Goal: Task Accomplishment & Management: Manage account settings

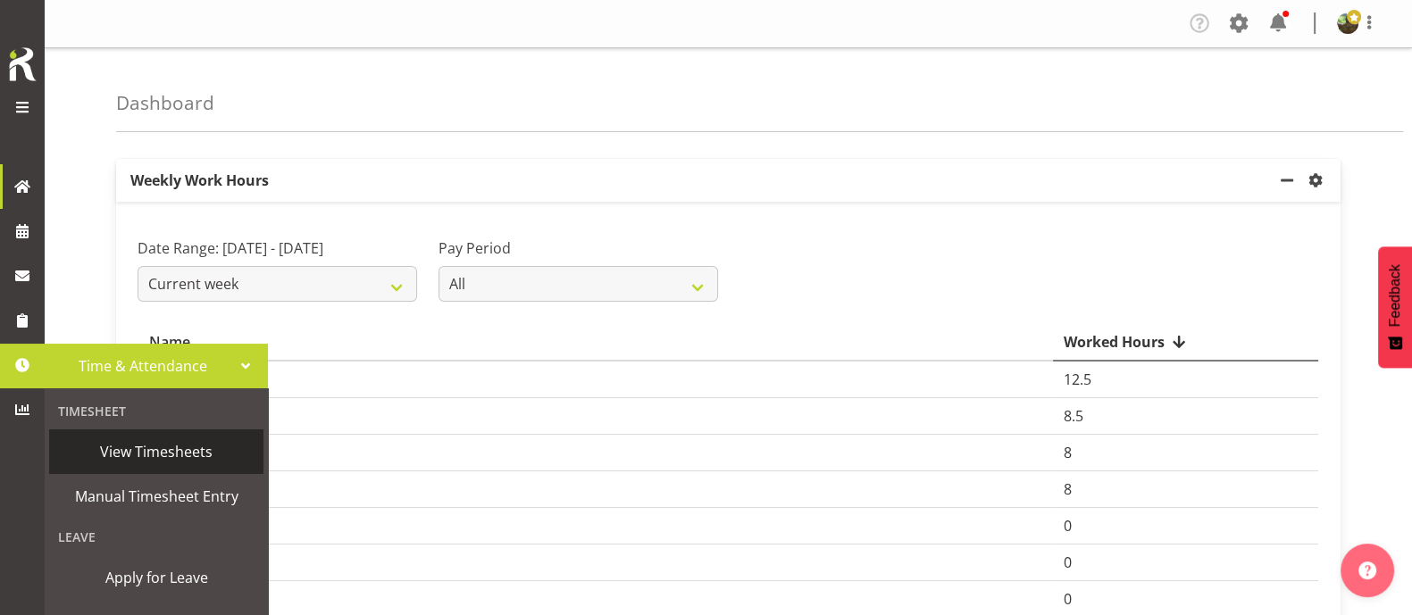
click at [137, 452] on span "View Timesheets" at bounding box center [156, 451] width 196 height 27
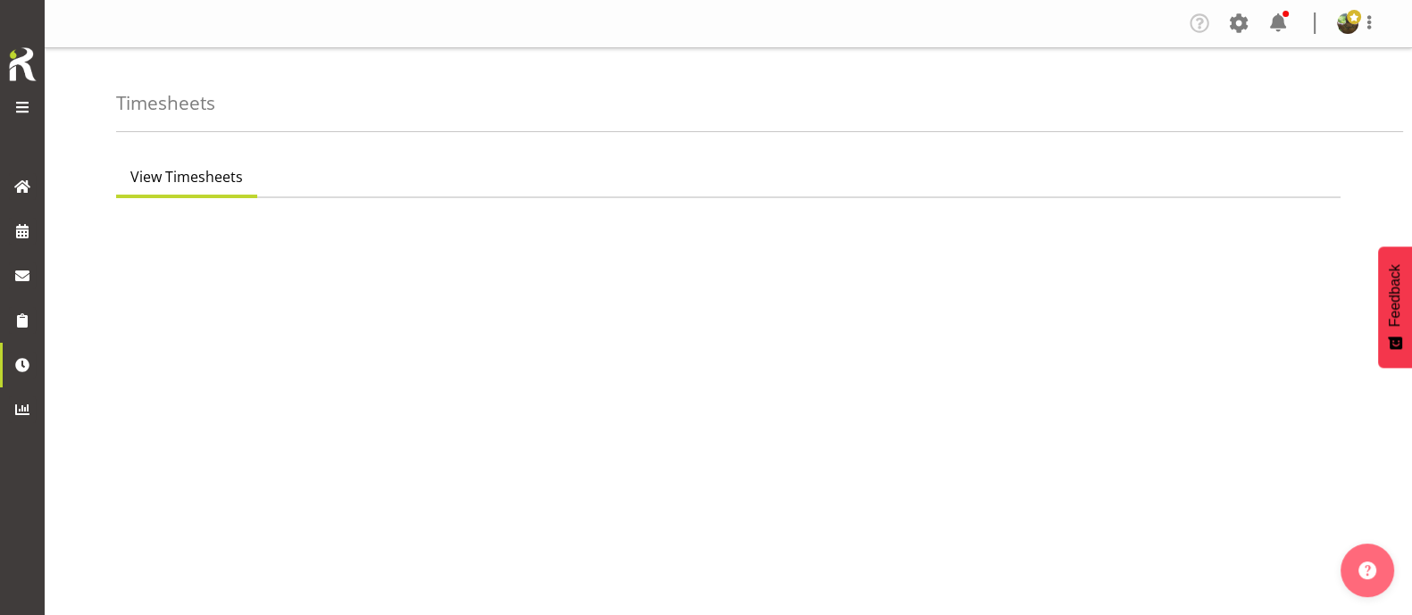
select select "7"
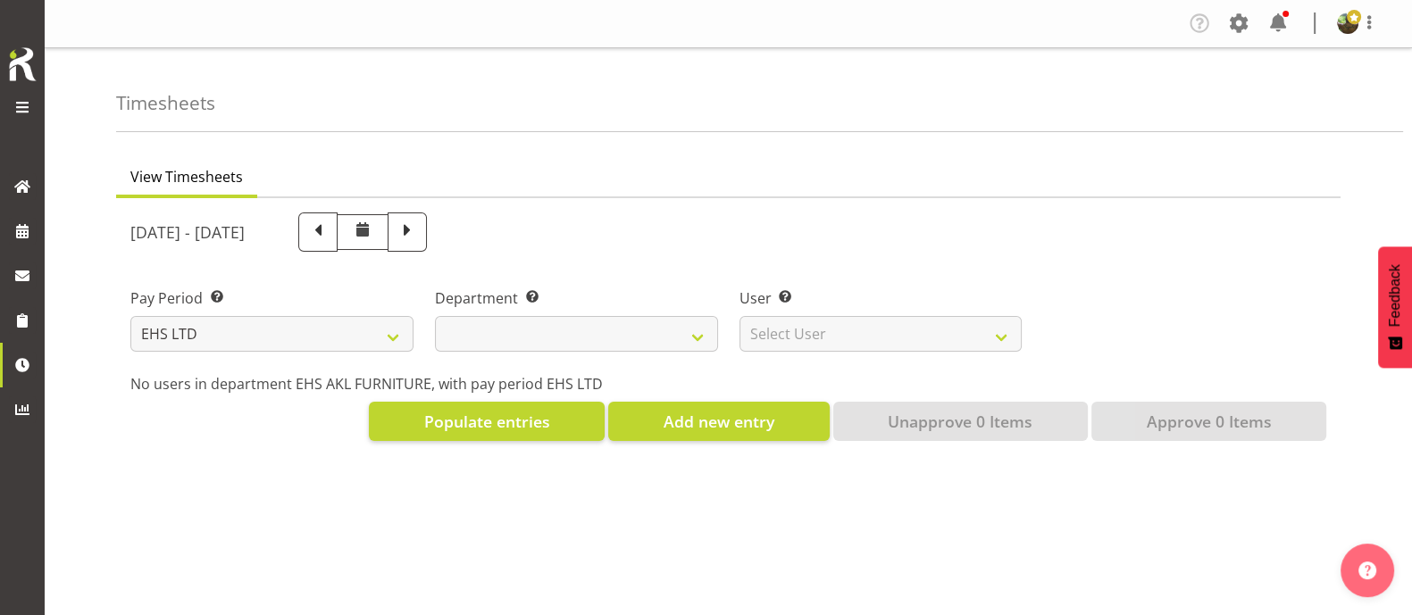
select select
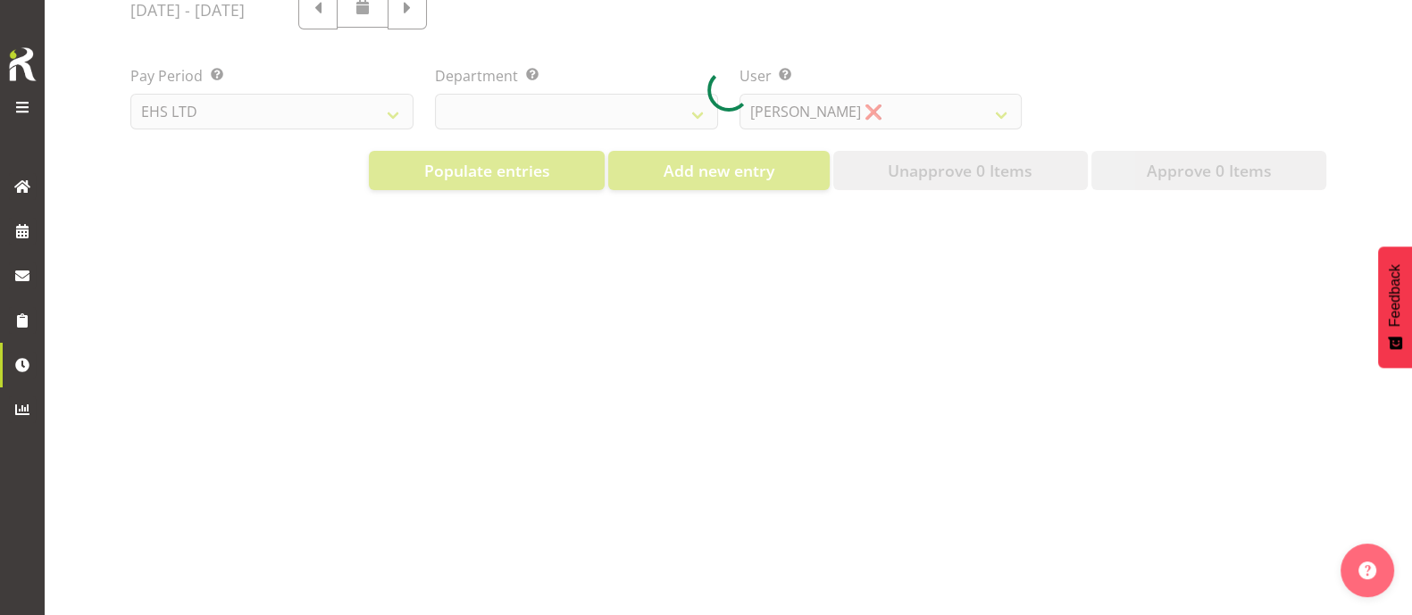
scroll to position [111, 0]
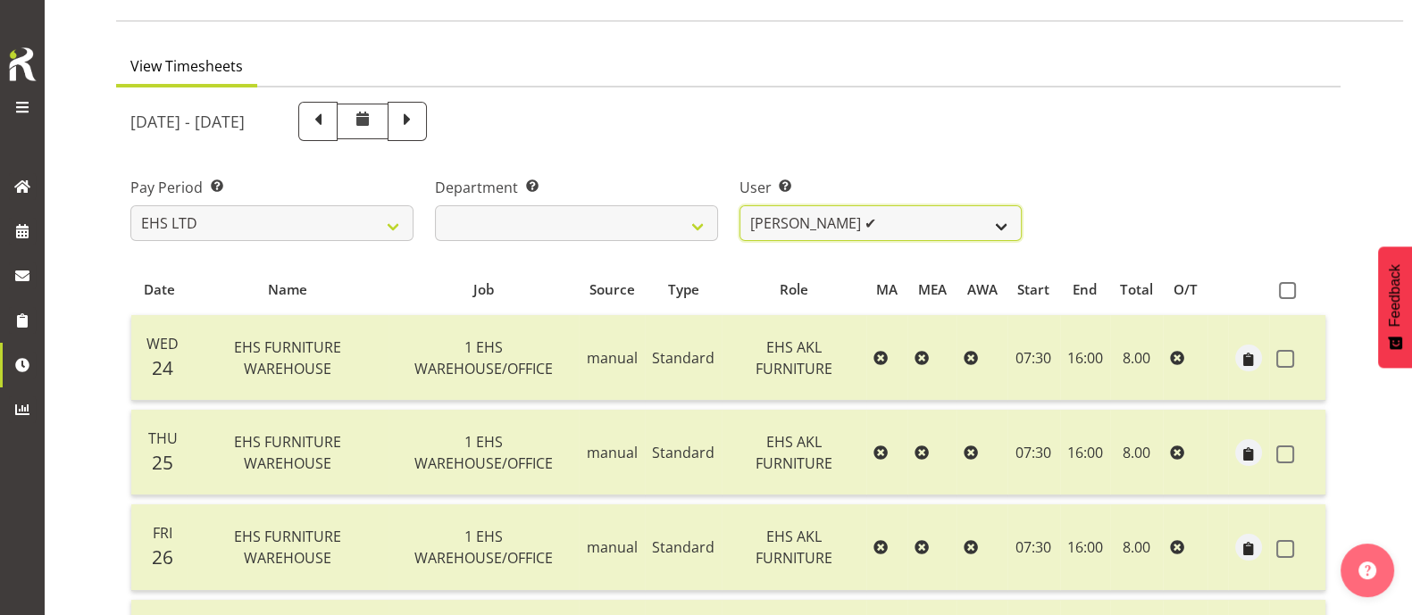
click at [1002, 223] on select "[PERSON_NAME] ✔ [PERSON_NAME] ✔ [PERSON_NAME] ✔ [PERSON_NAME] ✔ [PERSON_NAME] ✔…" at bounding box center [880, 223] width 283 height 36
select select "11913"
click at [739, 205] on select "[PERSON_NAME] ✔ [PERSON_NAME] ✔ [PERSON_NAME] ✔ [PERSON_NAME] ✔ [PERSON_NAME] ✔…" at bounding box center [880, 223] width 283 height 36
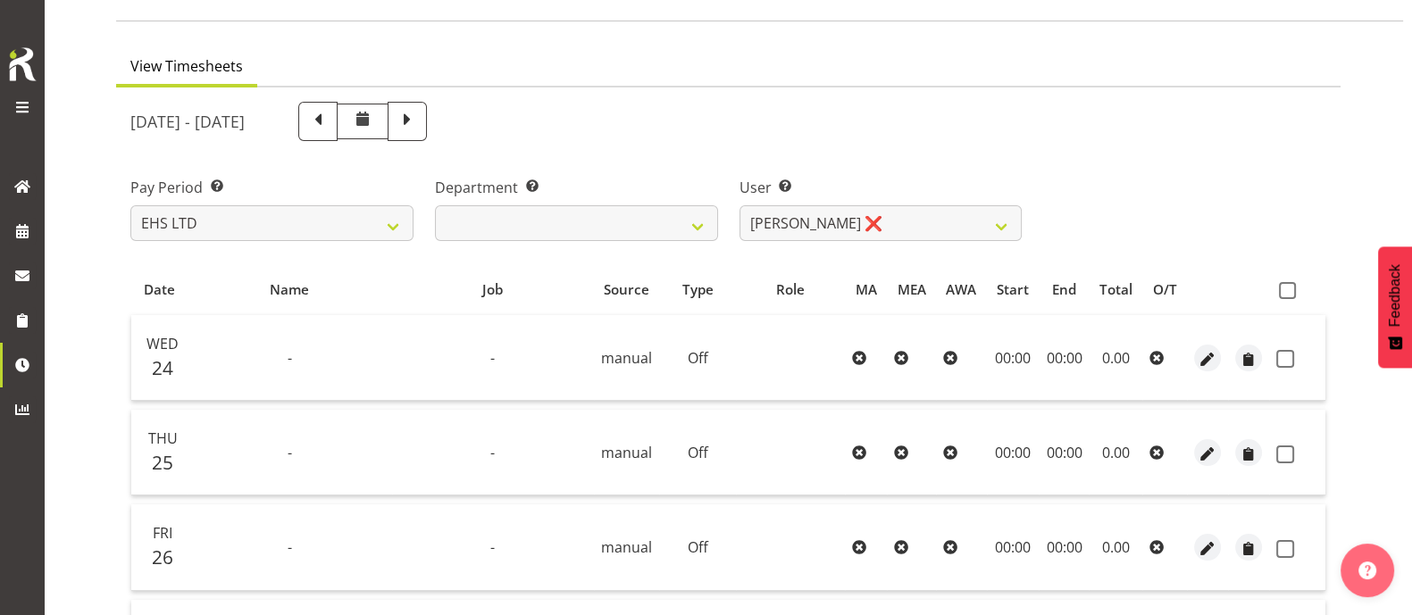
click at [1289, 292] on span at bounding box center [1287, 290] width 17 height 17
click at [1289, 292] on input "checkbox" at bounding box center [1285, 291] width 12 height 12
checkbox input "true"
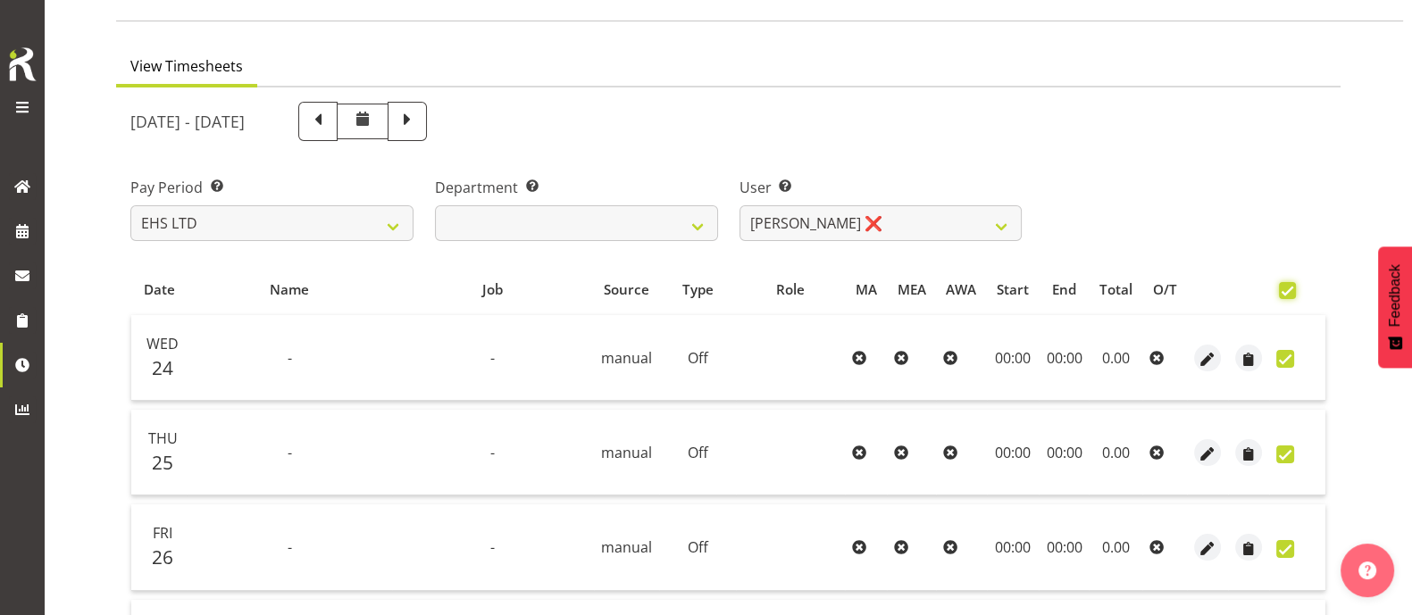
checkbox input "true"
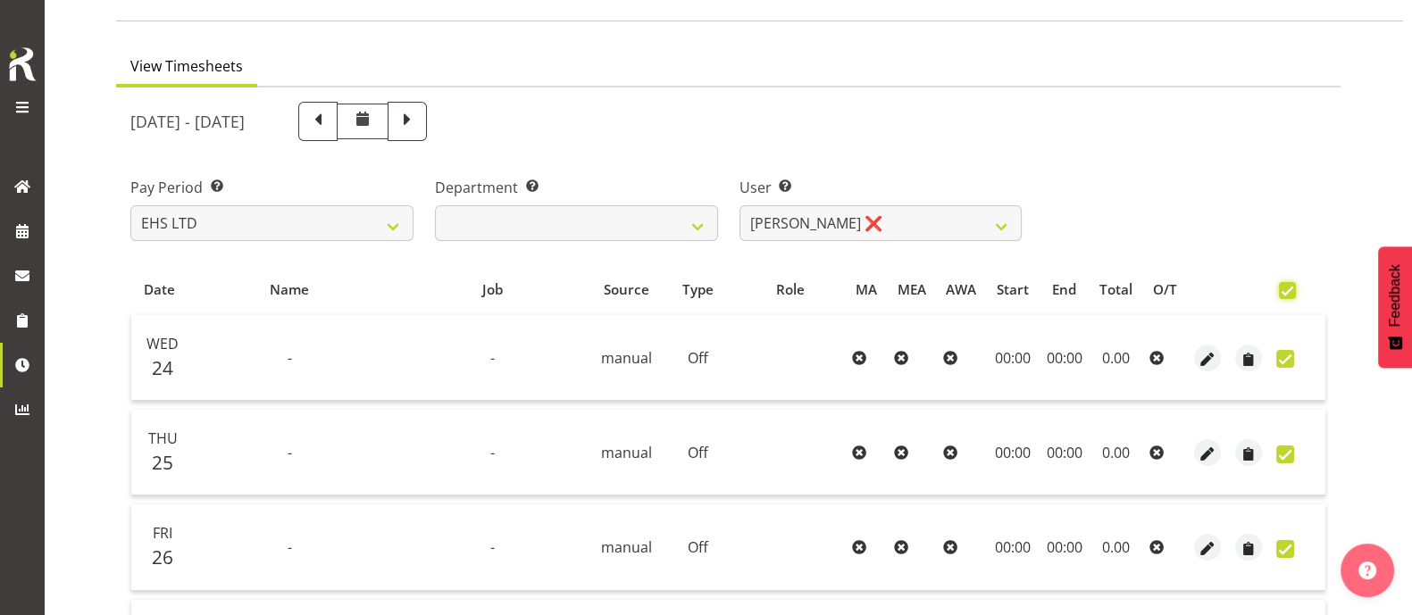
checkbox input "true"
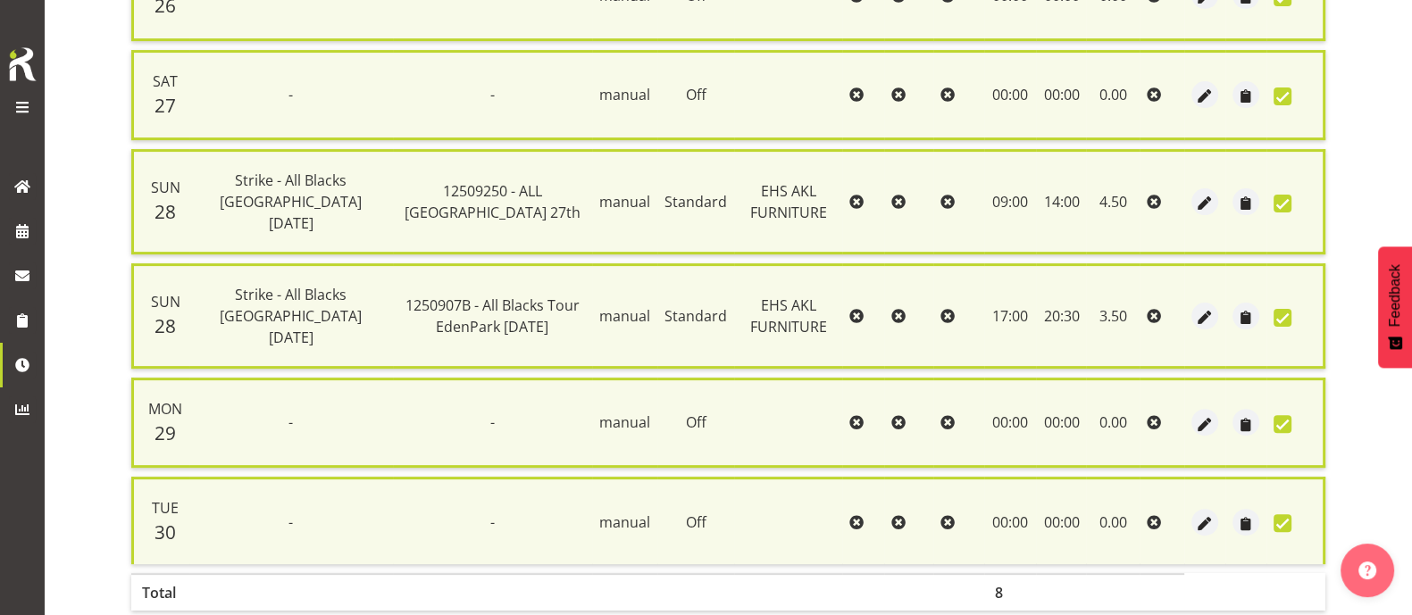
scroll to position [732, 0]
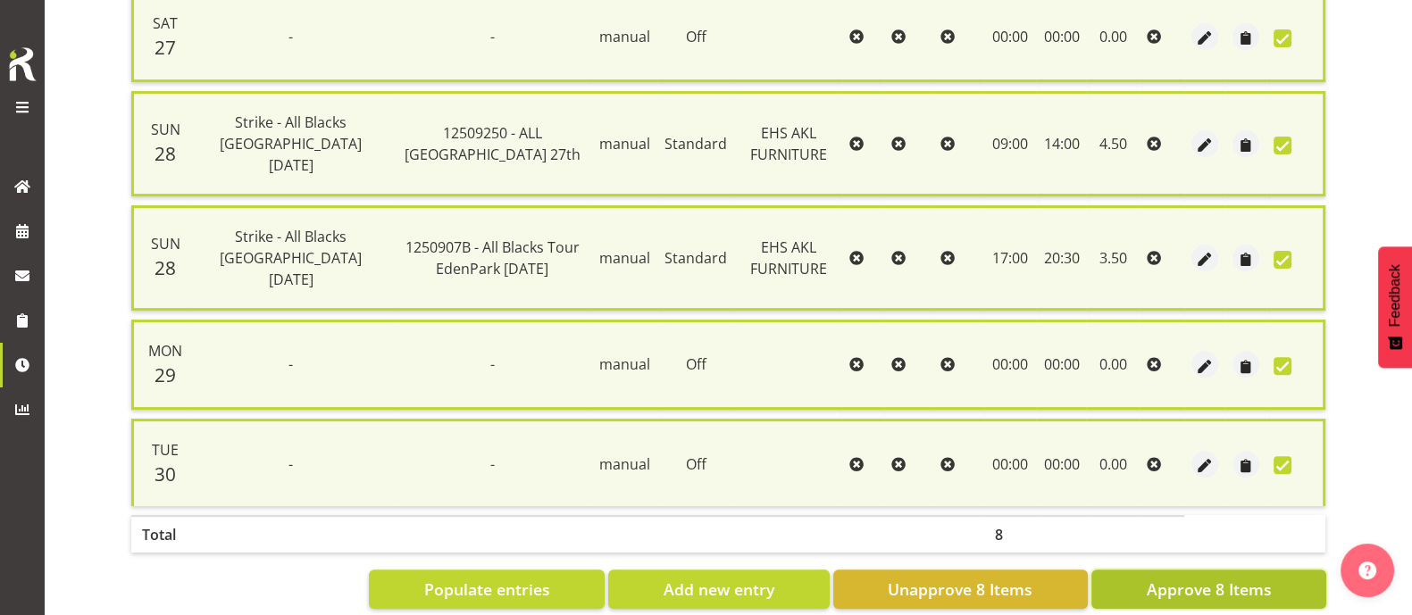
click at [1229, 578] on span "Approve 8 Items" at bounding box center [1208, 589] width 125 height 23
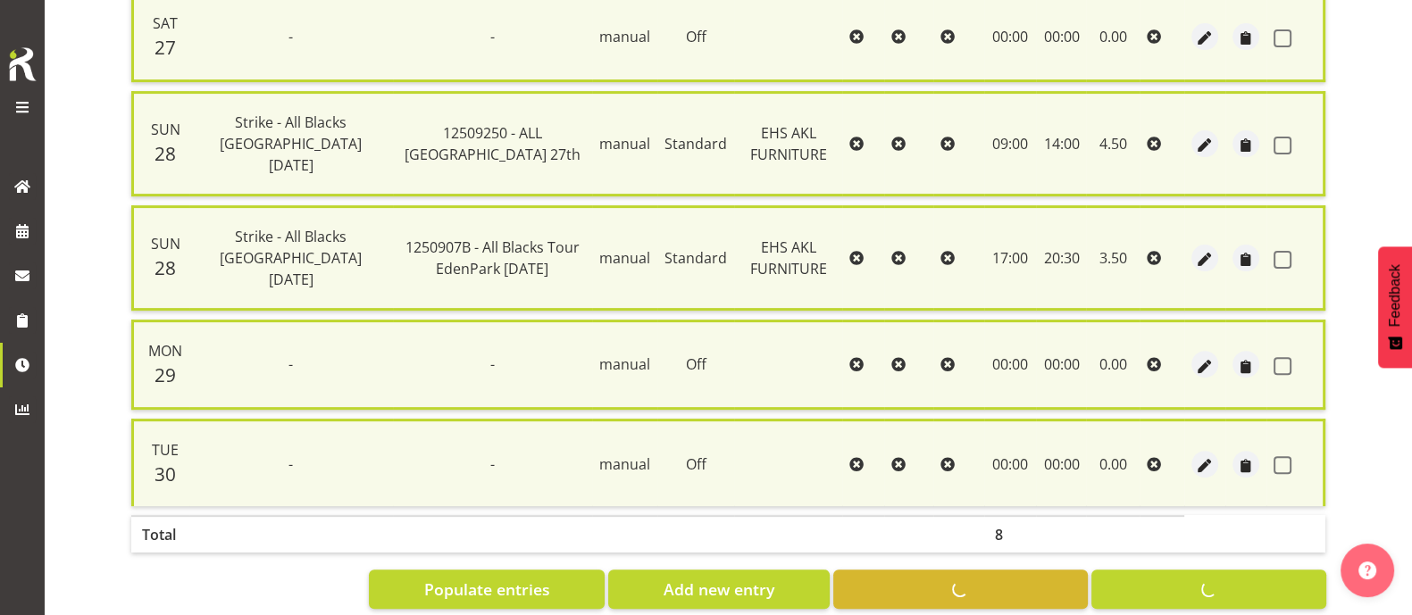
checkbox input "false"
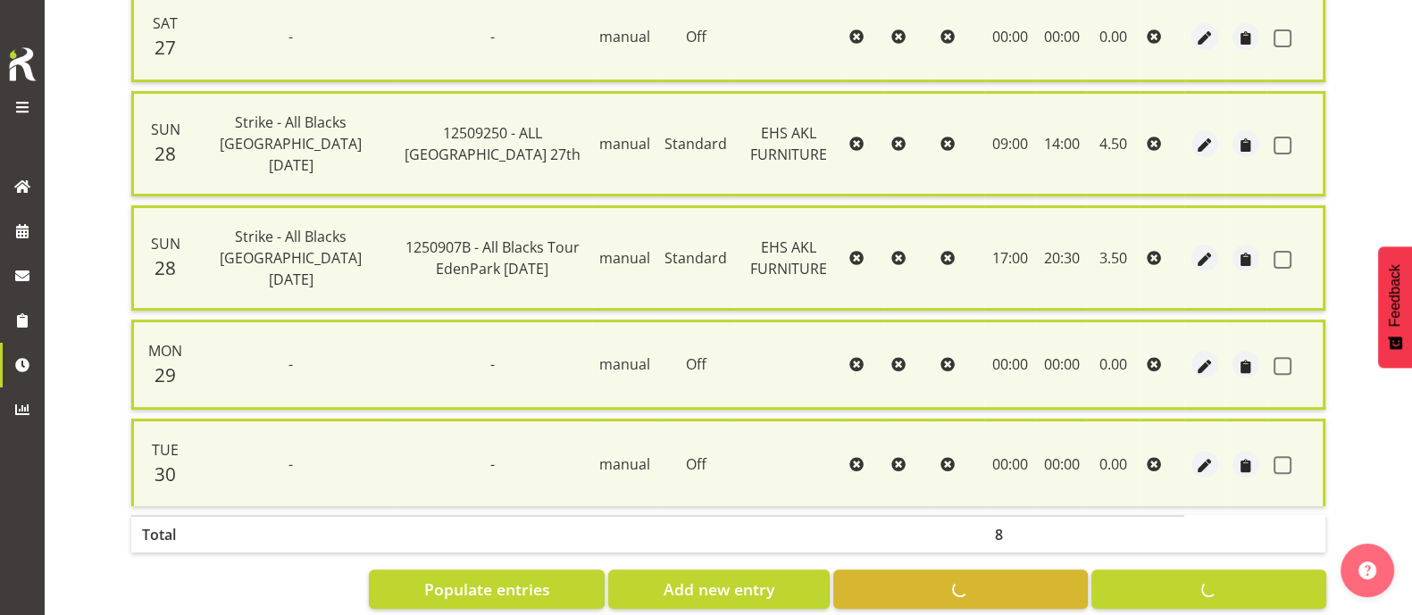
checkbox input "false"
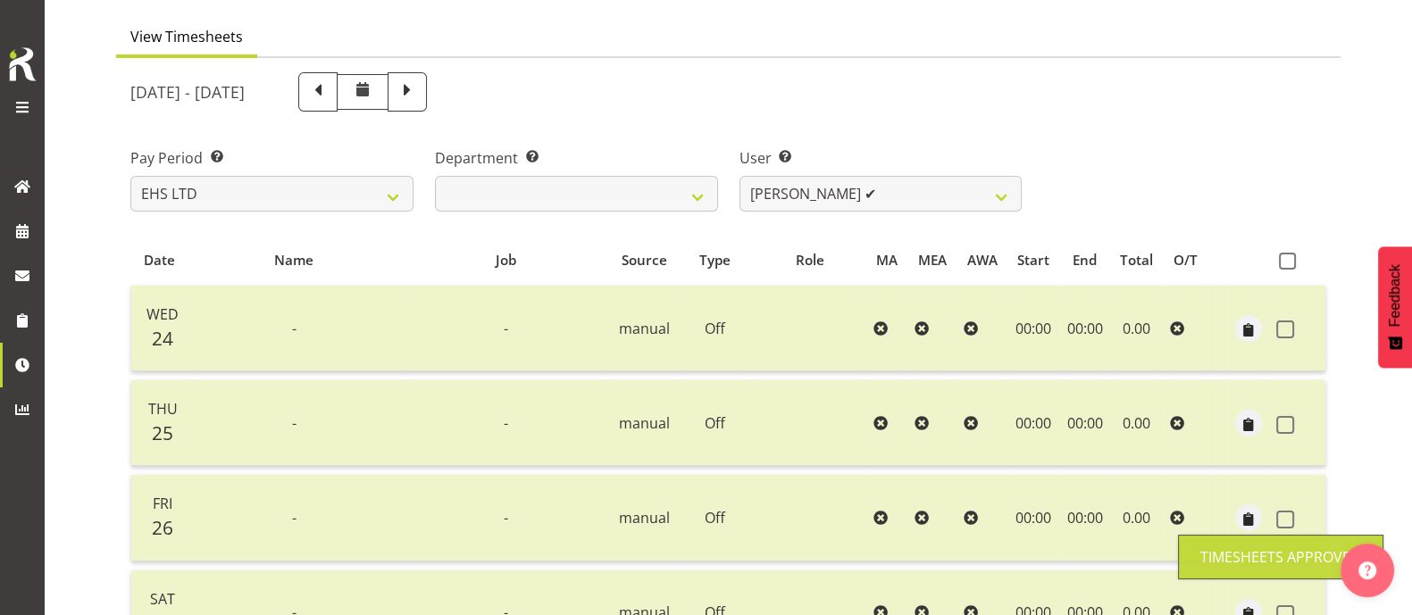
scroll to position [35, 0]
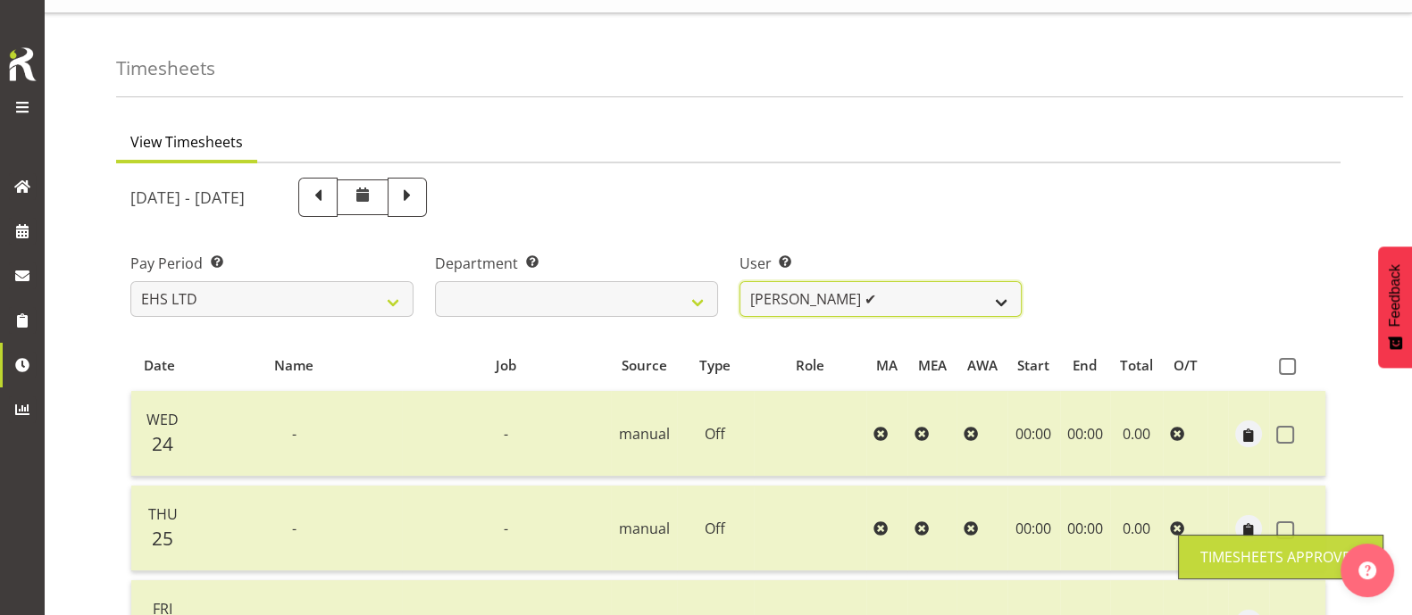
click at [902, 301] on select "[PERSON_NAME] ✔ [PERSON_NAME] ✔ [PERSON_NAME] ✔ [PERSON_NAME] ✔ [PERSON_NAME] ✔…" at bounding box center [880, 299] width 283 height 36
select select "3423"
click at [739, 281] on select "[PERSON_NAME] ✔ [PERSON_NAME] ✔ [PERSON_NAME] ✔ [PERSON_NAME] ✔ [PERSON_NAME] ✔…" at bounding box center [880, 299] width 283 height 36
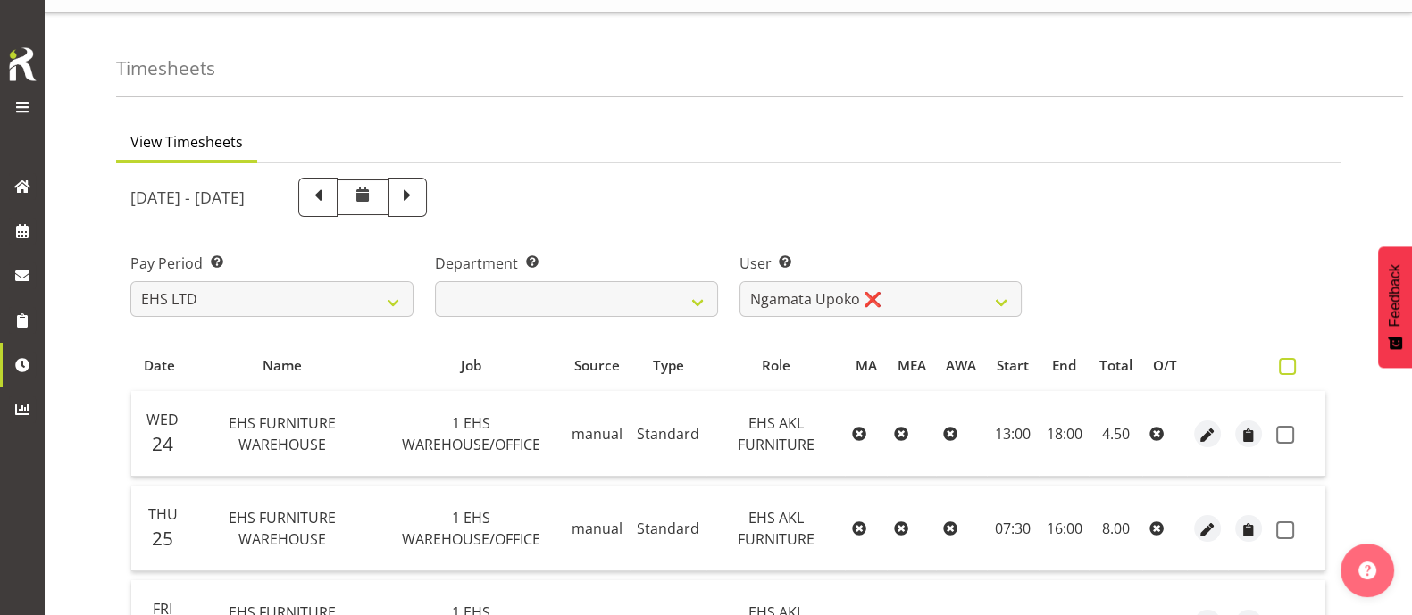
click at [1293, 368] on span at bounding box center [1287, 366] width 17 height 17
click at [1290, 368] on input "checkbox" at bounding box center [1285, 367] width 12 height 12
checkbox input "true"
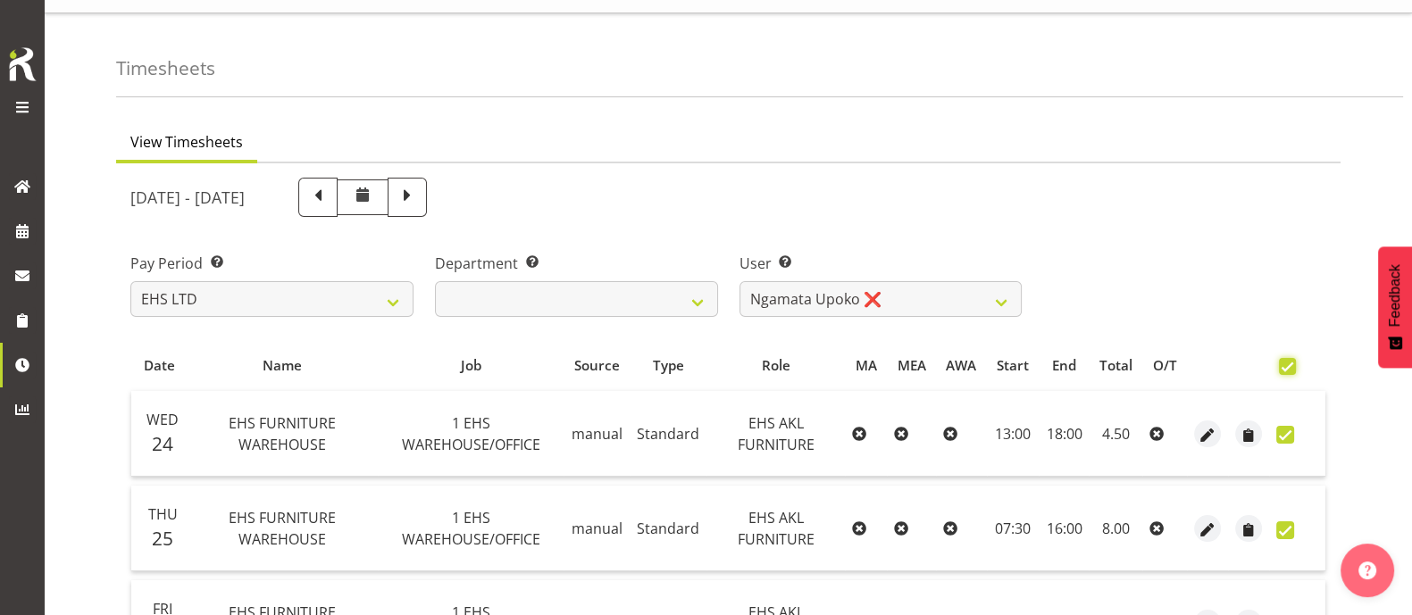
checkbox input "true"
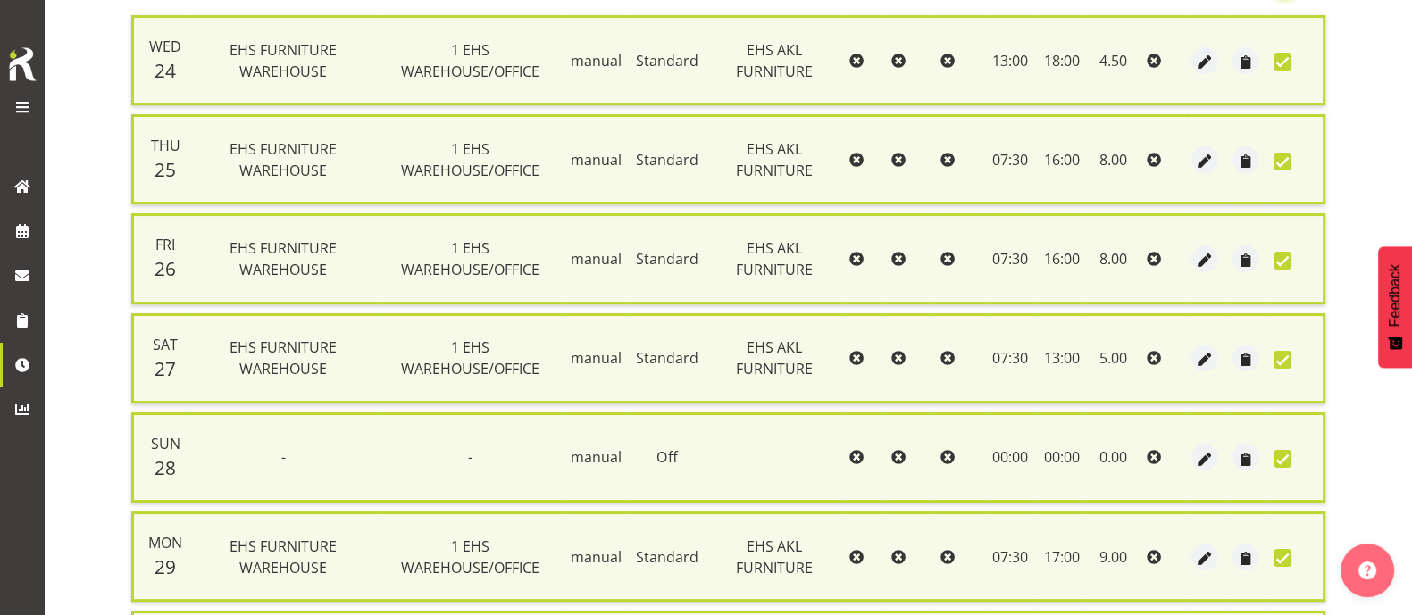
scroll to position [634, 0]
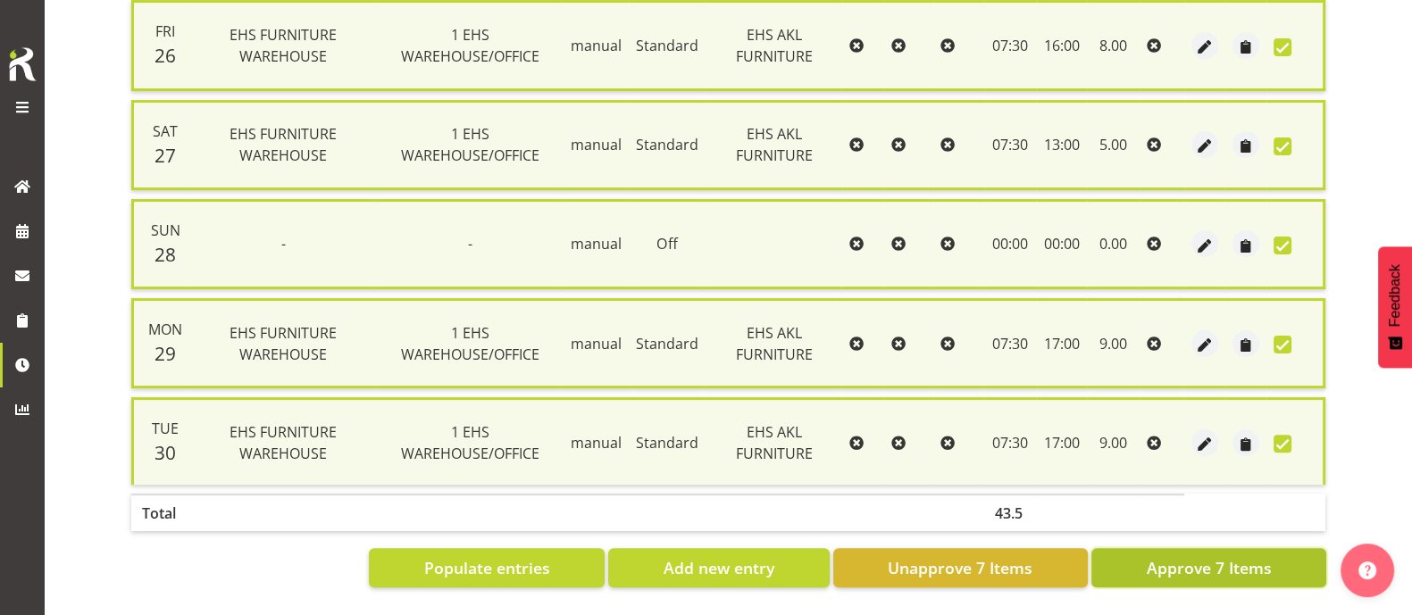
click at [1211, 556] on span "Approve 7 Items" at bounding box center [1208, 567] width 125 height 23
checkbox input "false"
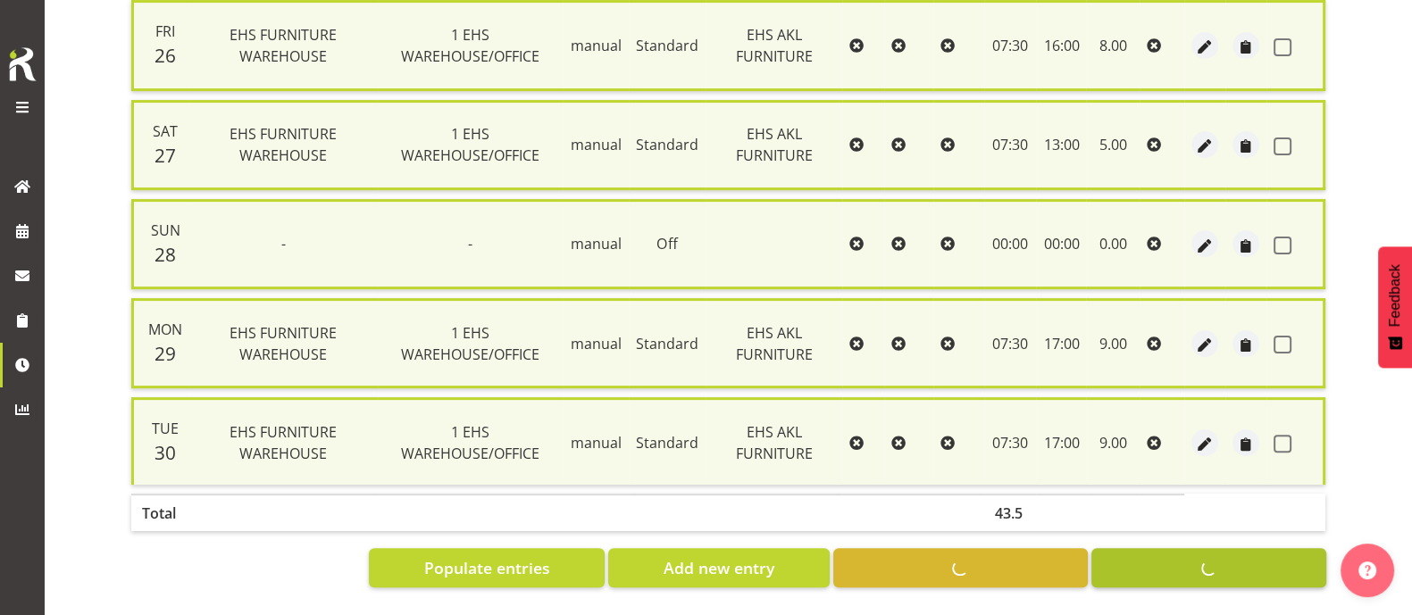
checkbox input "false"
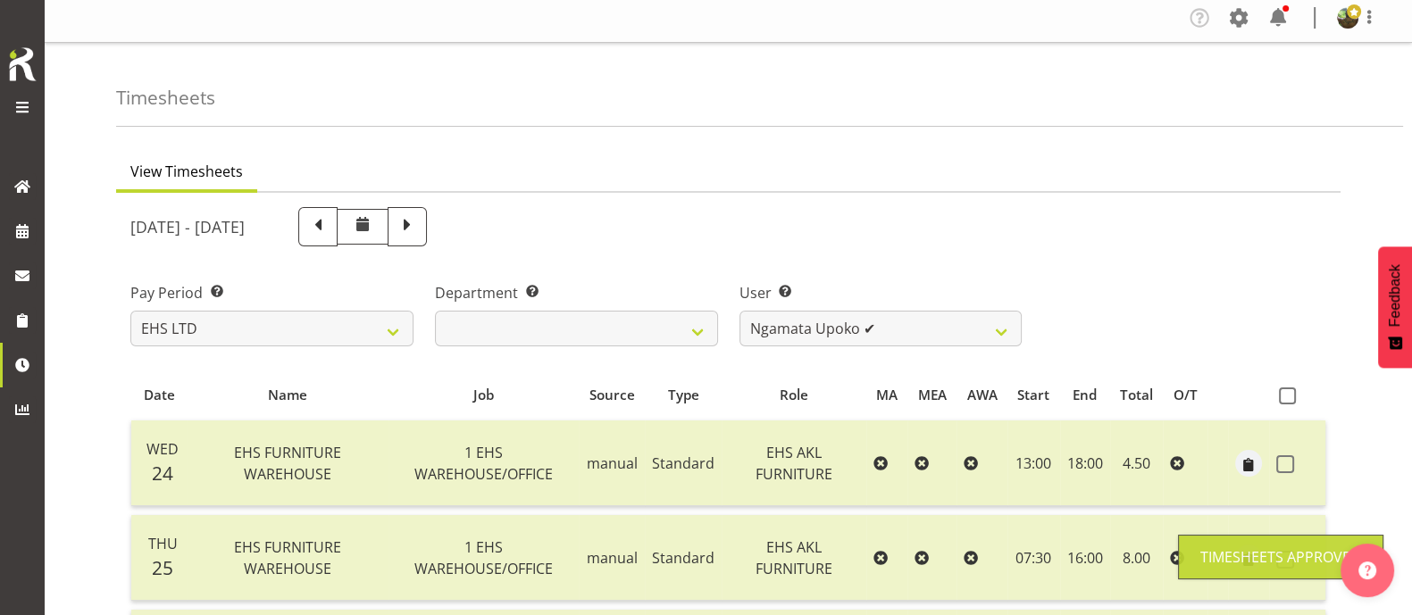
scroll to position [0, 0]
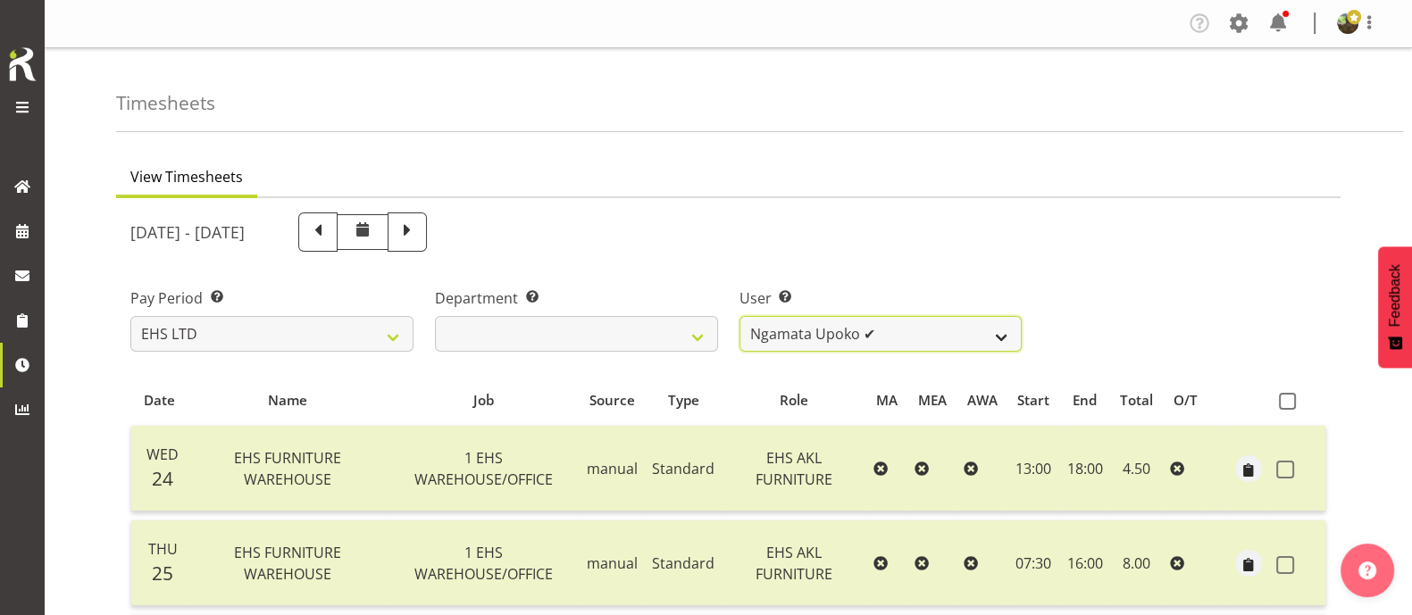
click at [911, 318] on select "[PERSON_NAME] ✔ [PERSON_NAME] ✔ [PERSON_NAME] ✔ [PERSON_NAME] ✔ [PERSON_NAME] ✔…" at bounding box center [880, 334] width 283 height 36
select select "8681"
click at [739, 316] on select "[PERSON_NAME] ✔ [PERSON_NAME] ✔ [PERSON_NAME] ✔ [PERSON_NAME] ✔ [PERSON_NAME] ✔…" at bounding box center [880, 334] width 283 height 36
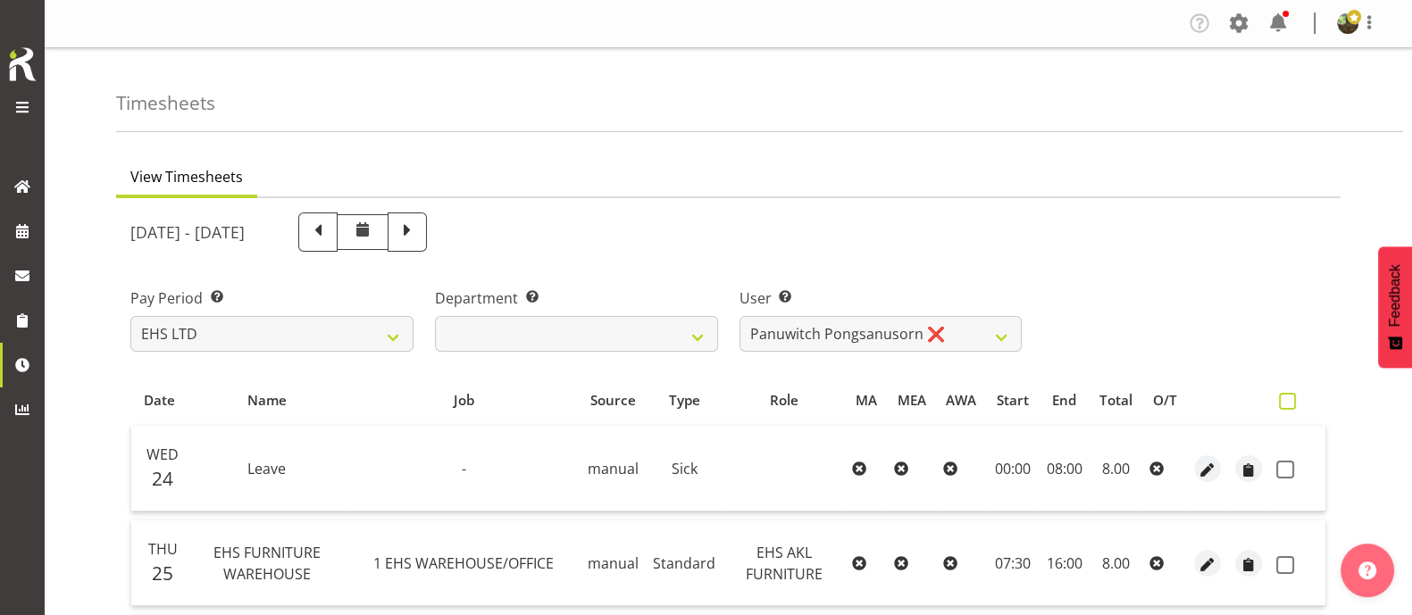
click at [1288, 399] on span at bounding box center [1287, 401] width 17 height 17
click at [1288, 399] on input "checkbox" at bounding box center [1285, 402] width 12 height 12
checkbox input "true"
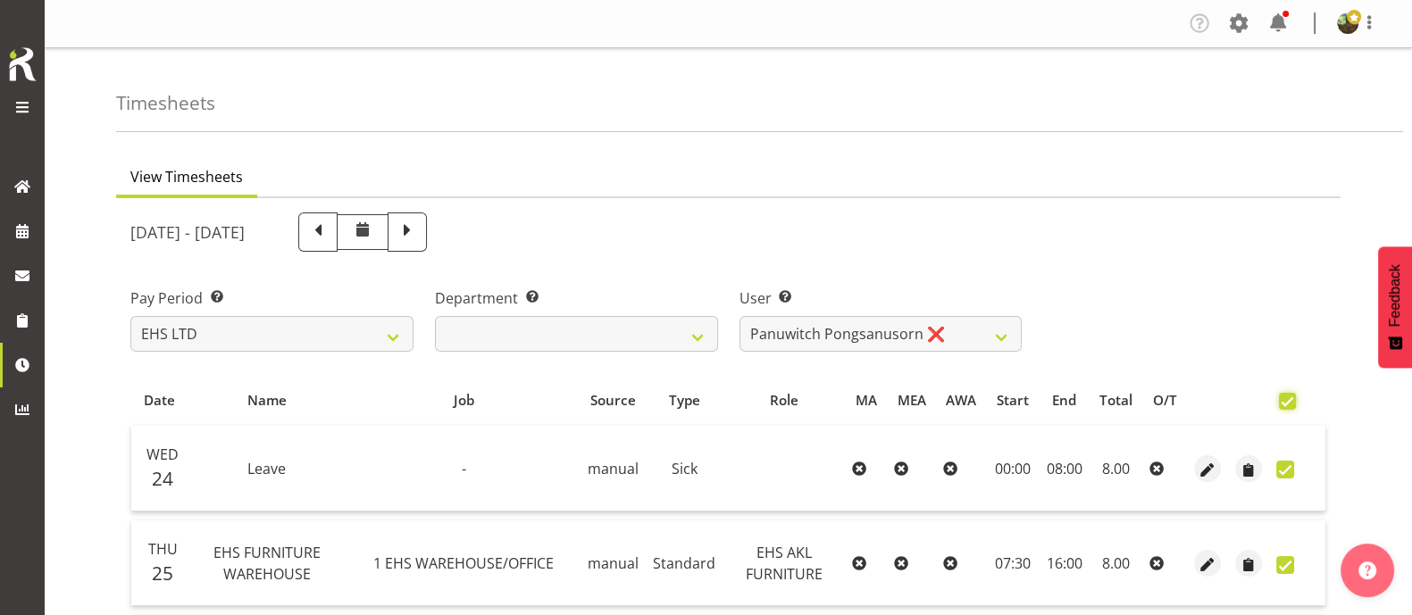
checkbox input "true"
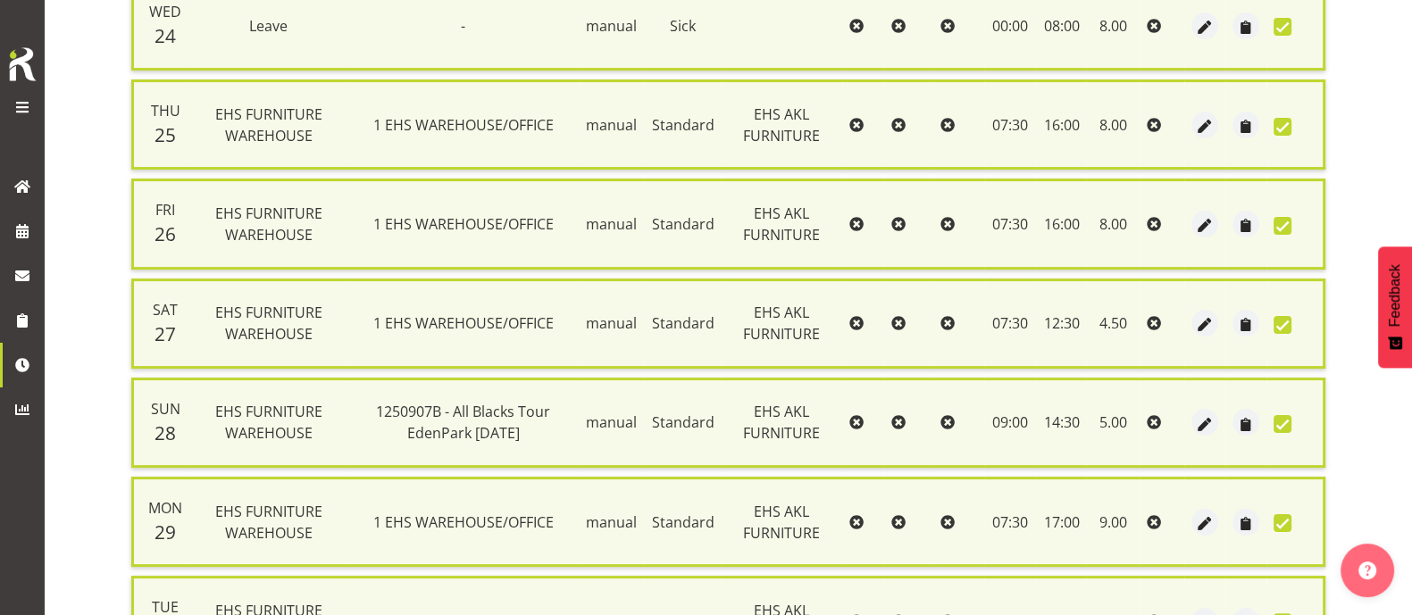
scroll to position [634, 0]
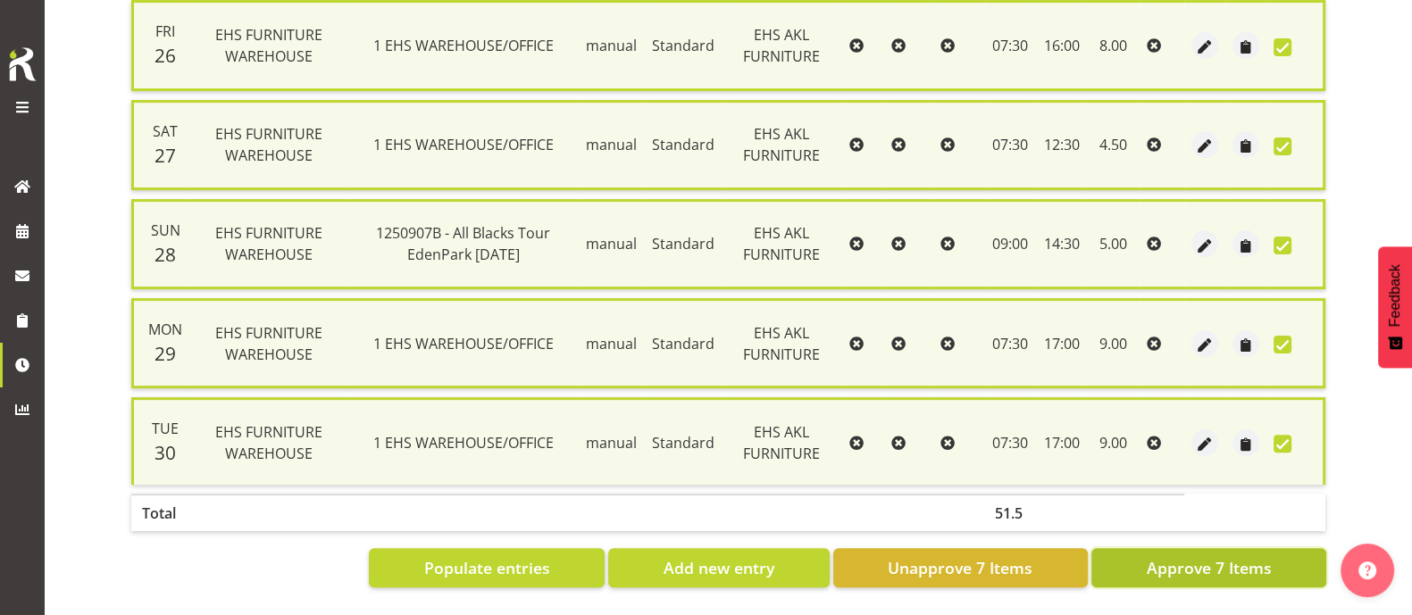
click at [1229, 556] on span "Approve 7 Items" at bounding box center [1208, 567] width 125 height 23
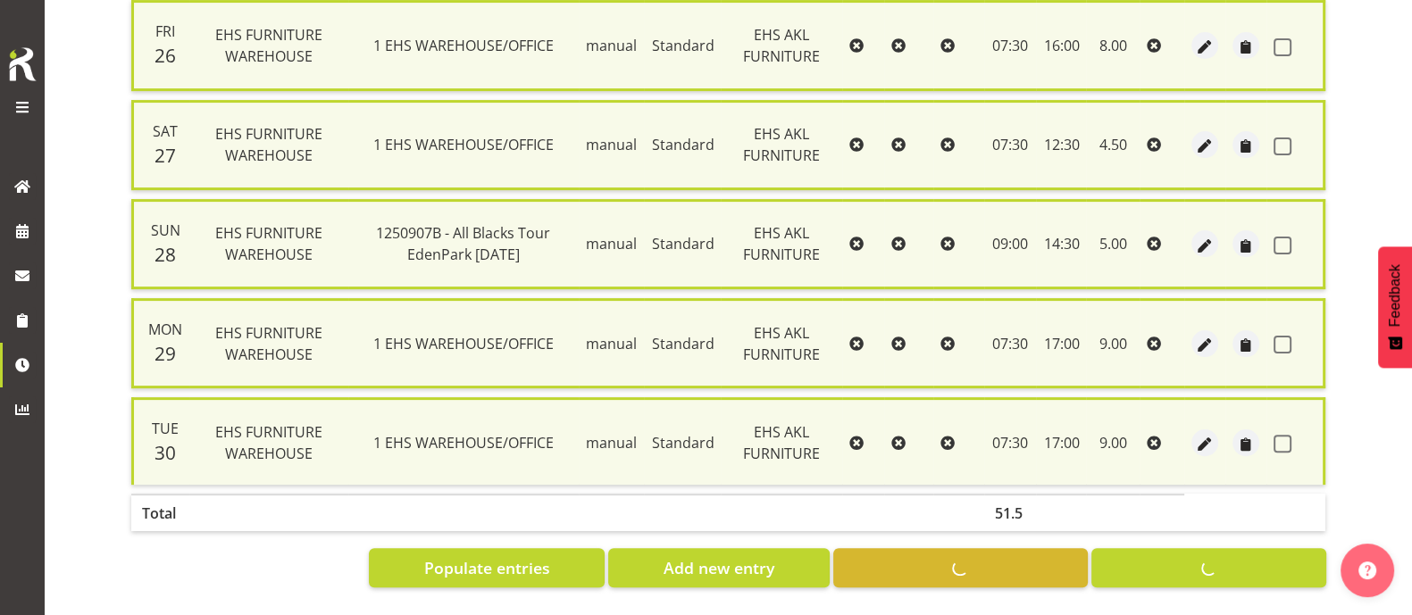
checkbox input "false"
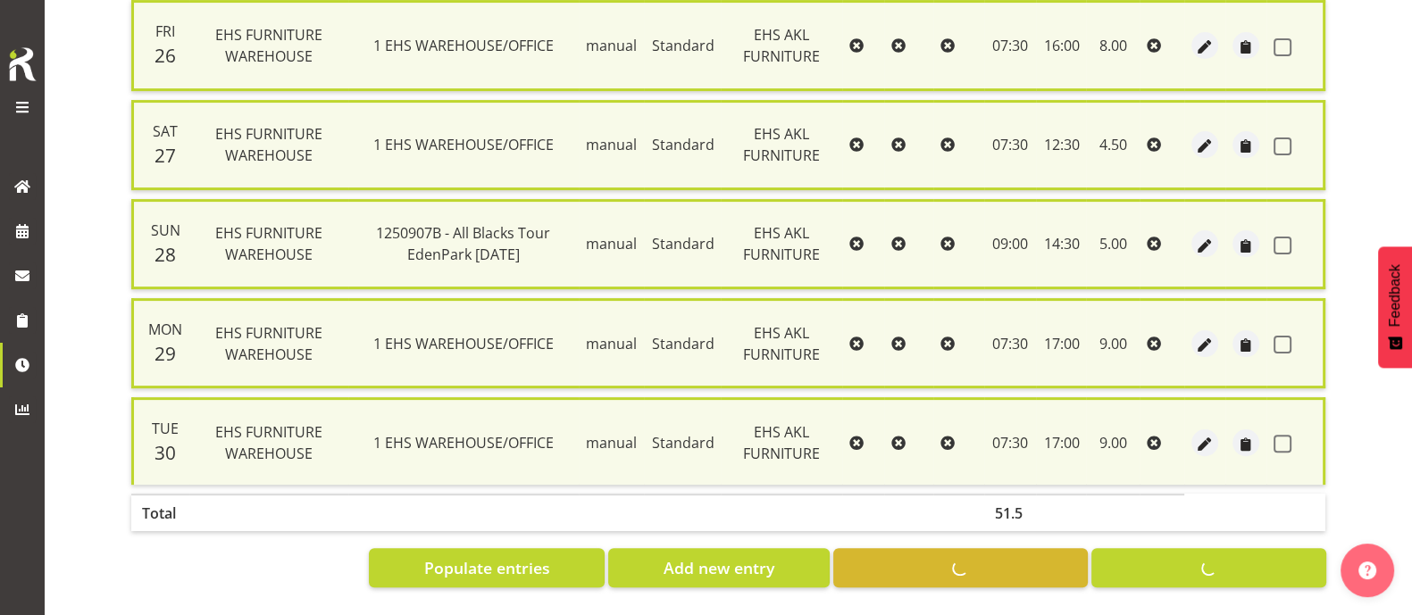
checkbox input "false"
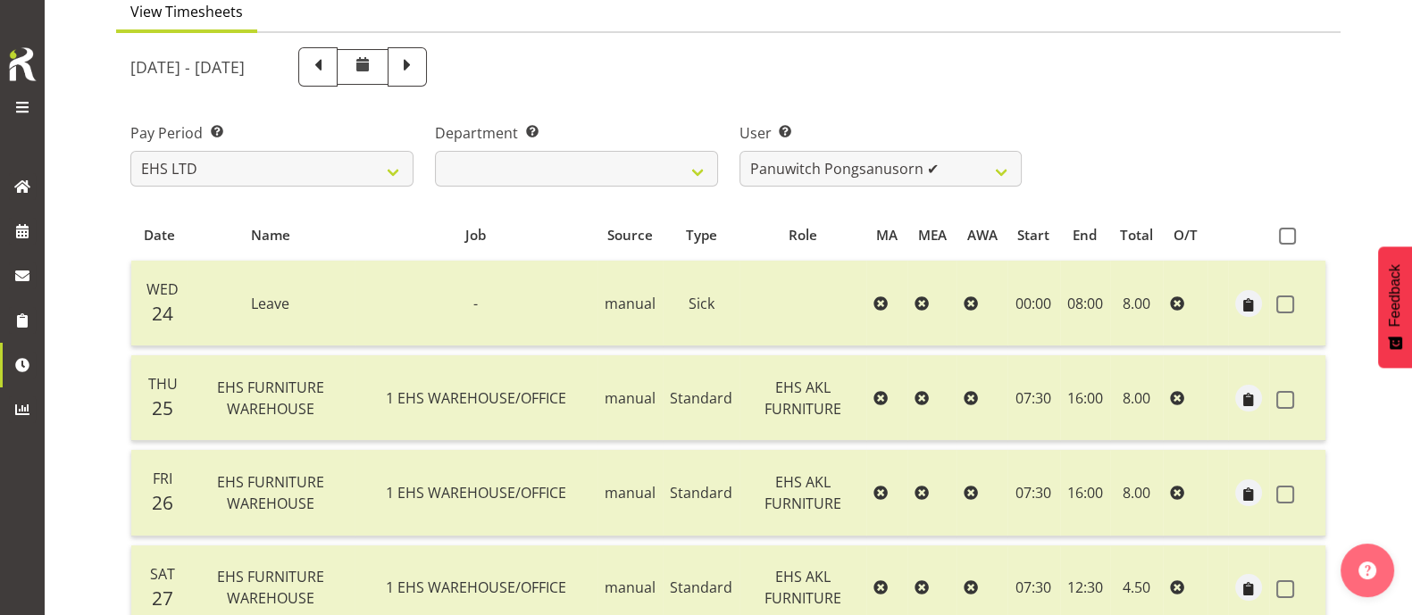
scroll to position [163, 0]
click at [965, 177] on select "[PERSON_NAME] ✔ [PERSON_NAME] ✔ [PERSON_NAME] ✔ [PERSON_NAME] ✔ [PERSON_NAME] ✔…" at bounding box center [880, 171] width 283 height 36
click at [1191, 78] on div "[DATE] - [DATE]" at bounding box center [728, 68] width 1217 height 61
click at [969, 163] on select "[PERSON_NAME] ✔ [PERSON_NAME] ✔ [PERSON_NAME] ✔ [PERSON_NAME] ✔ [PERSON_NAME] ✔…" at bounding box center [880, 171] width 283 height 36
select select "11396"
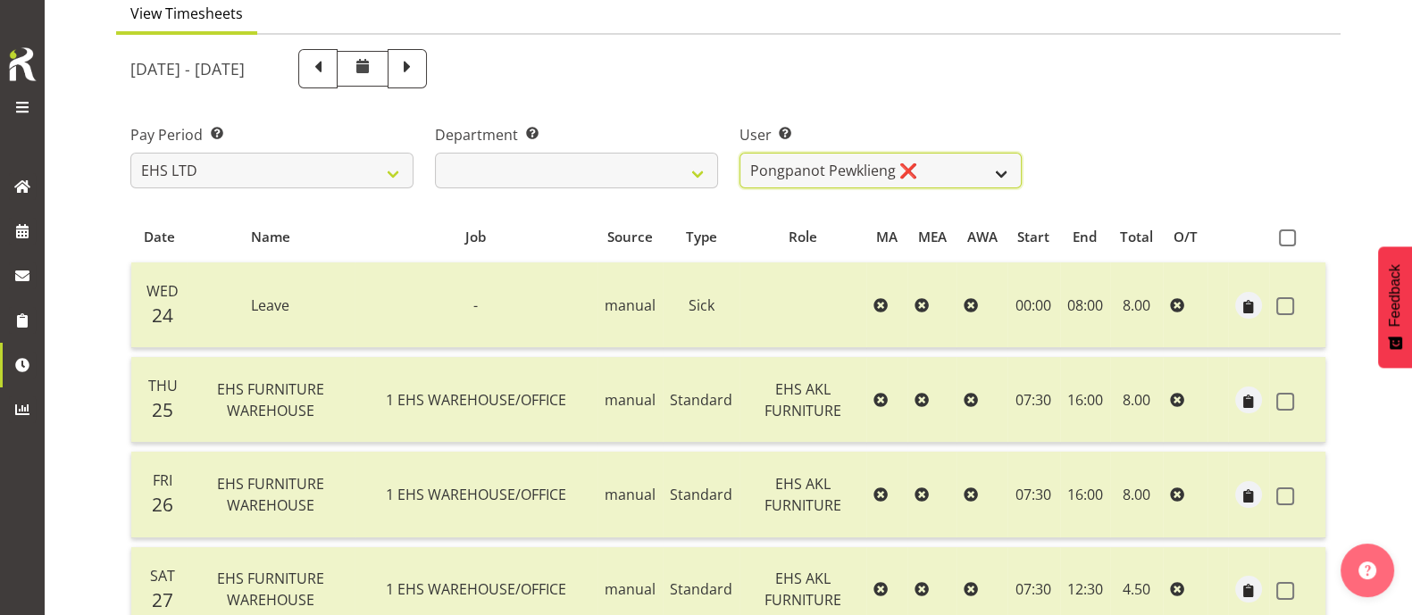
click at [739, 153] on select "[PERSON_NAME] ✔ [PERSON_NAME] ✔ [PERSON_NAME] ✔ [PERSON_NAME] ✔ [PERSON_NAME] ✔…" at bounding box center [880, 171] width 283 height 36
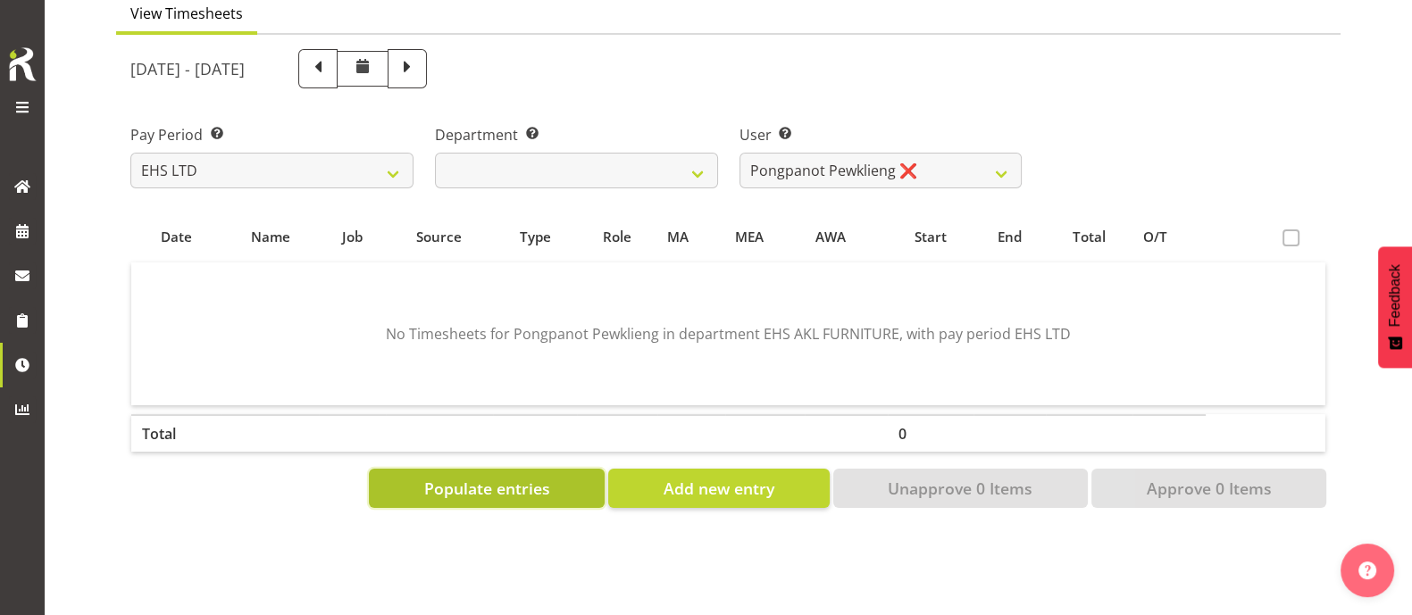
click at [543, 484] on span "Populate entries" at bounding box center [487, 488] width 126 height 23
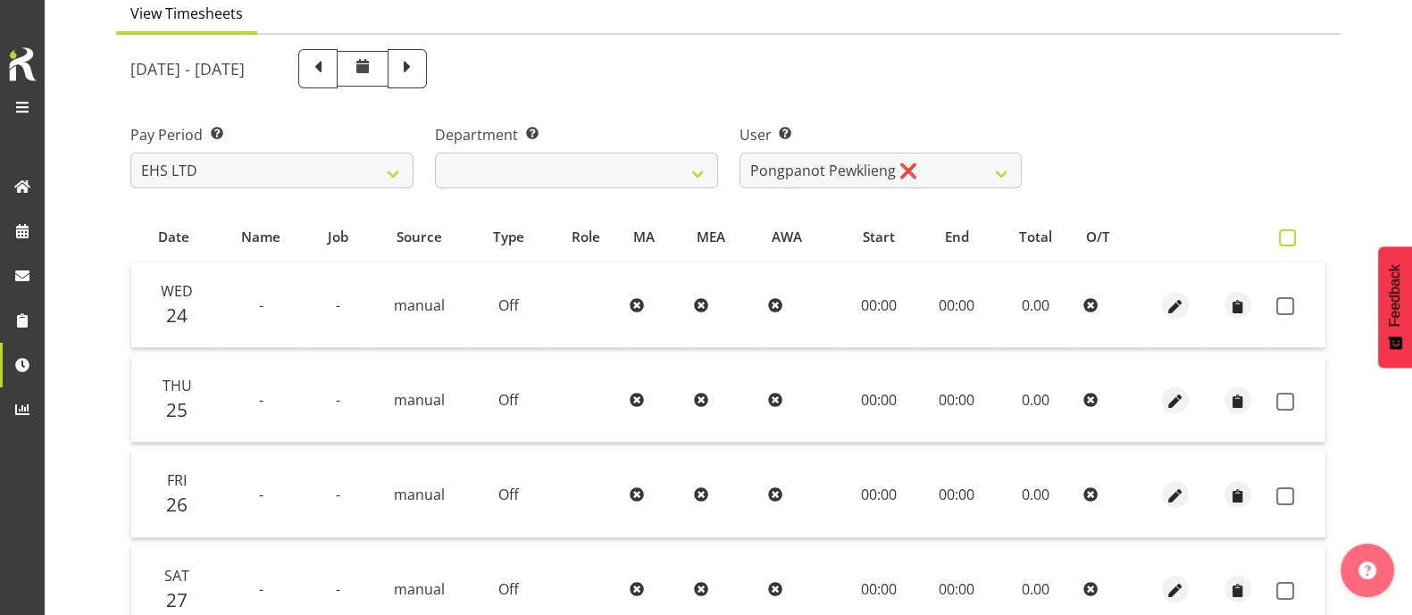
click at [1288, 237] on span at bounding box center [1287, 237] width 17 height 17
click at [1288, 237] on input "checkbox" at bounding box center [1285, 238] width 12 height 12
checkbox input "true"
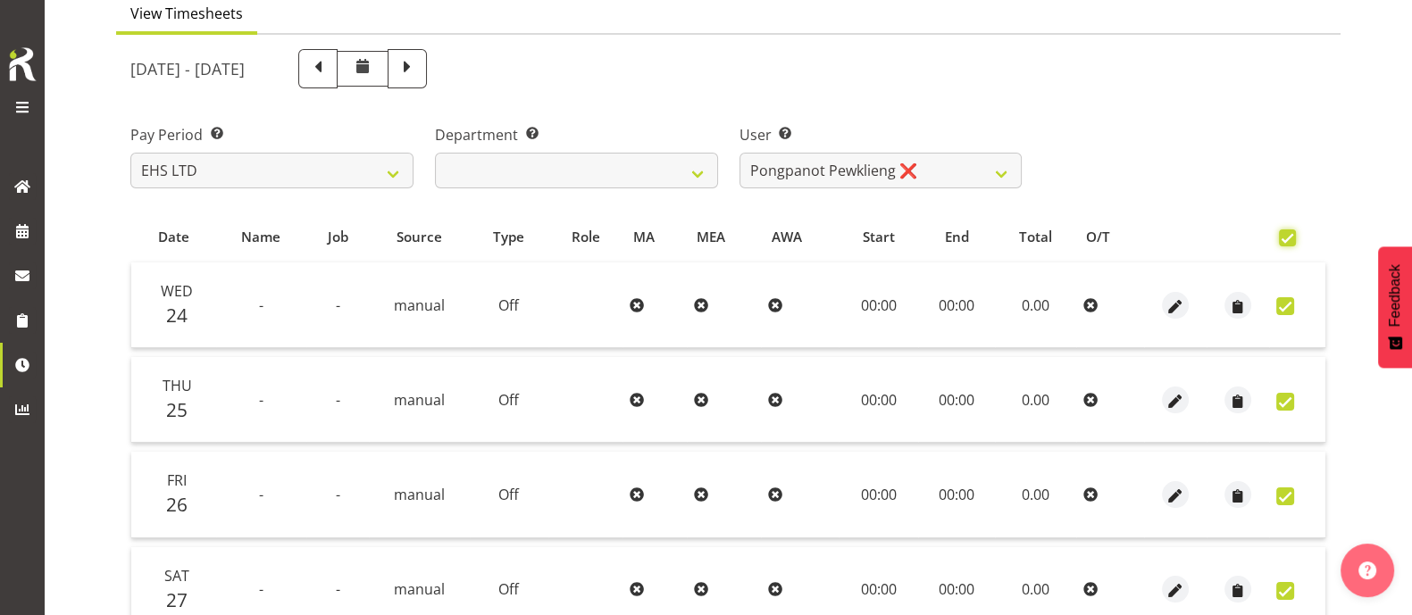
checkbox input "true"
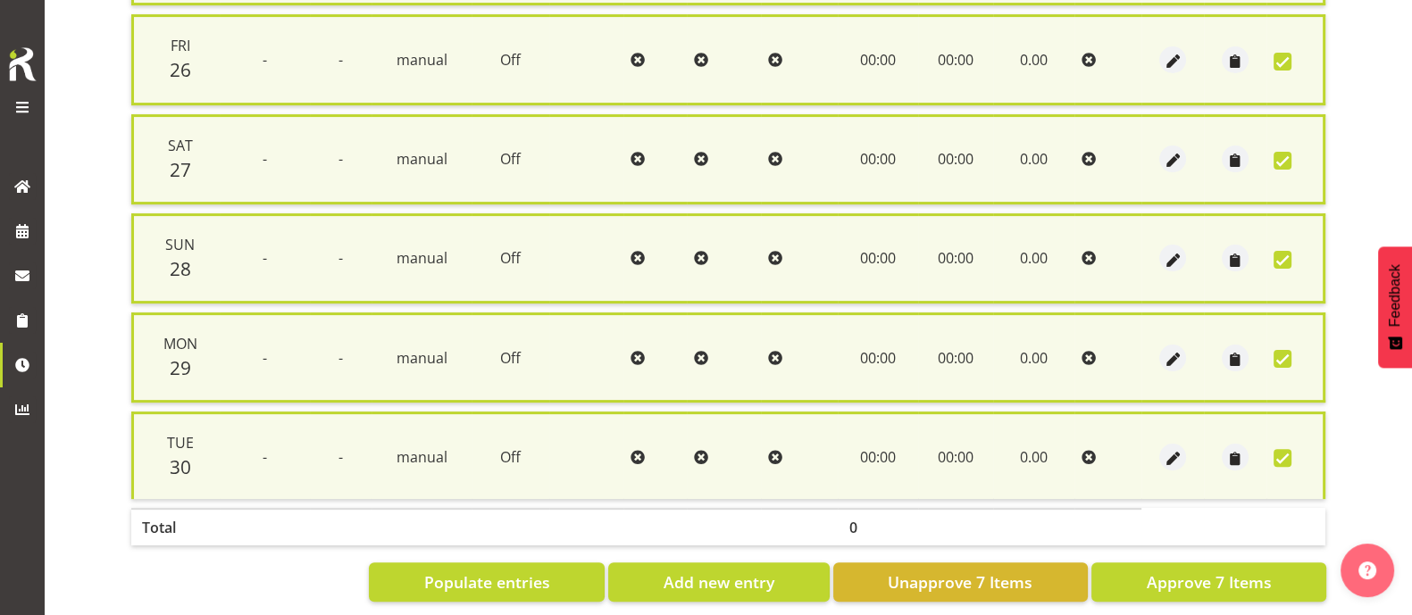
scroll to position [634, 0]
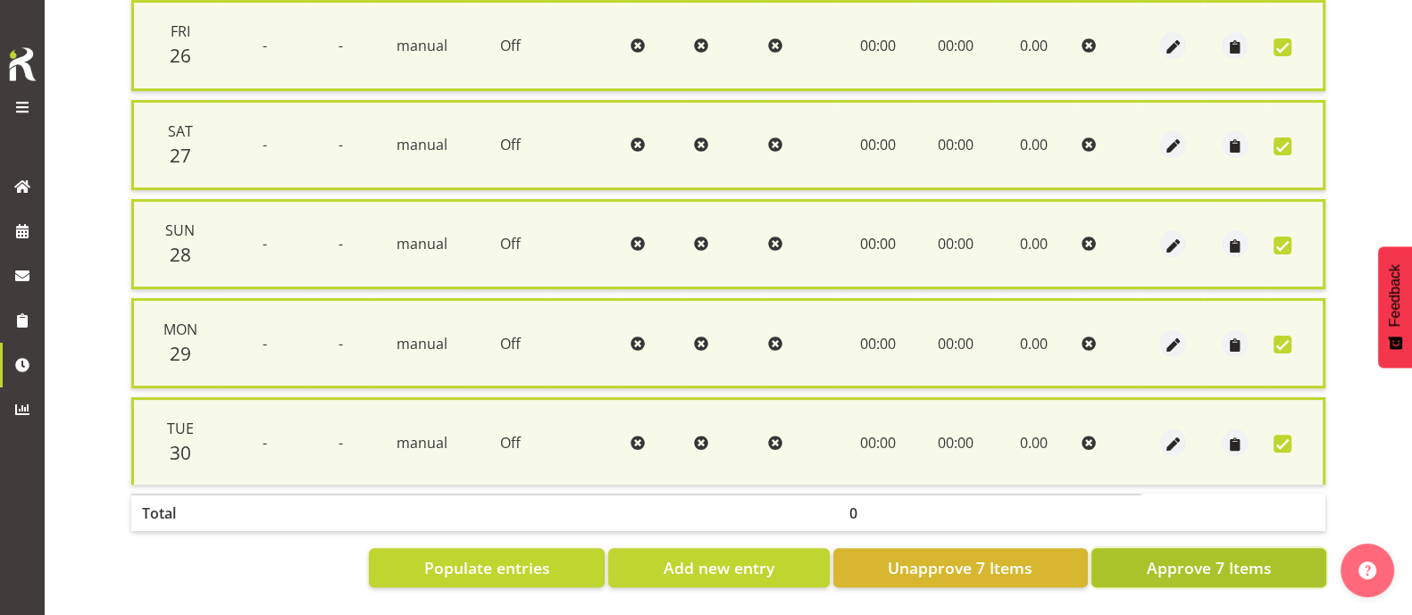
click at [1242, 556] on span "Approve 7 Items" at bounding box center [1208, 567] width 125 height 23
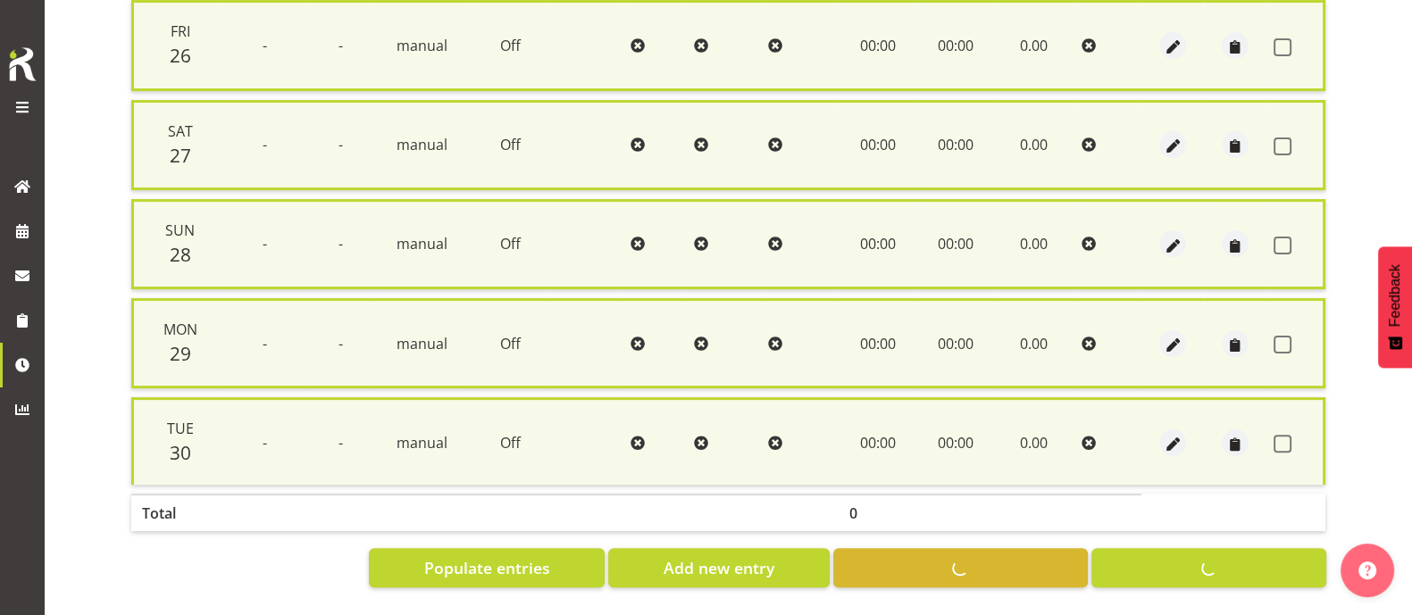
checkbox input "false"
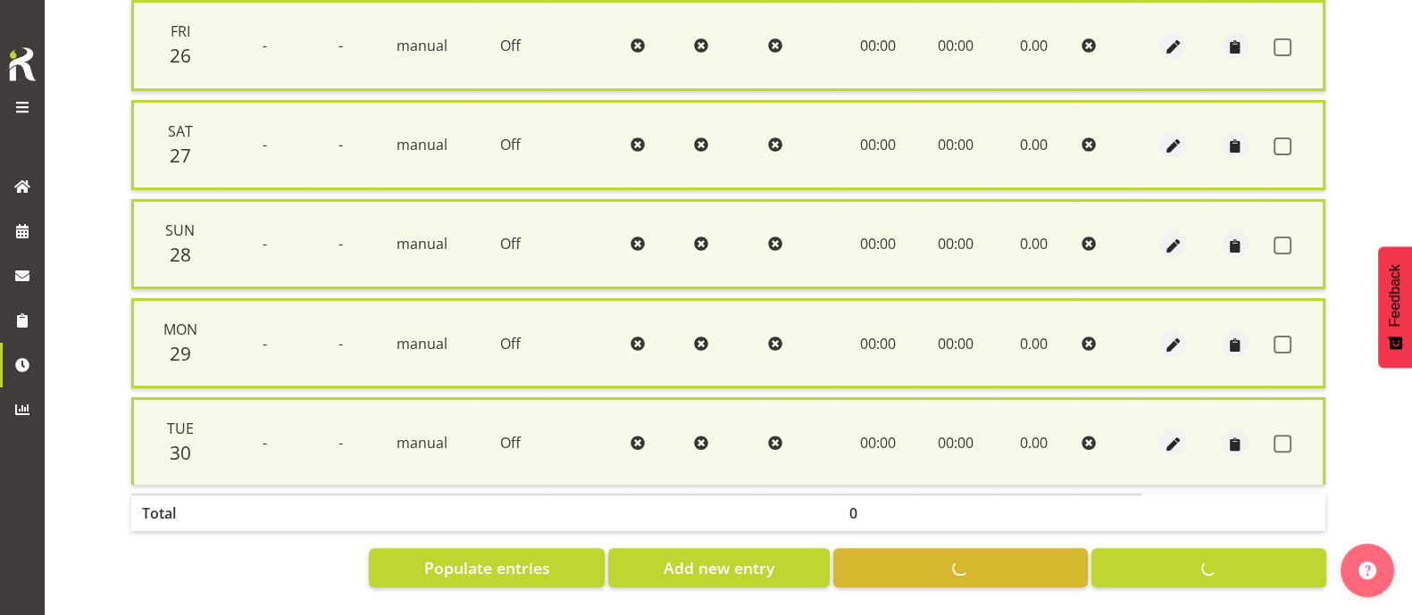
checkbox input "false"
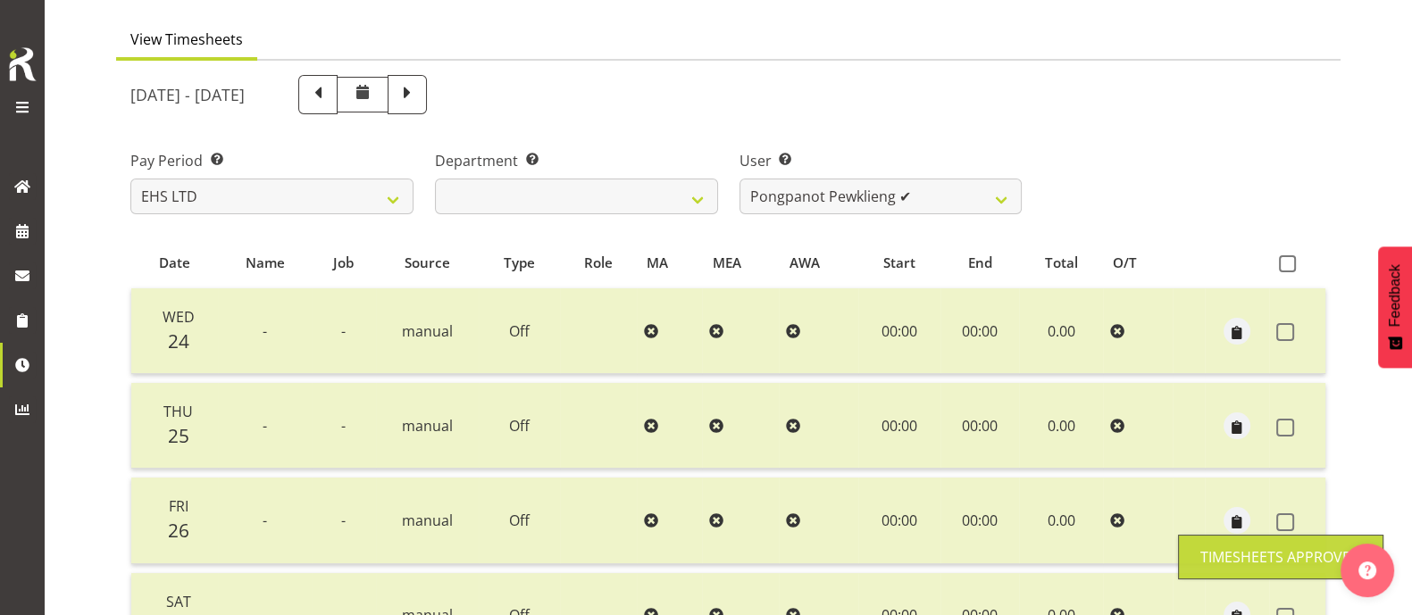
scroll to position [0, 0]
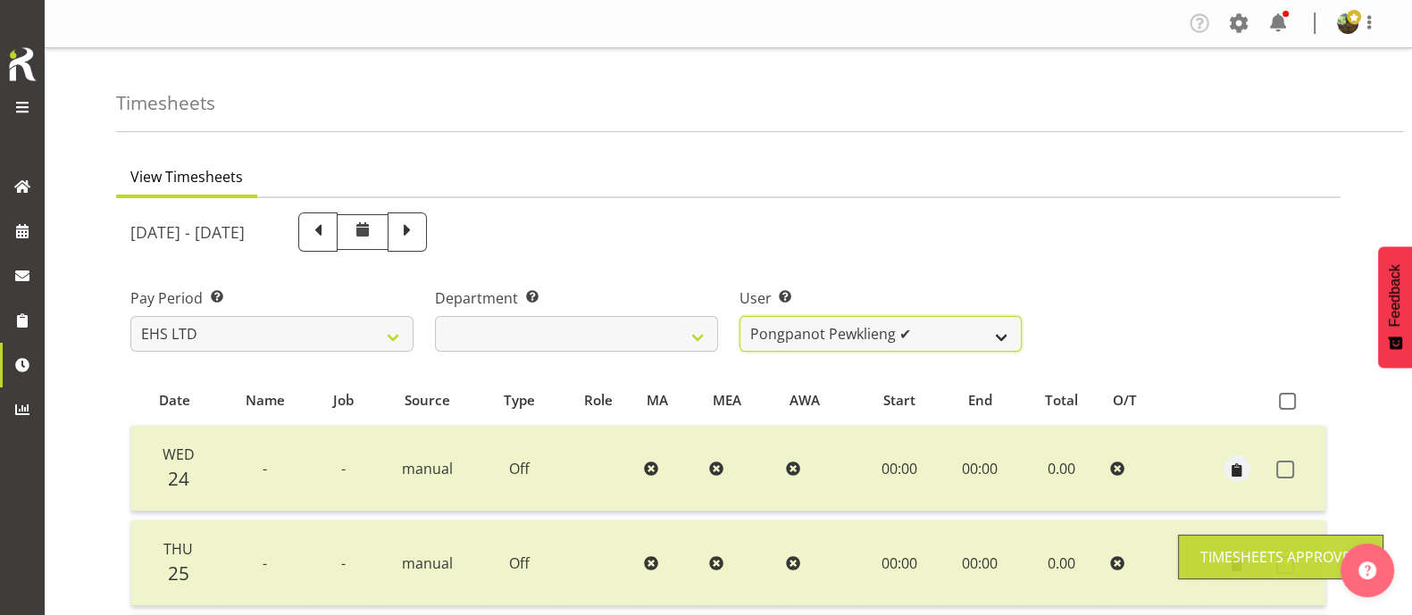
click at [953, 328] on select "[PERSON_NAME] ✔ [PERSON_NAME] ✔ [PERSON_NAME] ✔ [PERSON_NAME] ✔ [PERSON_NAME] ✔…" at bounding box center [880, 334] width 283 height 36
select select "1115"
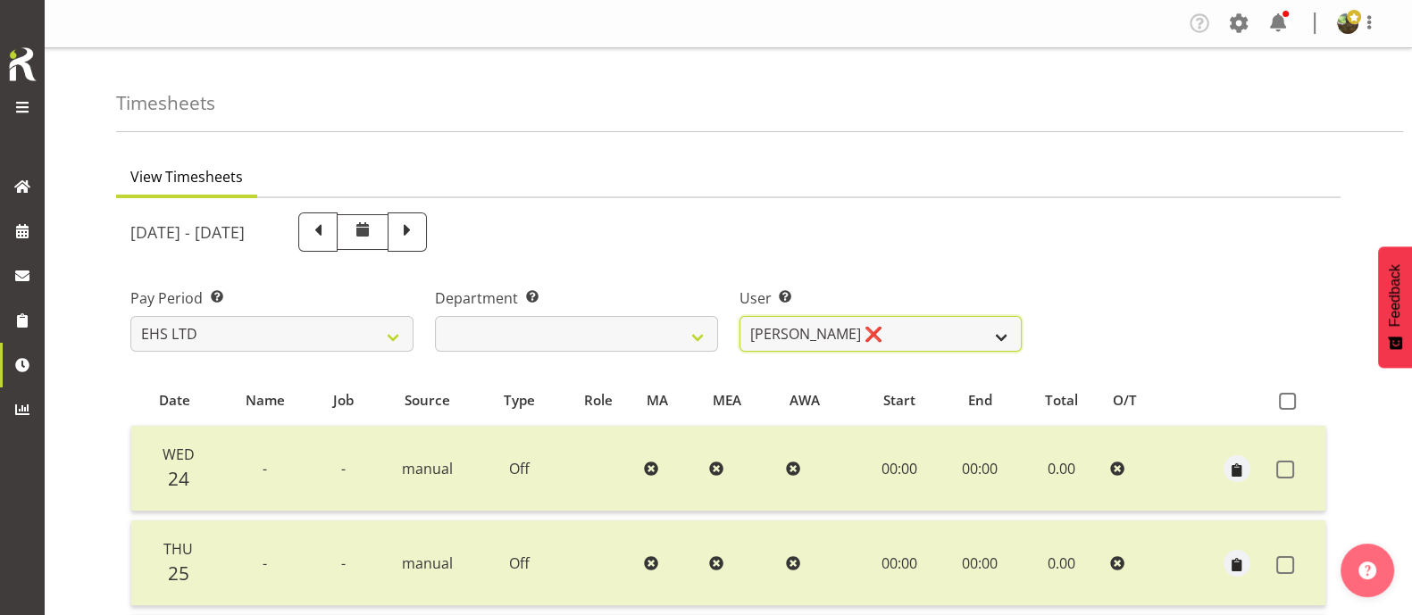
click at [739, 316] on select "[PERSON_NAME] ✔ [PERSON_NAME] ✔ [PERSON_NAME] ✔ [PERSON_NAME] ✔ [PERSON_NAME] ✔…" at bounding box center [880, 334] width 283 height 36
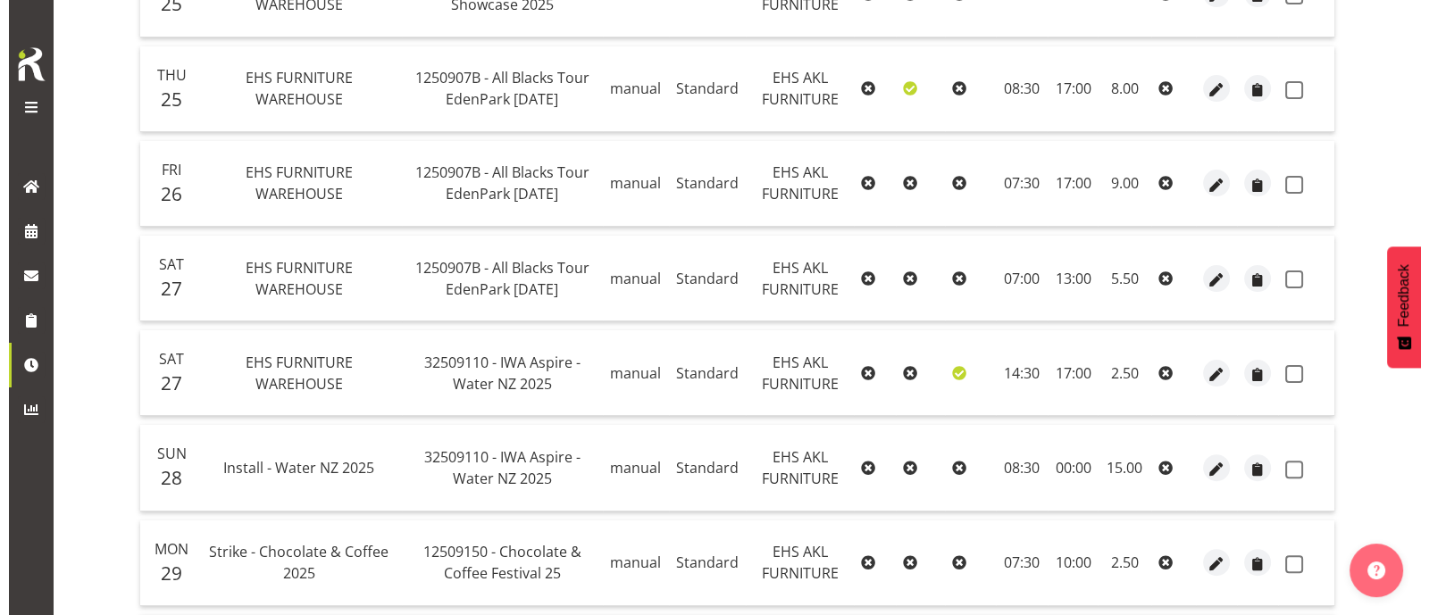
scroll to position [670, 0]
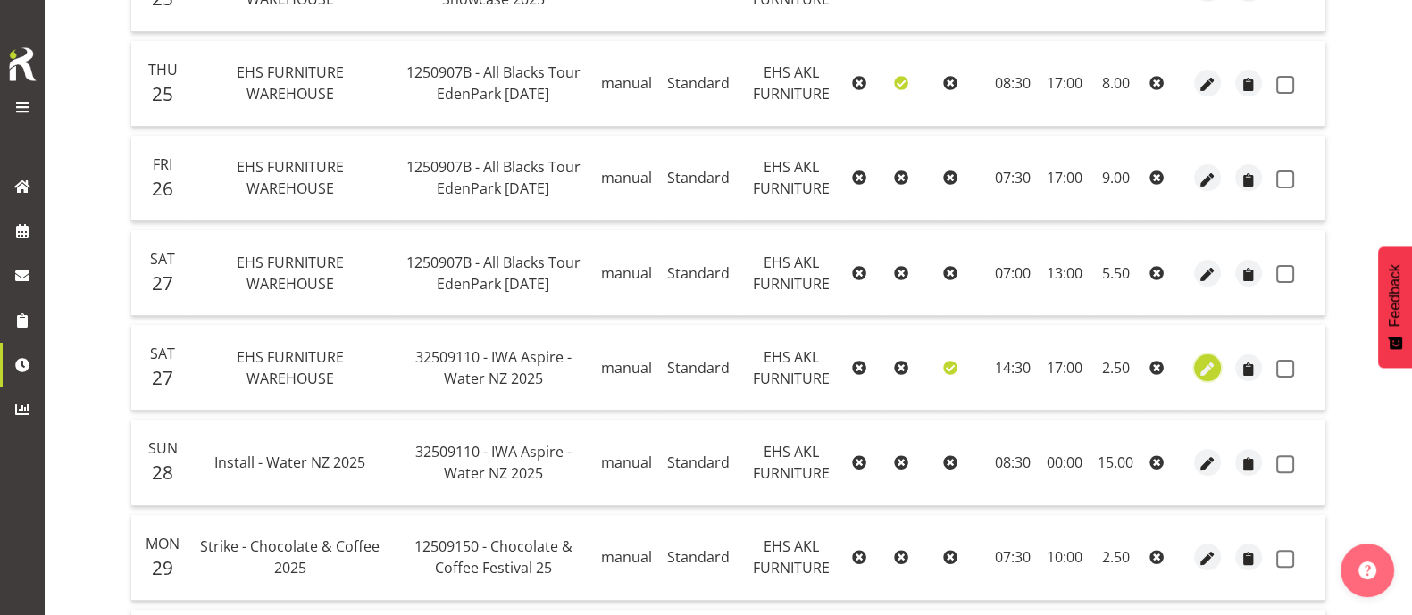
click at [1207, 361] on span "button" at bounding box center [1207, 369] width 21 height 21
select select "Standard"
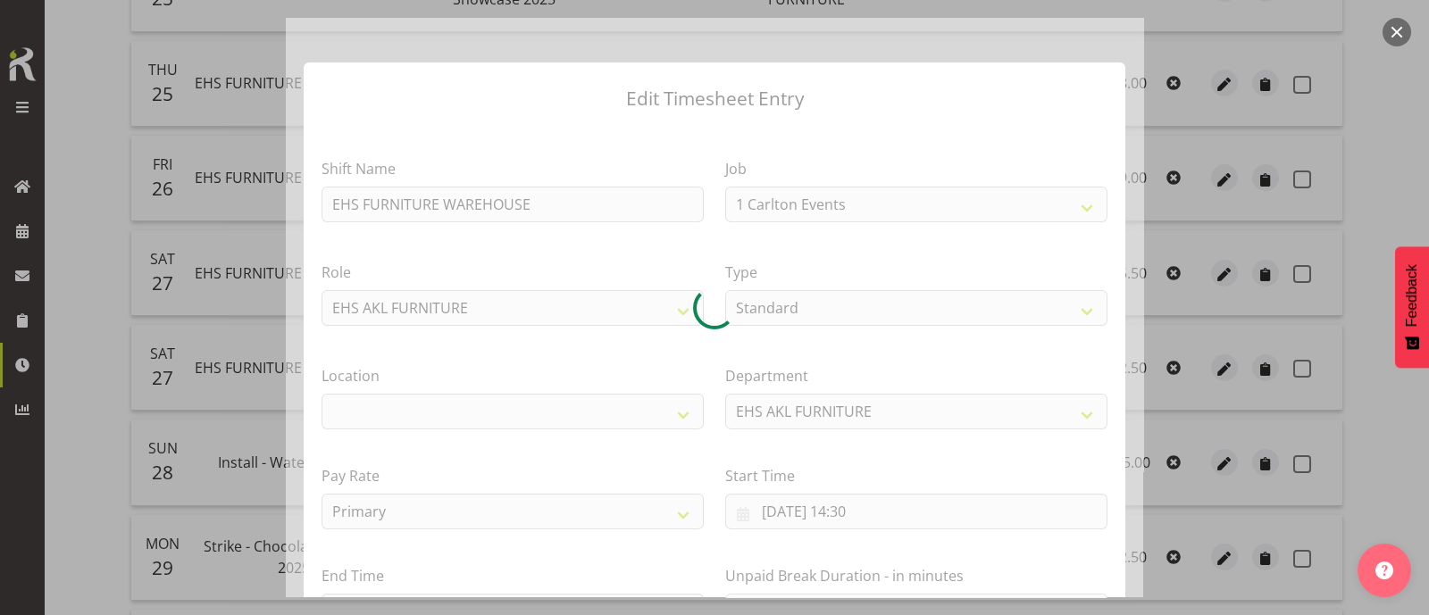
select select "9028"
select select "35"
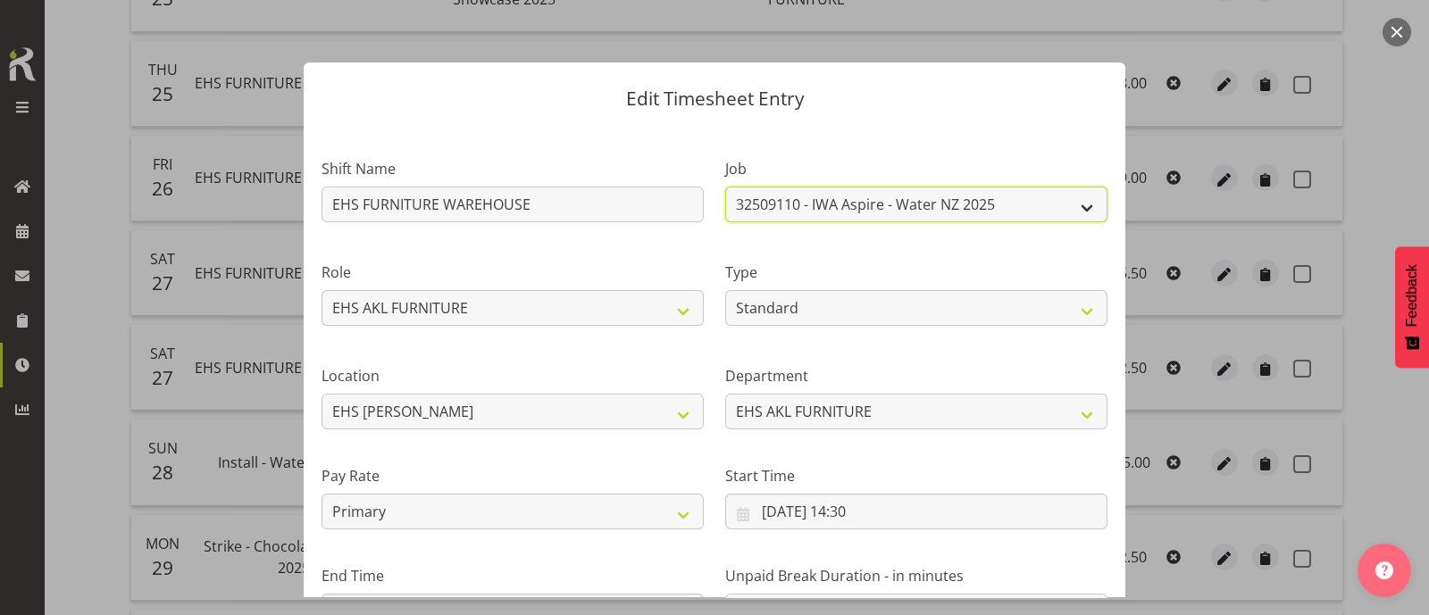
click at [1039, 207] on select "1 Carlton Events 1 [PERSON_NAME] 1 [PERSON_NAME][GEOGRAPHIC_DATA] 1 EHS WAREHOU…" at bounding box center [916, 205] width 382 height 36
click at [725, 187] on select "1 Carlton Events 1 [PERSON_NAME] 1 [PERSON_NAME][GEOGRAPHIC_DATA] 1 EHS WAREHOU…" at bounding box center [916, 205] width 382 height 36
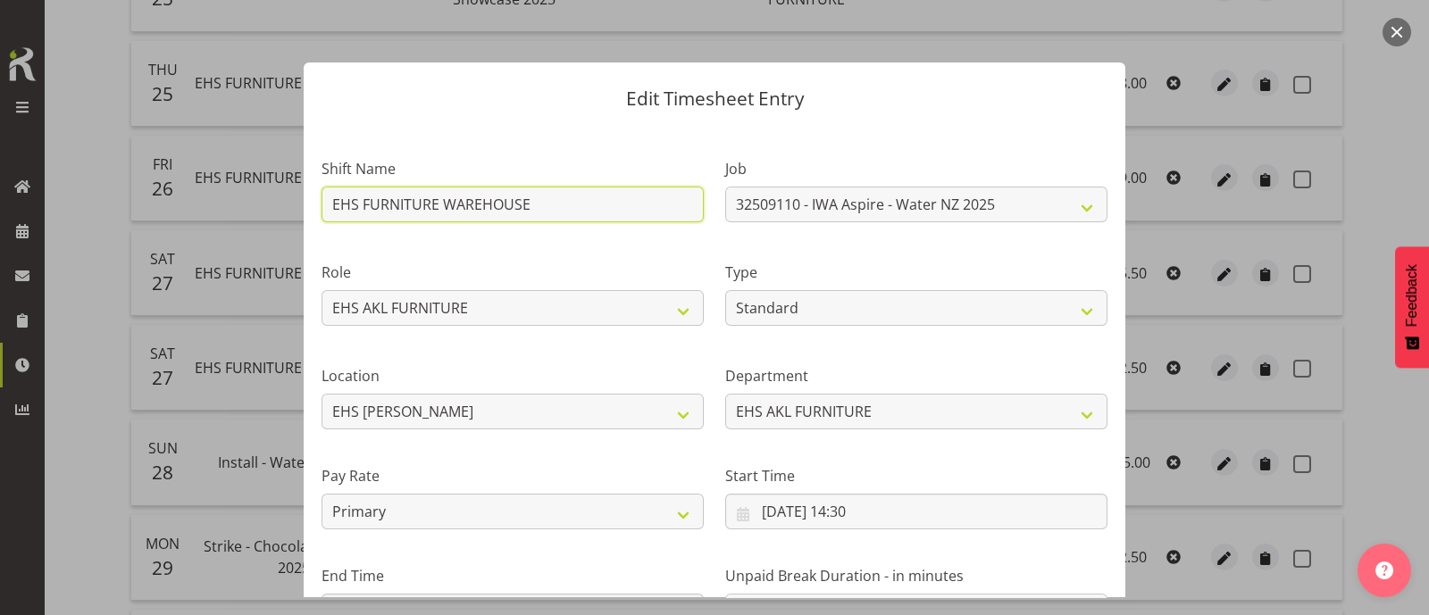
drag, startPoint x: 571, startPoint y: 203, endPoint x: 223, endPoint y: 230, distance: 349.3
click at [223, 230] on div "Edit Timesheet Entry Shift Name EHS FURNITURE WAREHOUSE Job 1 Carlton Events 1 …" at bounding box center [714, 307] width 1429 height 615
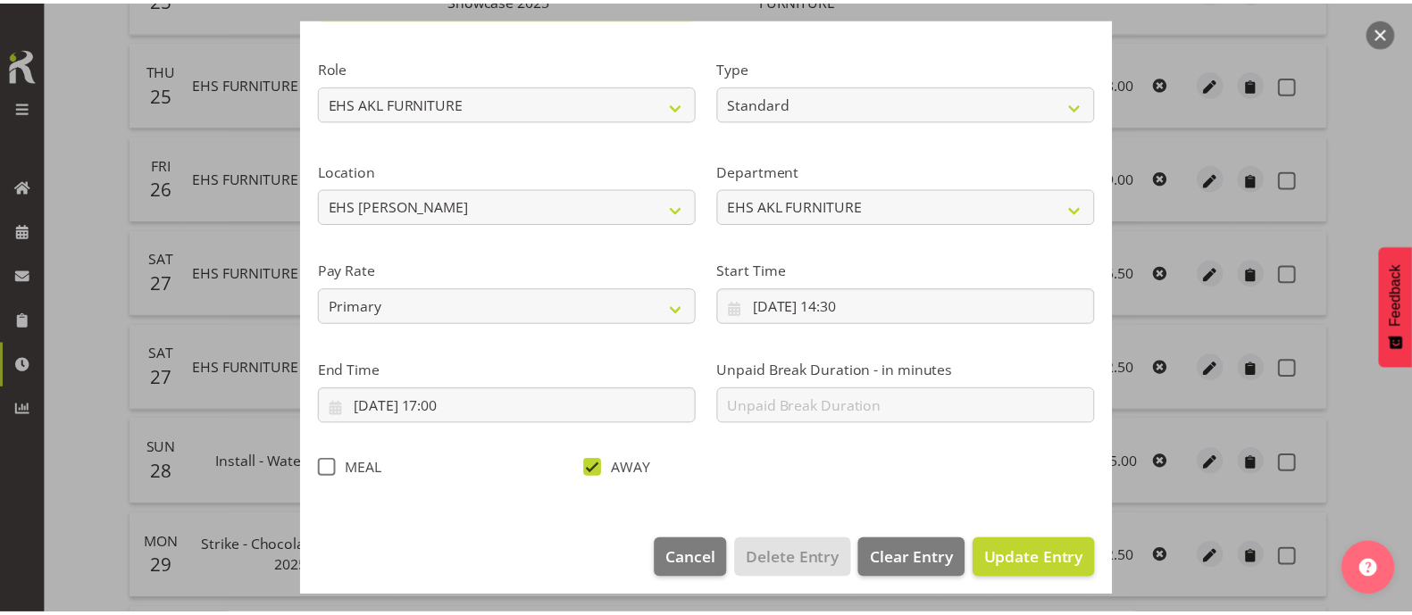
scroll to position [213, 0]
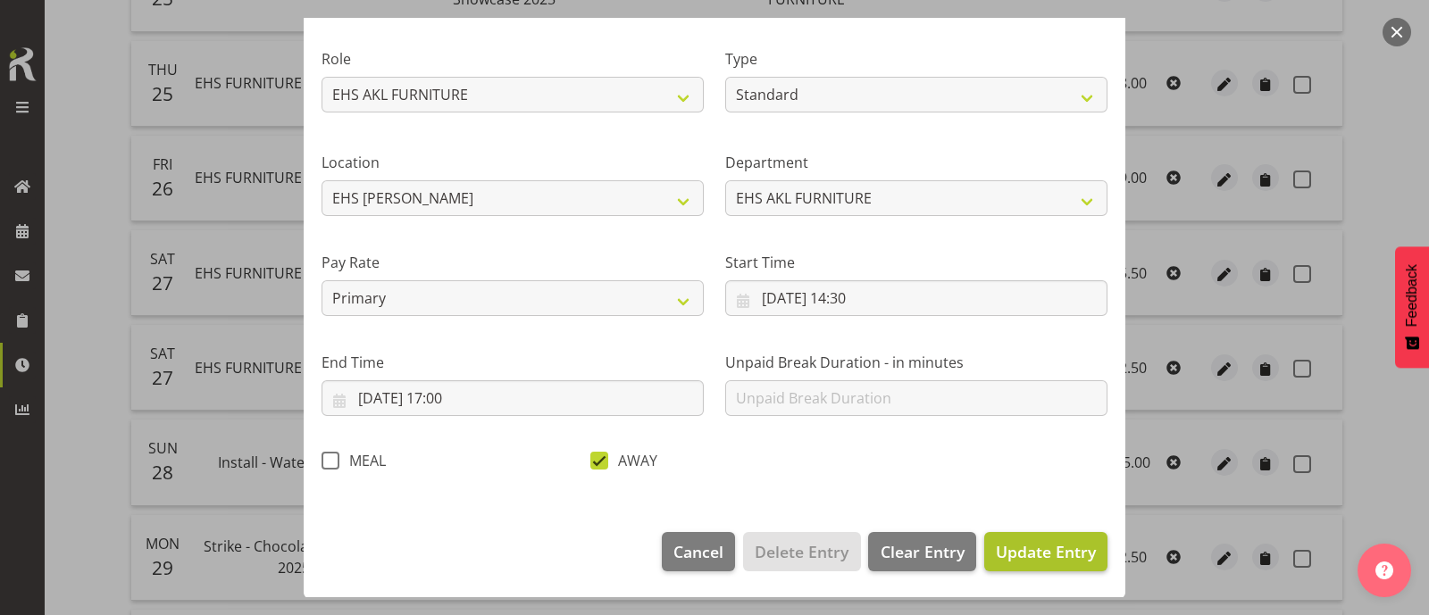
type input "Install - Water NZ 2025"
click at [1006, 544] on span "Update Entry" at bounding box center [1046, 551] width 100 height 21
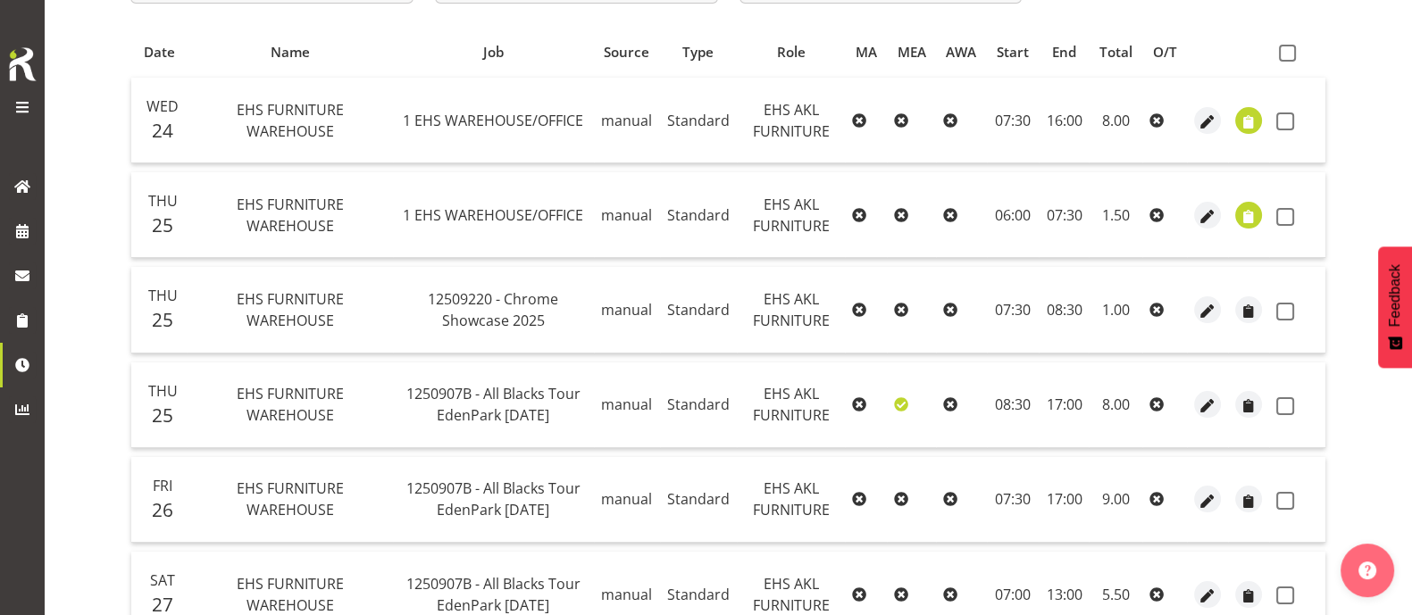
scroll to position [0, 0]
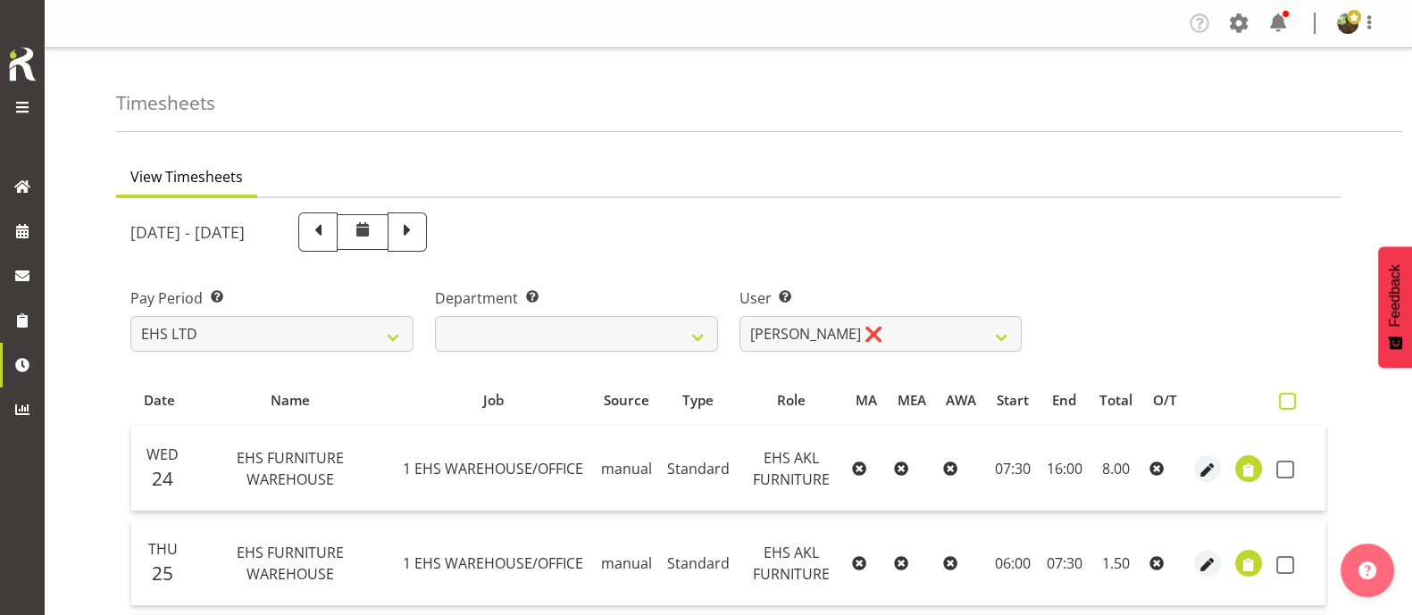
click at [1290, 404] on span at bounding box center [1287, 401] width 17 height 17
click at [1290, 404] on input "checkbox" at bounding box center [1285, 402] width 12 height 12
checkbox input "true"
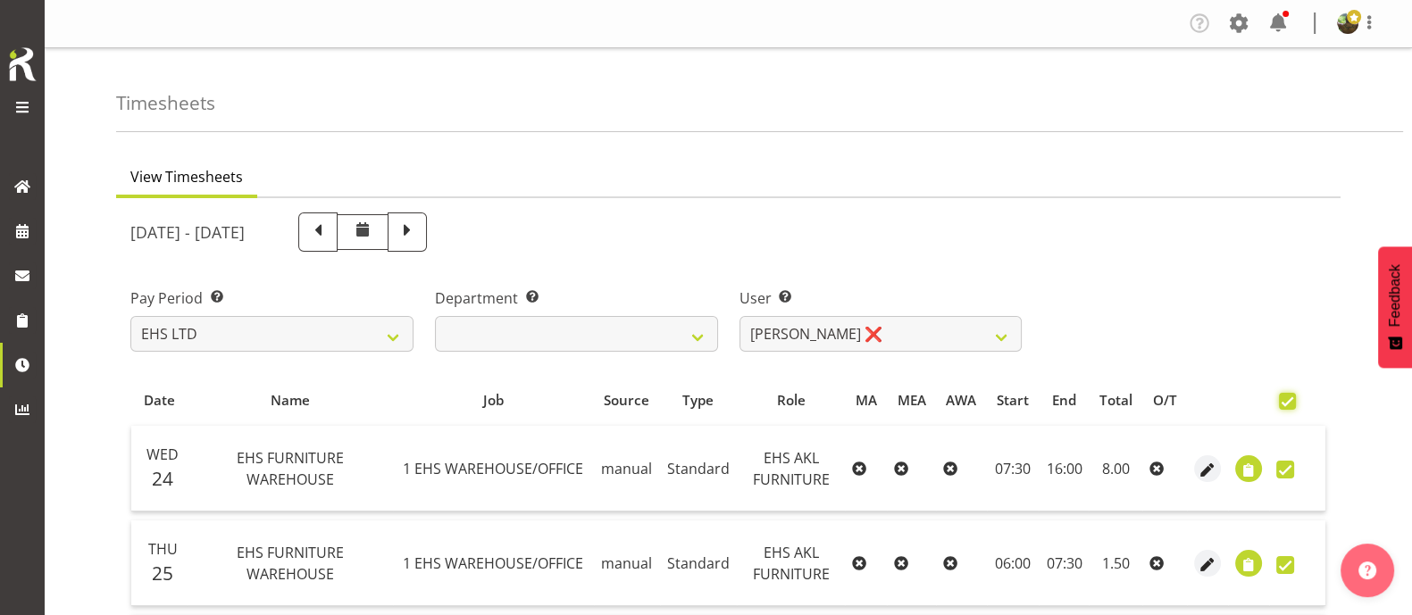
checkbox input "true"
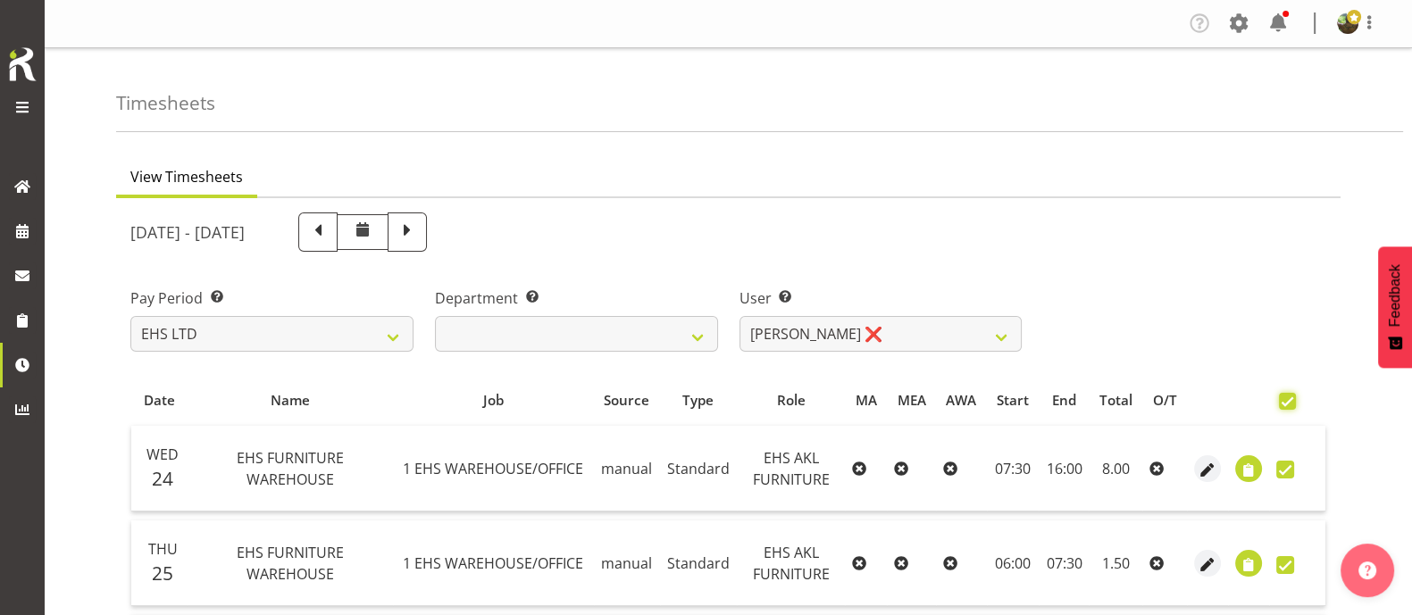
checkbox input "true"
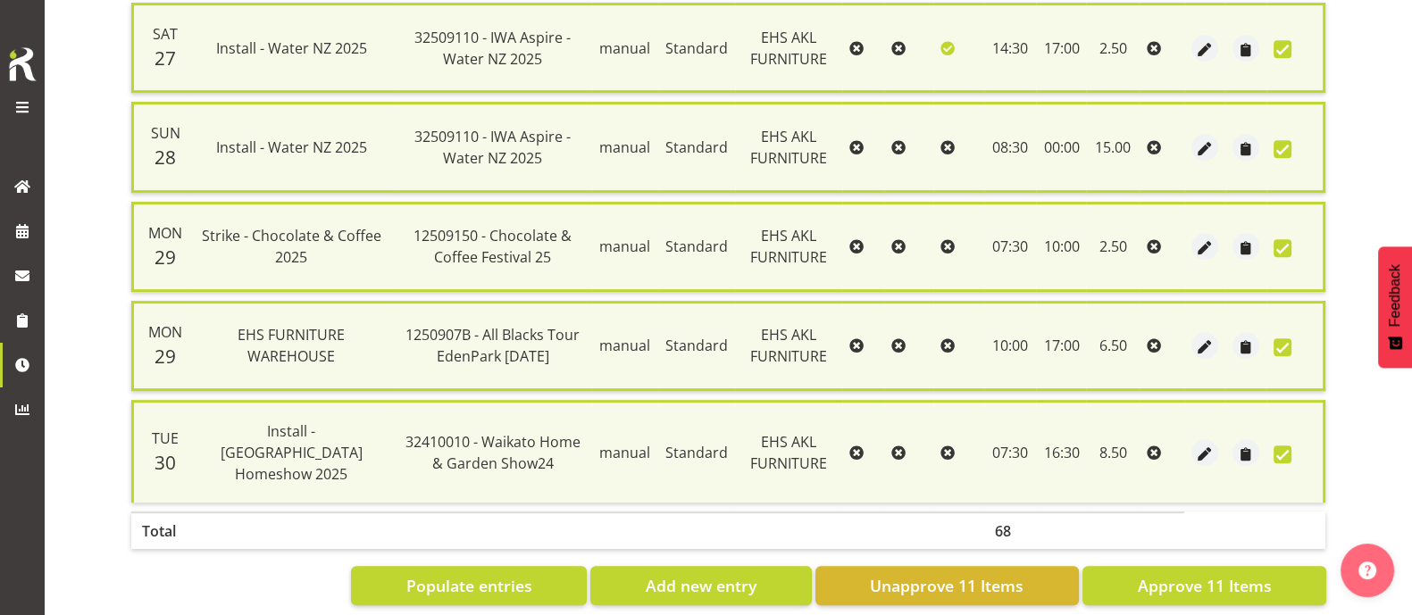
scroll to position [1027, 0]
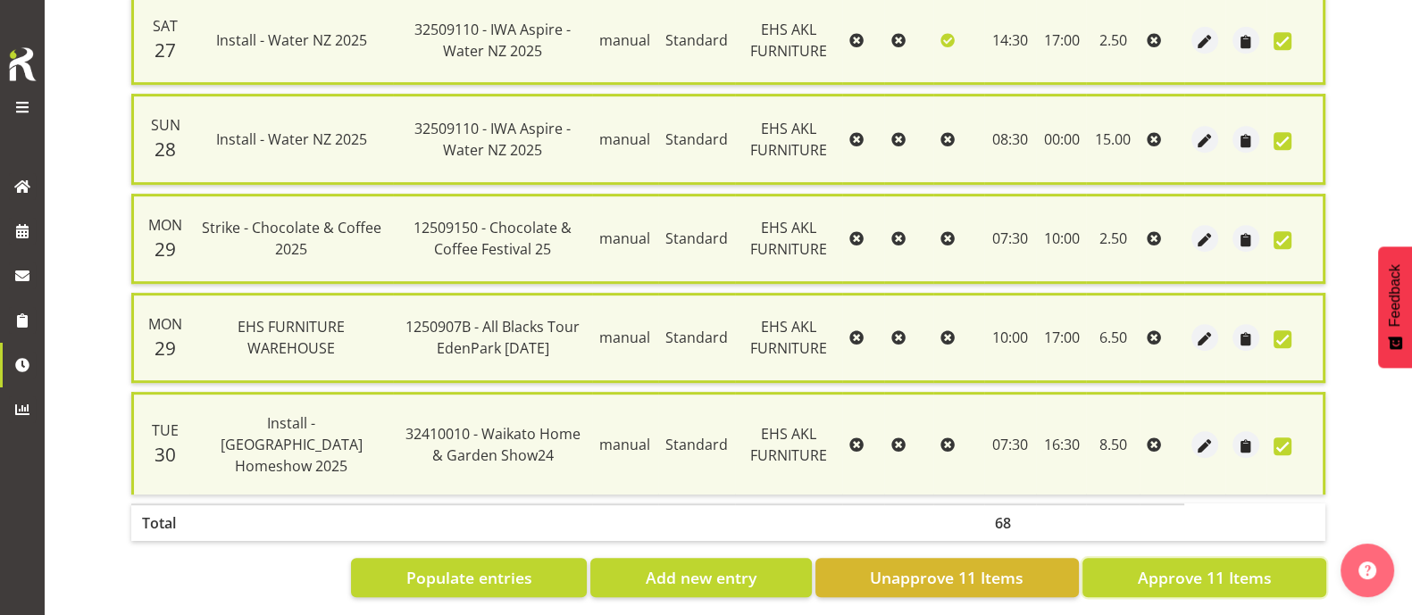
click at [1262, 558] on button "Approve 11 Items" at bounding box center [1204, 577] width 244 height 39
checkbox input "false"
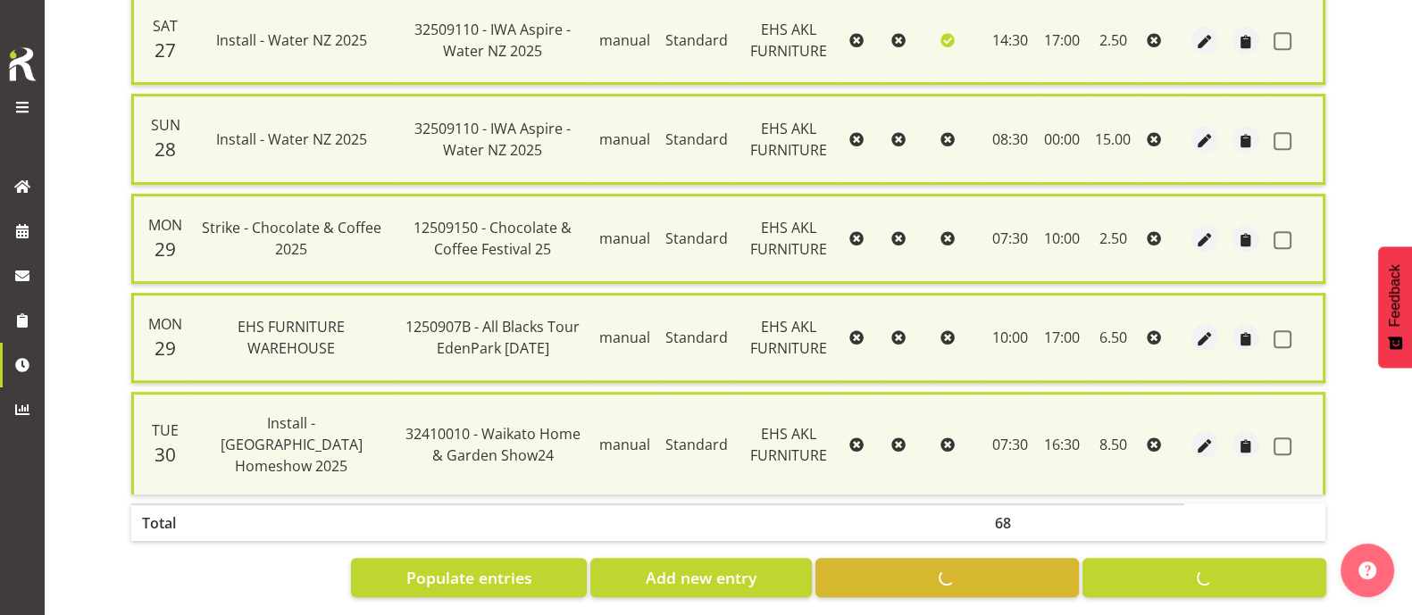
checkbox input "false"
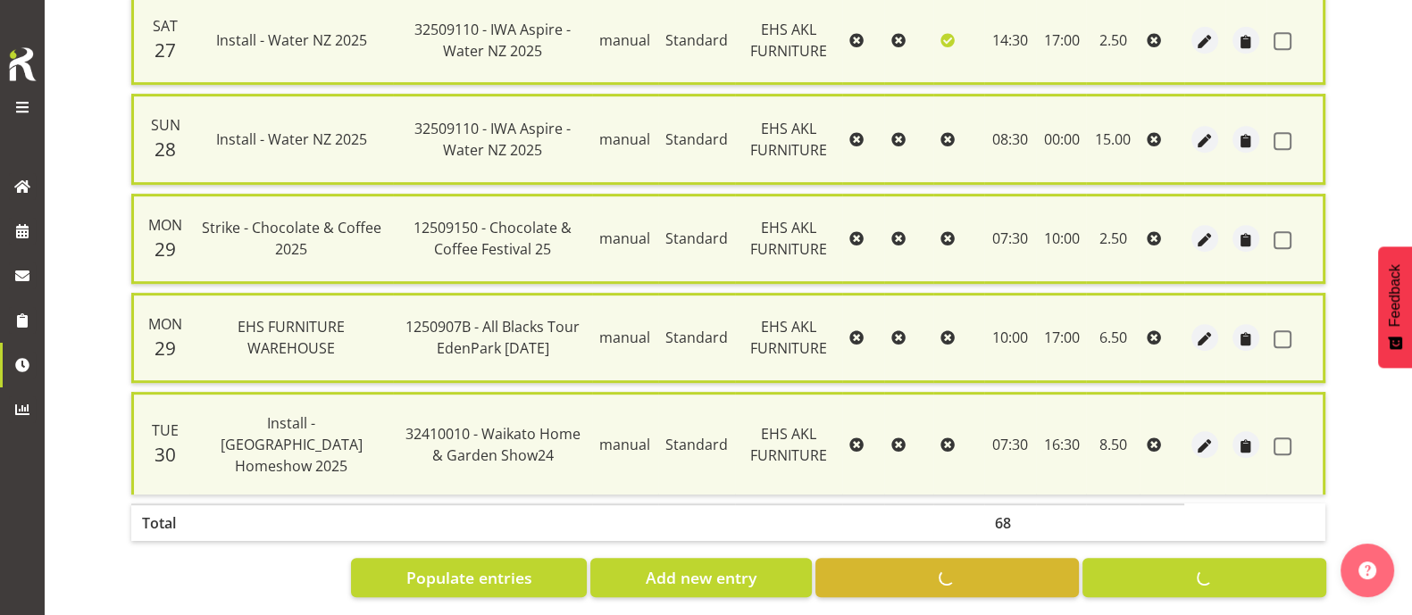
checkbox input "false"
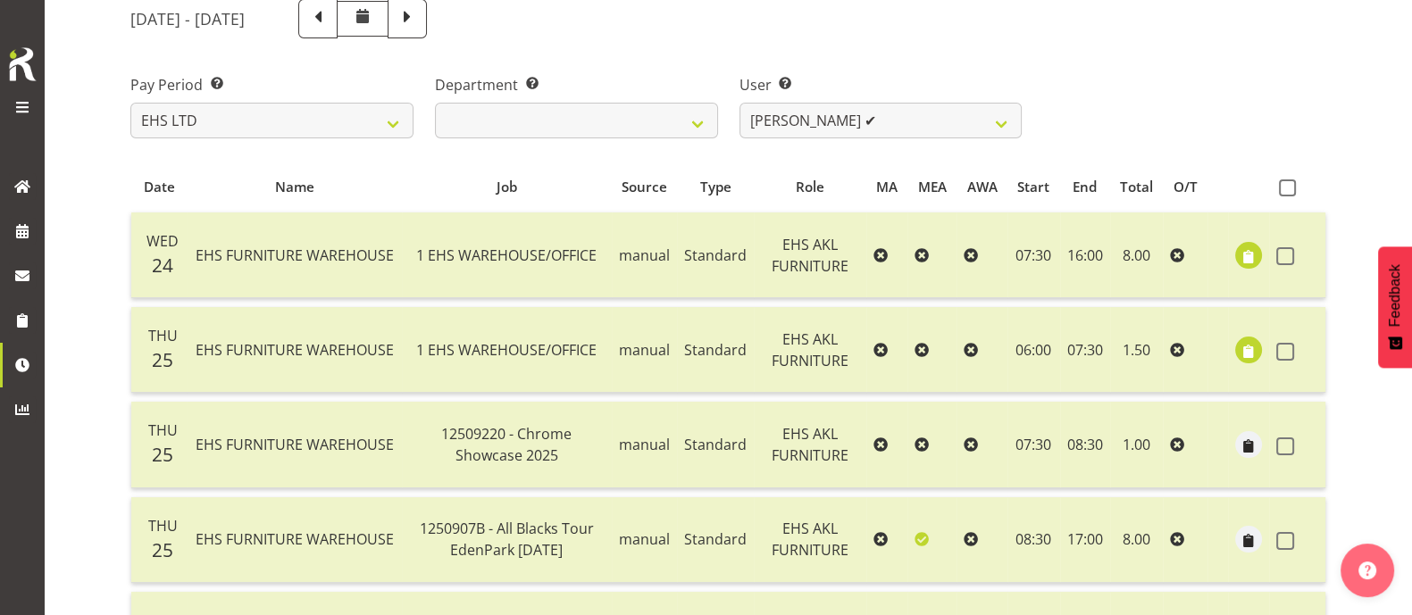
scroll to position [206, 0]
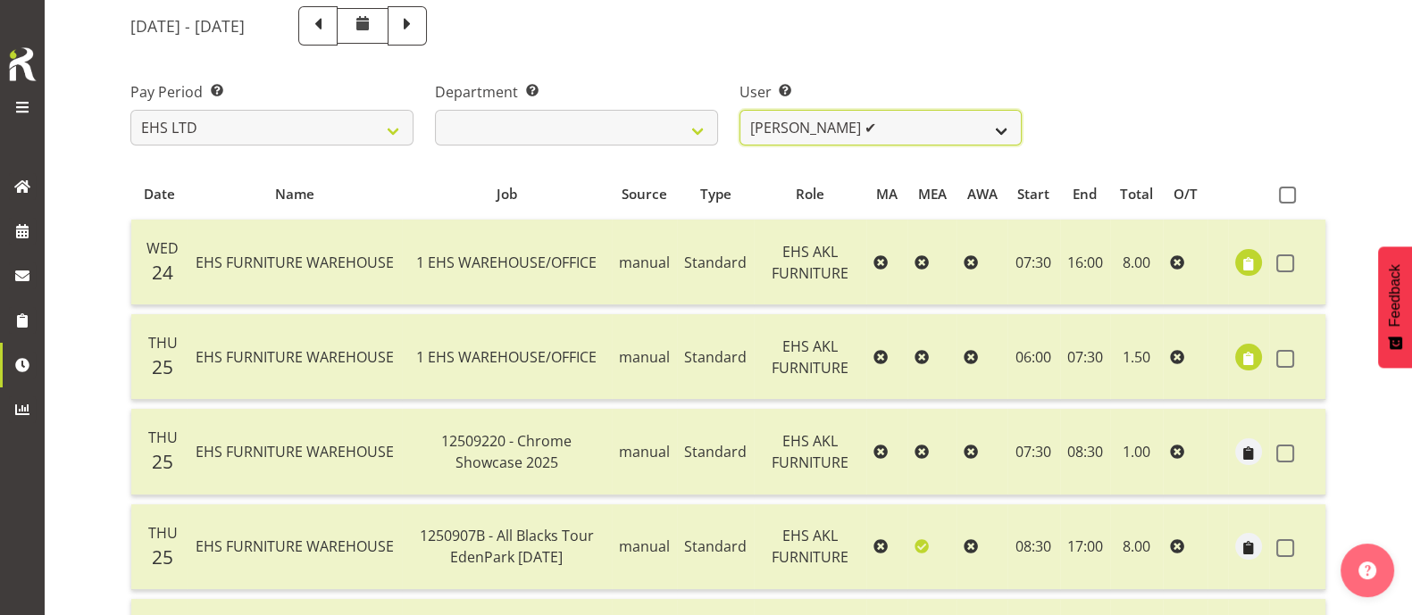
click at [904, 115] on select "[PERSON_NAME] ✔ [PERSON_NAME] ✔ [PERSON_NAME] ✔ [PERSON_NAME] ✔ [PERSON_NAME] ✔…" at bounding box center [880, 128] width 283 height 36
select select "1116"
click at [739, 110] on select "[PERSON_NAME] ✔ [PERSON_NAME] ✔ [PERSON_NAME] ✔ [PERSON_NAME] ✔ [PERSON_NAME] ✔…" at bounding box center [880, 128] width 283 height 36
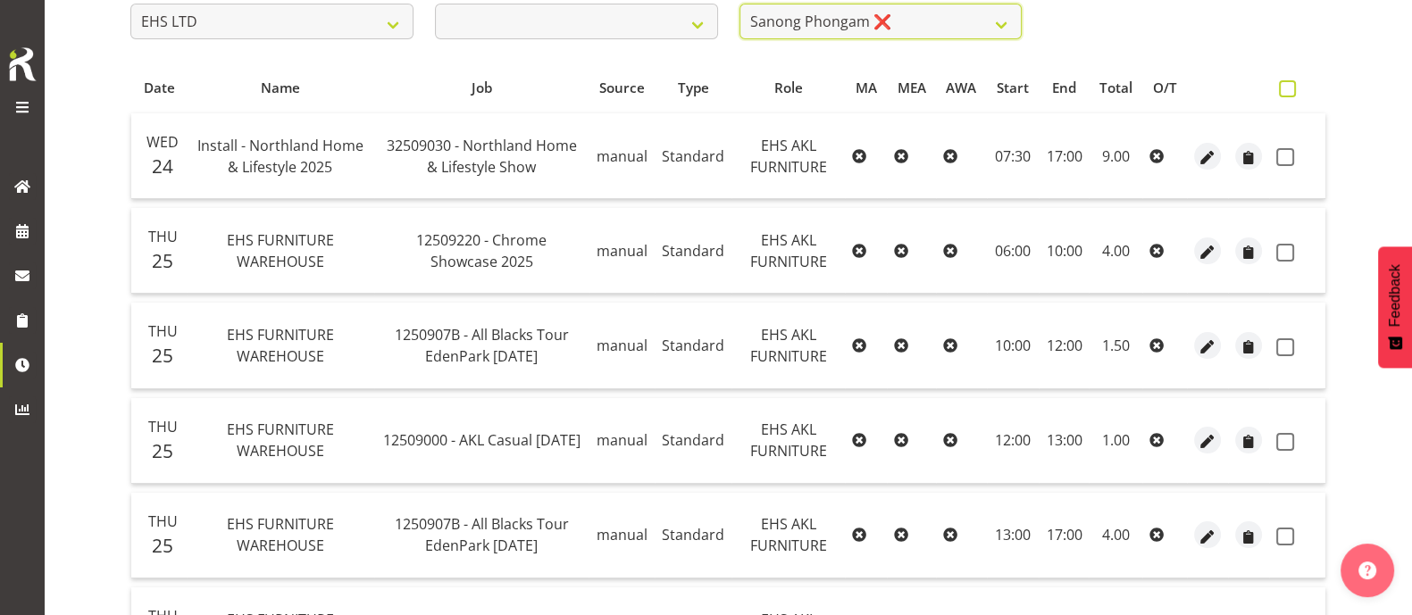
scroll to position [277, 0]
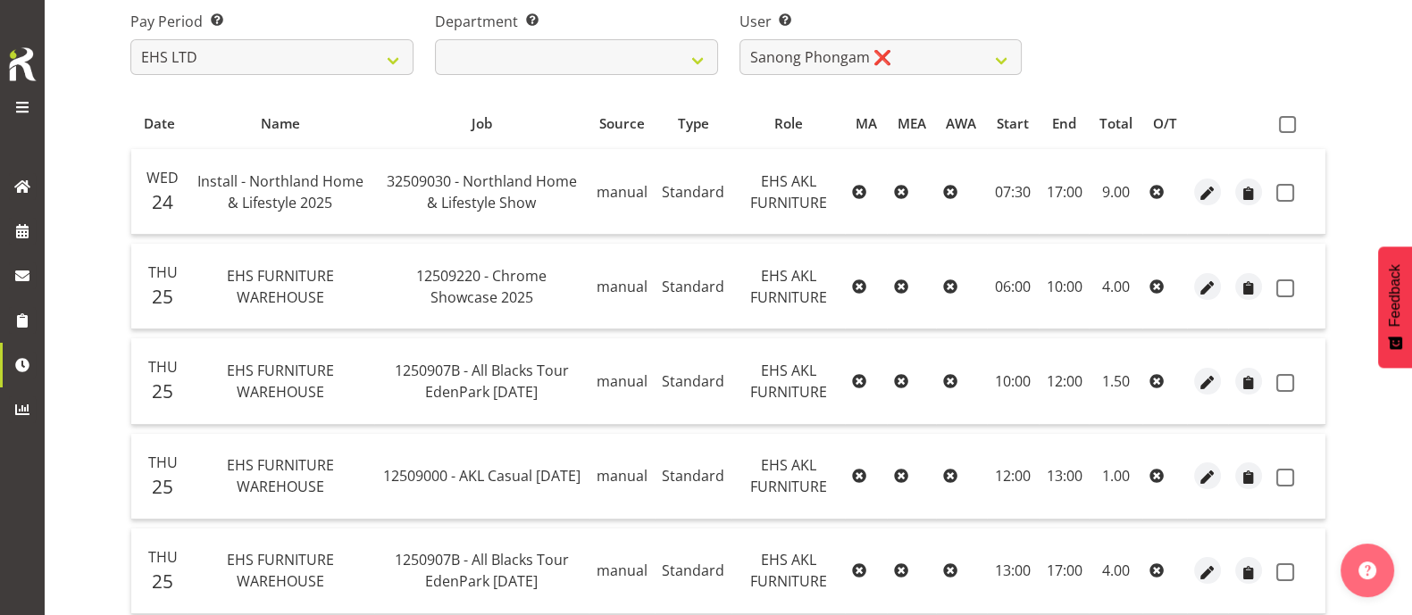
drag, startPoint x: 1293, startPoint y: 118, endPoint x: 1296, endPoint y: 131, distance: 13.7
click at [1294, 118] on span at bounding box center [1287, 124] width 17 height 17
click at [1290, 119] on input "checkbox" at bounding box center [1285, 125] width 12 height 12
checkbox input "true"
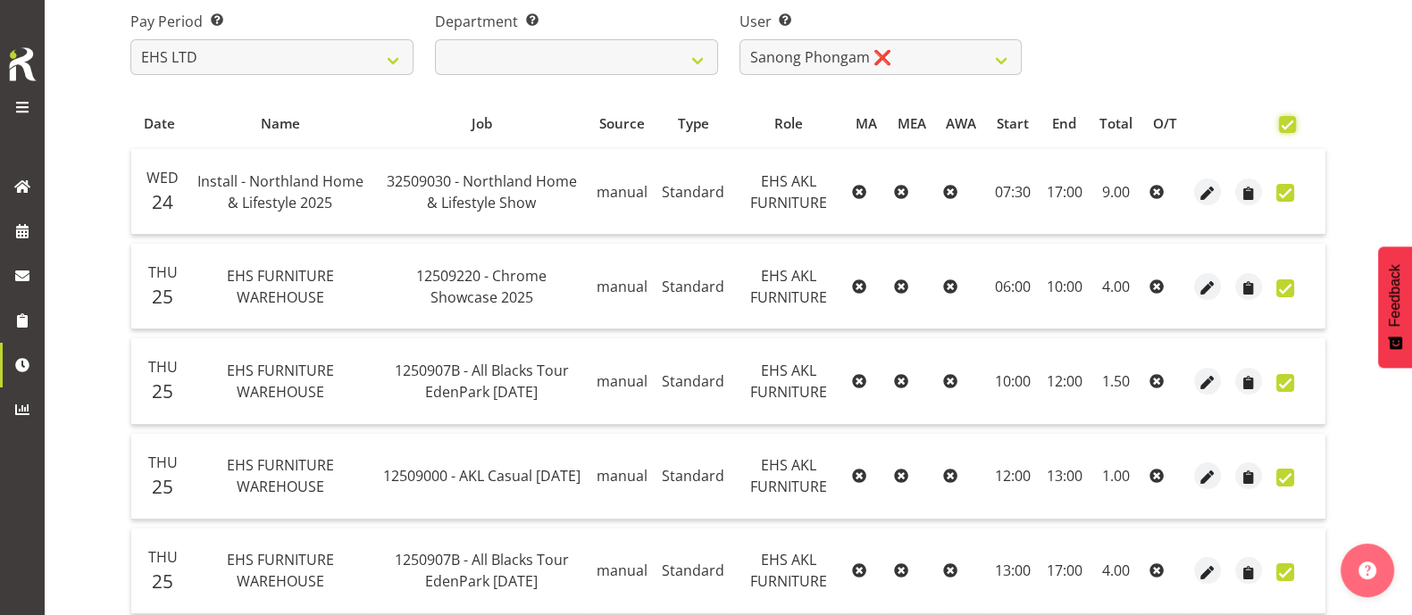
checkbox input "true"
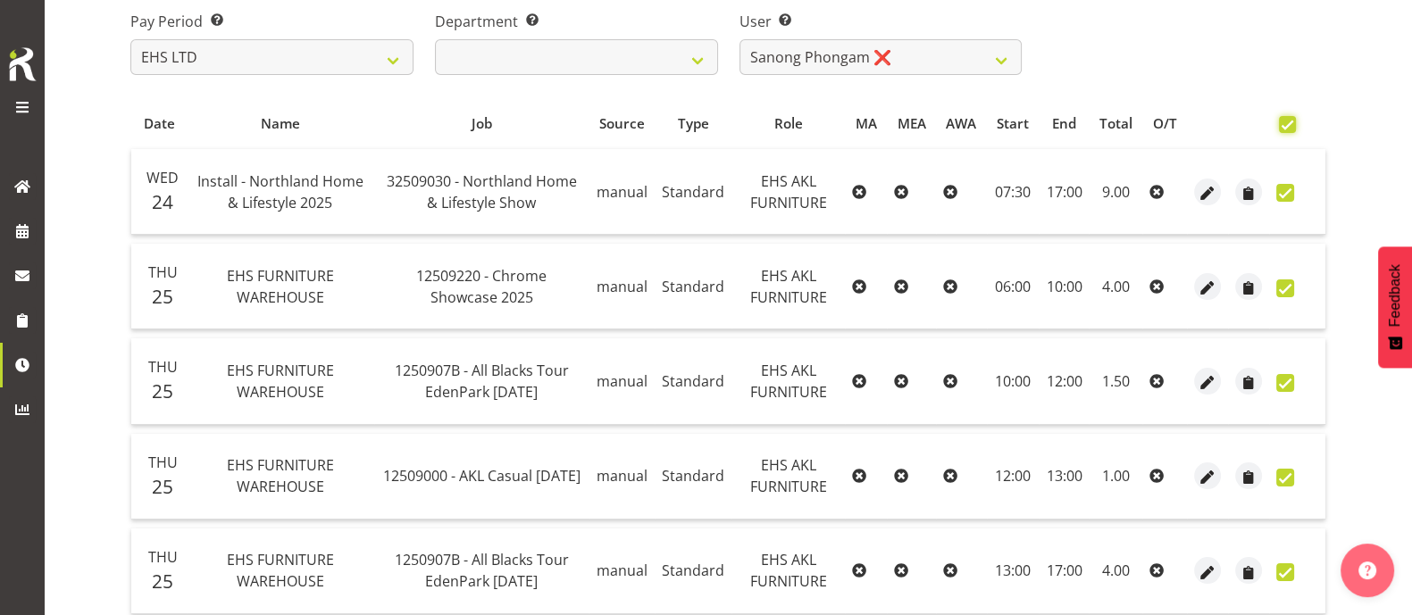
checkbox input "true"
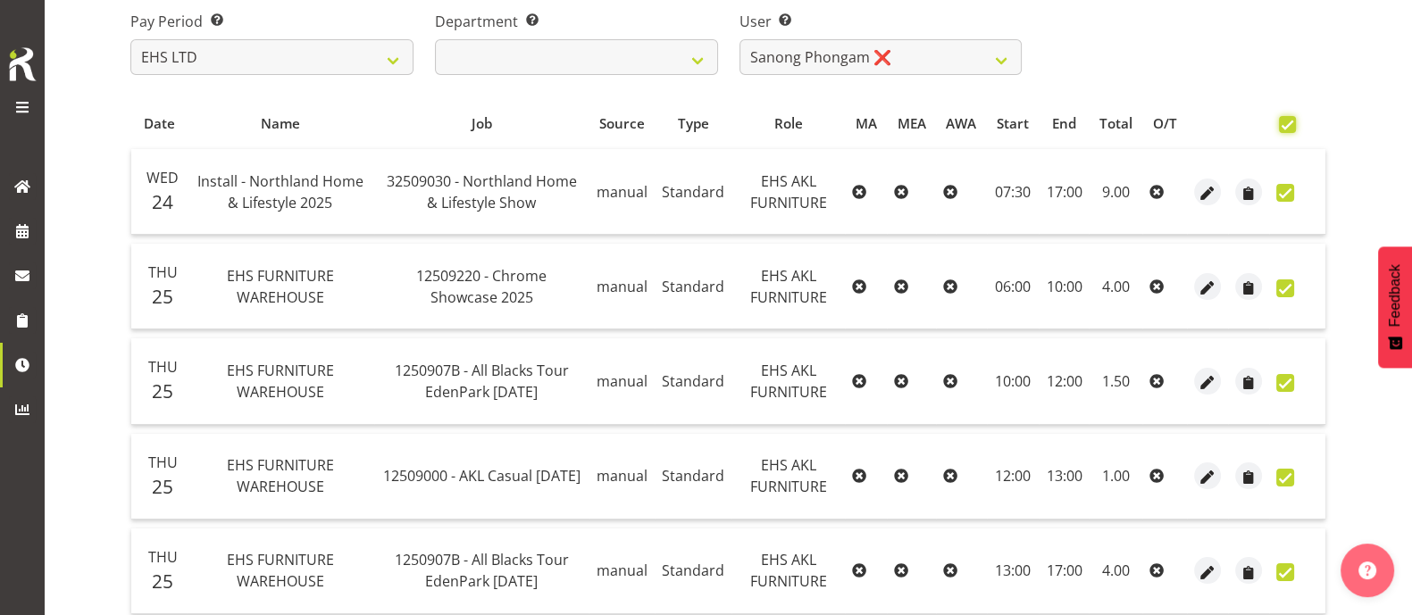
checkbox input "true"
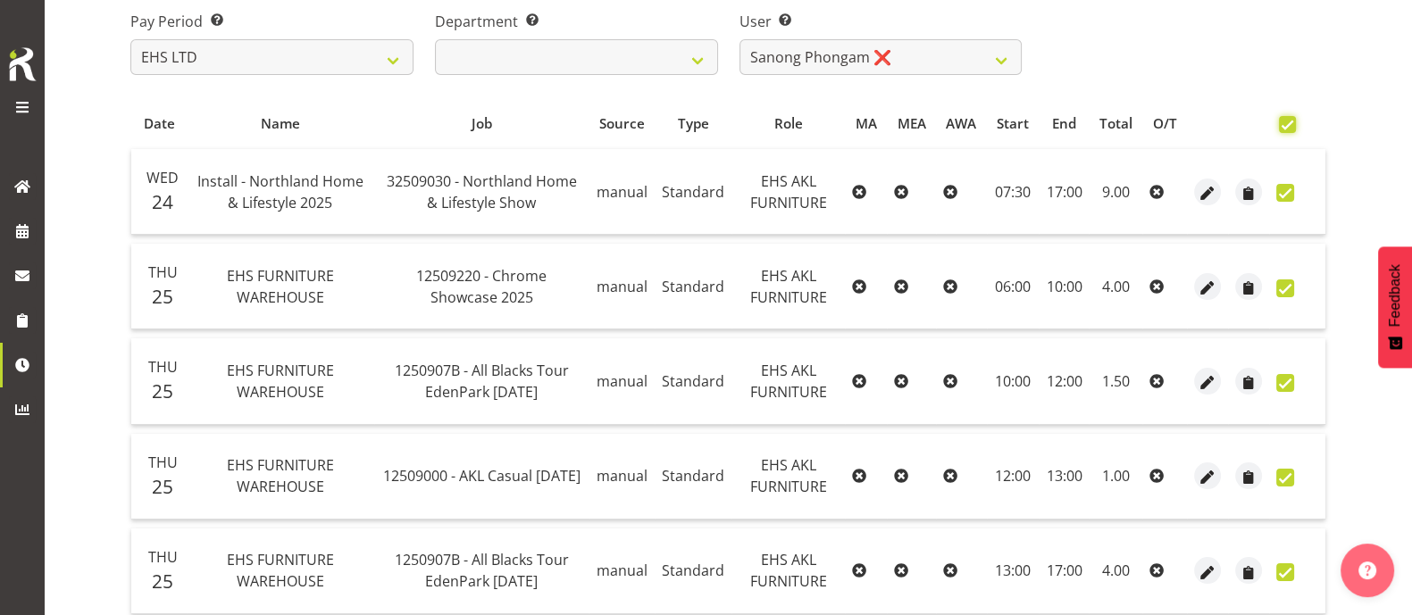
checkbox input "true"
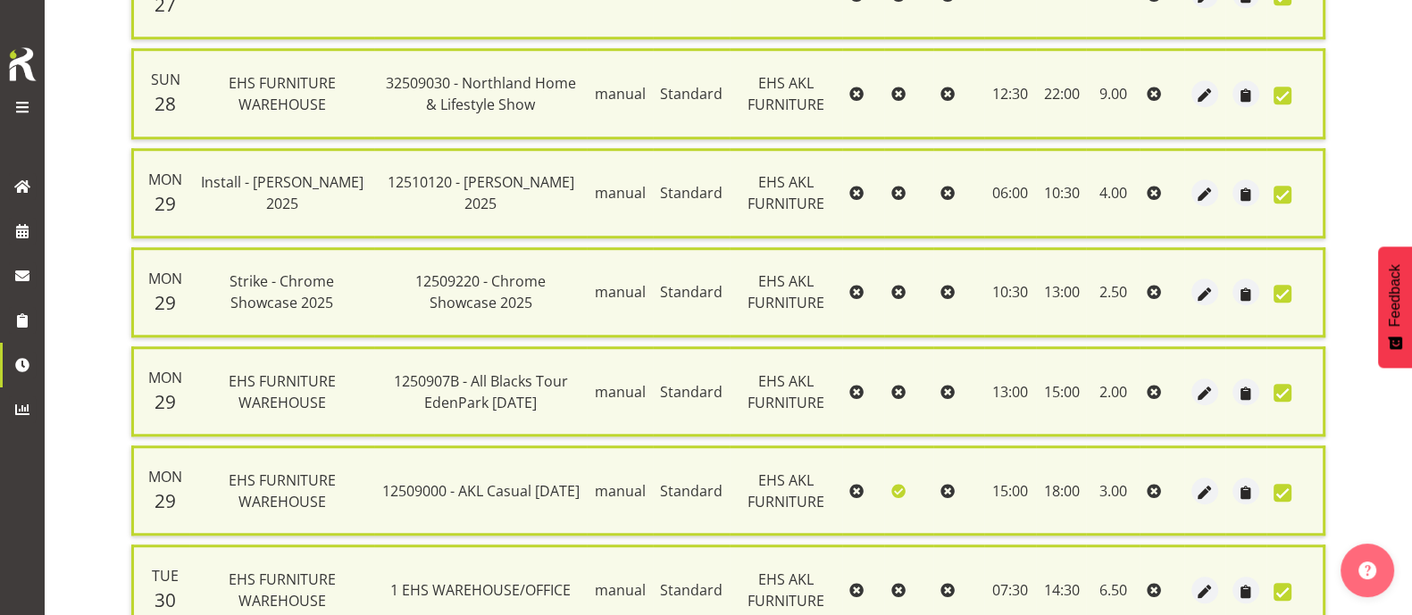
scroll to position [1913, 0]
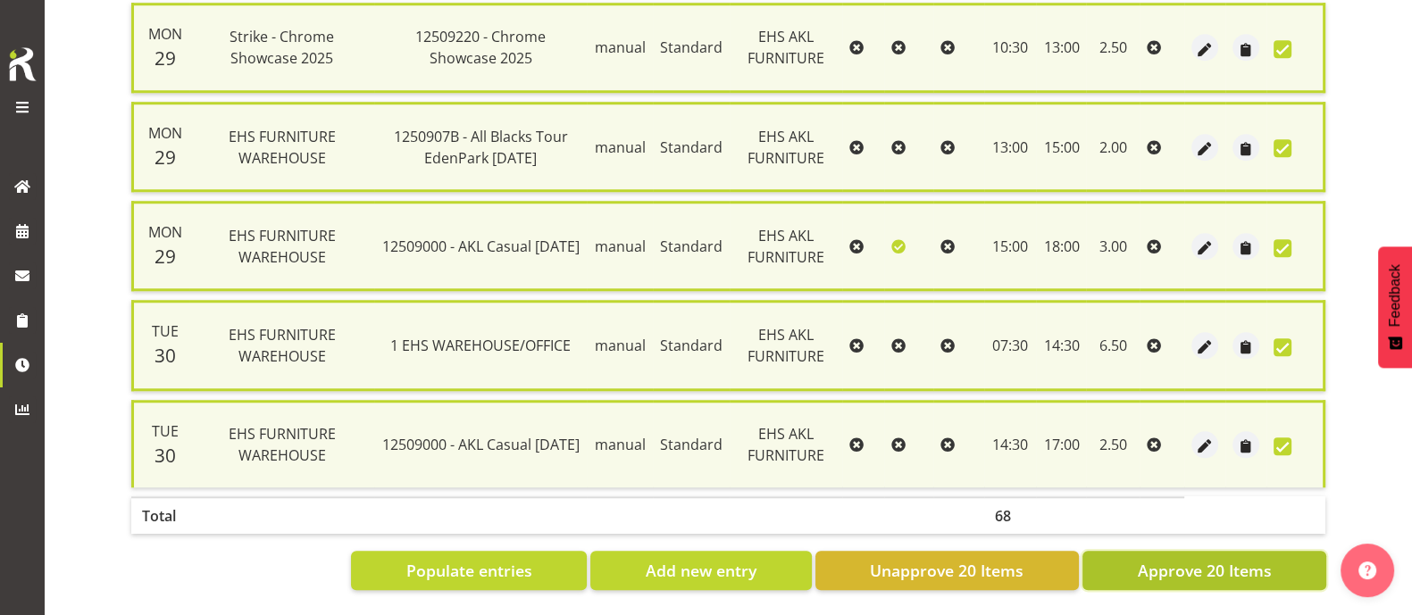
click at [1246, 559] on span "Approve 20 Items" at bounding box center [1204, 570] width 134 height 23
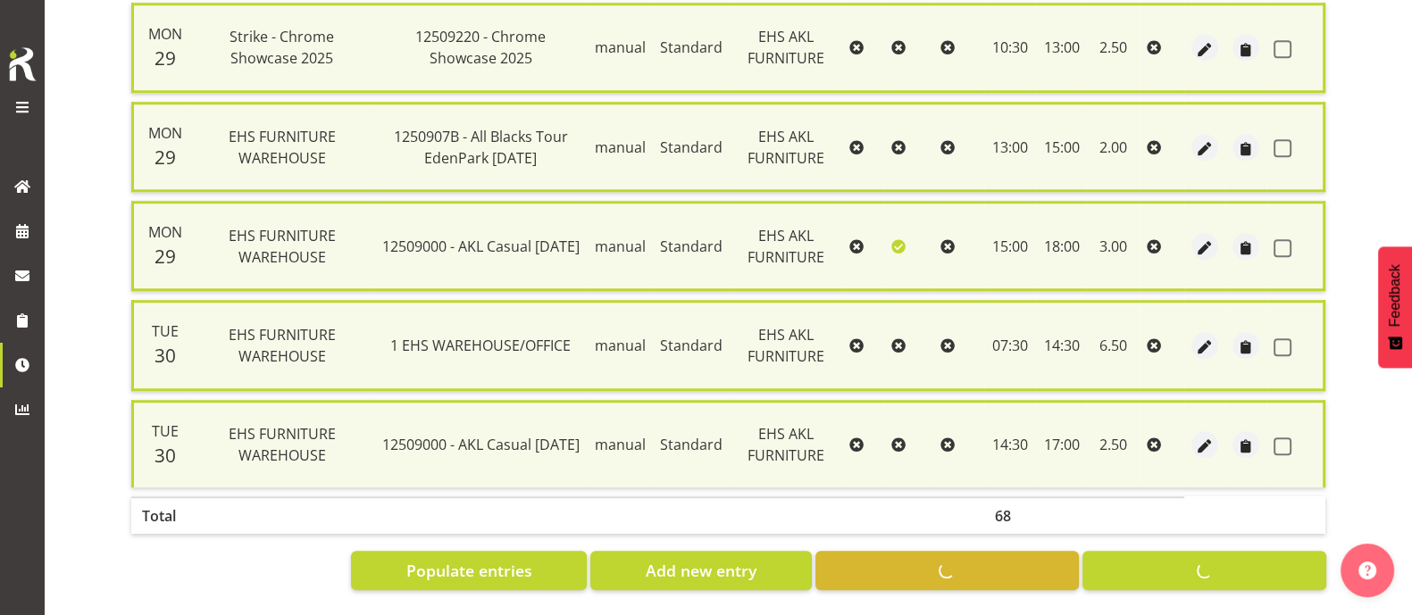
checkbox input "false"
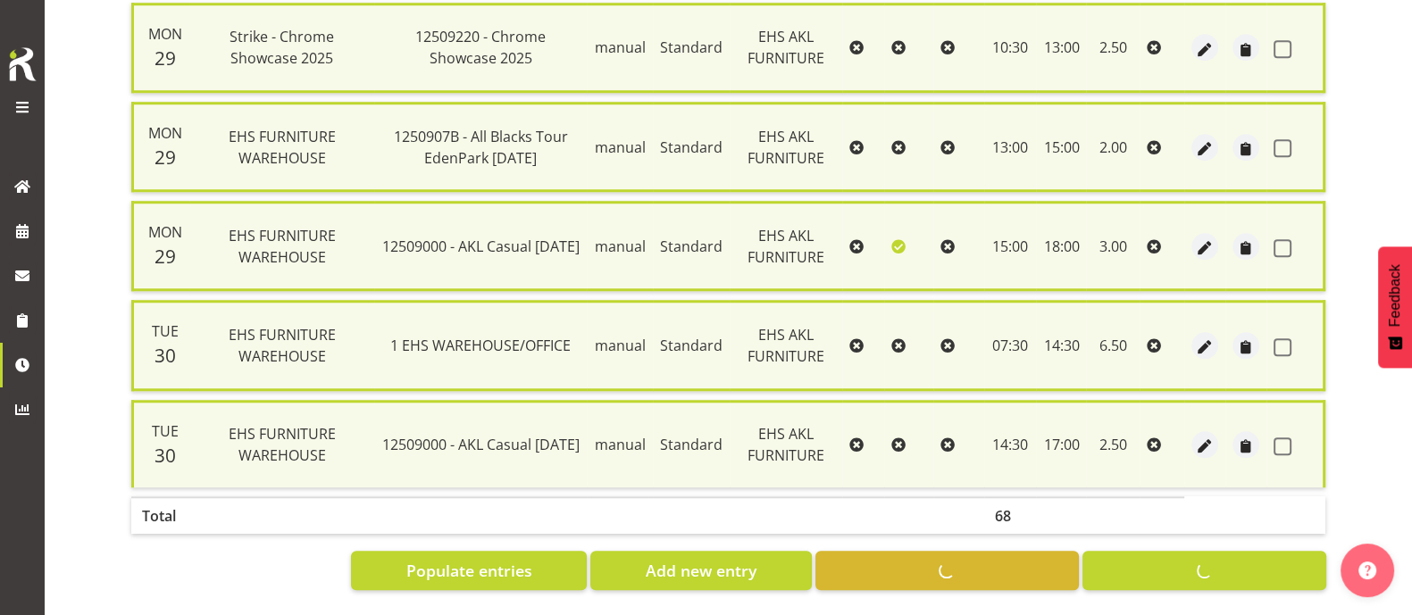
checkbox input "false"
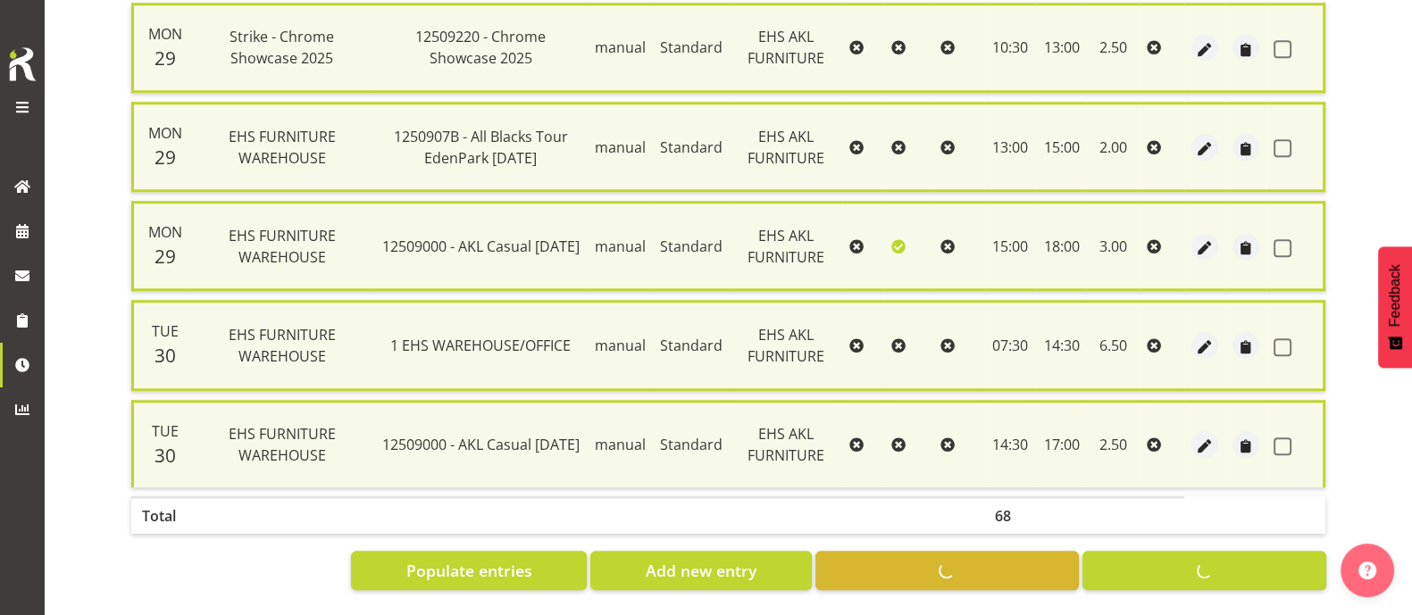
checkbox input "false"
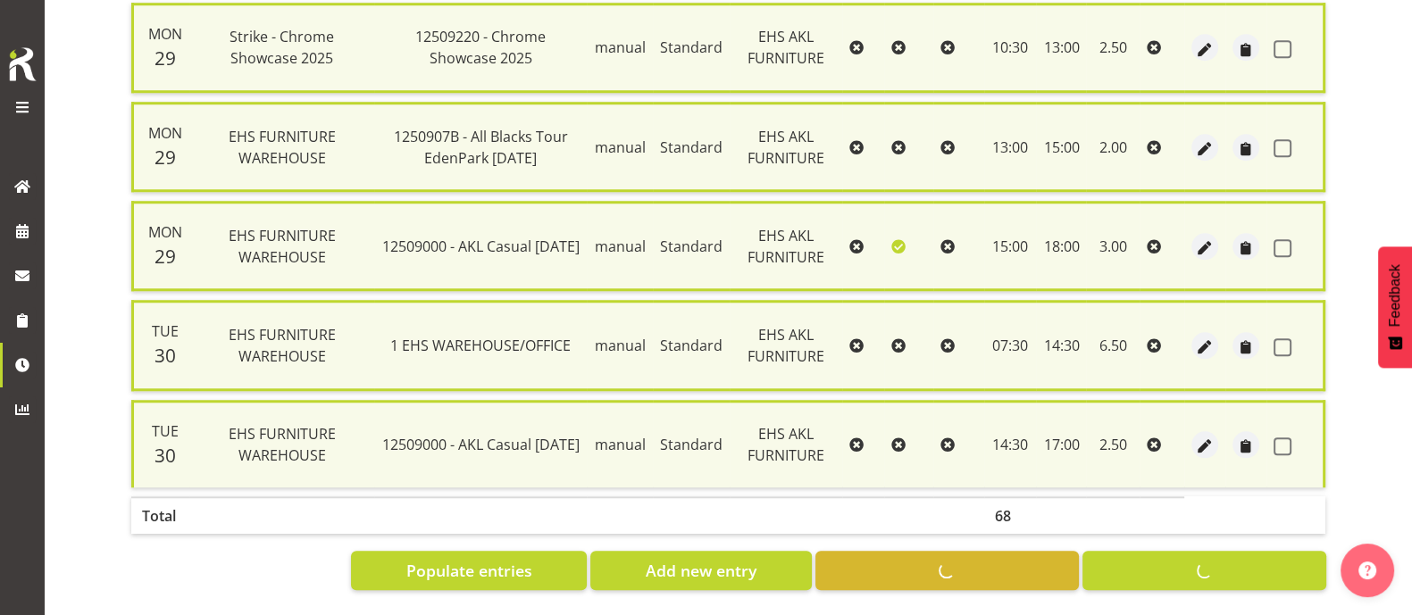
checkbox input "false"
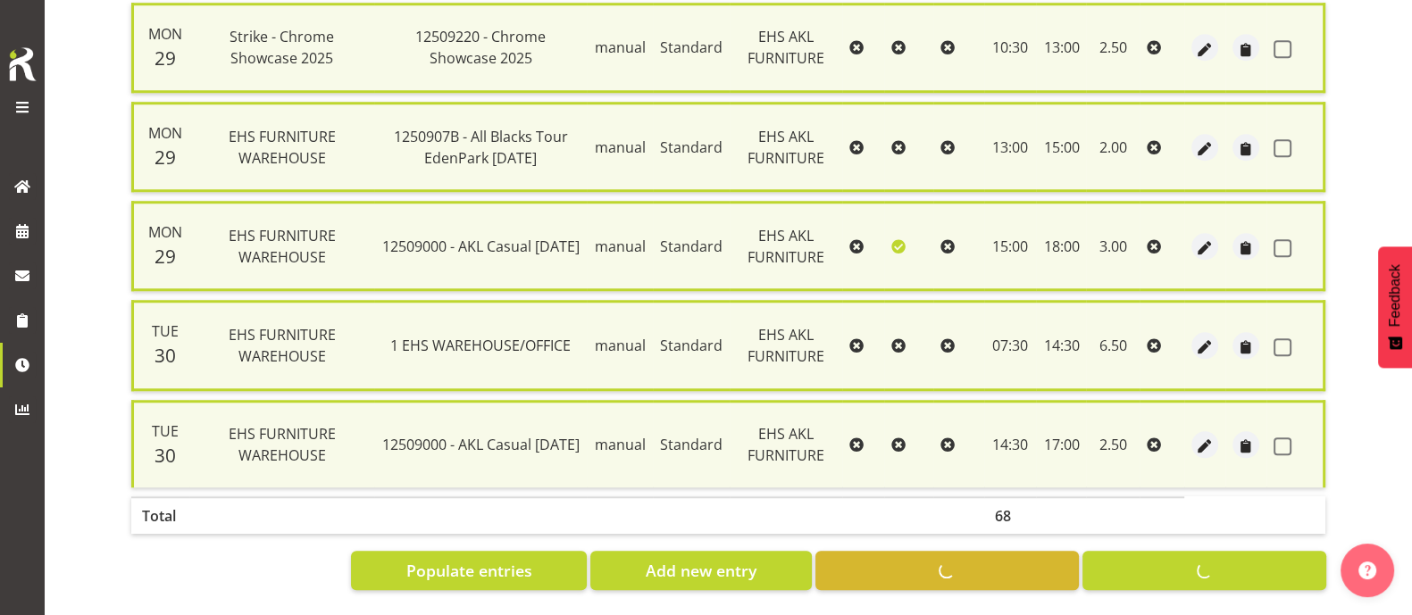
checkbox input "false"
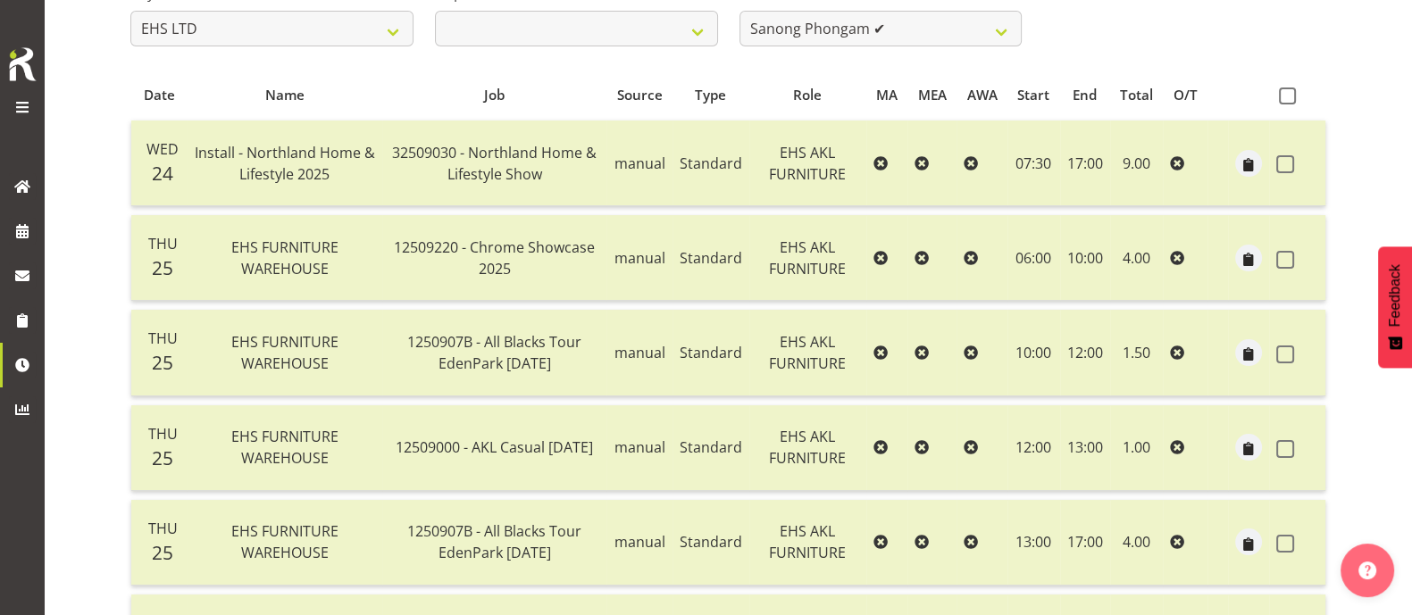
scroll to position [165, 0]
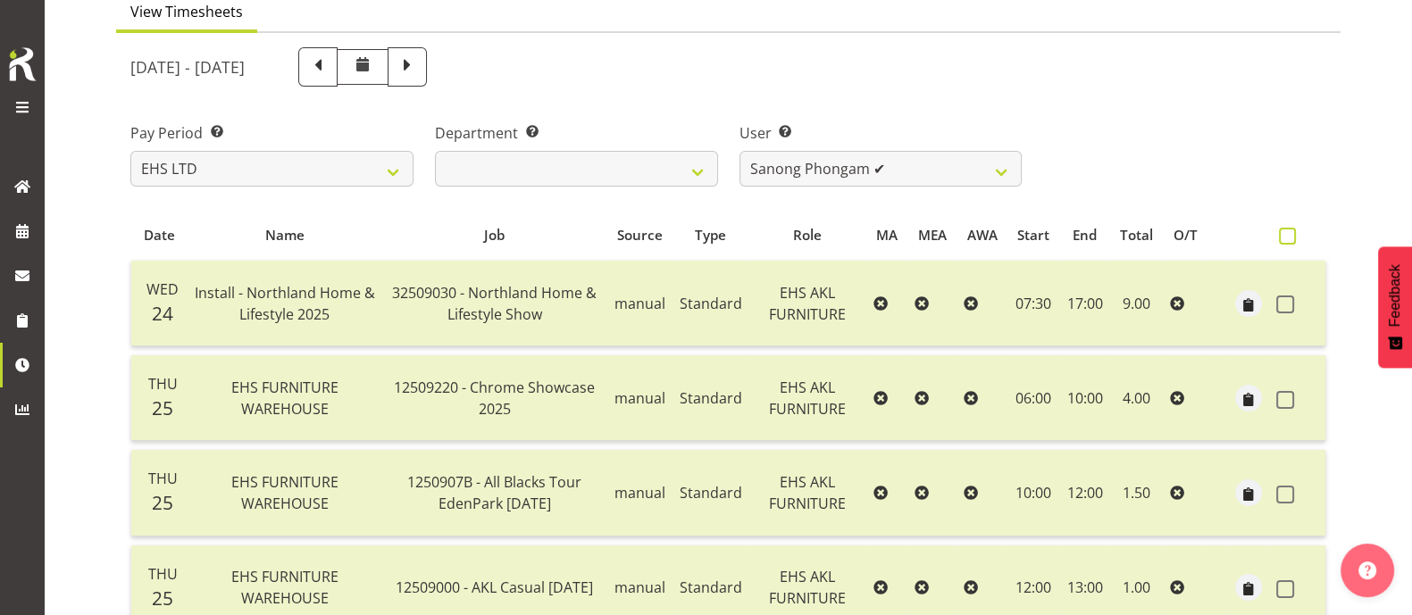
click at [1288, 232] on span at bounding box center [1287, 236] width 17 height 17
click at [1288, 232] on input "checkbox" at bounding box center [1285, 236] width 12 height 12
checkbox input "true"
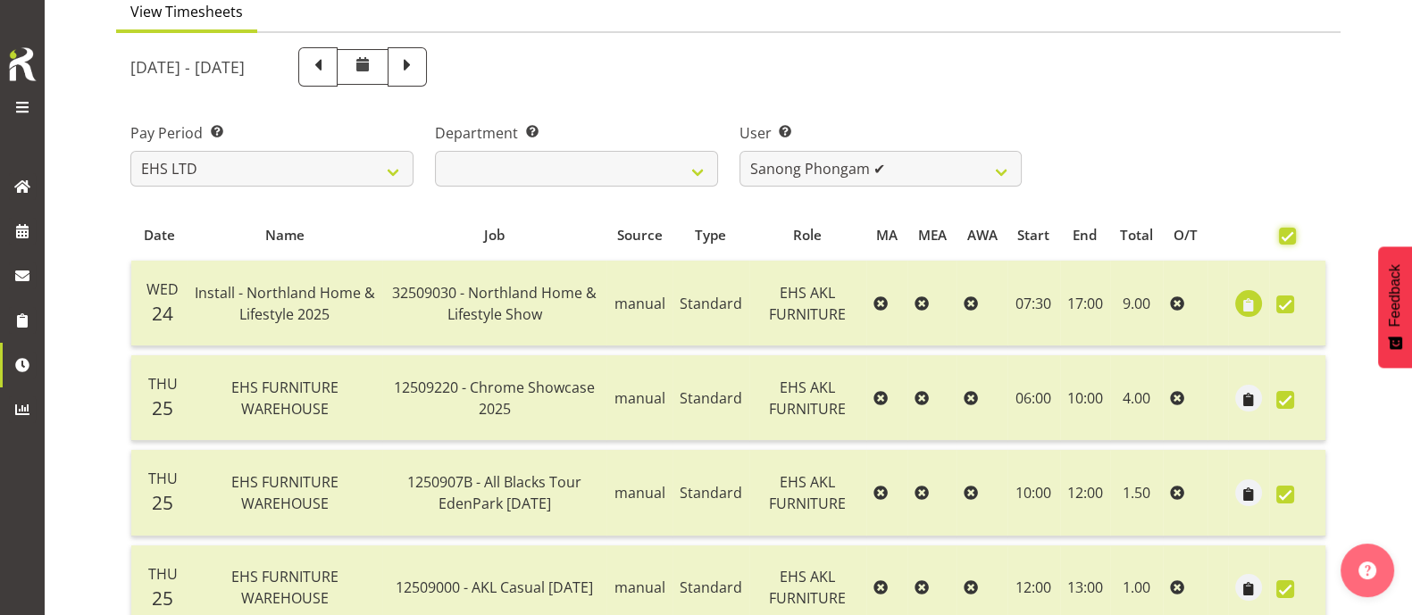
checkbox input "true"
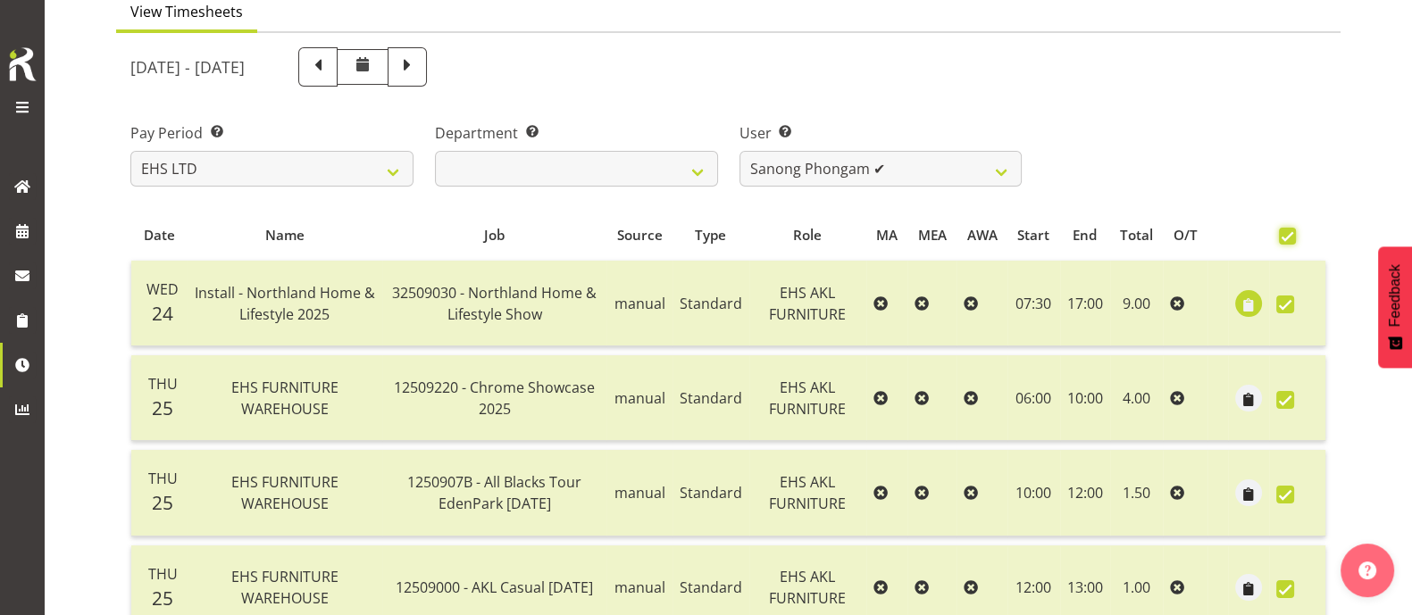
checkbox input "true"
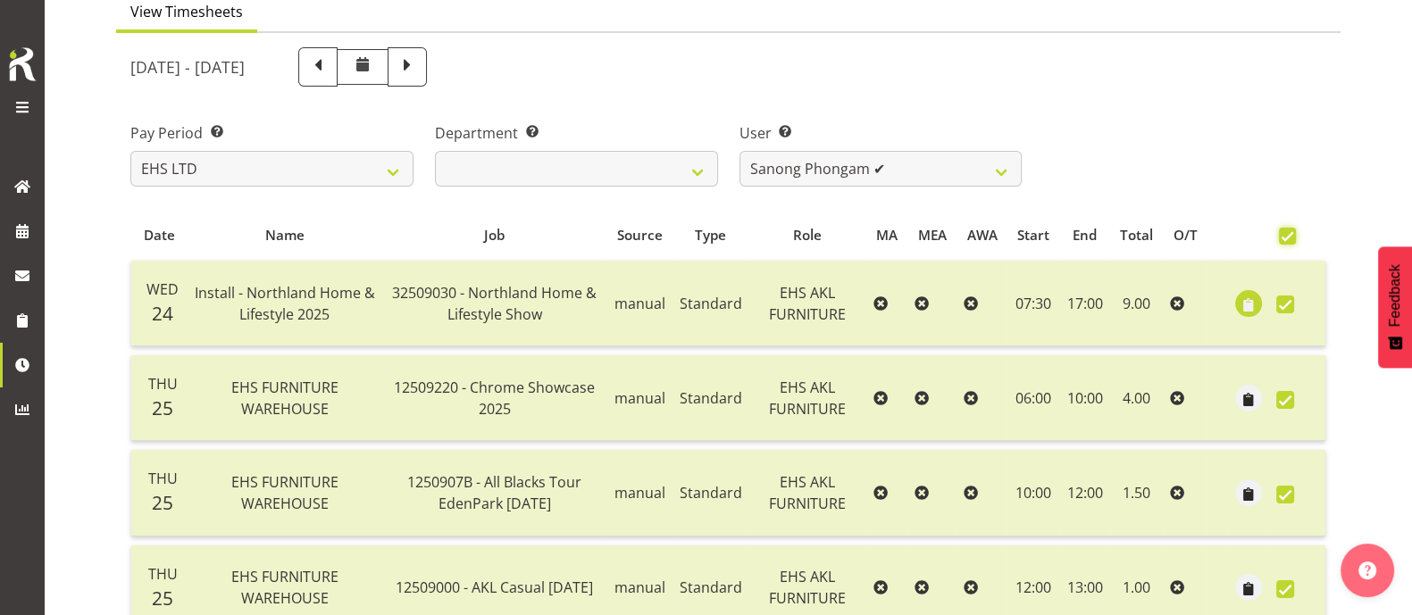
checkbox input "true"
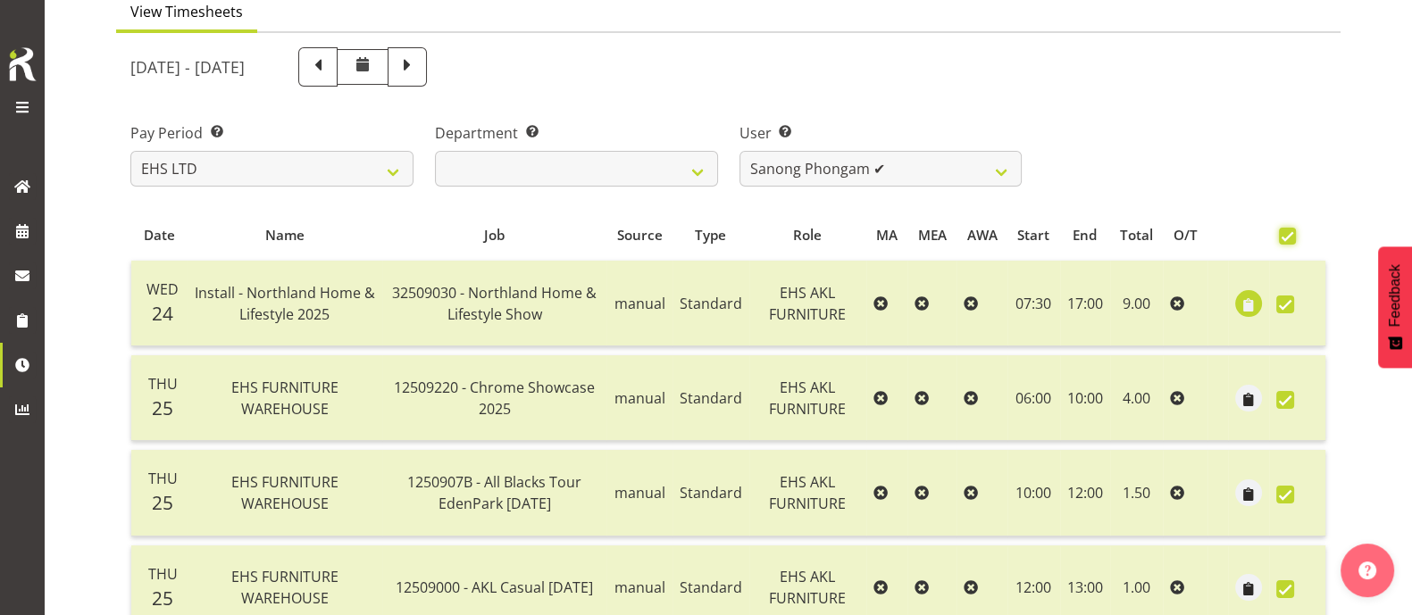
checkbox input "true"
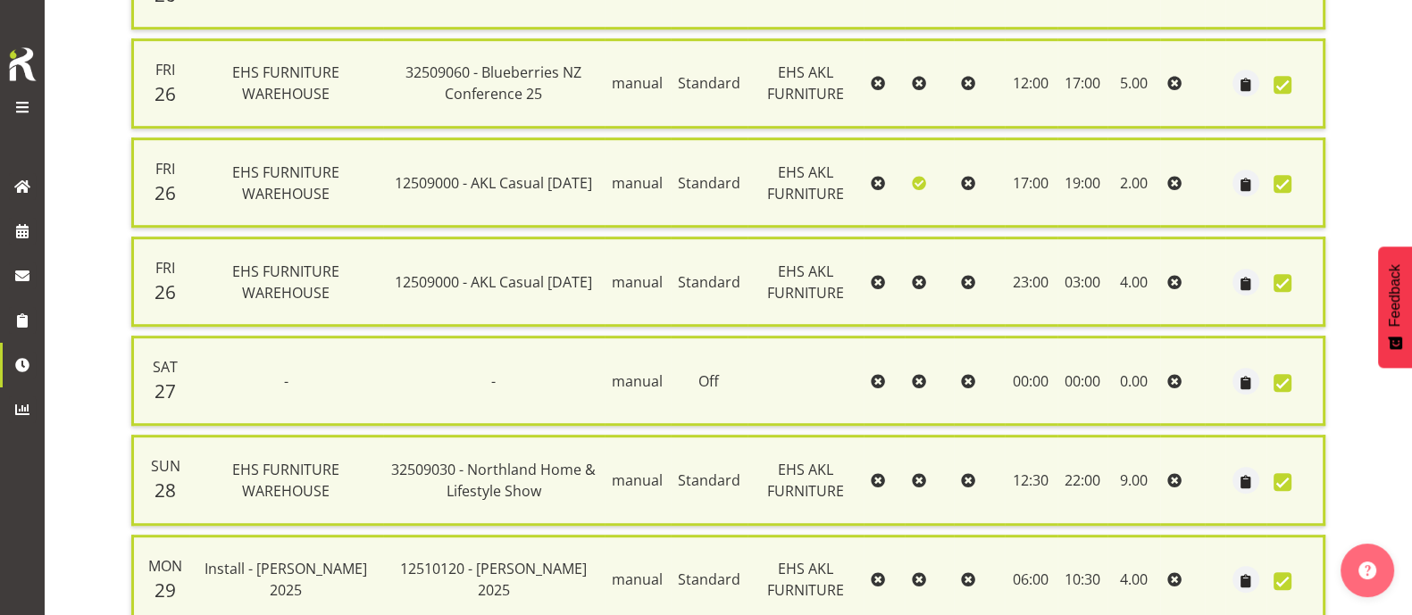
scroll to position [1913, 0]
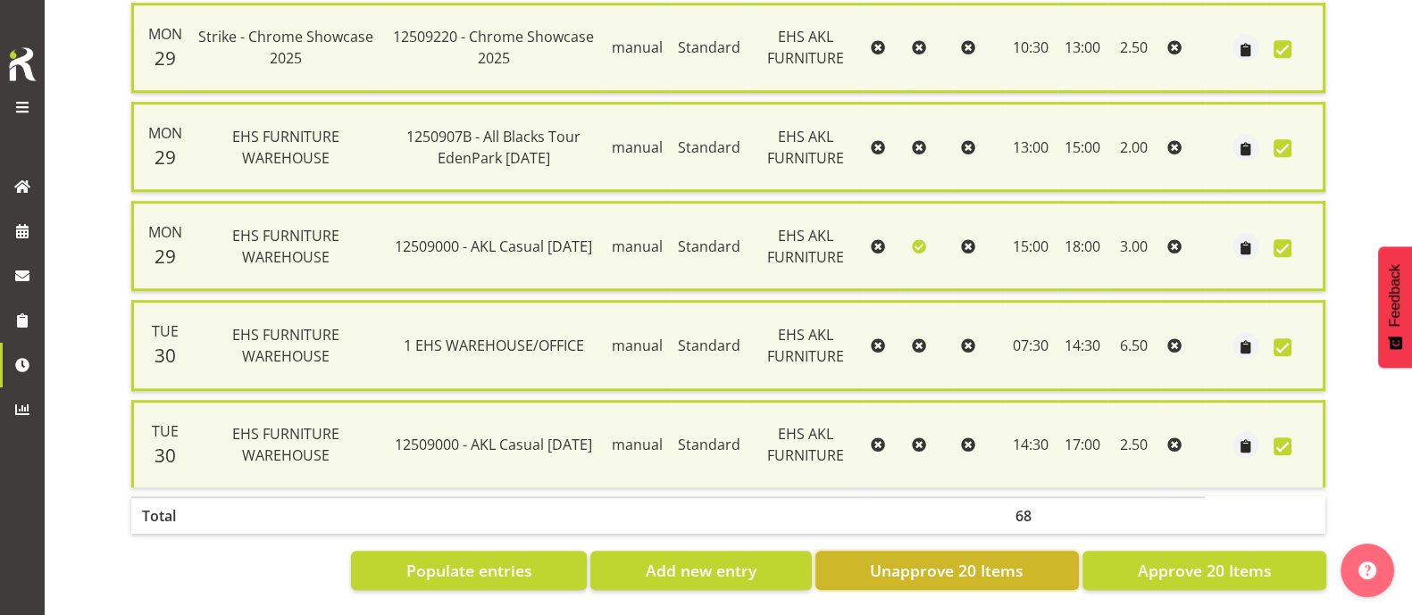
click at [960, 559] on span "Unapprove 20 Items" at bounding box center [947, 570] width 154 height 23
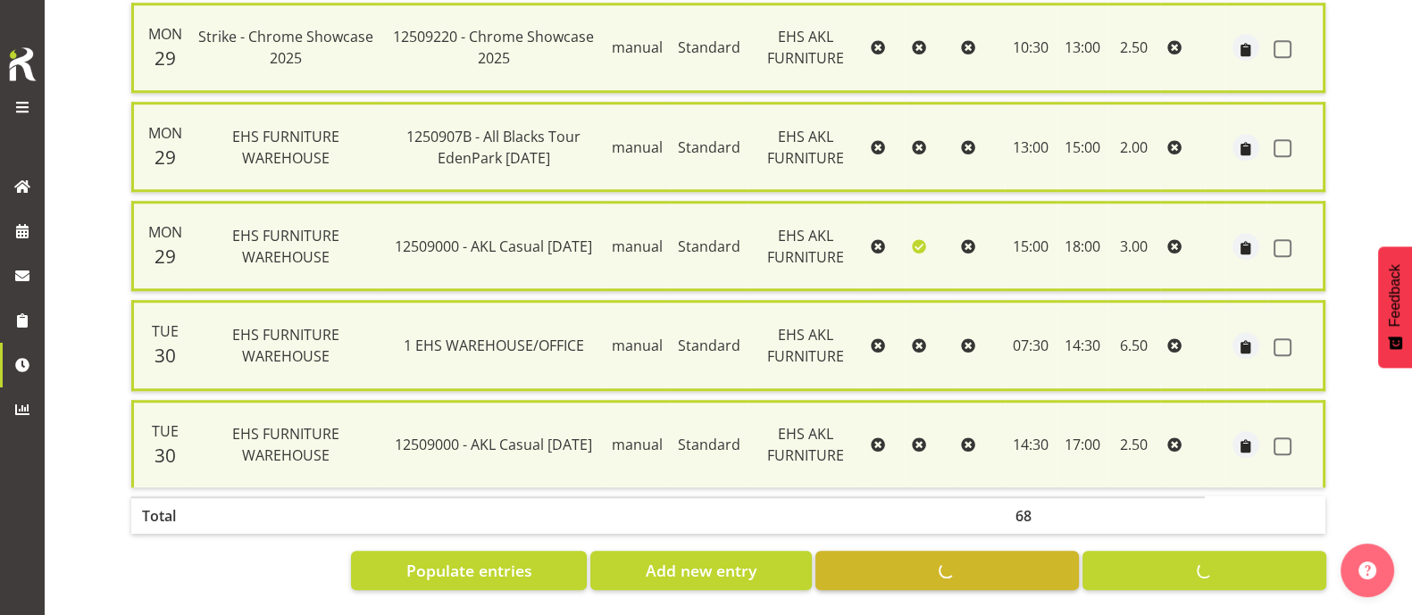
checkbox input "false"
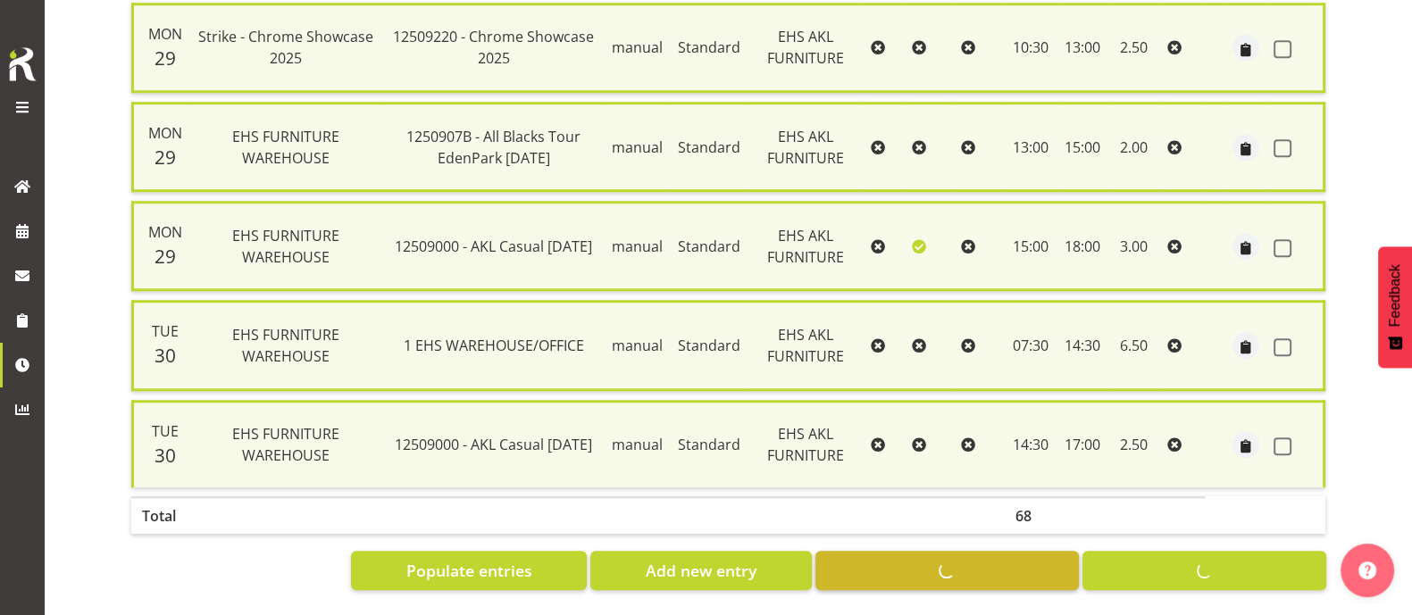
checkbox input "false"
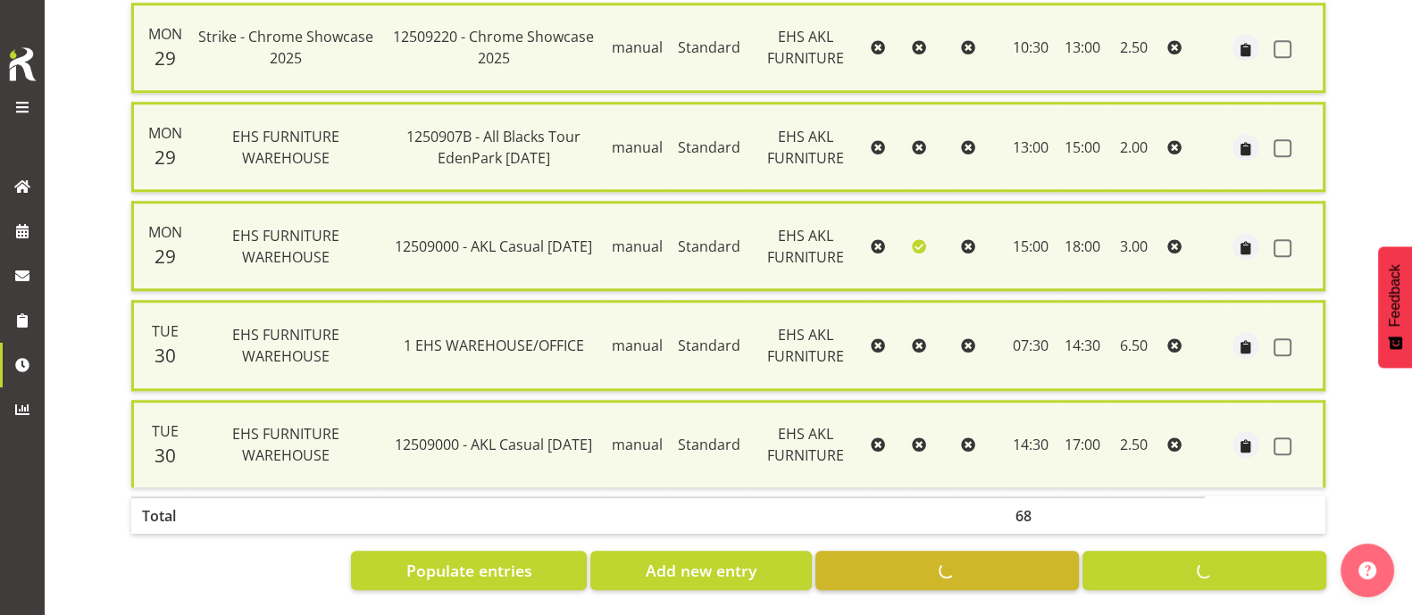
checkbox input "false"
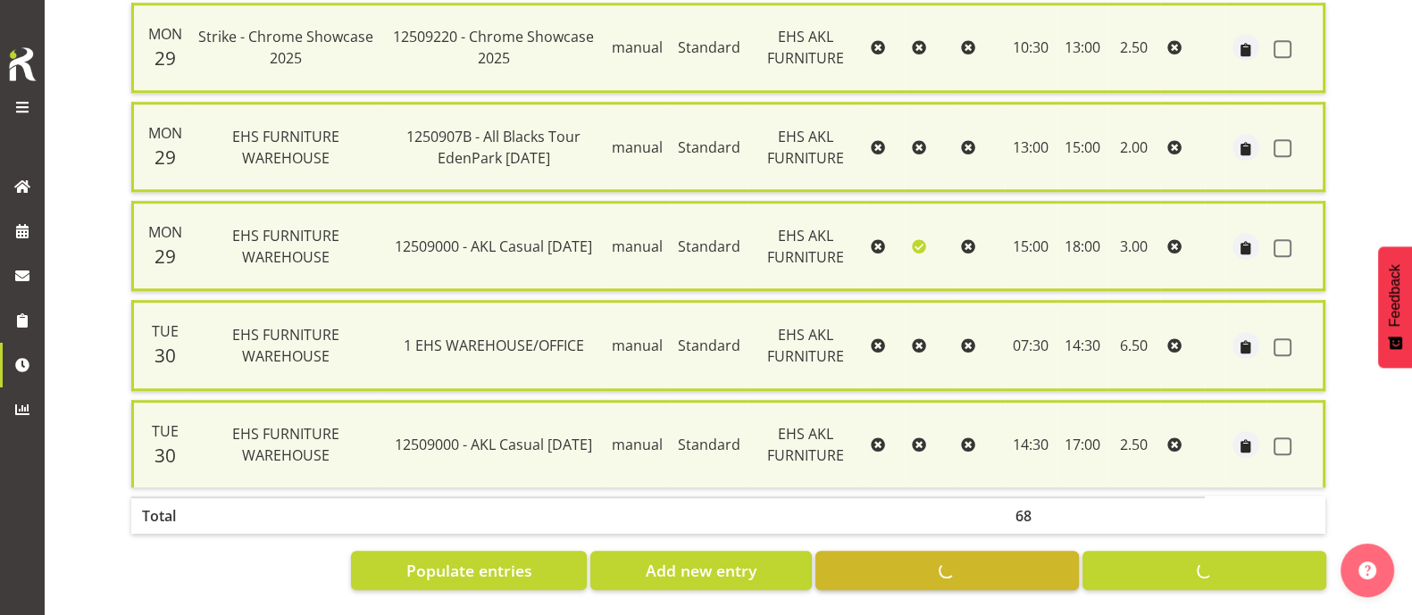
checkbox input "false"
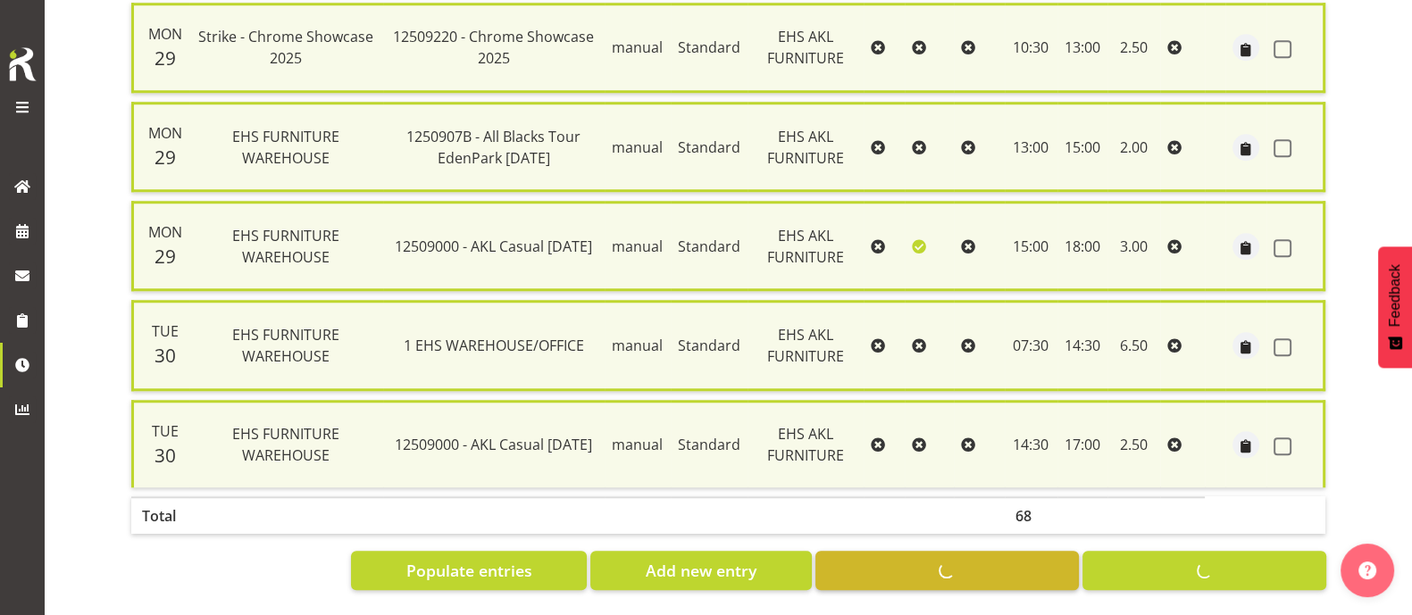
checkbox input "false"
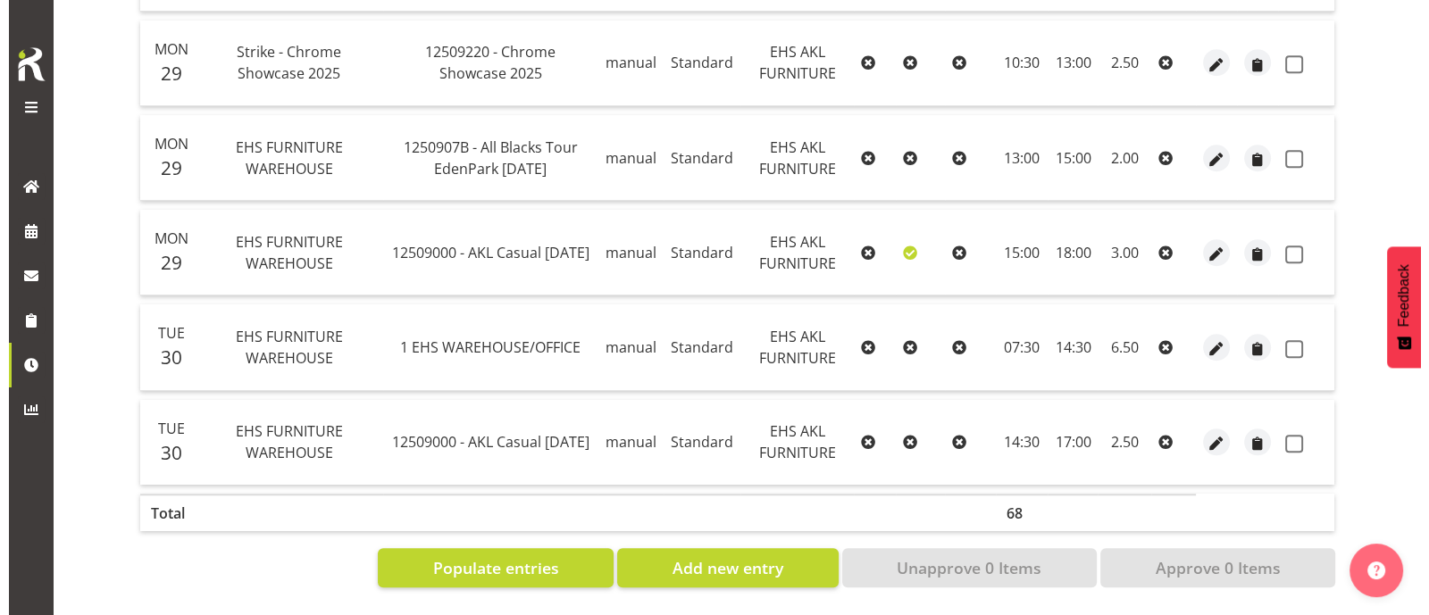
scroll to position [1281, 0]
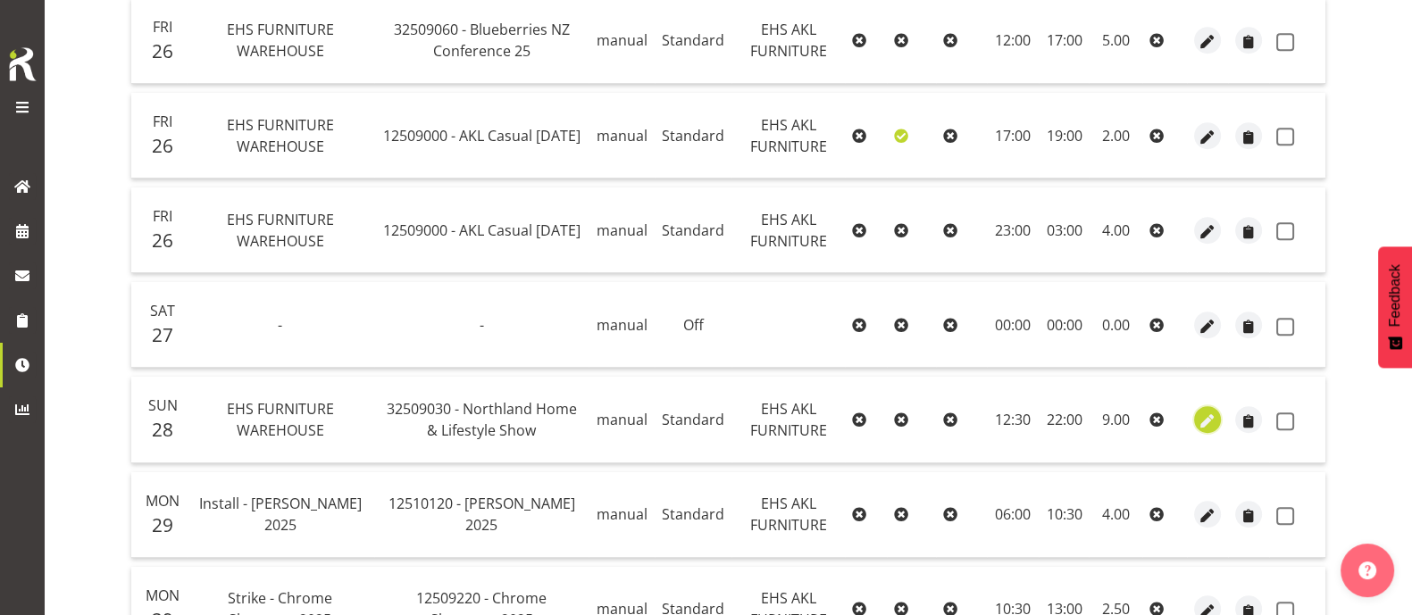
click at [1214, 417] on span "button" at bounding box center [1207, 421] width 21 height 21
select select "Standard"
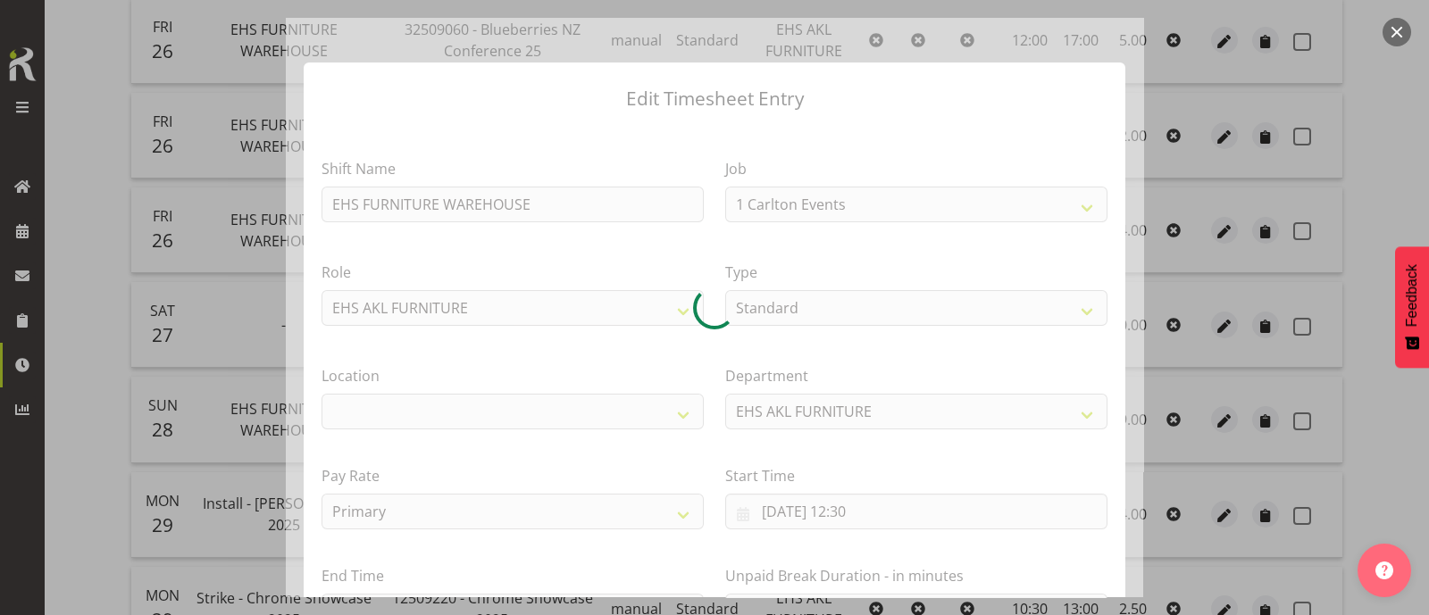
select select "9082"
select select "35"
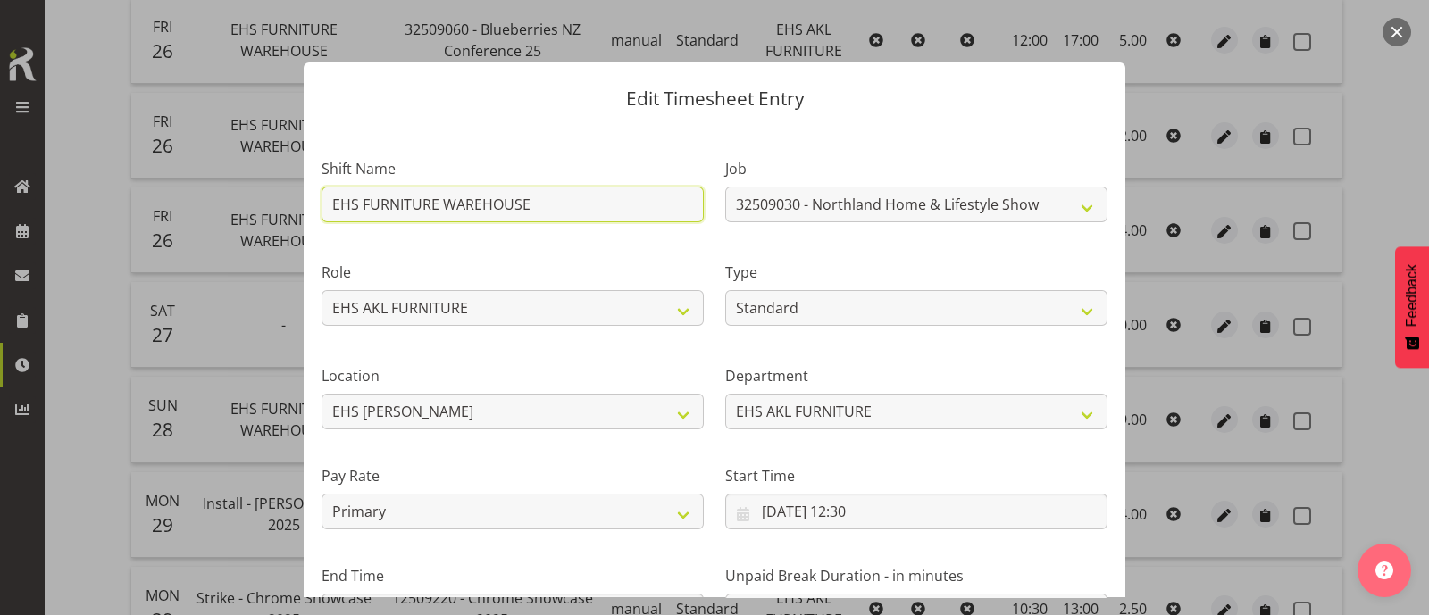
drag, startPoint x: 535, startPoint y: 202, endPoint x: 214, endPoint y: 194, distance: 320.6
click at [214, 194] on div "Edit Timesheet Entry Shift Name EHS FURNITURE WAREHOUSE Job 1 Carlton Events 1 …" at bounding box center [714, 307] width 1429 height 615
type input "h"
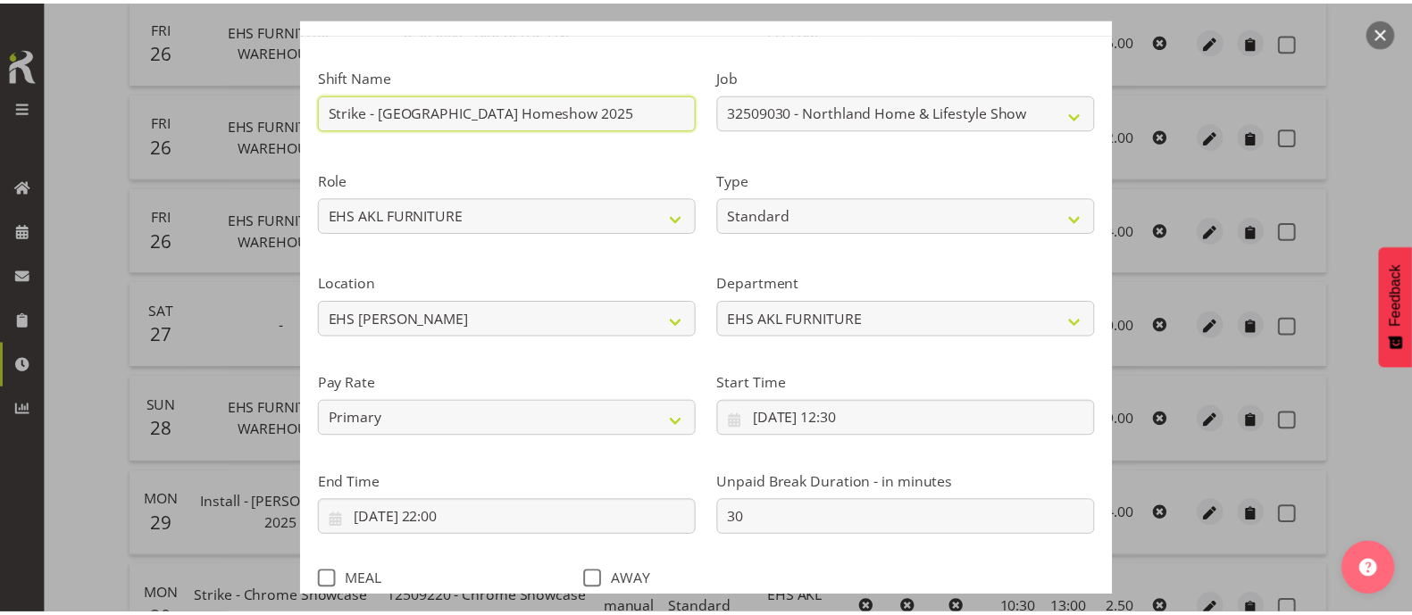
scroll to position [213, 0]
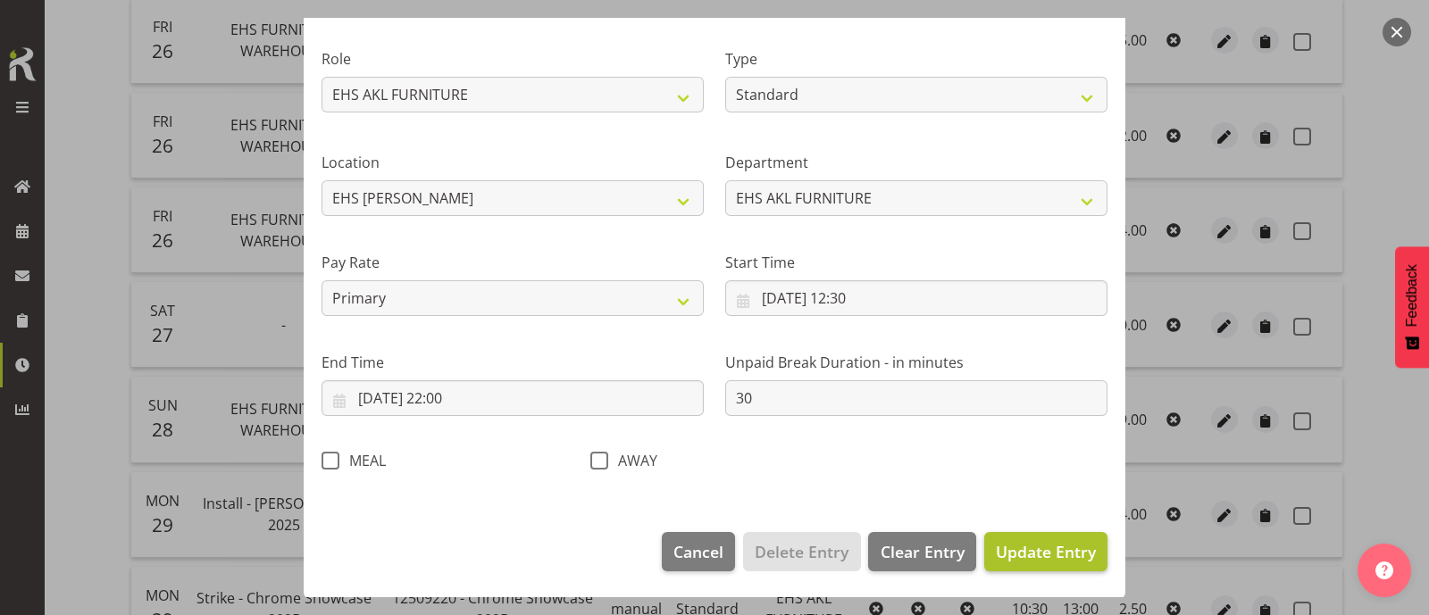
type input "Strike - [GEOGRAPHIC_DATA] Homeshow 2025"
click at [1046, 548] on span "Update Entry" at bounding box center [1046, 551] width 100 height 21
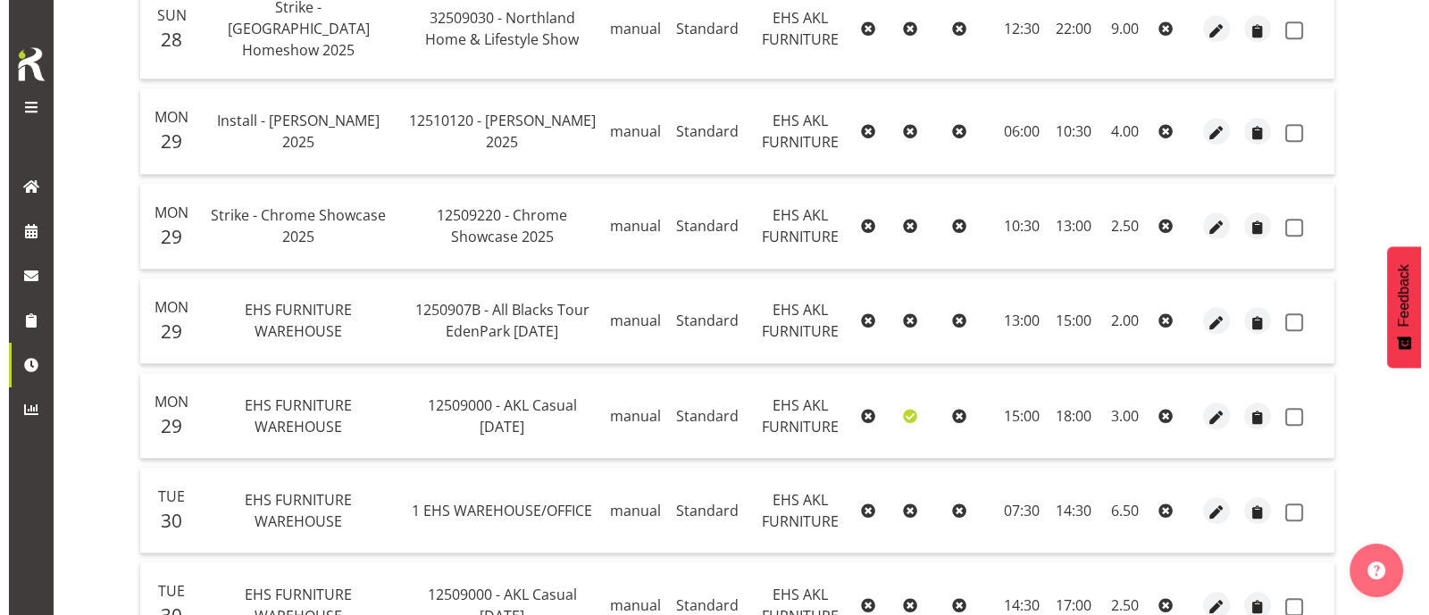
scroll to position [1728, 0]
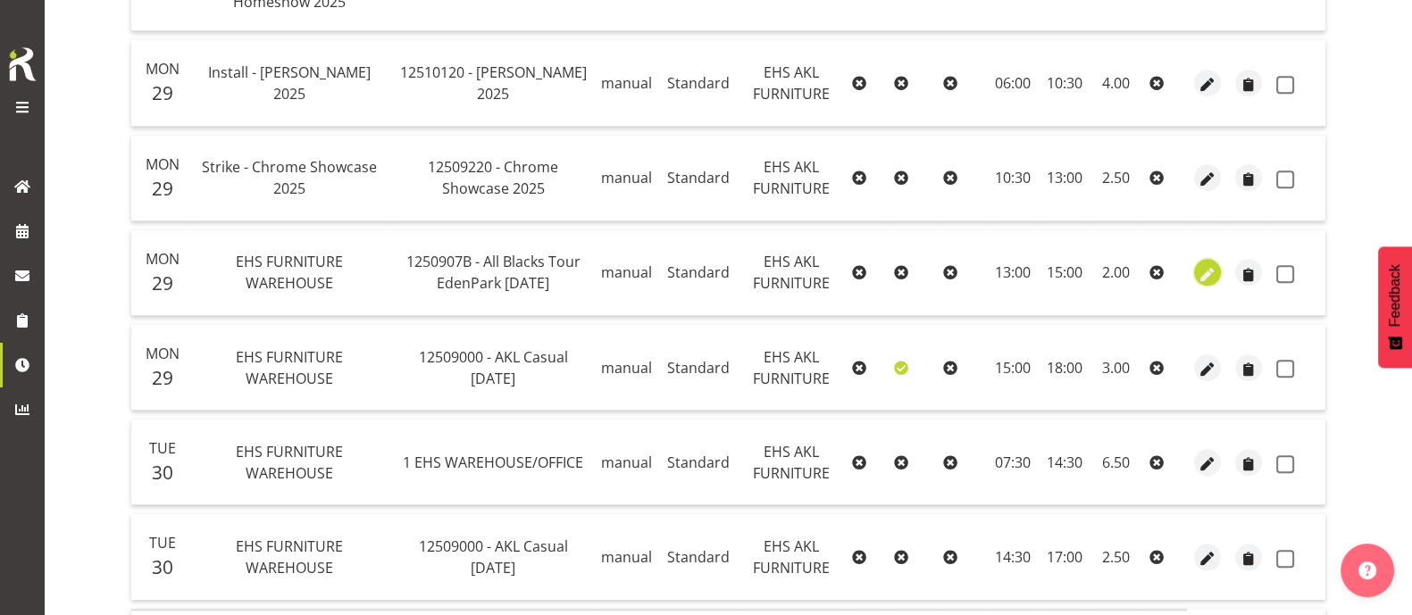
click at [1213, 264] on span "button" at bounding box center [1207, 274] width 21 height 21
select select "Standard"
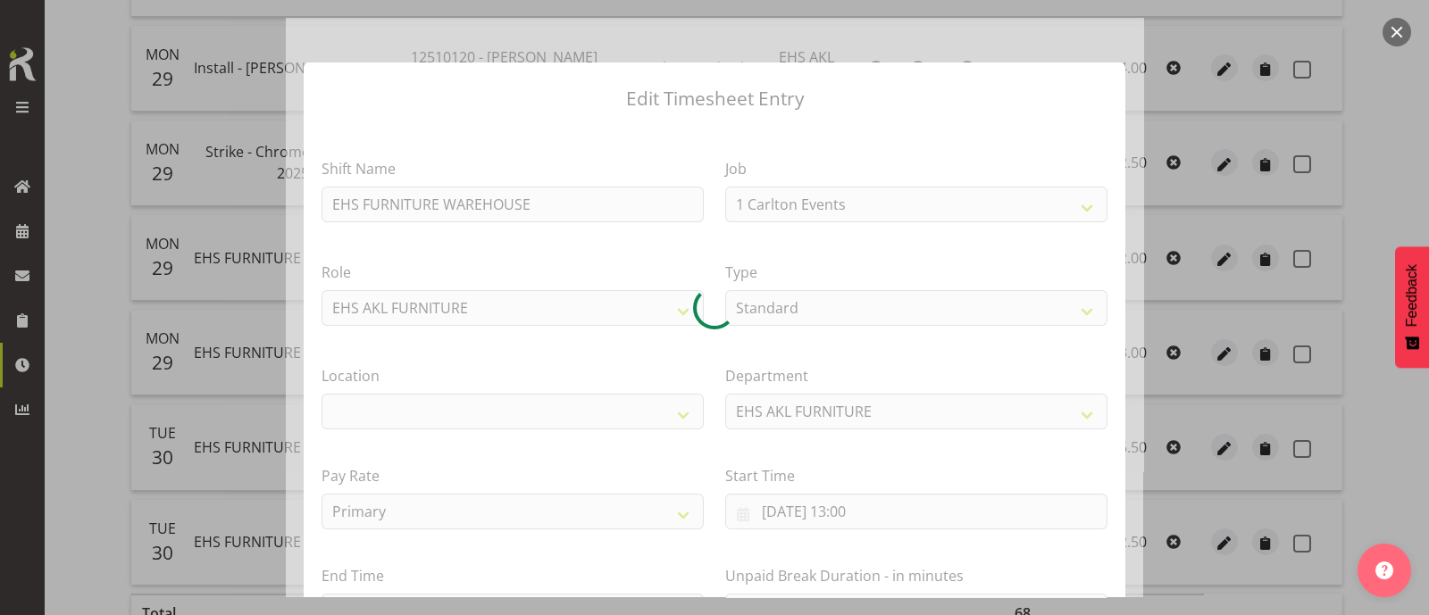
select select "10497"
select select "35"
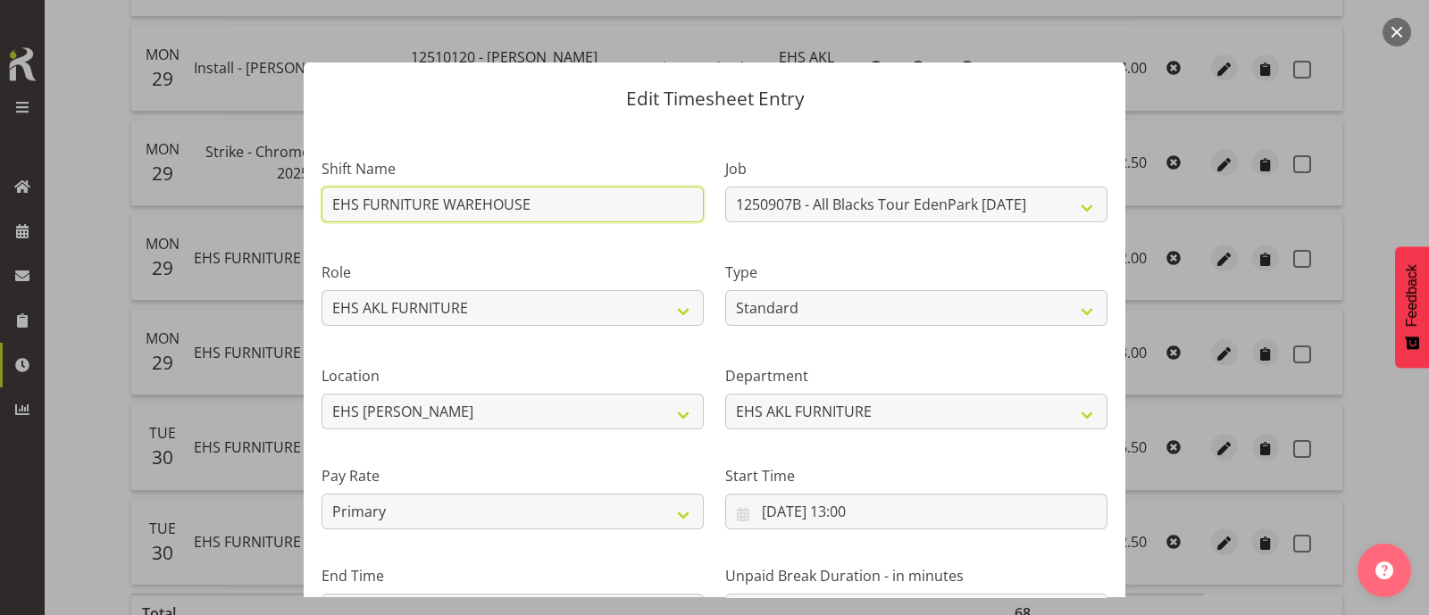
drag, startPoint x: 545, startPoint y: 204, endPoint x: 213, endPoint y: 218, distance: 332.4
click at [213, 218] on div "Edit Timesheet Entry Shift Name EHS FURNITURE WAREHOUSE Job 1 Carlton Events 1 …" at bounding box center [714, 307] width 1429 height 615
click at [527, 211] on input "Strike - All Blacks [GEOGRAPHIC_DATA] 6th" at bounding box center [512, 205] width 382 height 36
click at [621, 210] on input "Strike - All Blacks [GEOGRAPHIC_DATA] 27th" at bounding box center [512, 205] width 382 height 36
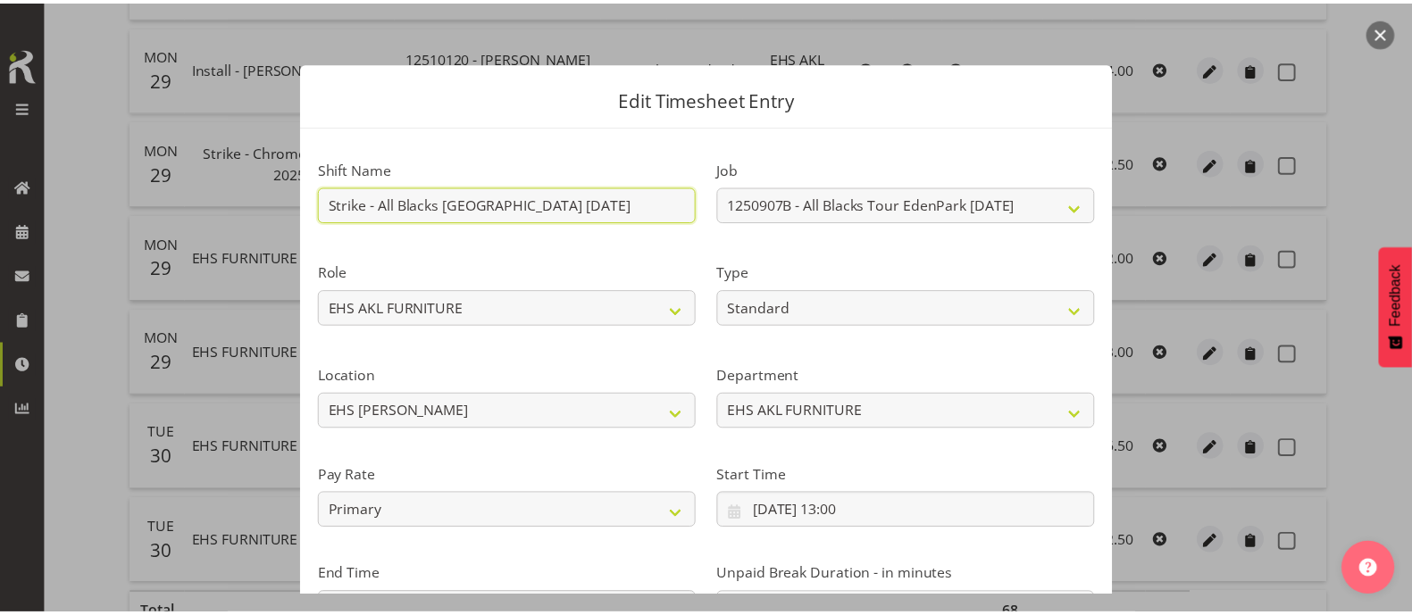
scroll to position [213, 0]
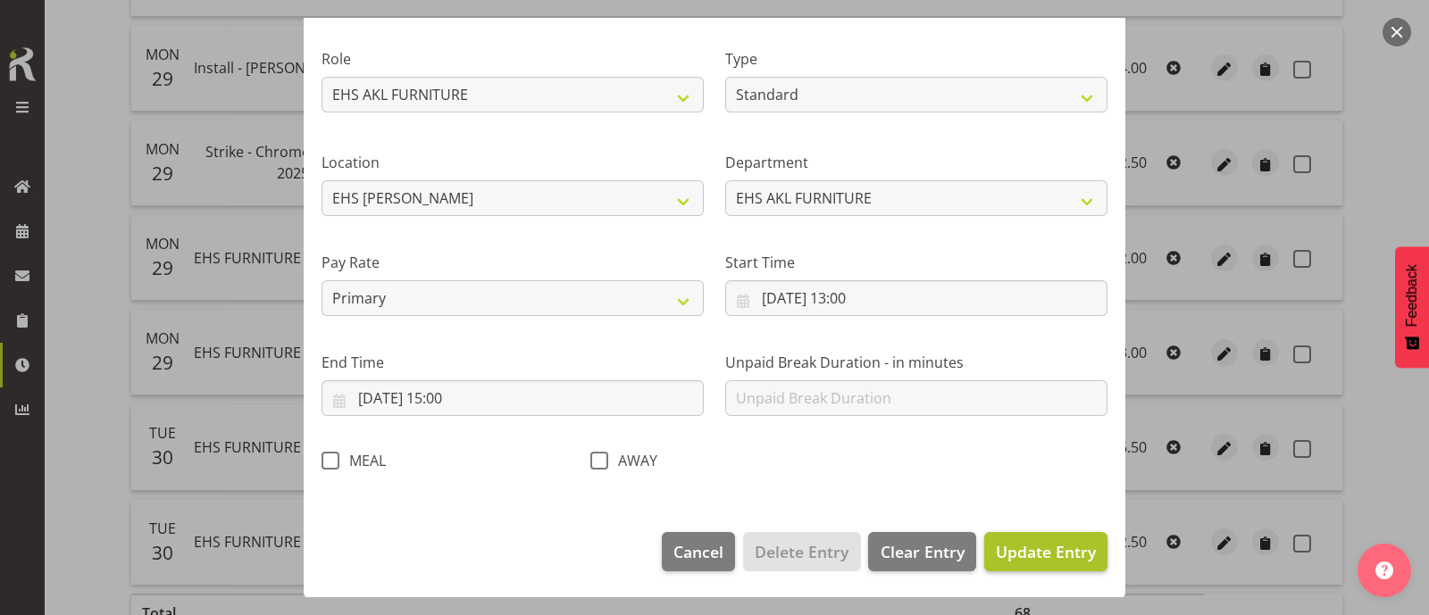
type input "Strike - All Blacks [GEOGRAPHIC_DATA] [DATE]"
click at [1015, 549] on span "Update Entry" at bounding box center [1046, 551] width 100 height 21
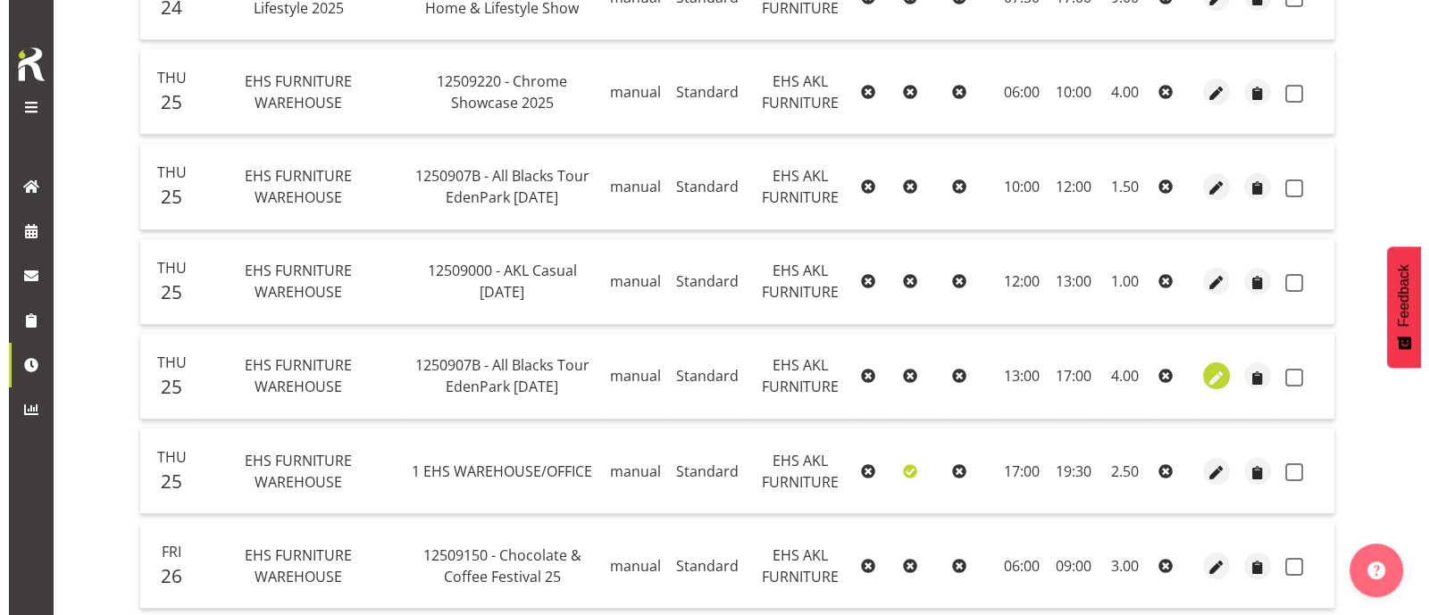
scroll to position [388, 0]
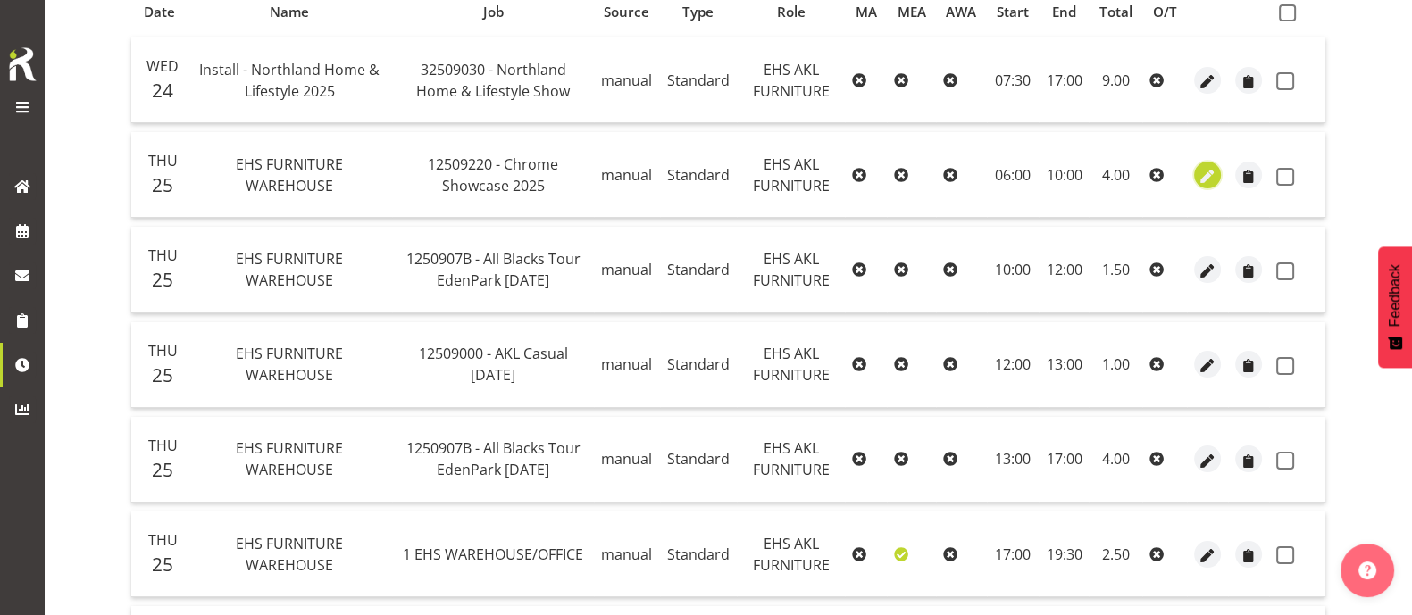
click at [1205, 172] on span "button" at bounding box center [1207, 176] width 21 height 21
select select "Standard"
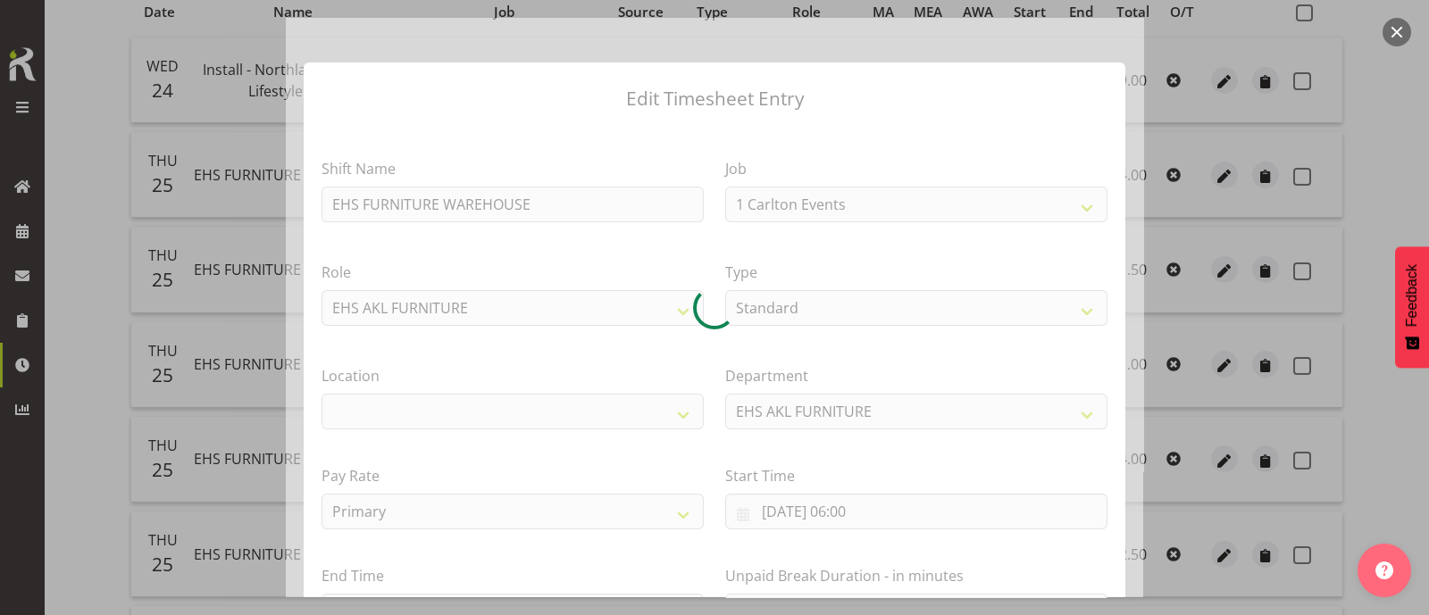
select select "10208"
select select "35"
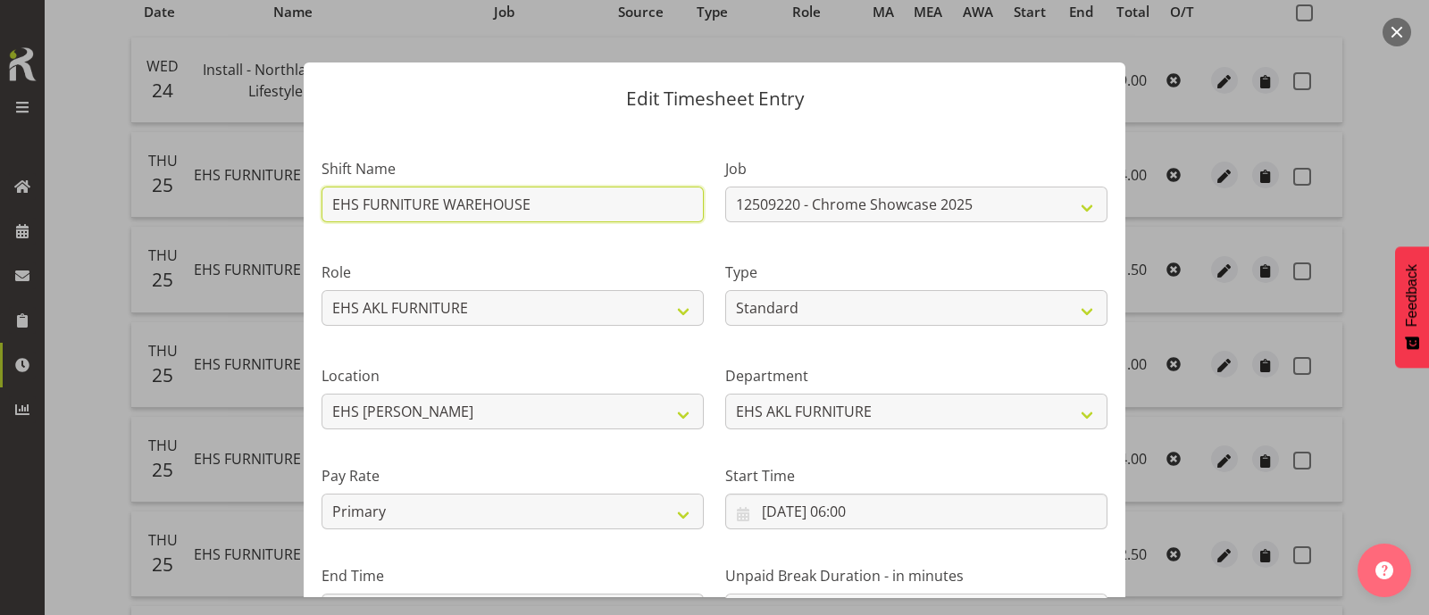
drag, startPoint x: 548, startPoint y: 205, endPoint x: 107, endPoint y: 238, distance: 442.2
click at [107, 238] on div "Edit Timesheet Entry Shift Name EHS FURNITURE WAREHOUSE Job 1 Carlton Events 1 …" at bounding box center [714, 307] width 1429 height 615
type input "Install - Chrome Showcase 2025"
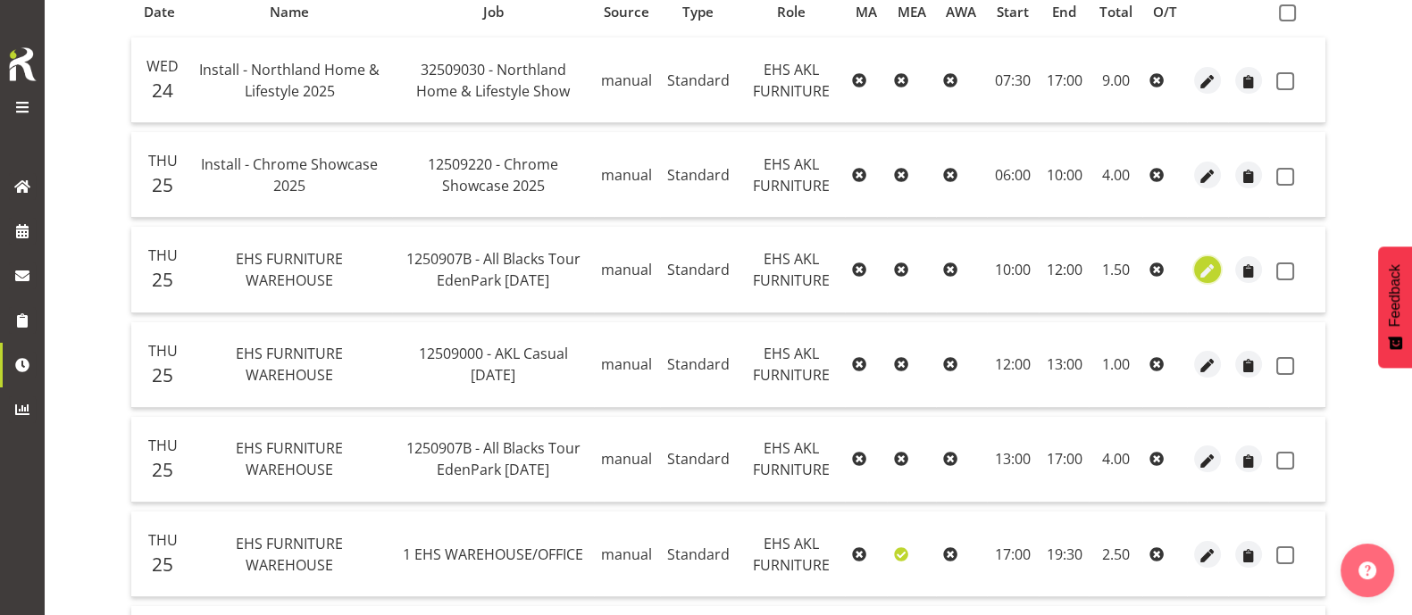
click at [1210, 263] on span "button" at bounding box center [1207, 271] width 21 height 21
select select "Standard"
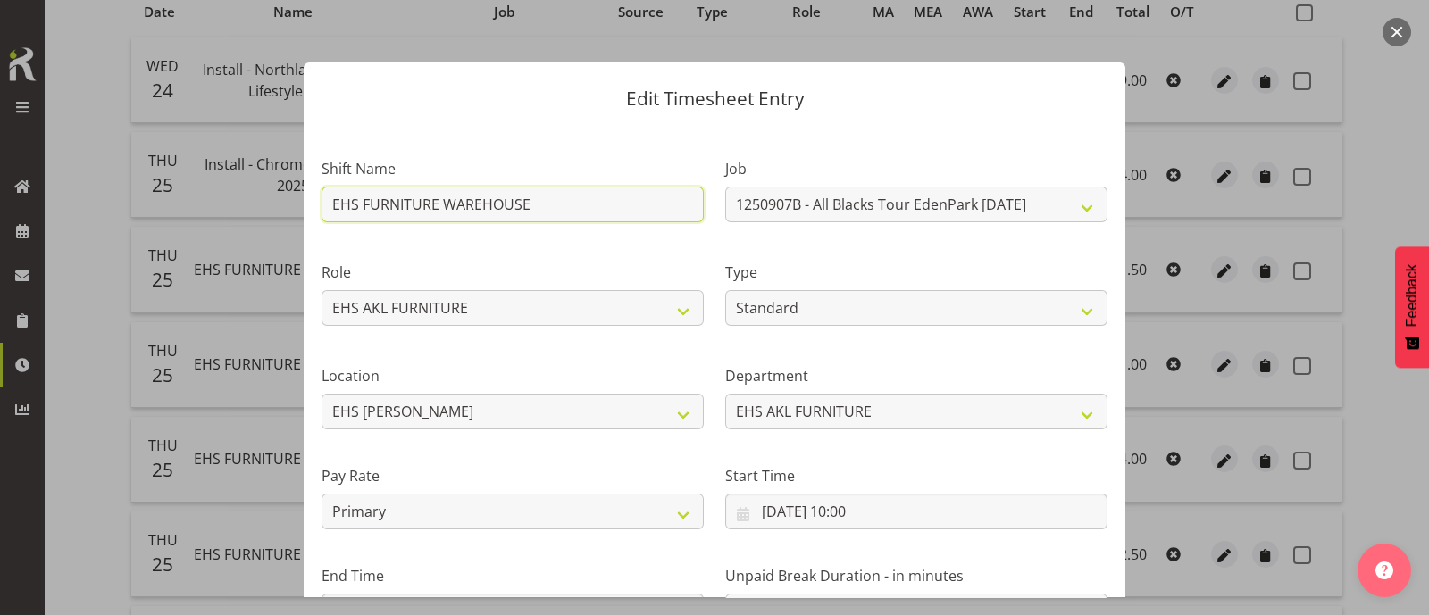
drag, startPoint x: 547, startPoint y: 205, endPoint x: 156, endPoint y: 207, distance: 391.1
click at [183, 206] on div "Edit Timesheet Entry Shift Name EHS FURNITURE WAREHOUSE Job 1 Carlton Events 1 …" at bounding box center [714, 307] width 1429 height 615
click at [527, 212] on input "Install - All Blacks [GEOGRAPHIC_DATA] [DATE]" at bounding box center [512, 205] width 382 height 36
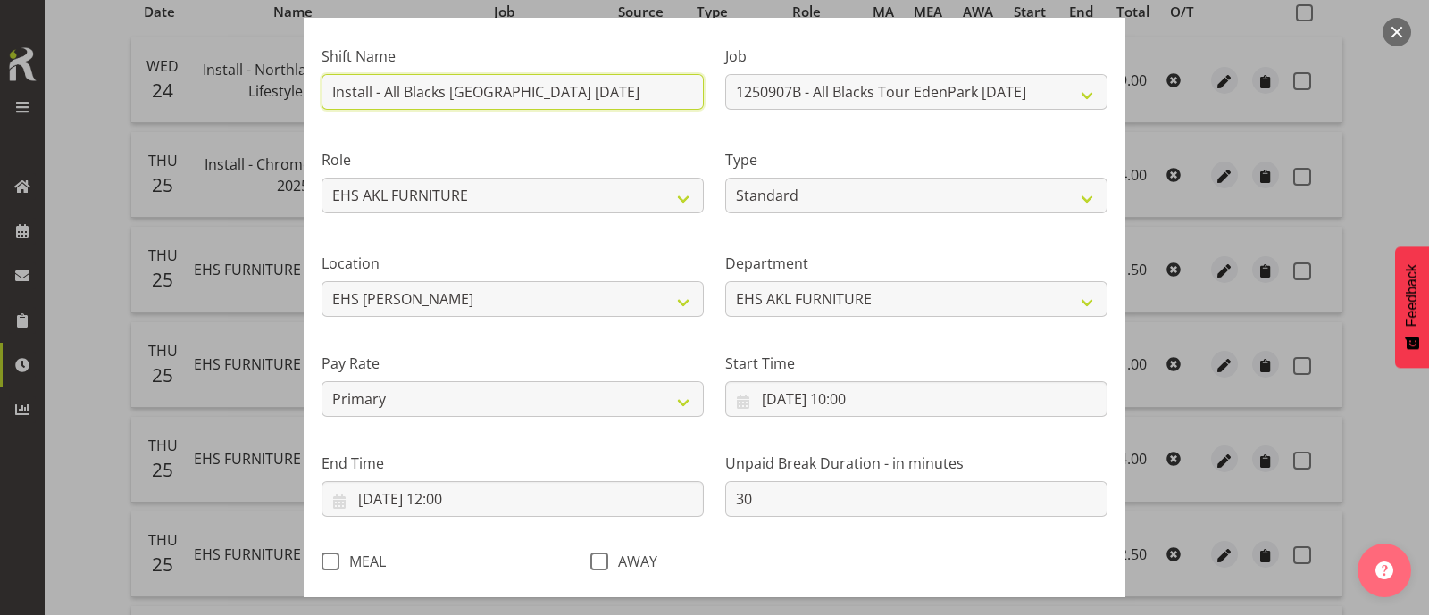
scroll to position [213, 0]
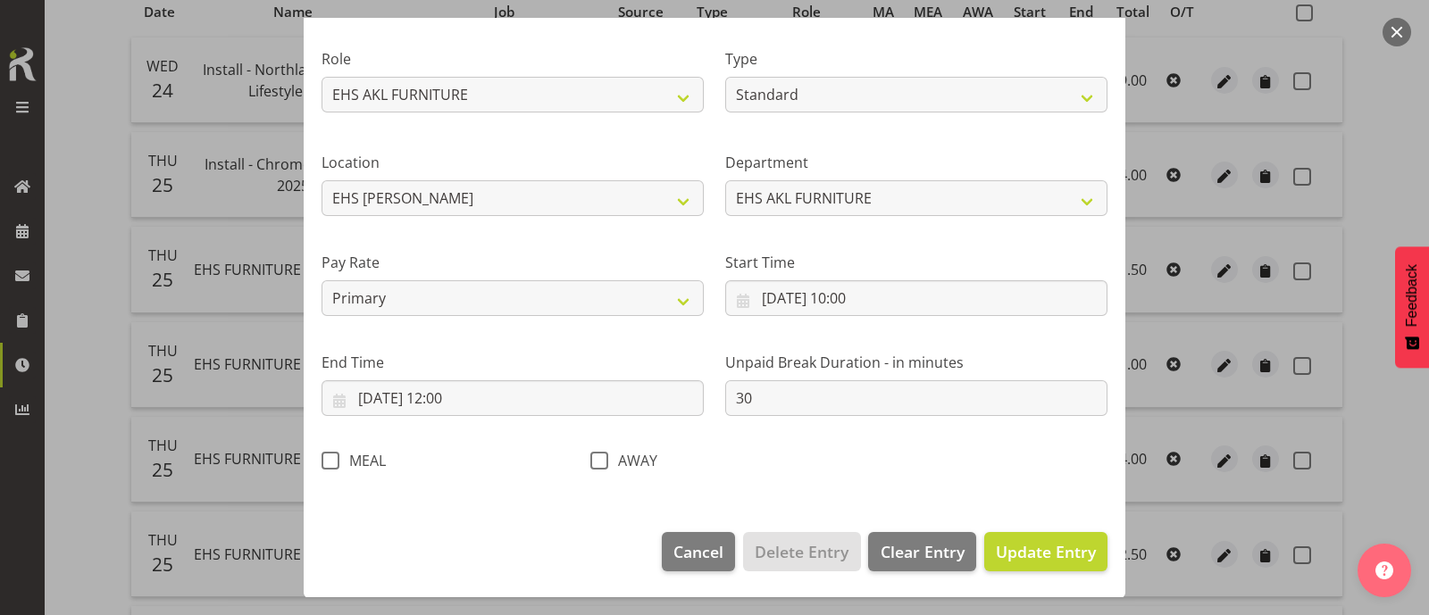
click at [997, 571] on footer "Cancel Delete Entry Clear Entry Update Entry" at bounding box center [714, 556] width 821 height 84
click at [1014, 554] on span "Update Entry" at bounding box center [1046, 551] width 100 height 21
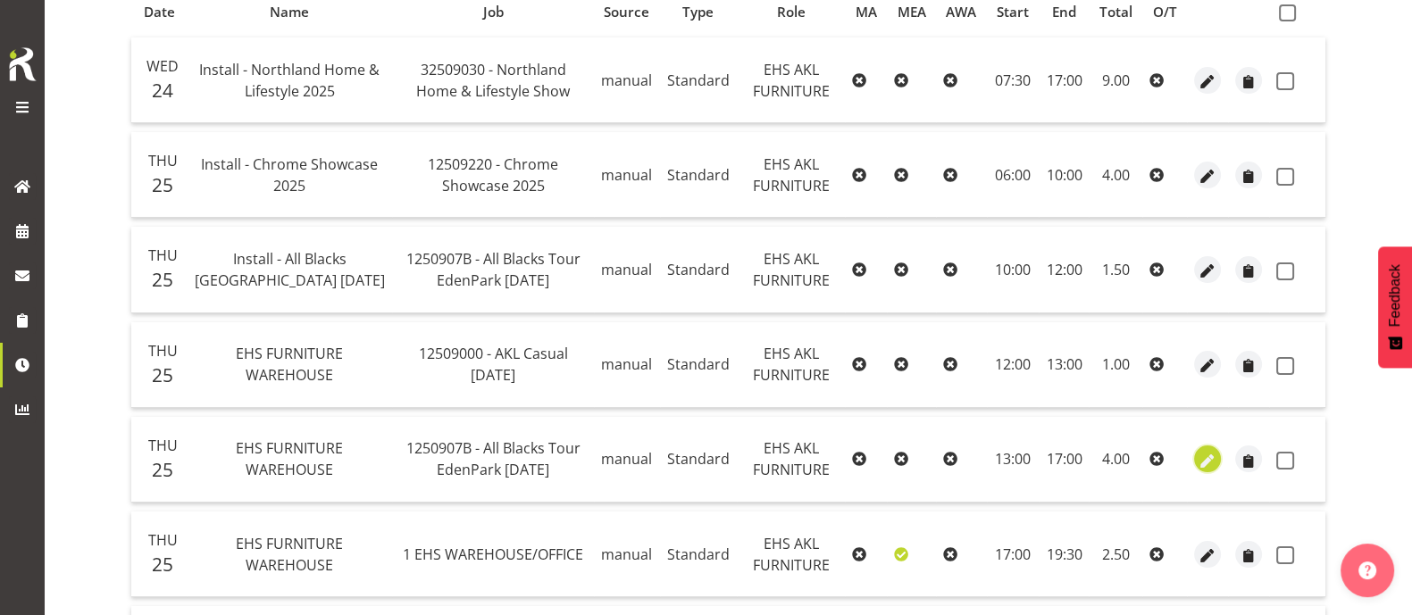
click at [1207, 459] on span "button" at bounding box center [1207, 461] width 21 height 21
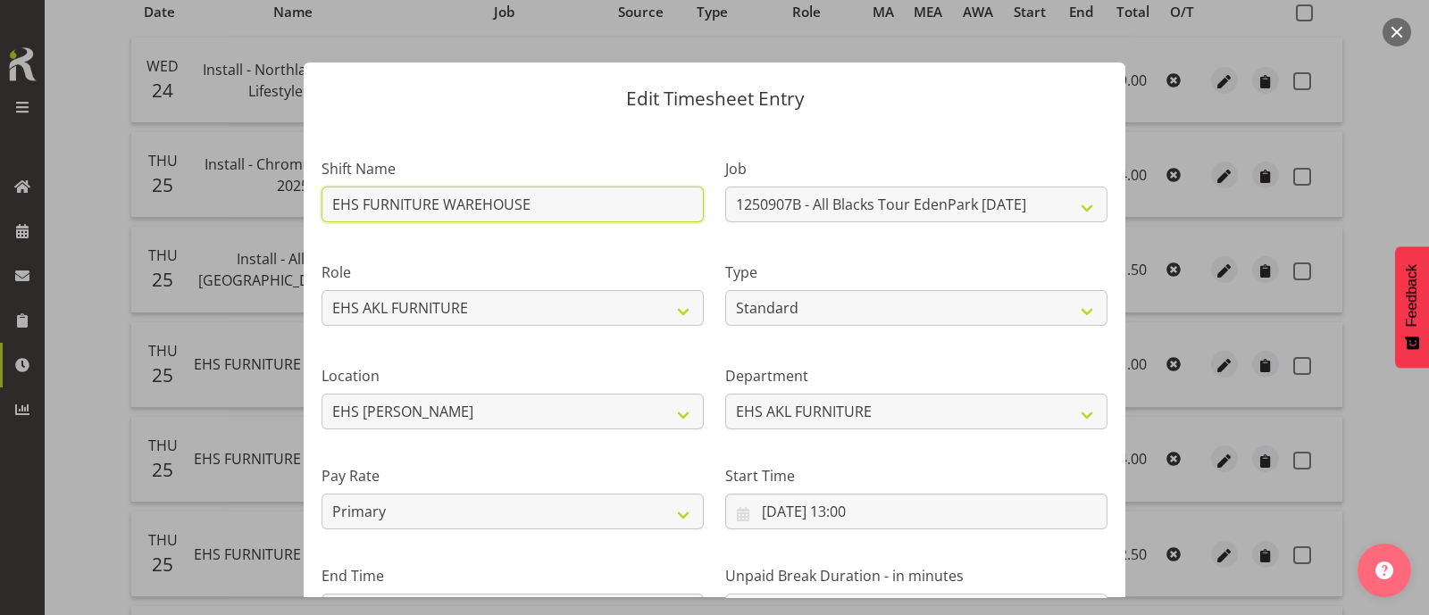
drag, startPoint x: 533, startPoint y: 204, endPoint x: 163, endPoint y: 220, distance: 370.0
click at [163, 220] on div "Edit Timesheet Entry Shift Name EHS FURNITURE WAREHOUSE Job 1 Carlton Events 1 …" at bounding box center [714, 307] width 1429 height 615
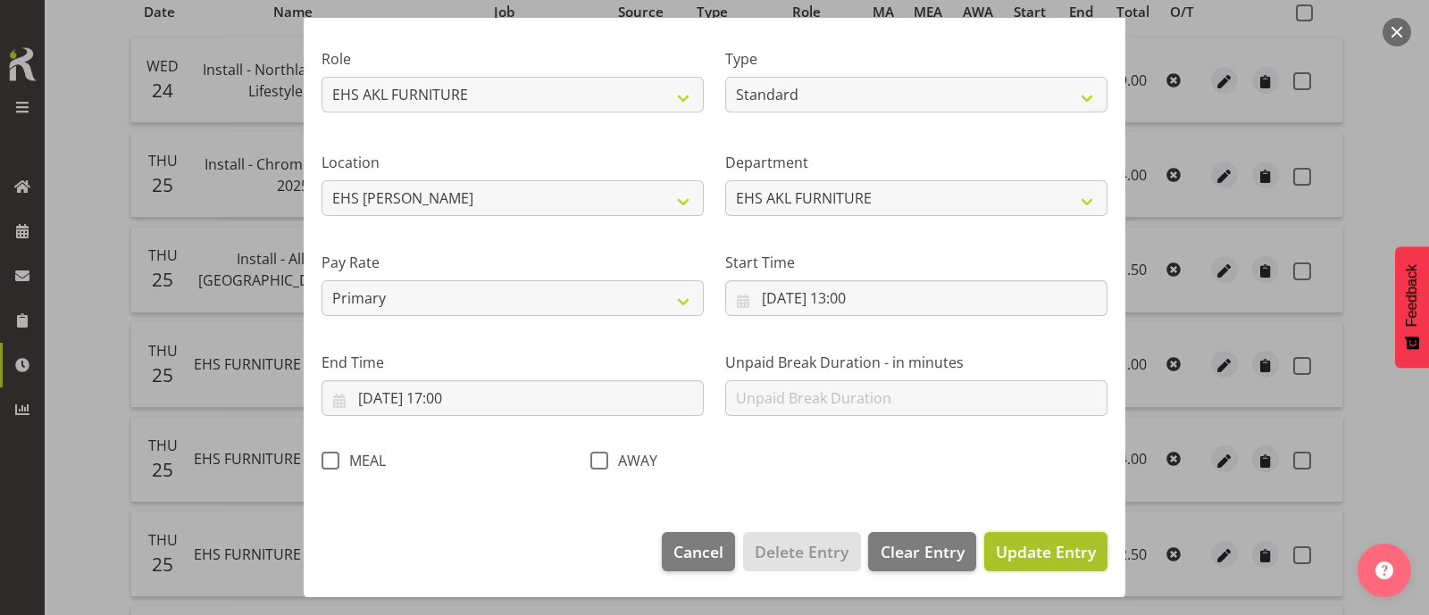
click at [1029, 548] on span "Update Entry" at bounding box center [1046, 551] width 100 height 21
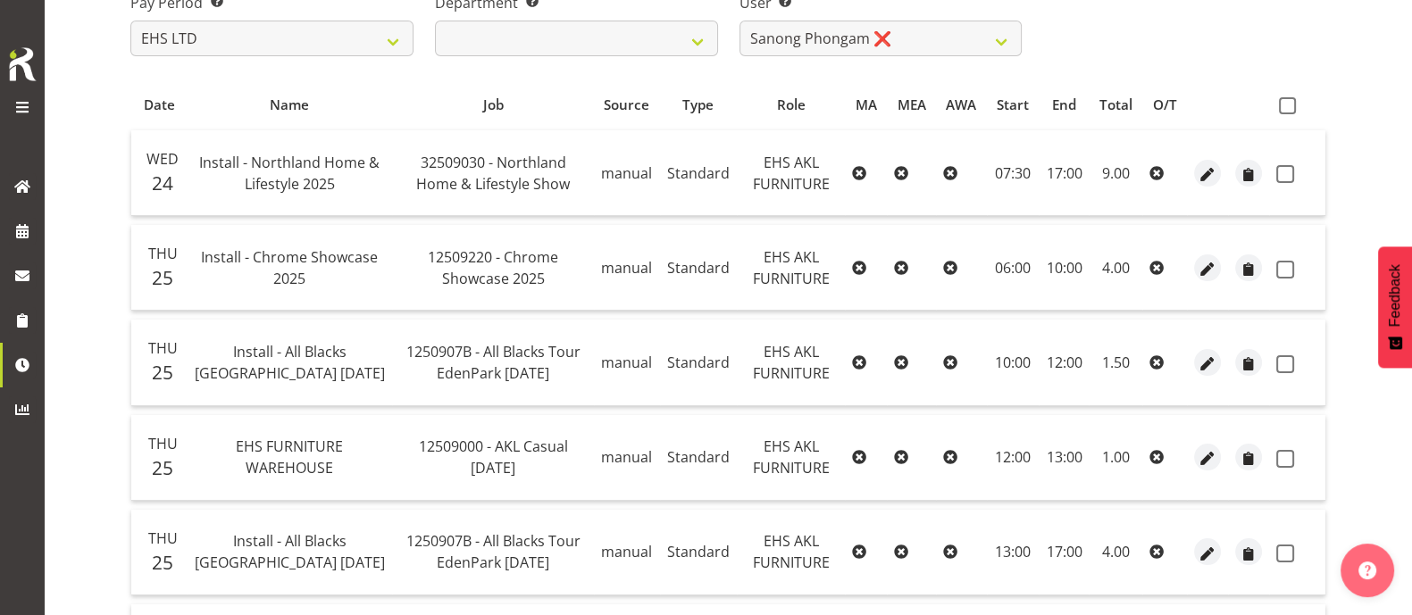
scroll to position [165, 0]
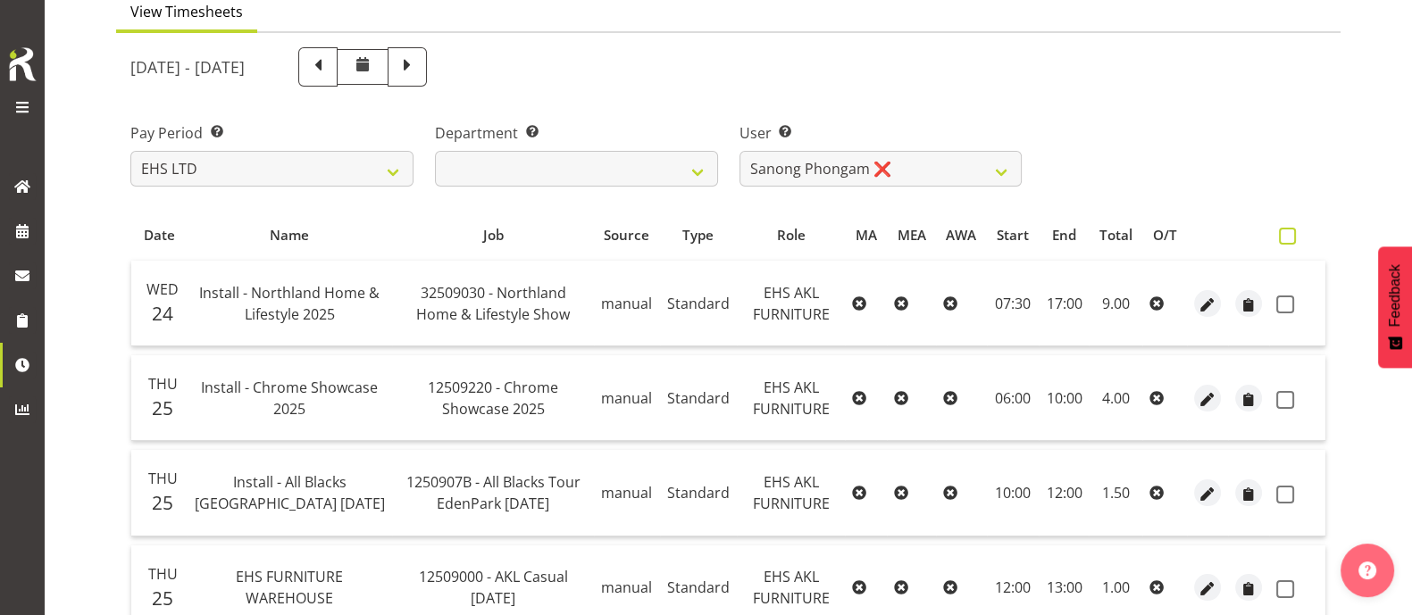
click at [1295, 235] on span at bounding box center [1287, 236] width 17 height 17
click at [1290, 235] on input "checkbox" at bounding box center [1285, 236] width 12 height 12
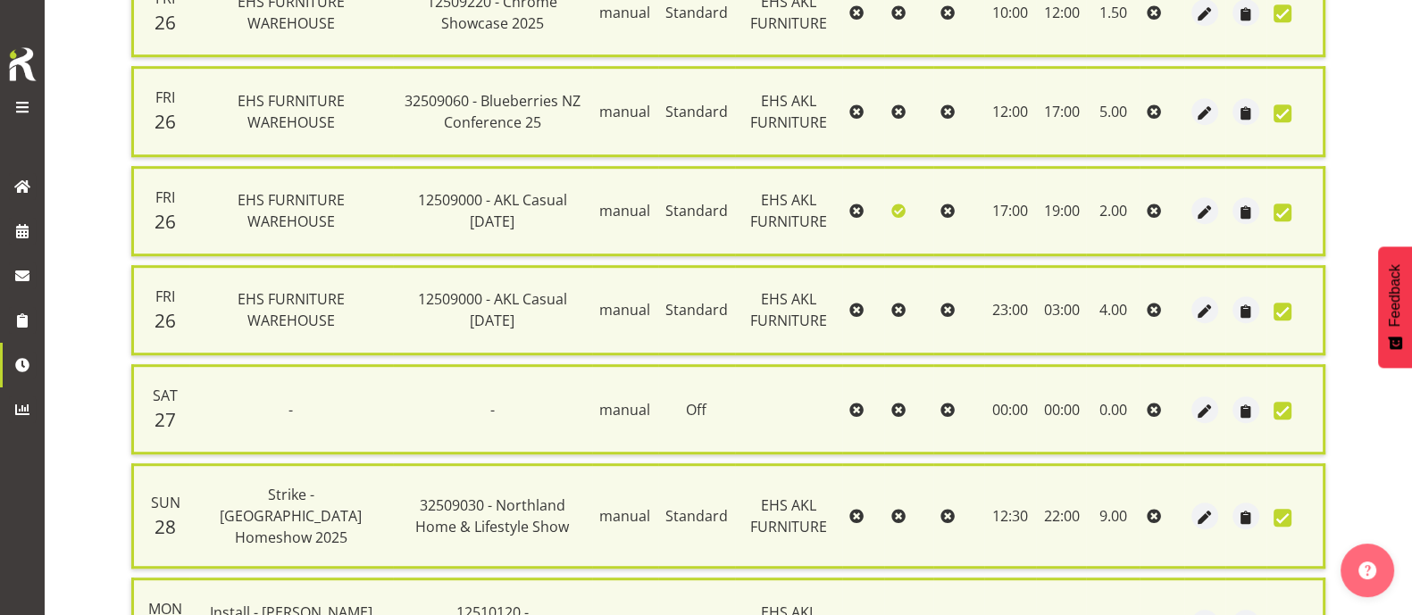
scroll to position [1913, 0]
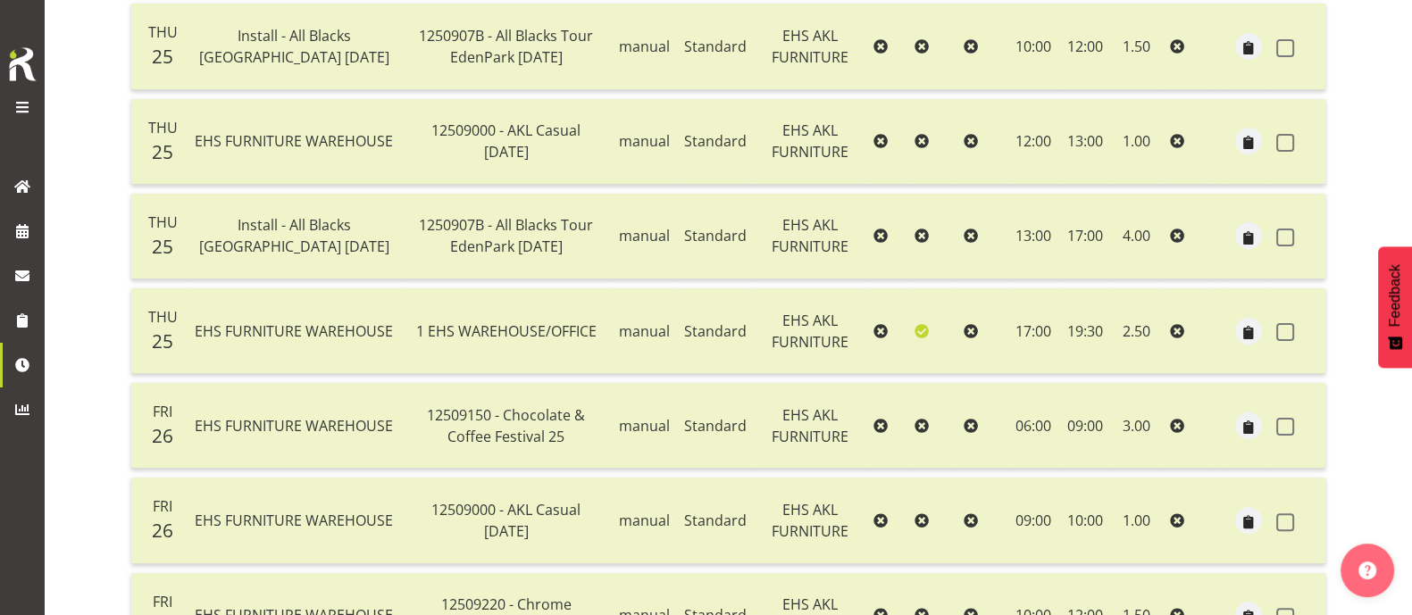
scroll to position [277, 0]
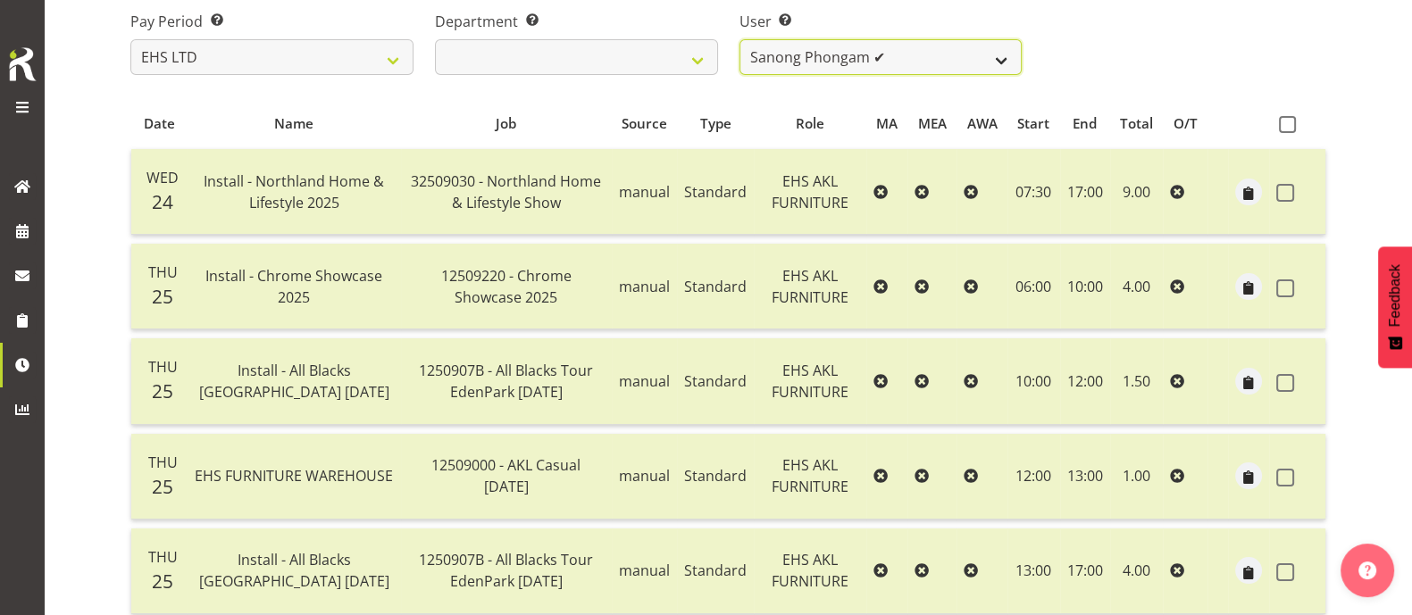
click at [897, 56] on select "[PERSON_NAME] ✔ [PERSON_NAME] ✔ [PERSON_NAME] ✔ [PERSON_NAME] ✔ [PERSON_NAME] ✔…" at bounding box center [880, 57] width 283 height 36
click at [739, 39] on select "[PERSON_NAME] ✔ [PERSON_NAME] ✔ [PERSON_NAME] ✔ [PERSON_NAME] ✔ [PERSON_NAME] ✔…" at bounding box center [880, 57] width 283 height 36
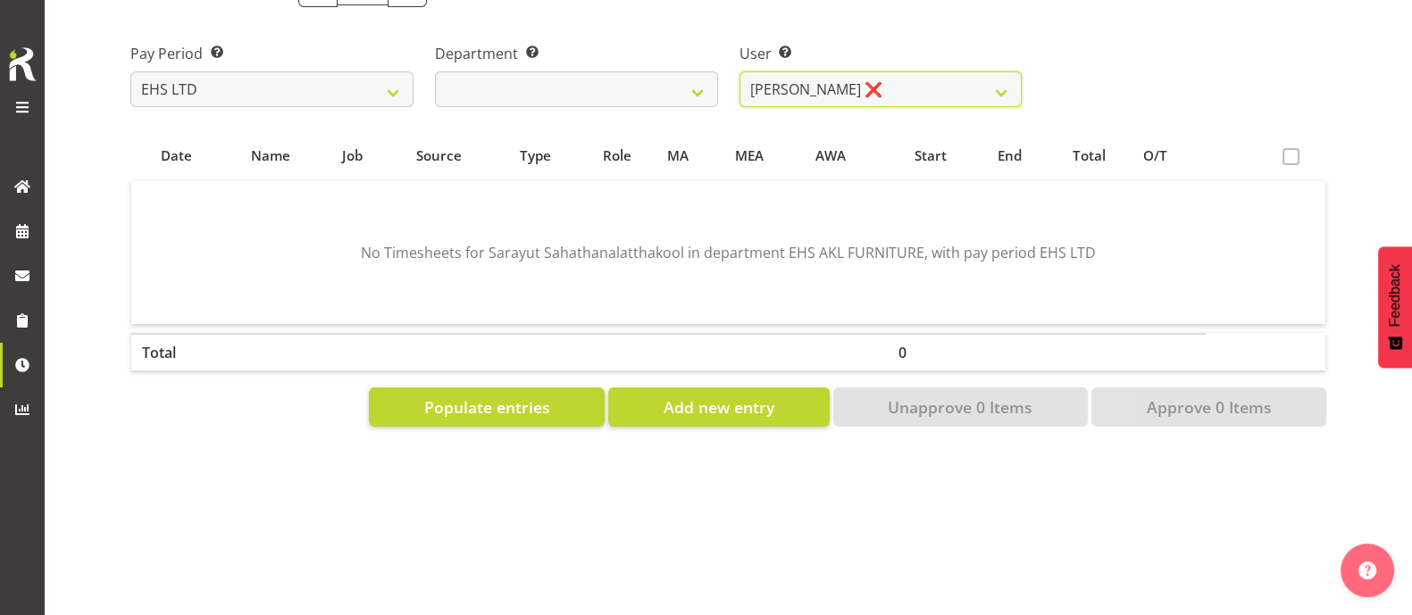
scroll to position [262, 0]
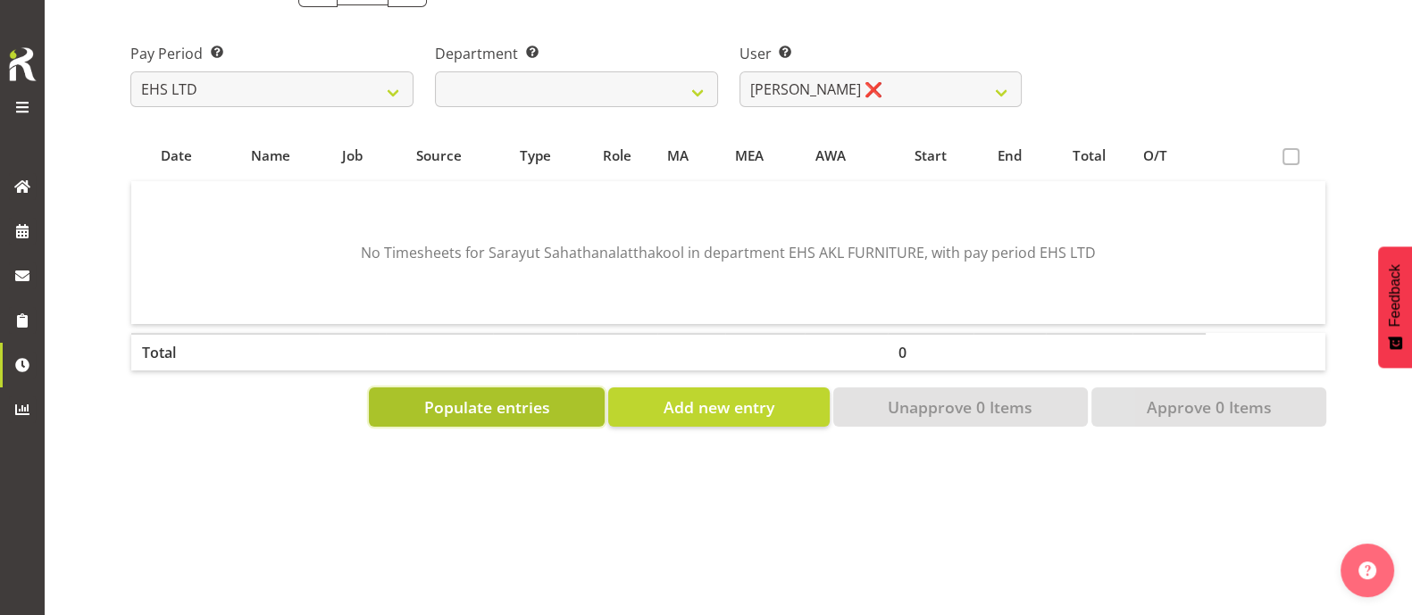
click at [491, 396] on span "Populate entries" at bounding box center [487, 407] width 126 height 23
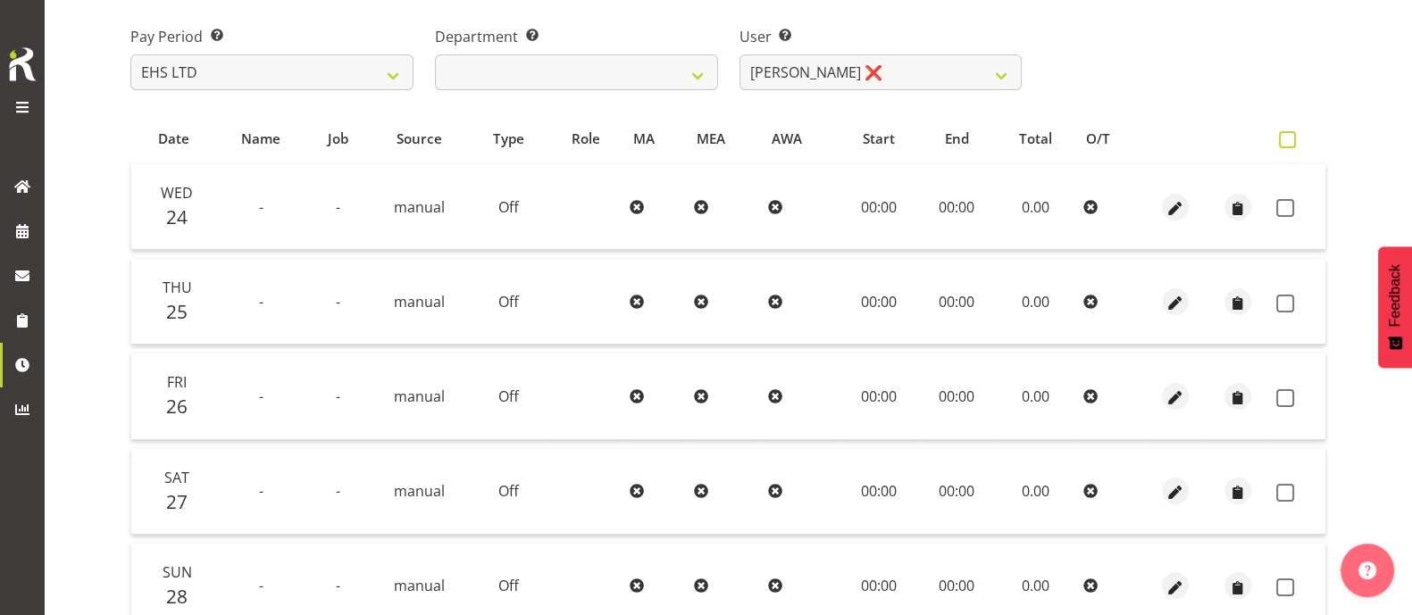
click at [1290, 144] on span at bounding box center [1287, 139] width 17 height 17
click at [1290, 144] on input "checkbox" at bounding box center [1285, 140] width 12 height 12
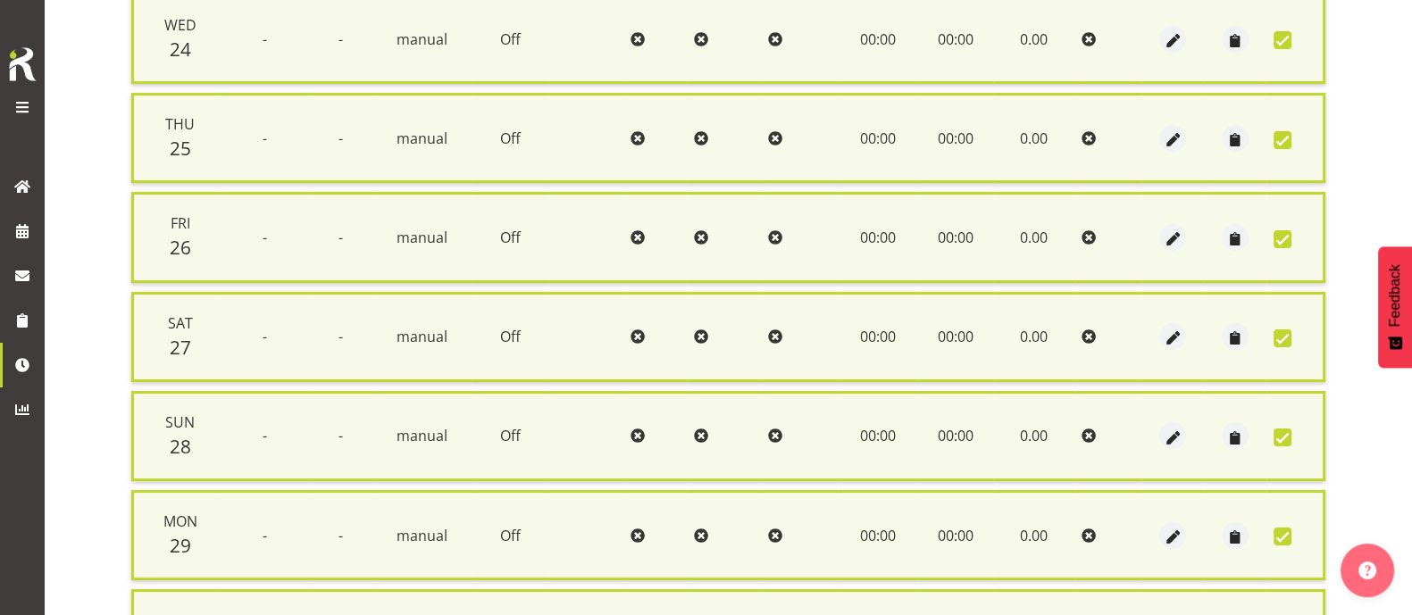
scroll to position [634, 0]
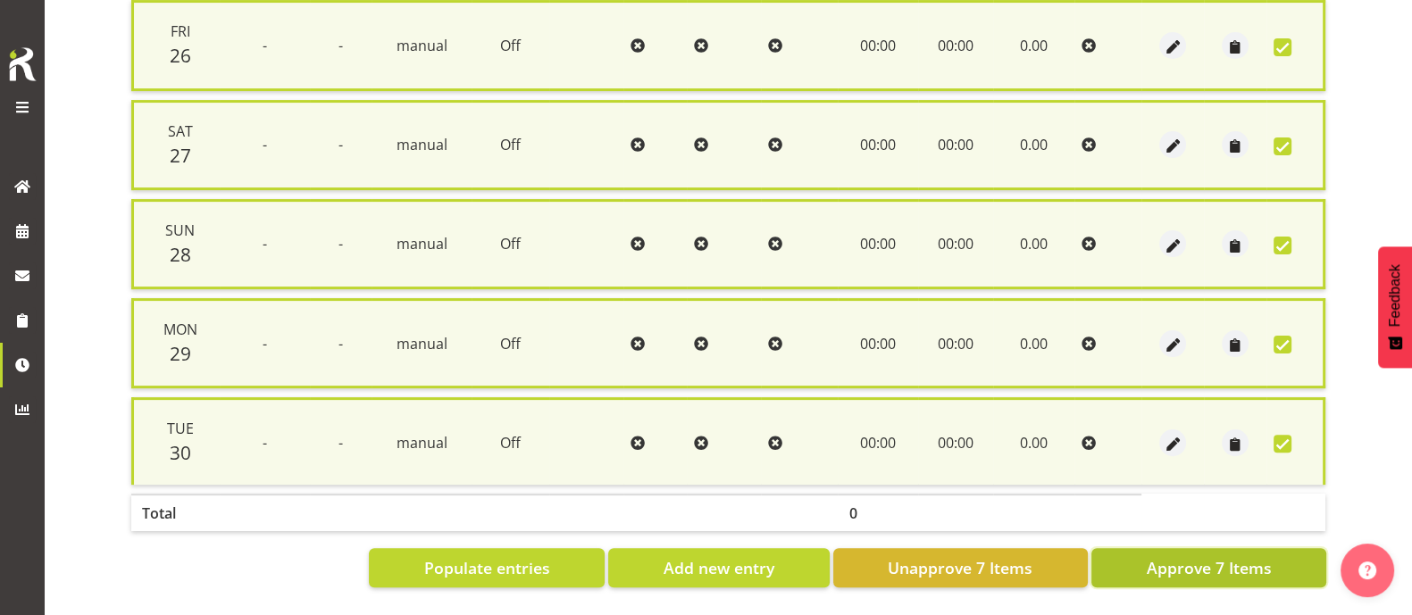
click at [1261, 556] on span "Approve 7 Items" at bounding box center [1208, 567] width 125 height 23
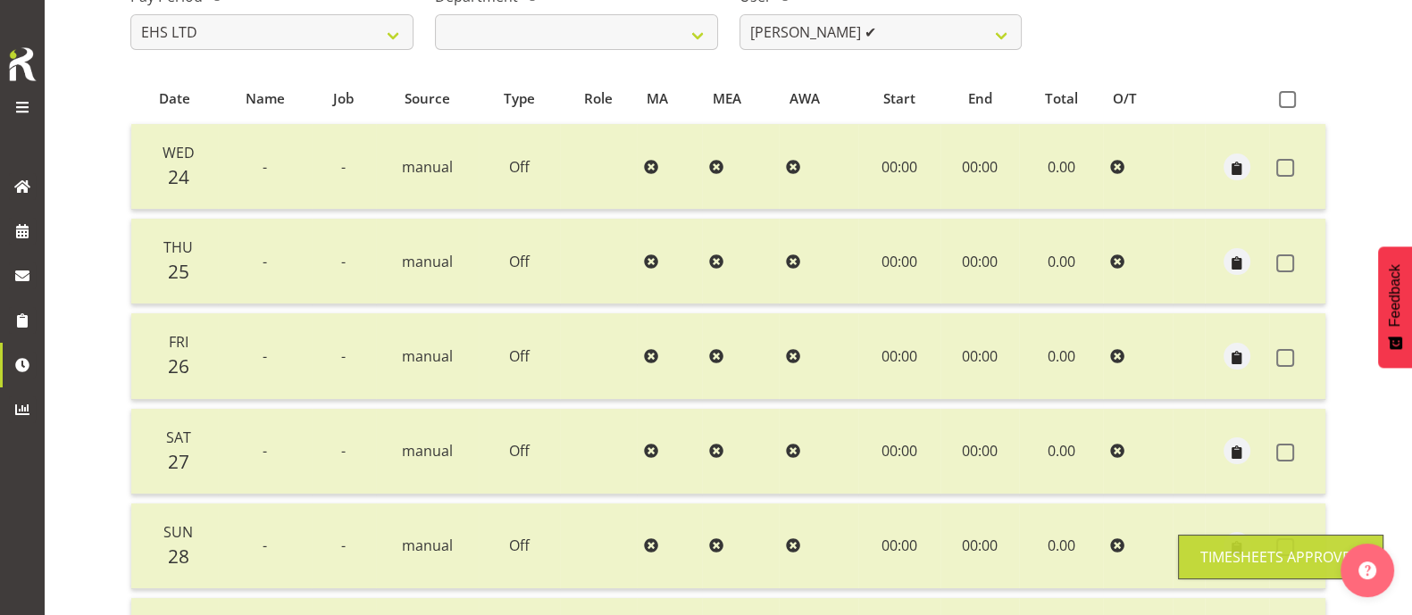
scroll to position [0, 0]
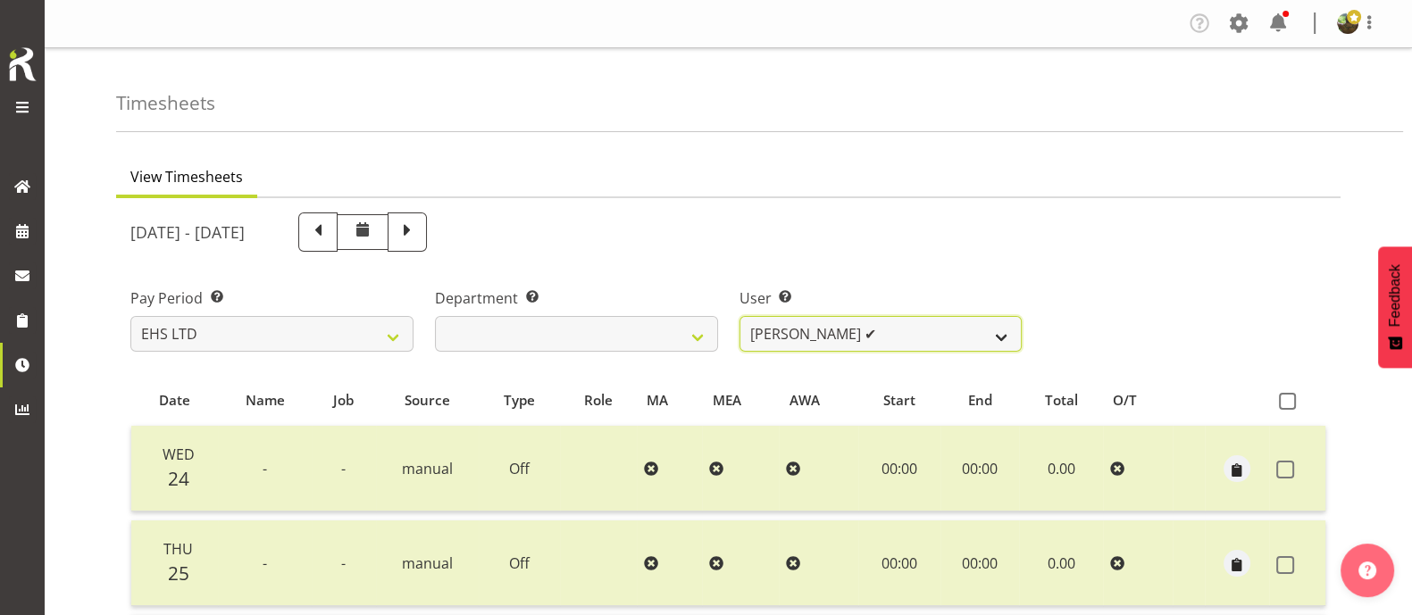
click at [876, 329] on select "[PERSON_NAME] ✔ [PERSON_NAME] ✔ [PERSON_NAME] ✔ [PERSON_NAME] ✔ [PERSON_NAME] ✔…" at bounding box center [880, 334] width 283 height 36
click at [739, 316] on select "[PERSON_NAME] ✔ [PERSON_NAME] ✔ [PERSON_NAME] ✔ [PERSON_NAME] ✔ [PERSON_NAME] ✔…" at bounding box center [880, 334] width 283 height 36
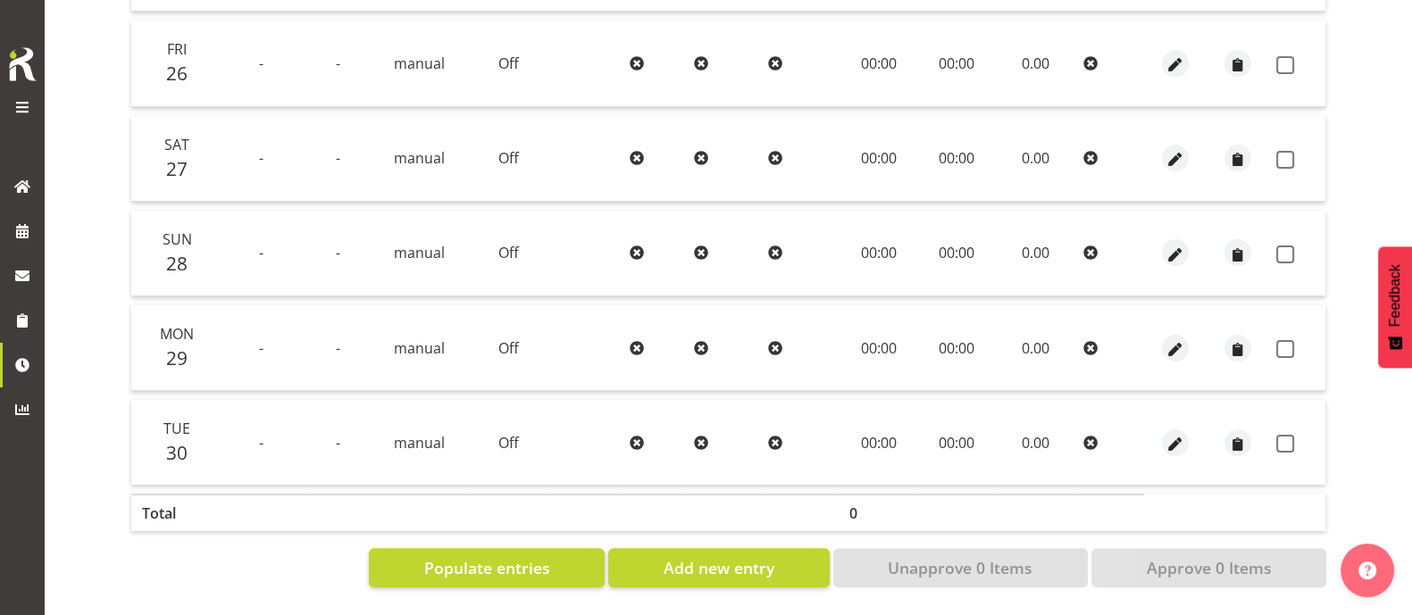
scroll to position [52, 0]
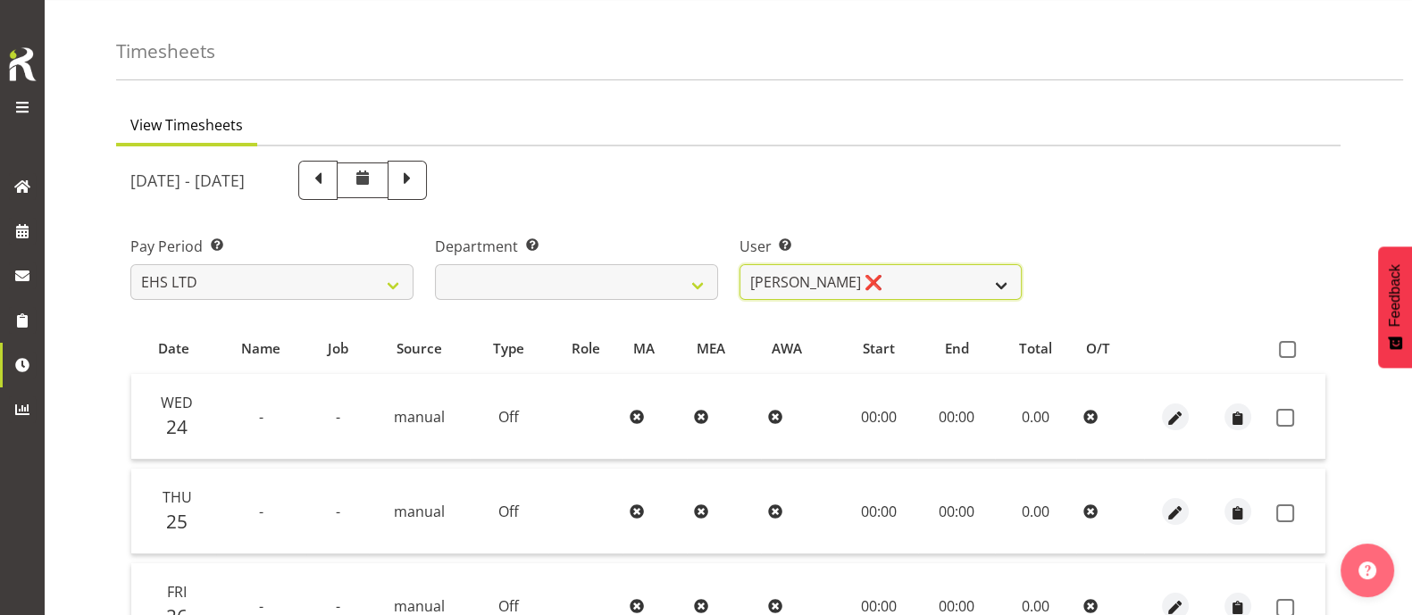
click at [904, 287] on select "[PERSON_NAME] ✔ [PERSON_NAME] ✔ [PERSON_NAME] ✔ [PERSON_NAME] ✔ [PERSON_NAME] ✔…" at bounding box center [880, 282] width 283 height 36
click at [739, 264] on select "[PERSON_NAME] ✔ [PERSON_NAME] ✔ [PERSON_NAME] ✔ [PERSON_NAME] ✔ [PERSON_NAME] ✔…" at bounding box center [880, 282] width 283 height 36
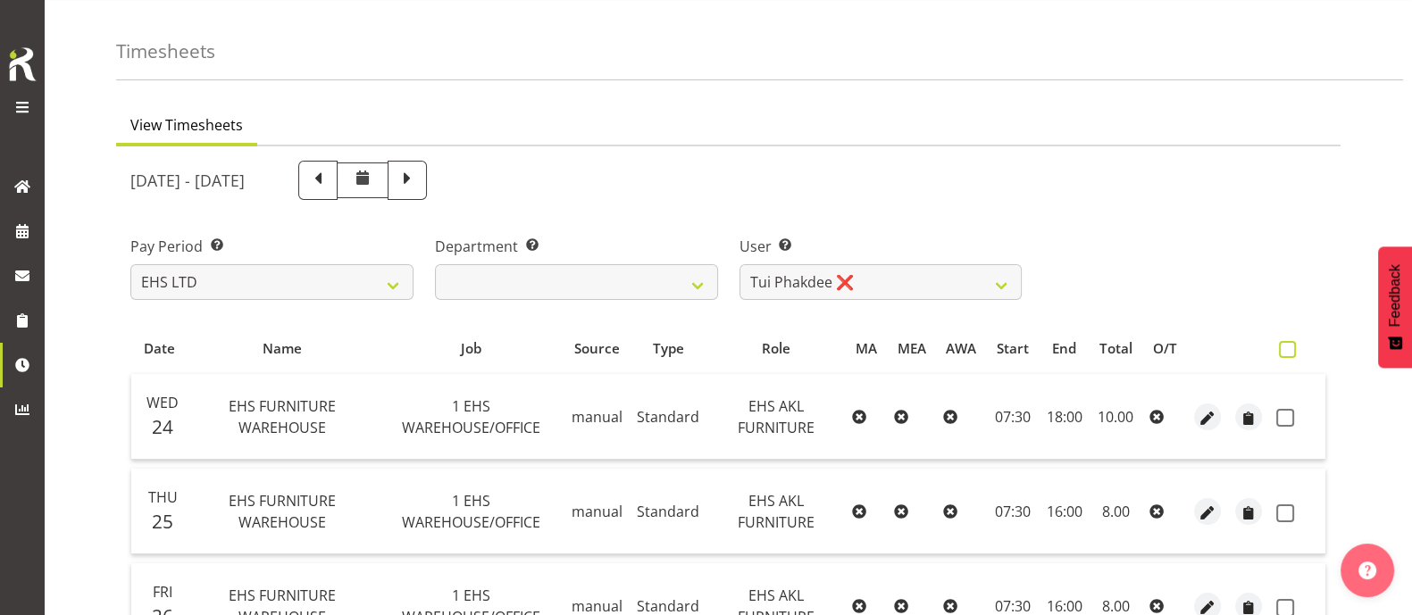
click at [1290, 351] on span at bounding box center [1287, 349] width 17 height 17
click at [1290, 351] on input "checkbox" at bounding box center [1285, 350] width 12 height 12
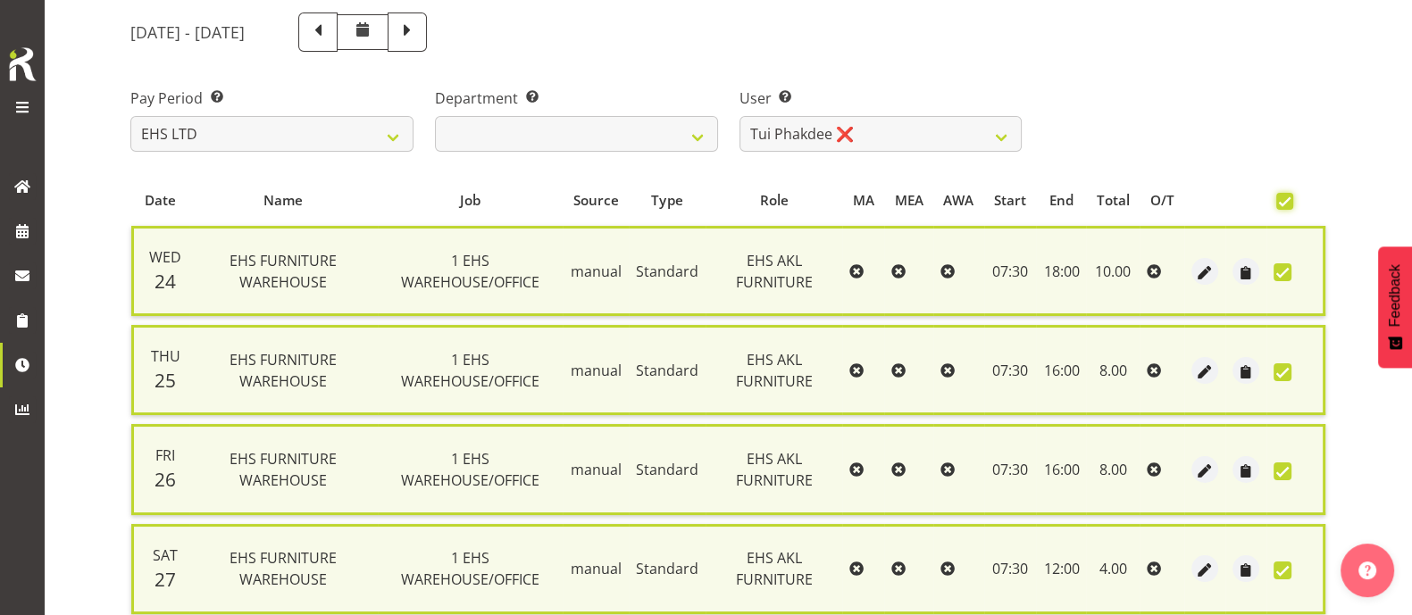
scroll to position [634, 0]
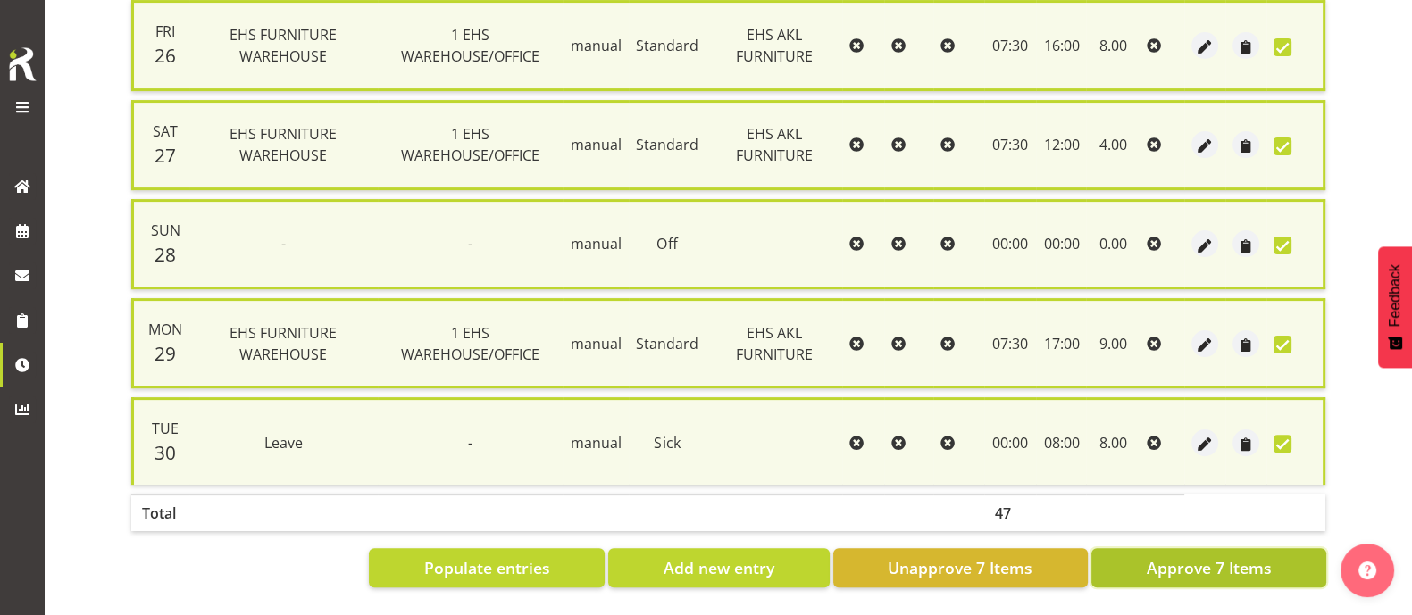
click at [1174, 556] on span "Approve 7 Items" at bounding box center [1208, 567] width 125 height 23
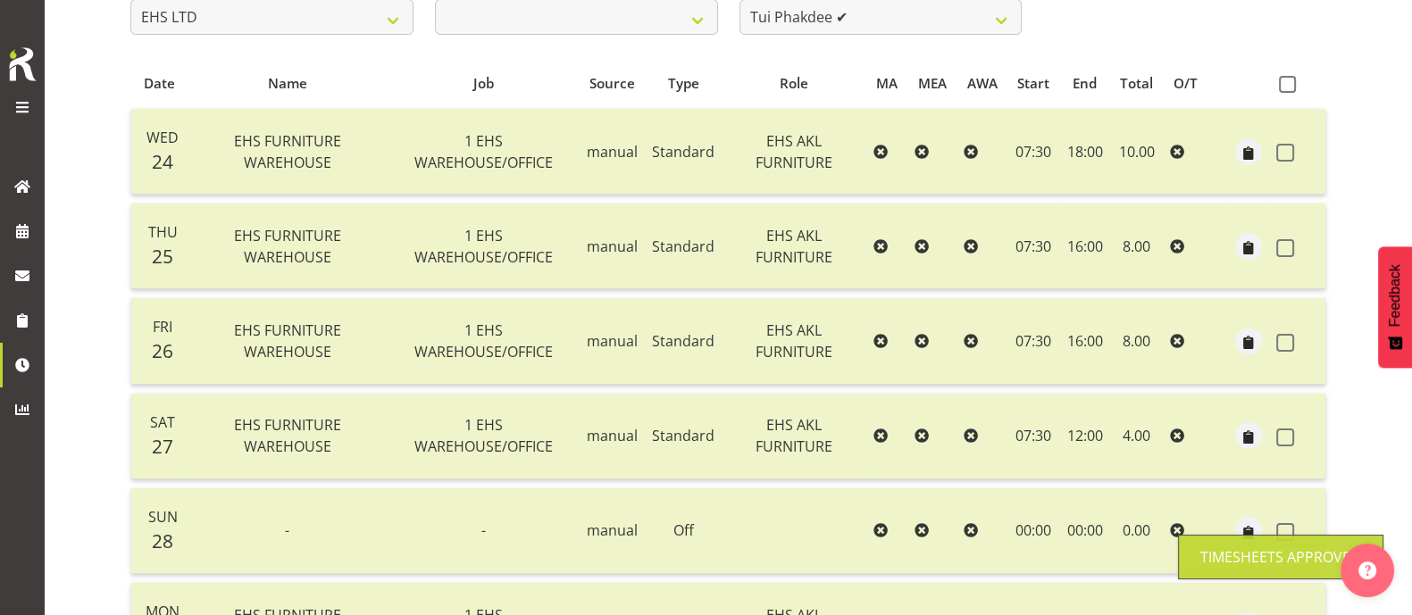
scroll to position [0, 0]
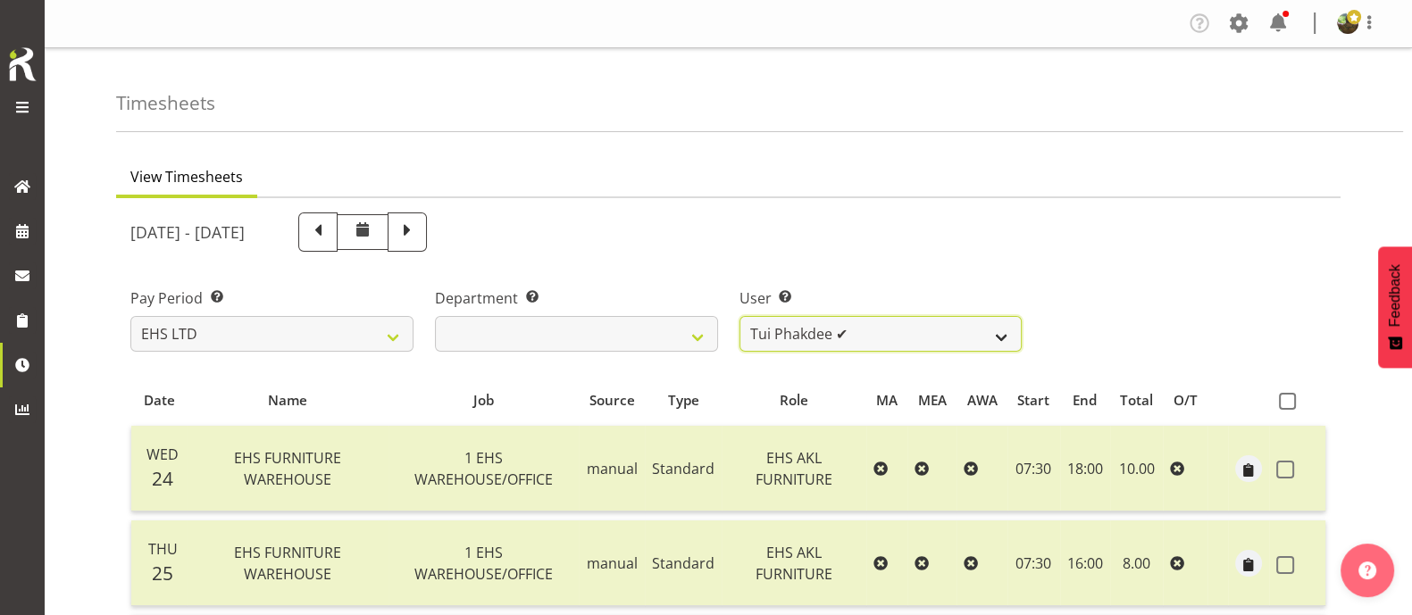
click at [888, 337] on select "[PERSON_NAME] ✔ [PERSON_NAME] ✔ [PERSON_NAME] ✔ [PERSON_NAME] ✔ [PERSON_NAME] ✔…" at bounding box center [880, 334] width 283 height 36
click at [739, 316] on select "[PERSON_NAME] ✔ [PERSON_NAME] ✔ [PERSON_NAME] ✔ [PERSON_NAME] ✔ [PERSON_NAME] ✔…" at bounding box center [880, 334] width 283 height 36
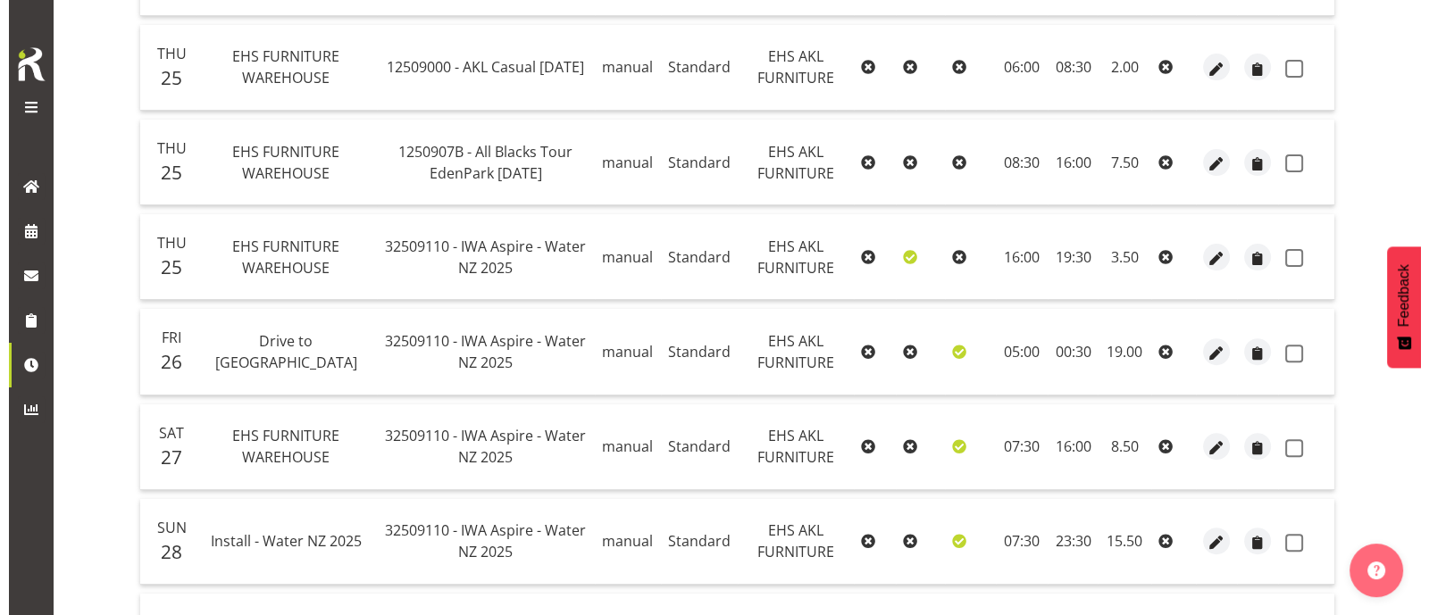
scroll to position [892, 0]
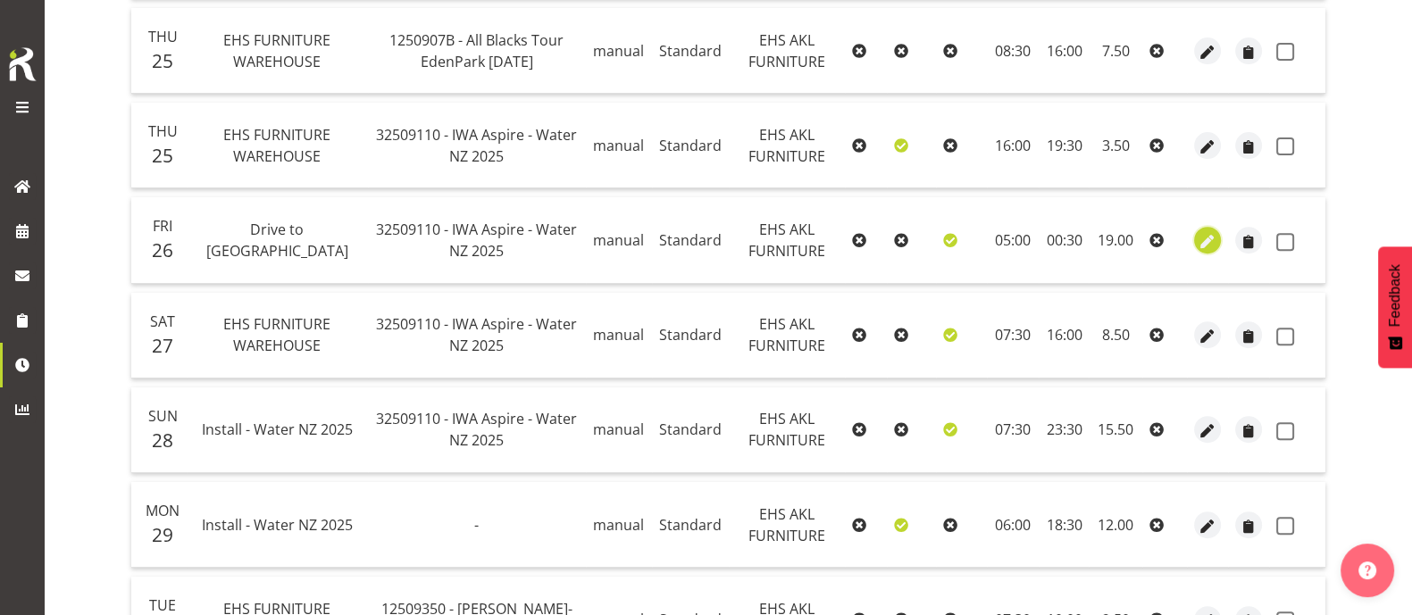
click at [1202, 236] on span "button" at bounding box center [1207, 241] width 21 height 21
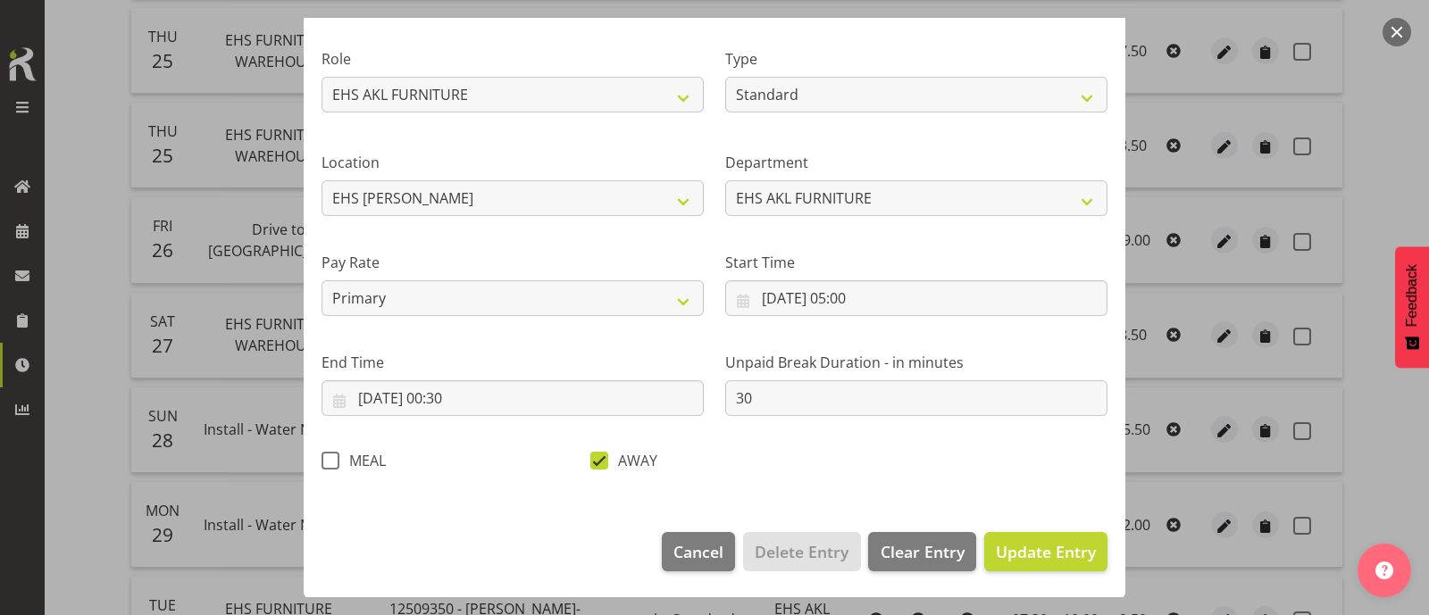
scroll to position [213, 0]
click at [463, 399] on input "[DATE] 00:30" at bounding box center [512, 398] width 382 height 36
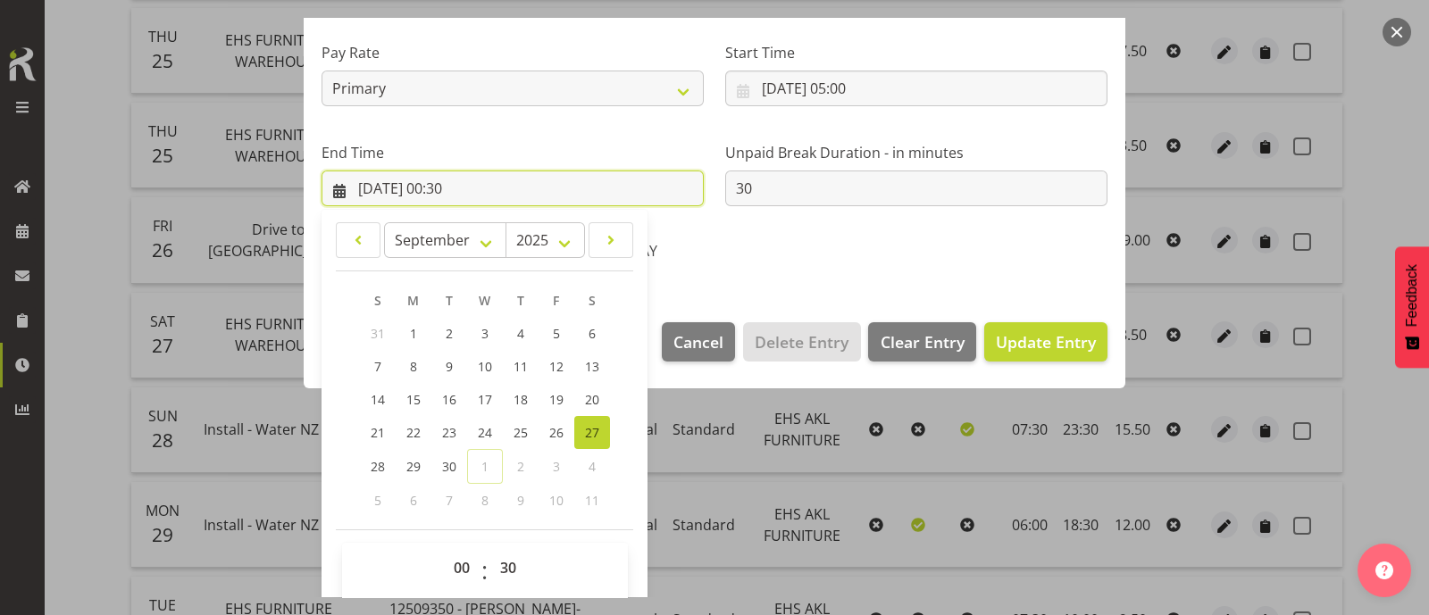
scroll to position [438, 0]
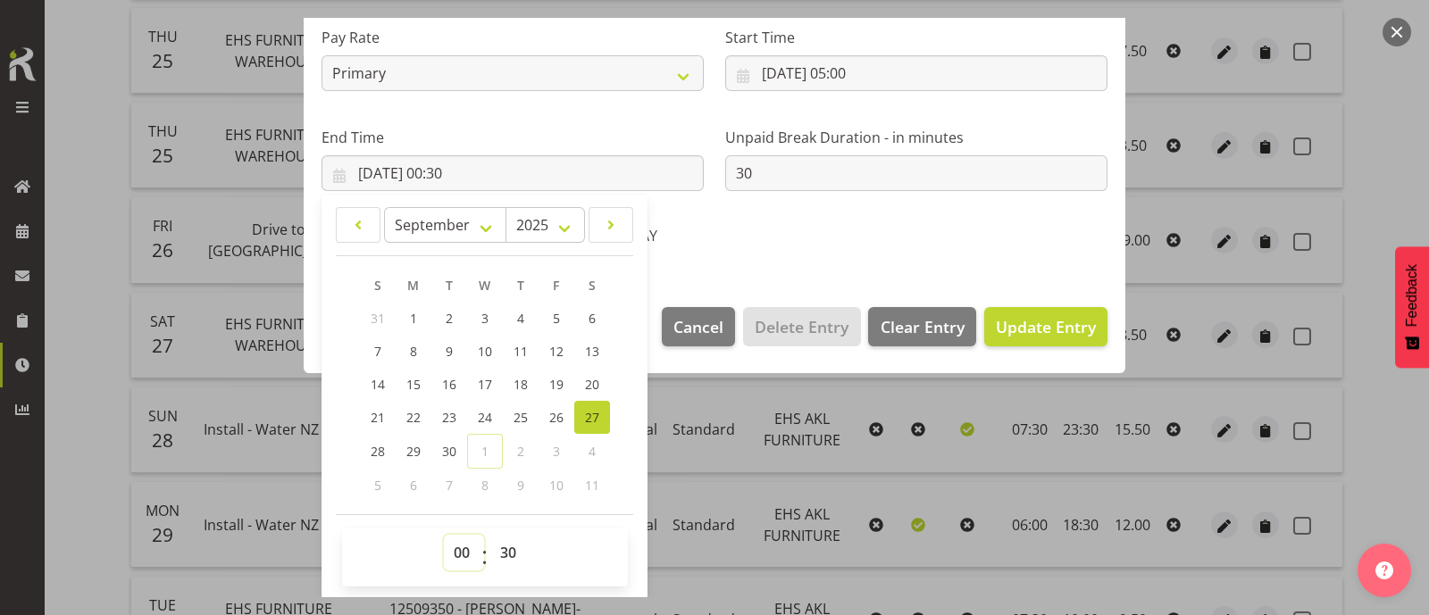
click at [459, 550] on select "00 01 02 03 04 05 06 07 08 09 10 11 12 13 14 15 16 17 18 19 20 21 22 23" at bounding box center [464, 553] width 40 height 36
click at [444, 535] on select "00 01 02 03 04 05 06 07 08 09 10 11 12 13 14 15 16 17 18 19 20 21 22 23" at bounding box center [464, 553] width 40 height 36
click at [563, 418] on link "26" at bounding box center [556, 417] width 36 height 33
click at [460, 545] on select "00 01 02 03 04 05 06 07 08 09 10 11 12 13 14 15 16 17 18 19 20 21 22 23" at bounding box center [464, 553] width 40 height 36
click at [444, 535] on select "00 01 02 03 04 05 06 07 08 09 10 11 12 13 14 15 16 17 18 19 20 21 22 23" at bounding box center [464, 553] width 40 height 36
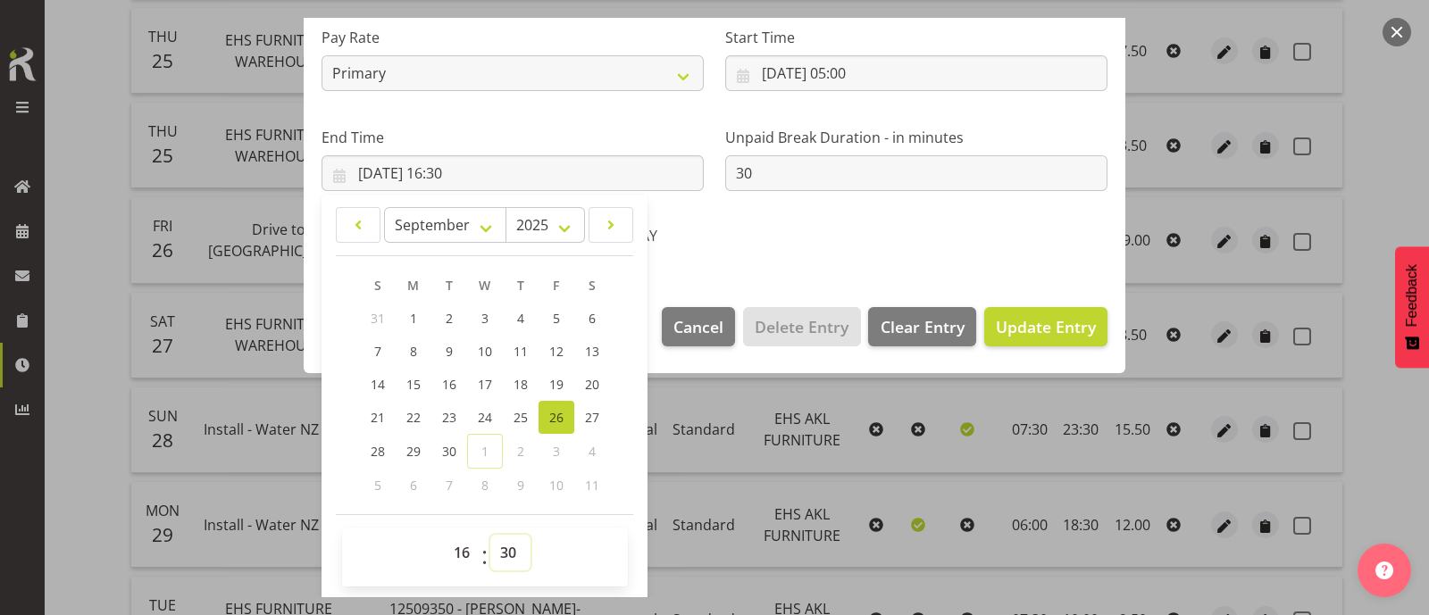
drag, startPoint x: 508, startPoint y: 550, endPoint x: 508, endPoint y: 535, distance: 15.2
click at [508, 550] on select "00 01 02 03 04 05 06 07 08 09 10 11 12 13 14 15 16 17 18 19 20 21 22 23 24 25 2…" at bounding box center [510, 553] width 40 height 36
click at [754, 250] on div "AWAY" at bounding box center [713, 231] width 269 height 59
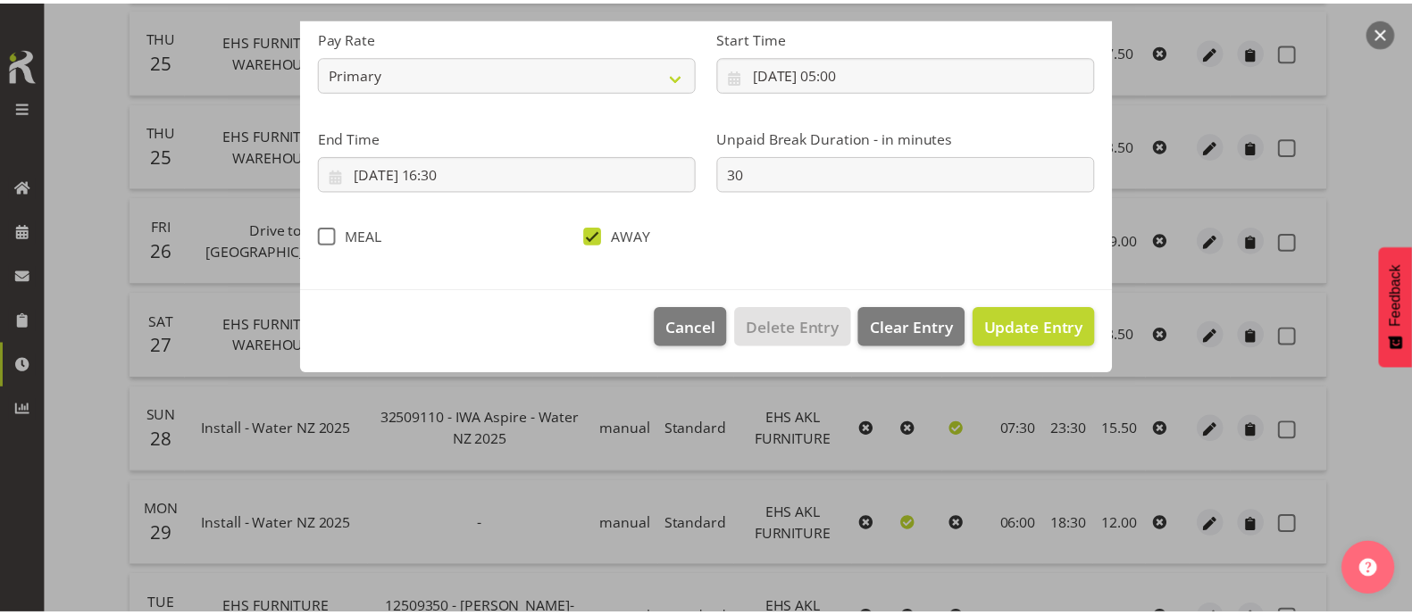
scroll to position [213, 0]
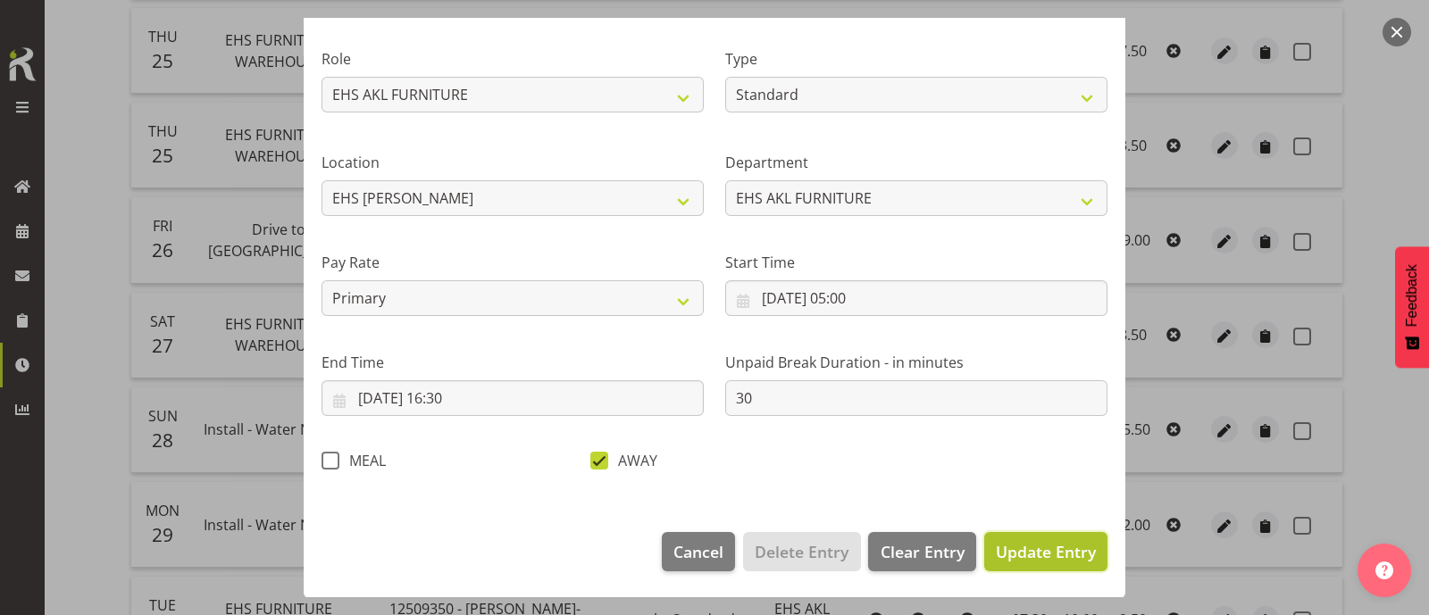
click at [1045, 551] on span "Update Entry" at bounding box center [1046, 551] width 100 height 21
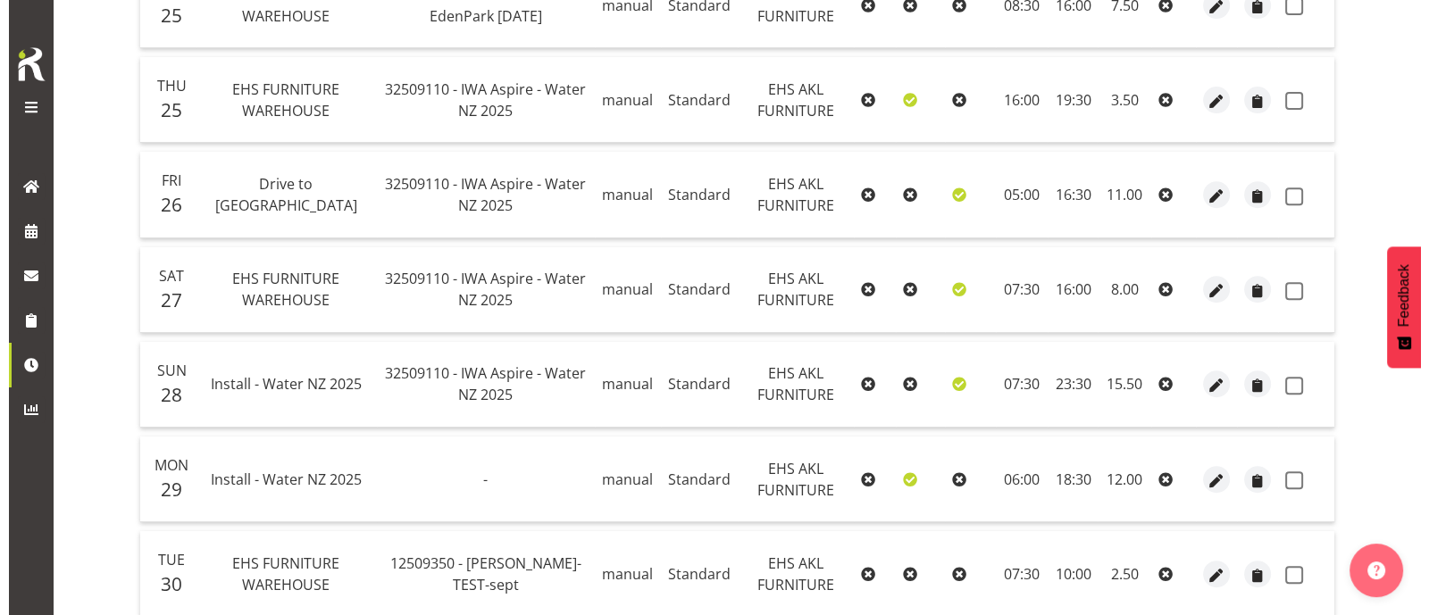
scroll to position [825, 0]
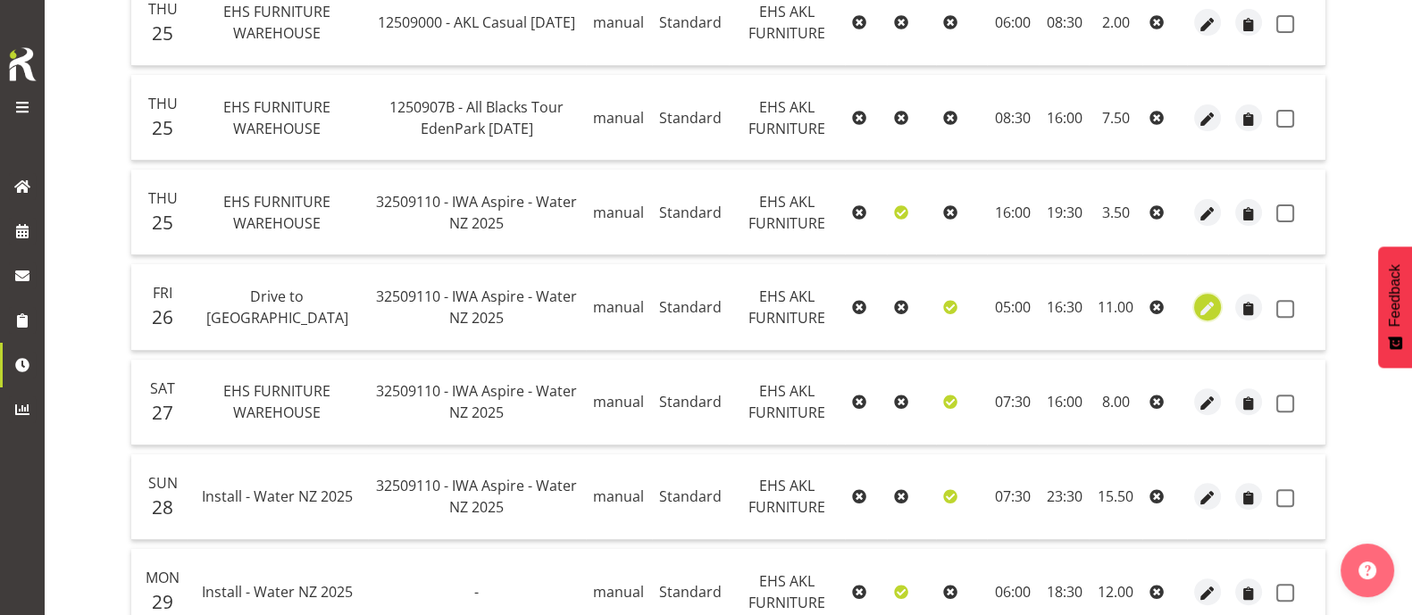
click at [1211, 305] on span "button" at bounding box center [1207, 308] width 21 height 21
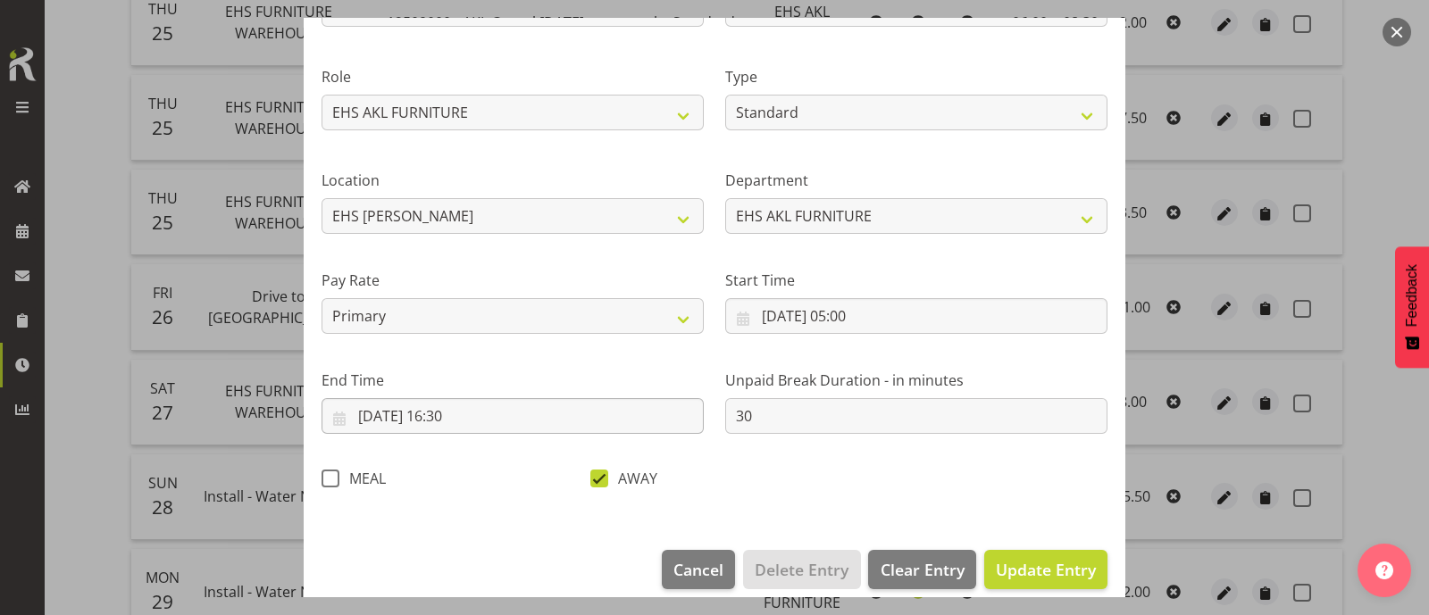
scroll to position [213, 0]
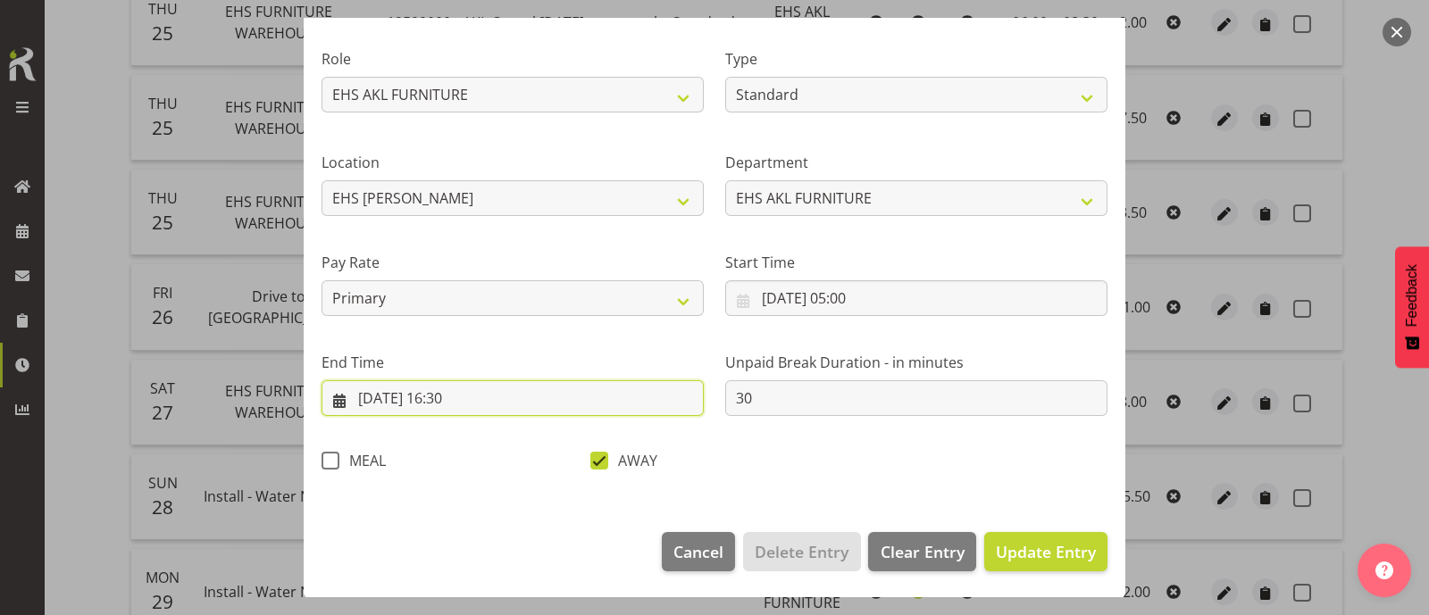
click at [465, 395] on input "[DATE] 16:30" at bounding box center [512, 398] width 382 height 36
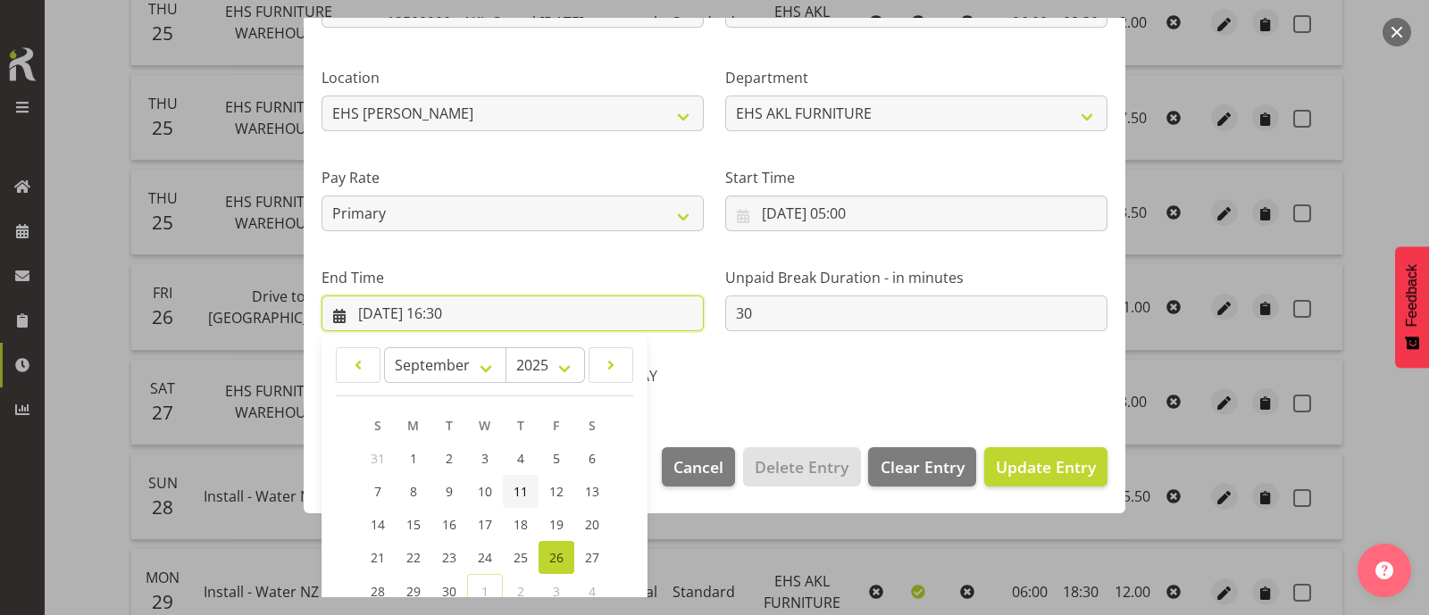
scroll to position [438, 0]
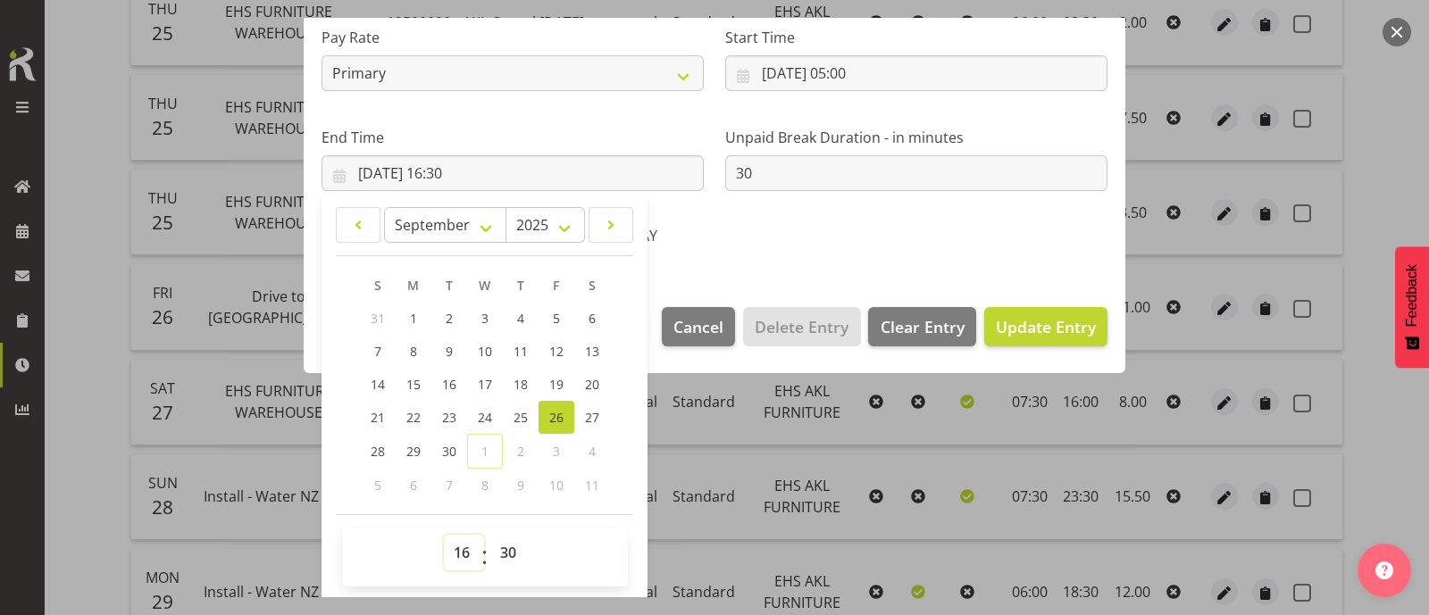
click at [461, 550] on select "00 01 02 03 04 05 06 07 08 09 10 11 12 13 14 15 16 17 18 19 20 21 22 23" at bounding box center [464, 553] width 40 height 36
click at [444, 535] on select "00 01 02 03 04 05 06 07 08 09 10 11 12 13 14 15 16 17 18 19 20 21 22 23" at bounding box center [464, 553] width 40 height 36
click at [504, 548] on select "00 01 02 03 04 05 06 07 08 09 10 11 12 13 14 15 16 17 18 19 20 21 22 23 24 25 2…" at bounding box center [510, 553] width 40 height 36
click at [490, 535] on select "00 01 02 03 04 05 06 07 08 09 10 11 12 13 14 15 16 17 18 19 20 21 22 23 24 25 2…" at bounding box center [510, 553] width 40 height 36
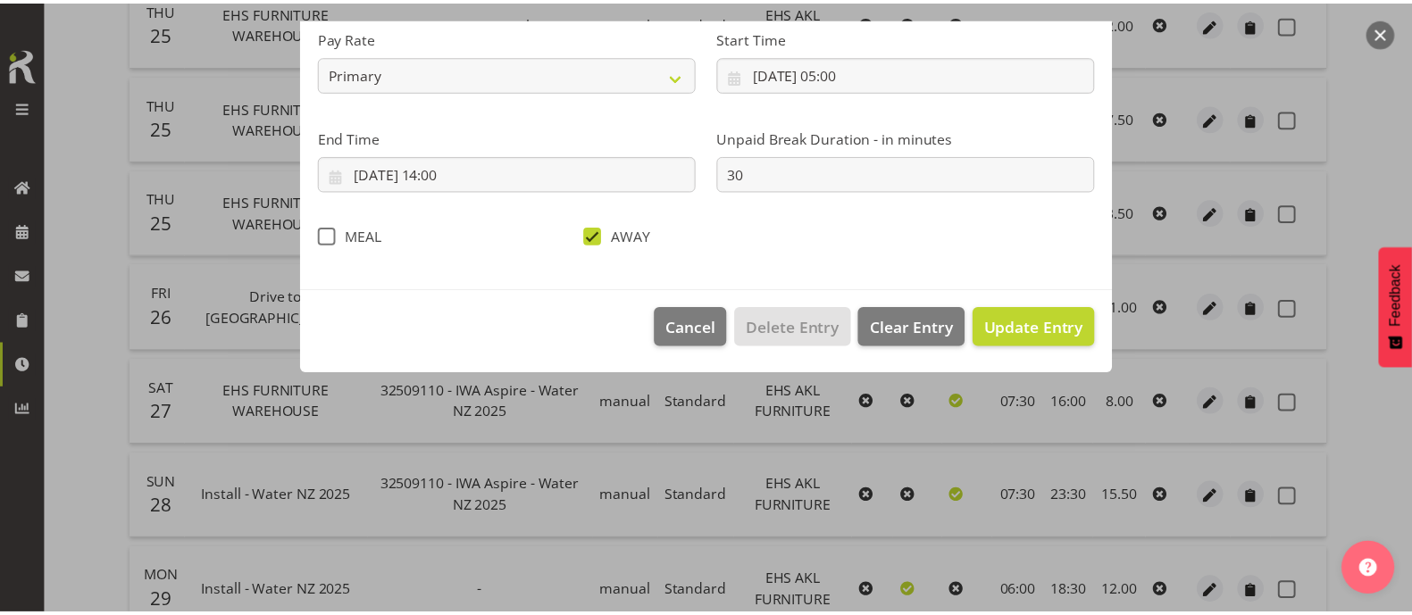
scroll to position [213, 0]
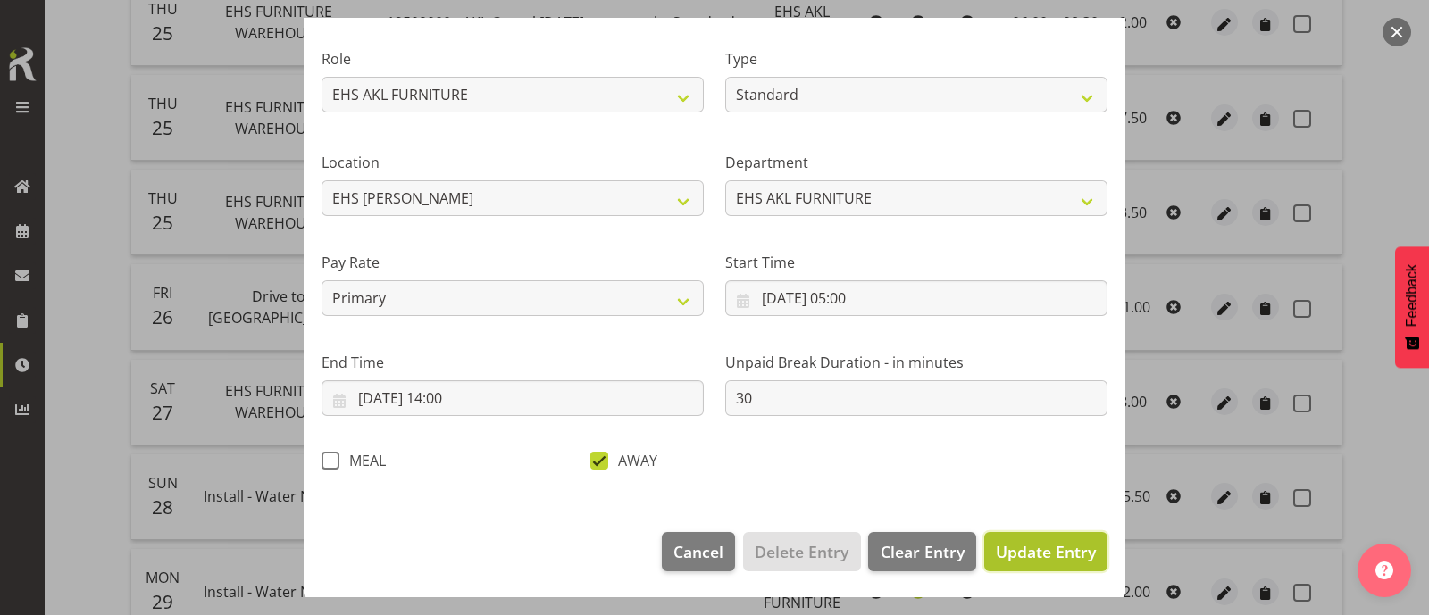
click at [1040, 557] on span "Update Entry" at bounding box center [1046, 551] width 100 height 21
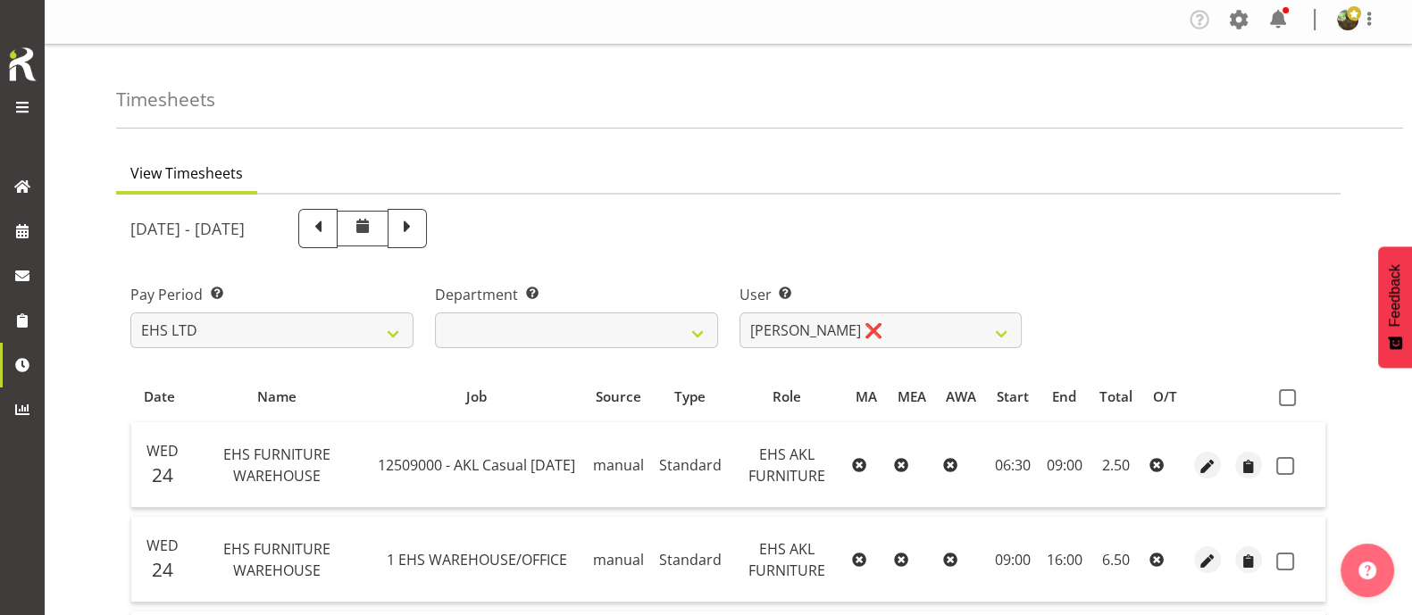
scroll to position [0, 0]
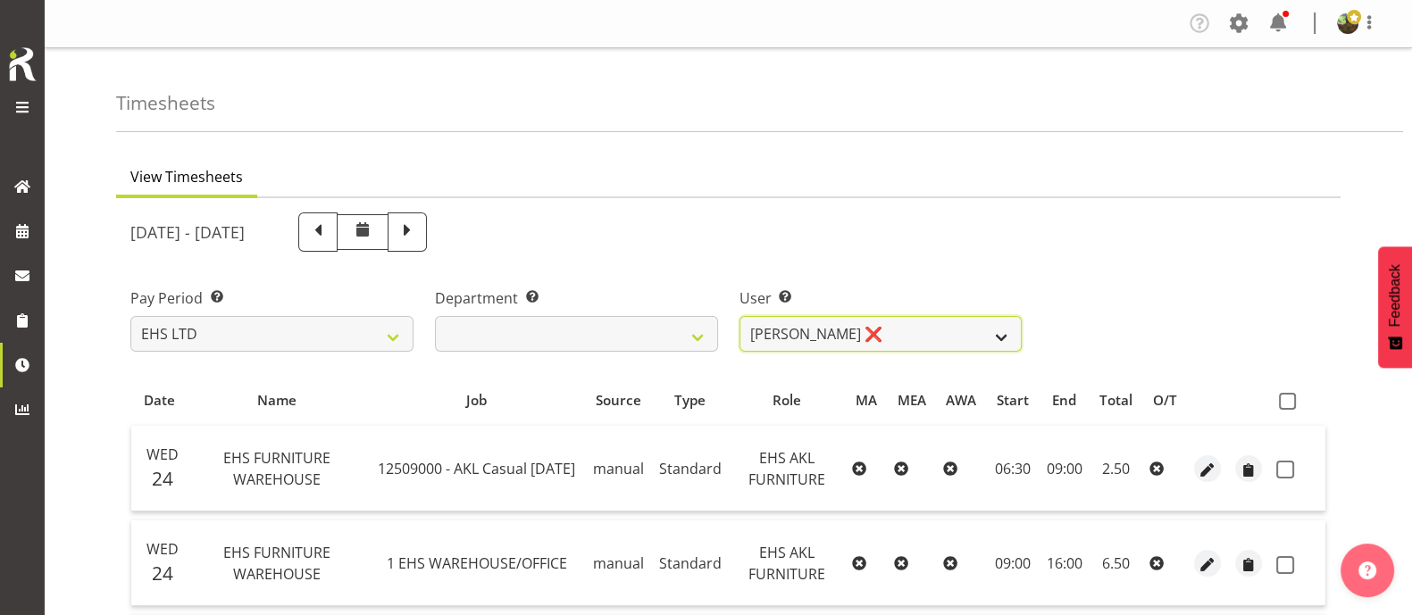
click at [964, 333] on select "[PERSON_NAME] ✔ [PERSON_NAME] ✔ [PERSON_NAME] ✔ [PERSON_NAME] ✔ [PERSON_NAME] ✔…" at bounding box center [880, 334] width 283 height 36
click at [739, 316] on select "[PERSON_NAME] ✔ [PERSON_NAME] ✔ [PERSON_NAME] ✔ [PERSON_NAME] ✔ [PERSON_NAME] ✔…" at bounding box center [880, 334] width 283 height 36
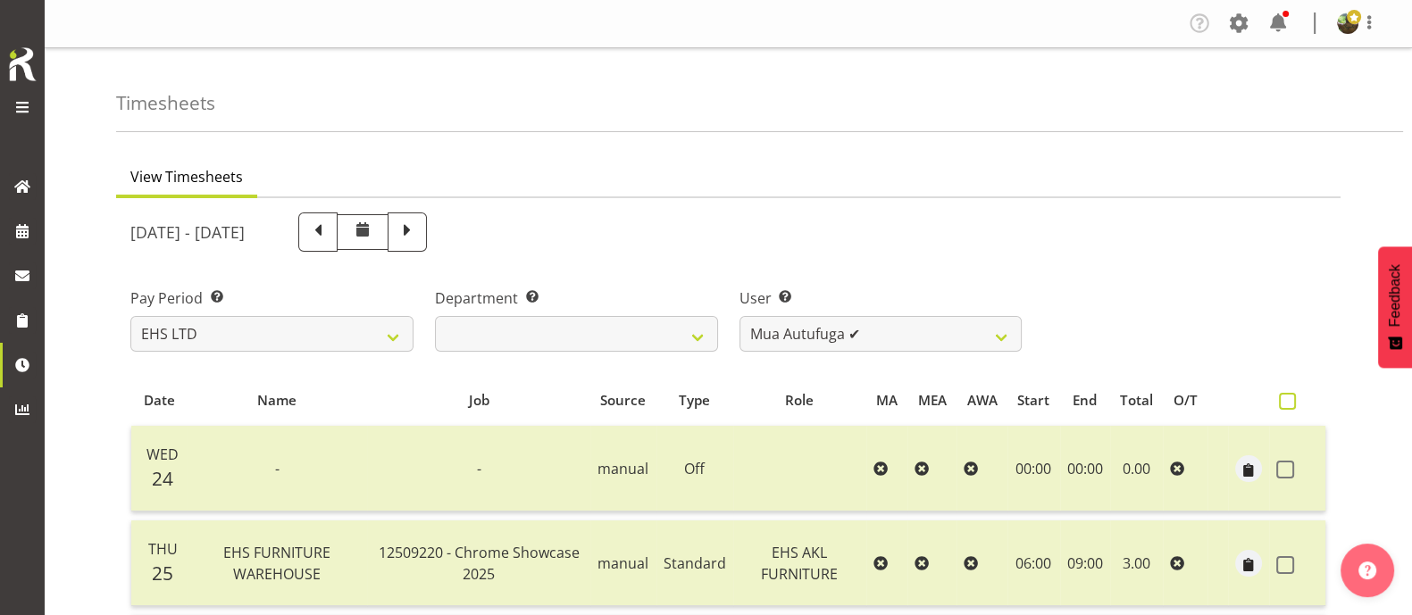
click at [1288, 401] on span at bounding box center [1287, 401] width 17 height 17
click at [1288, 401] on input "checkbox" at bounding box center [1285, 402] width 12 height 12
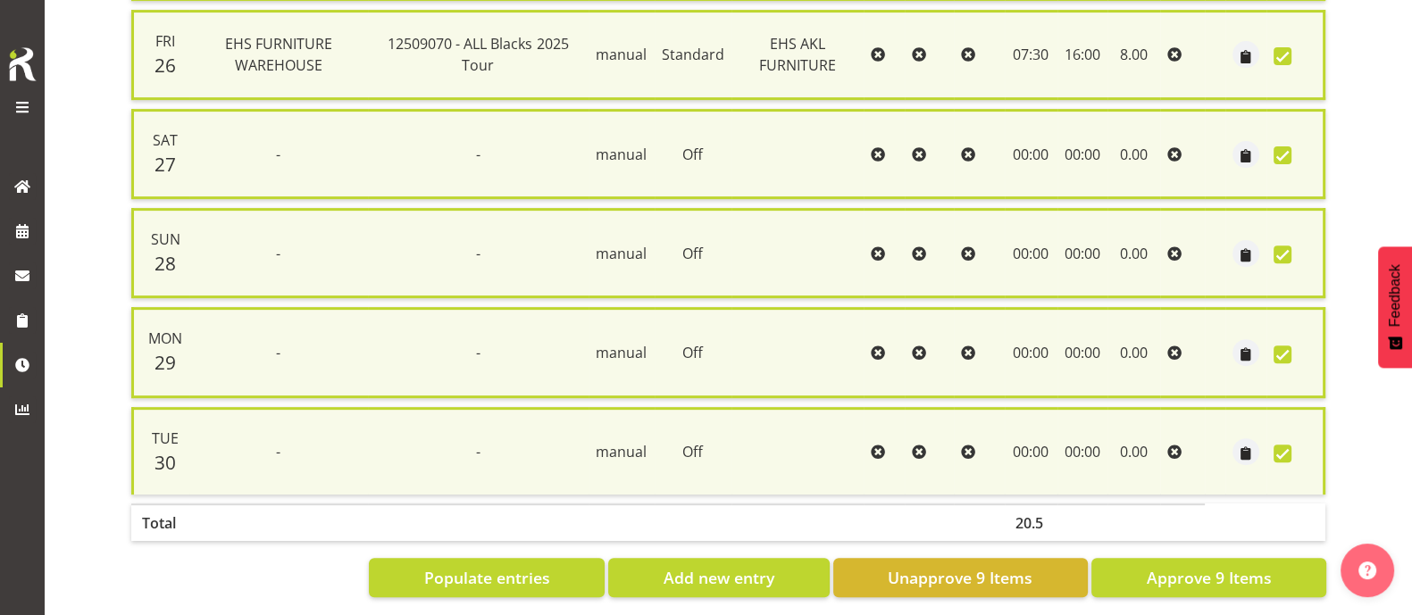
scroll to position [830, 0]
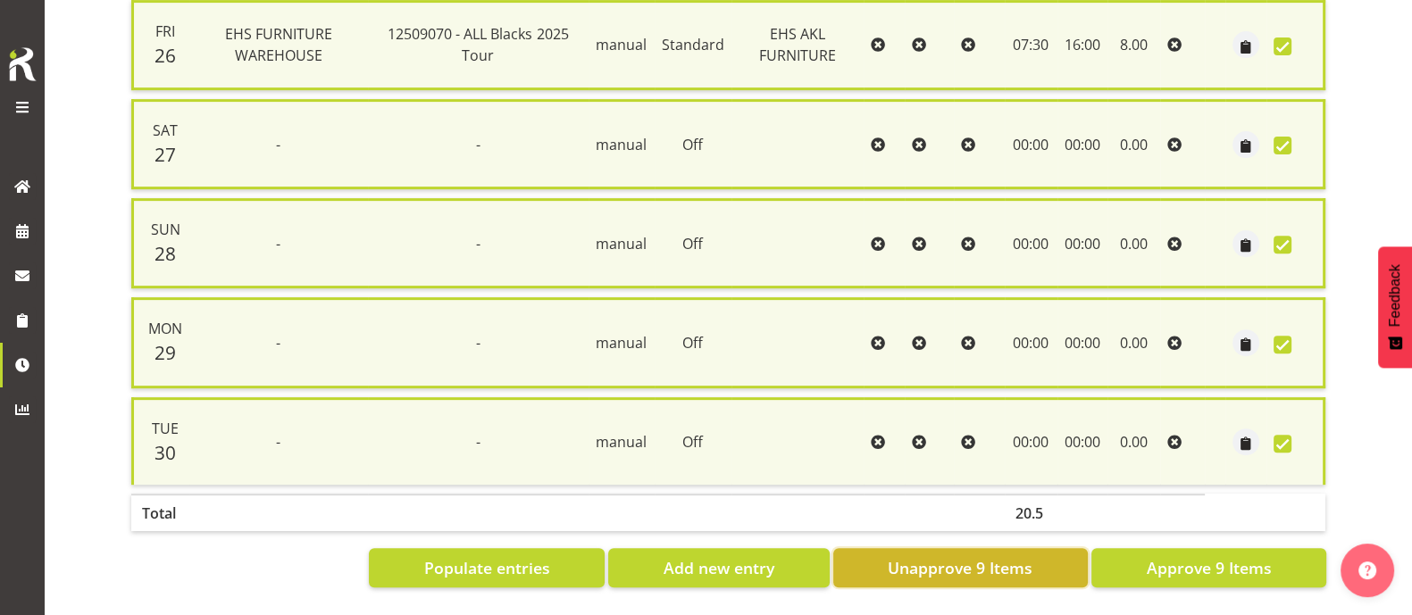
click at [951, 556] on span "Unapprove 9 Items" at bounding box center [960, 567] width 145 height 23
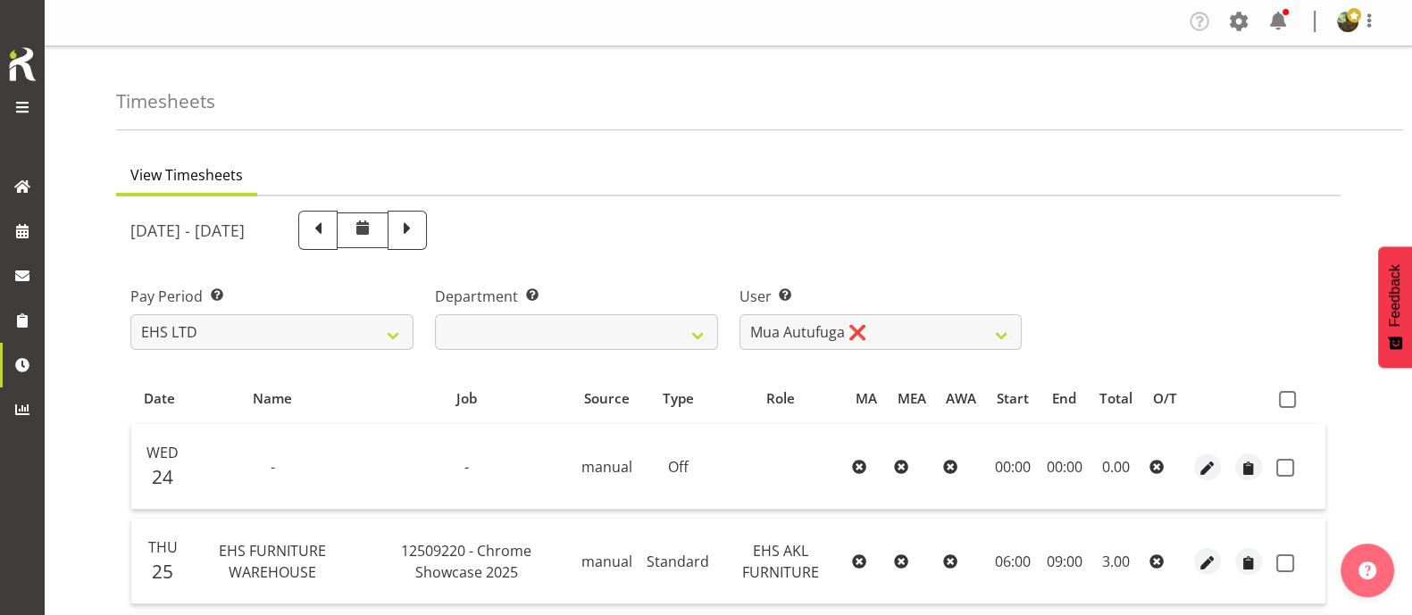
scroll to position [0, 0]
click at [940, 339] on select "[PERSON_NAME] ✔ [PERSON_NAME] ✔ [PERSON_NAME] ✔ [PERSON_NAME] ✔ [PERSON_NAME] ✔…" at bounding box center [880, 334] width 283 height 36
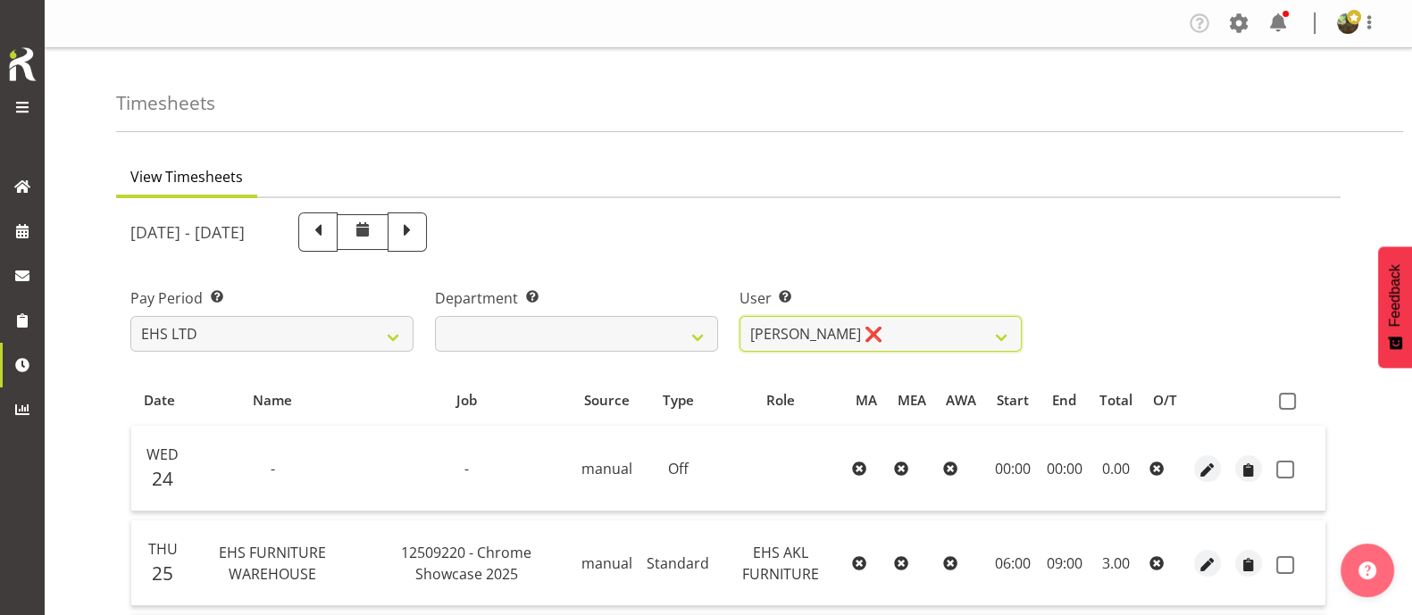
click at [739, 316] on select "[PERSON_NAME] ✔ [PERSON_NAME] ✔ [PERSON_NAME] ✔ [PERSON_NAME] ✔ [PERSON_NAME] ✔…" at bounding box center [880, 334] width 283 height 36
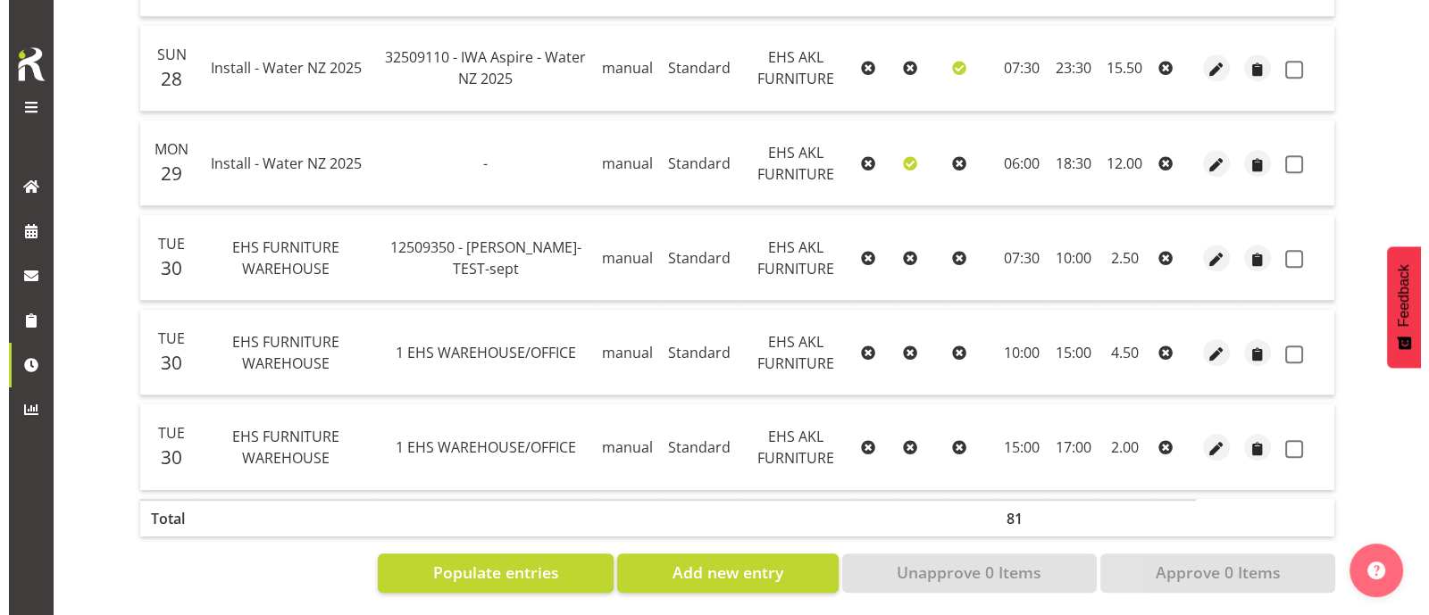
scroll to position [1272, 0]
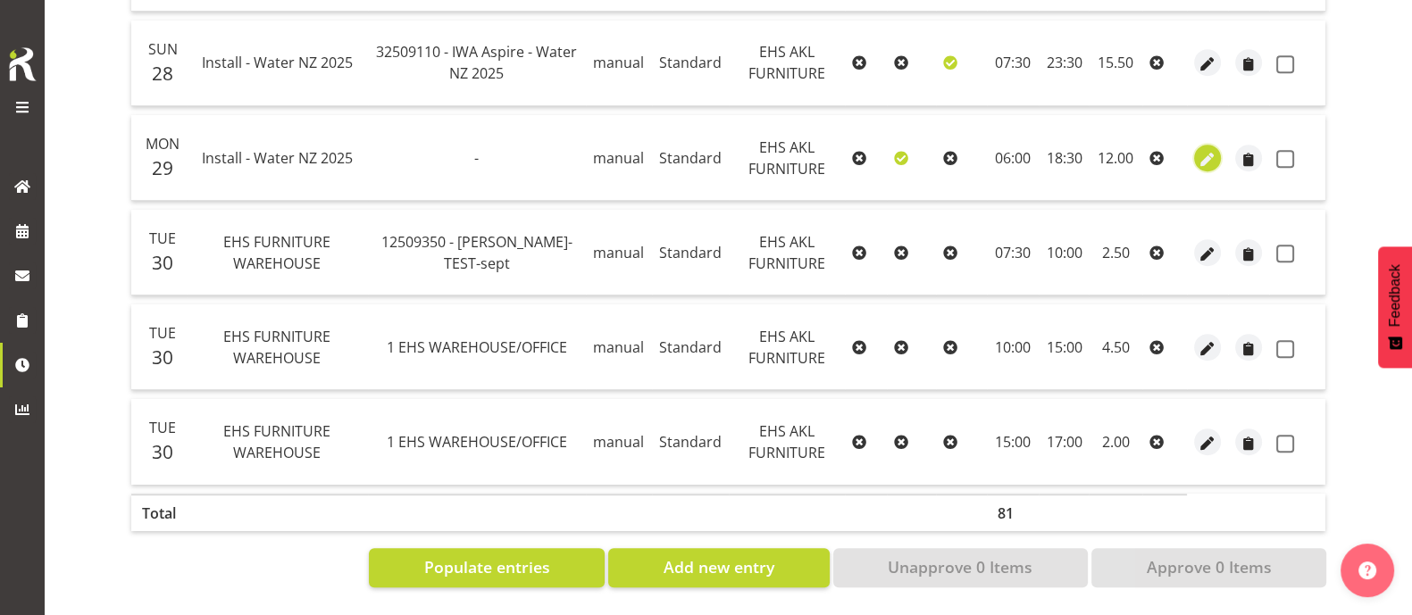
click at [1209, 149] on span "button" at bounding box center [1207, 159] width 21 height 21
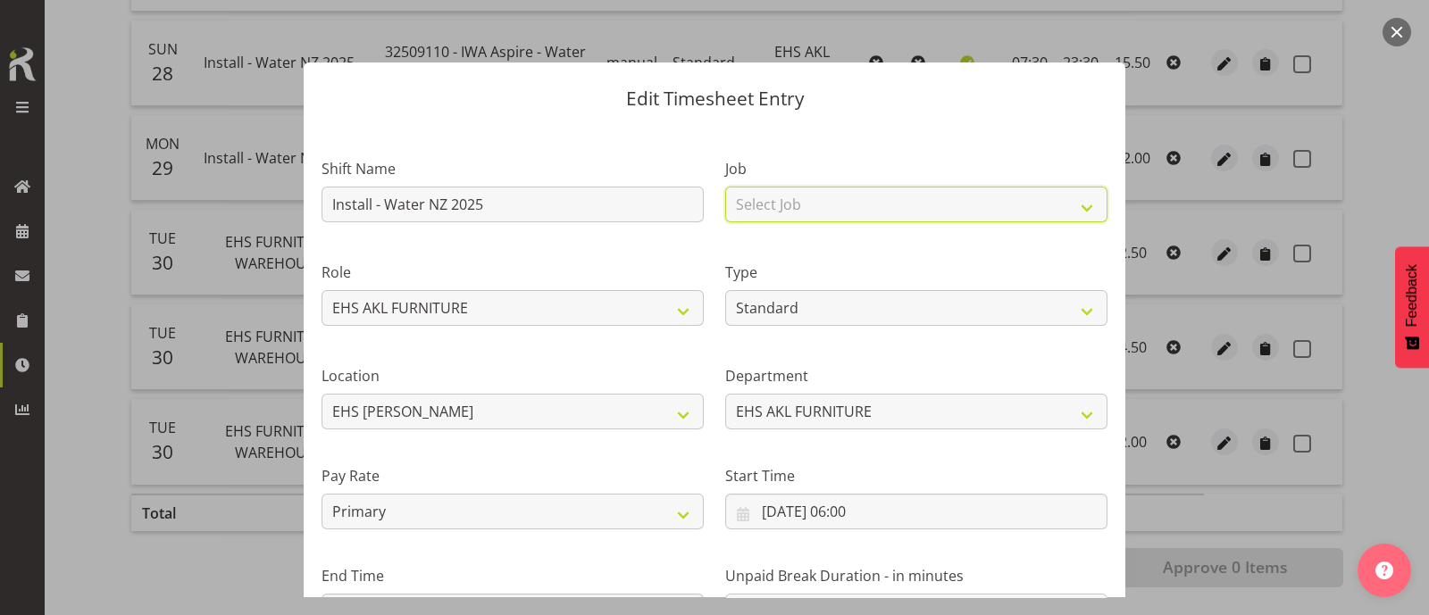
click at [888, 206] on select "Select Job 1 Carlton Events 1 [PERSON_NAME][GEOGRAPHIC_DATA] 1 [PERSON_NAME][GE…" at bounding box center [916, 205] width 382 height 36
click at [725, 187] on select "Select Job 1 Carlton Events 1 [PERSON_NAME][GEOGRAPHIC_DATA] 1 [PERSON_NAME][GE…" at bounding box center [916, 205] width 382 height 36
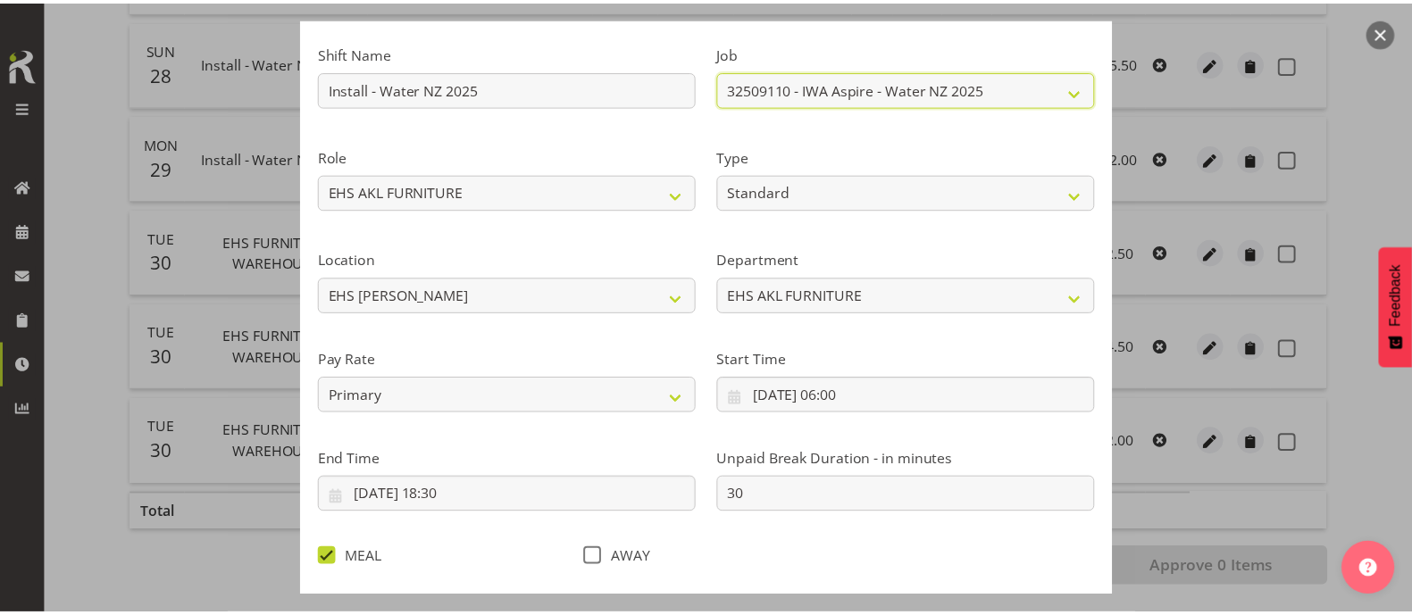
scroll to position [213, 0]
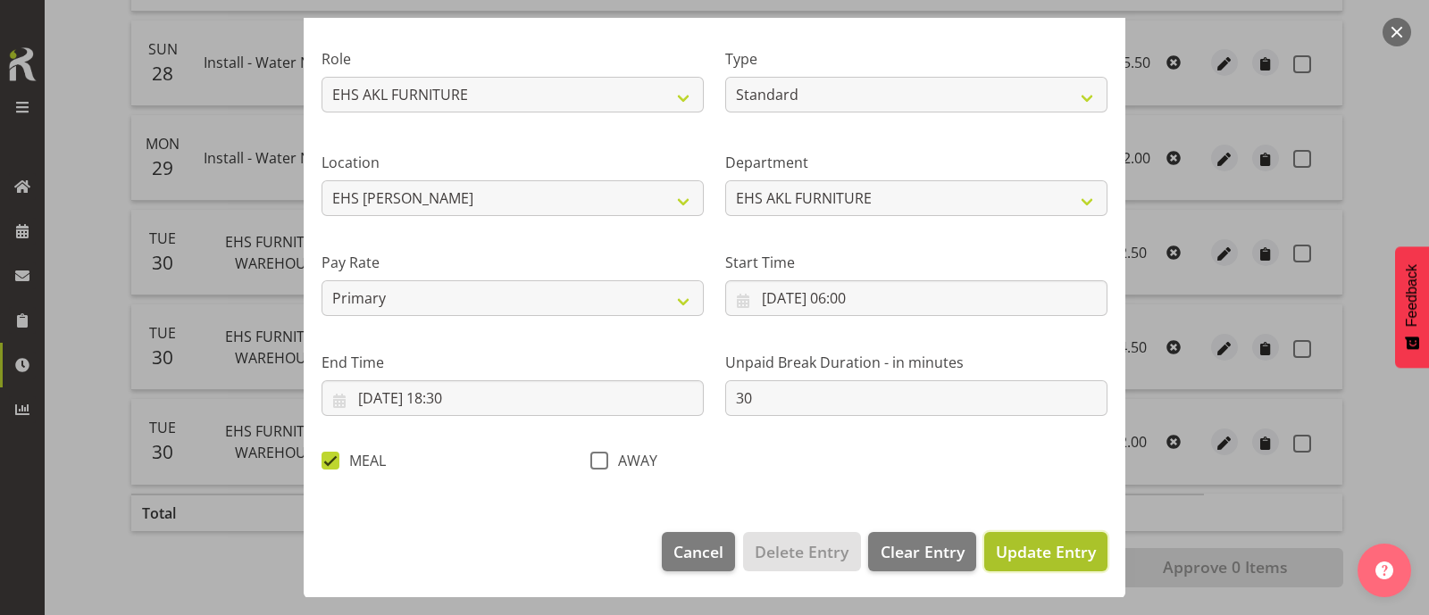
click at [1014, 544] on span "Update Entry" at bounding box center [1046, 551] width 100 height 21
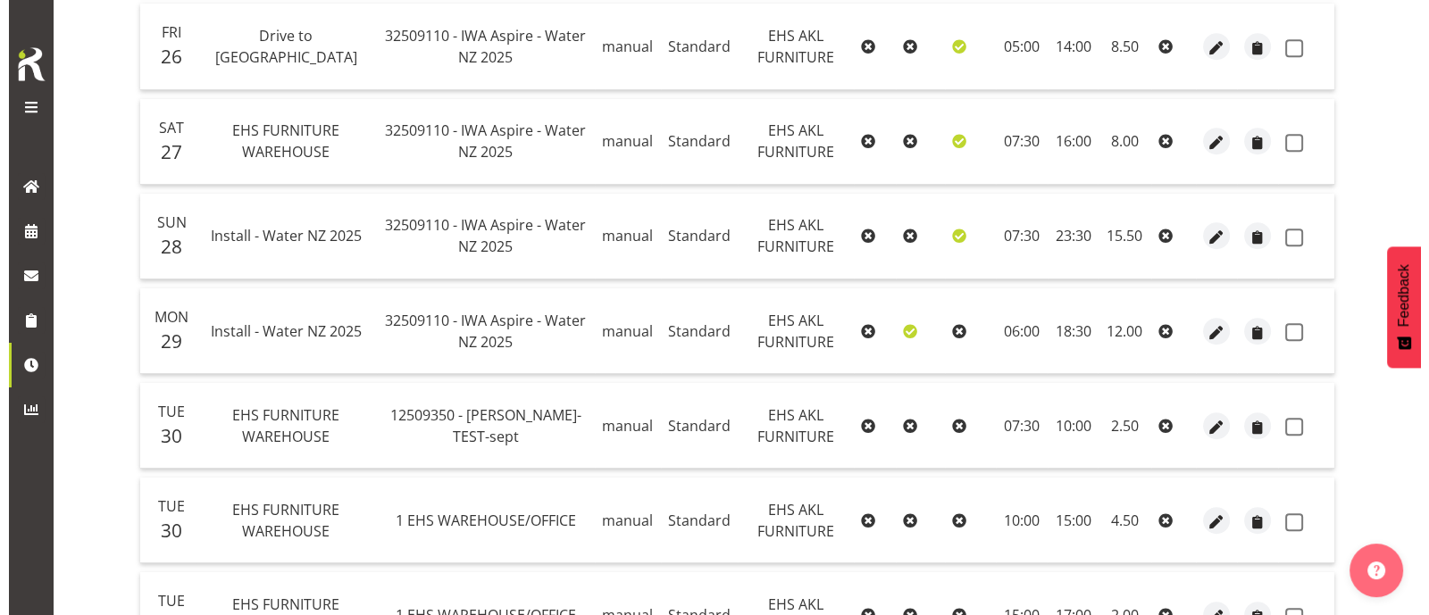
scroll to position [1116, 0]
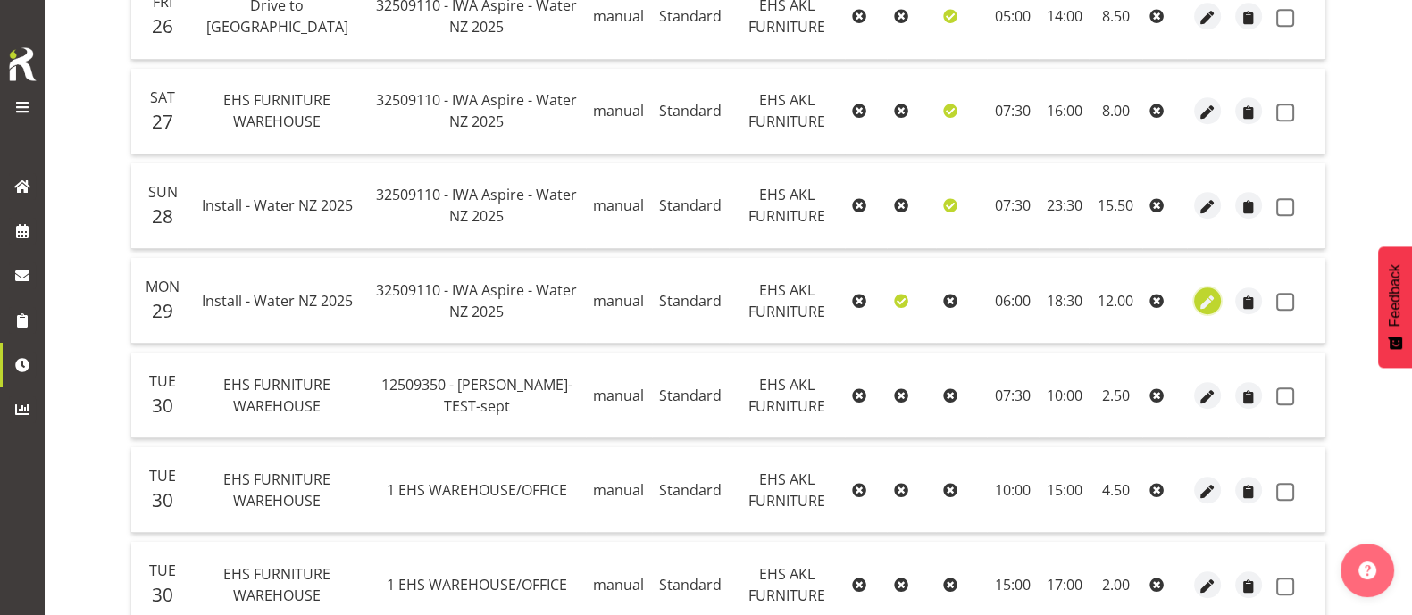
click at [1208, 298] on span "button" at bounding box center [1207, 302] width 21 height 21
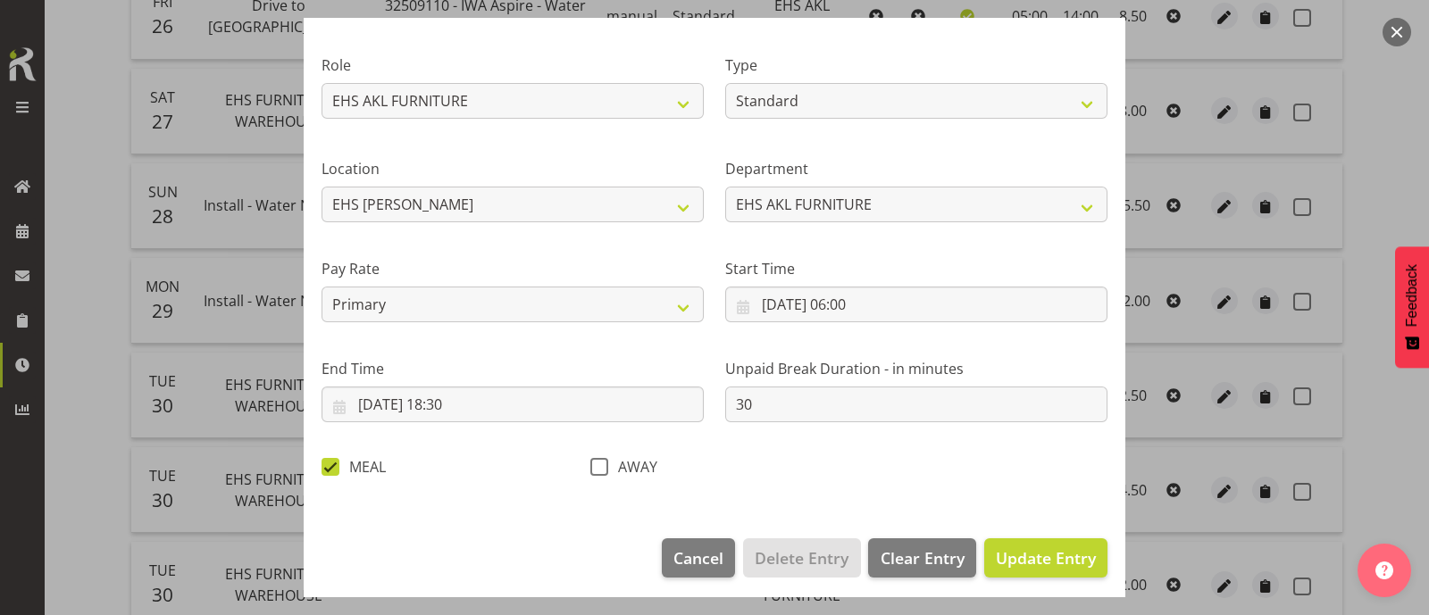
scroll to position [213, 0]
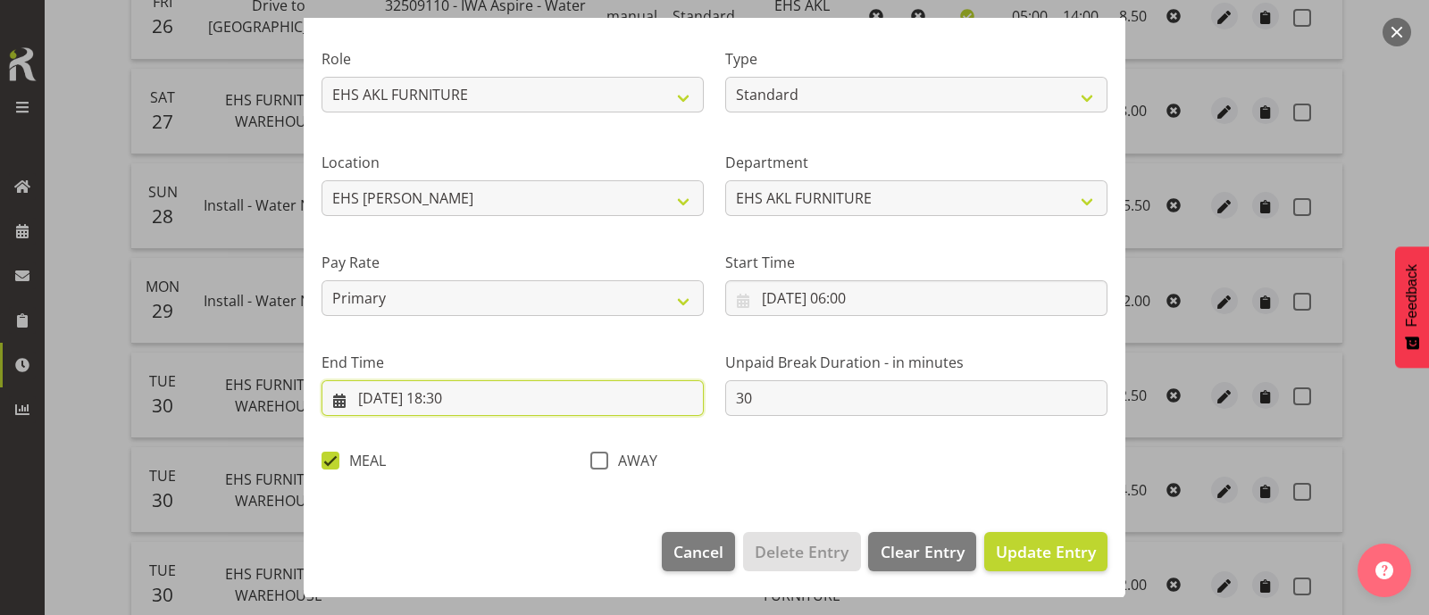
click at [451, 396] on input "[DATE] 18:30" at bounding box center [512, 398] width 382 height 36
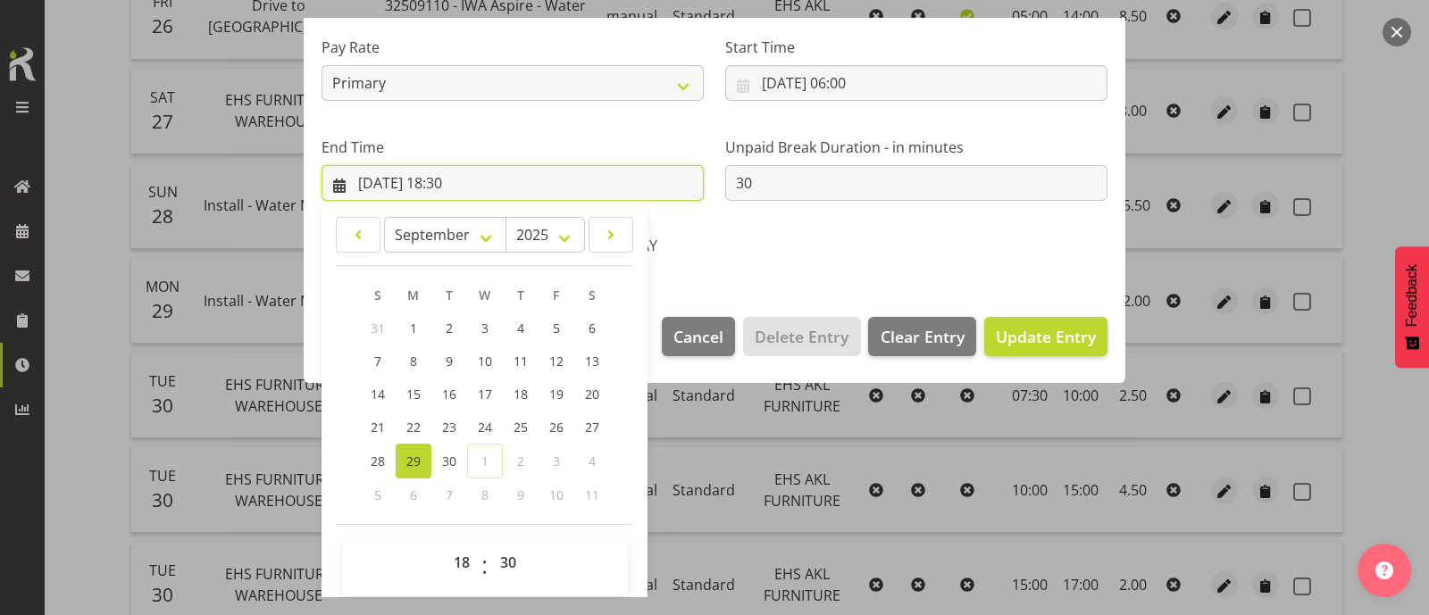
scroll to position [438, 0]
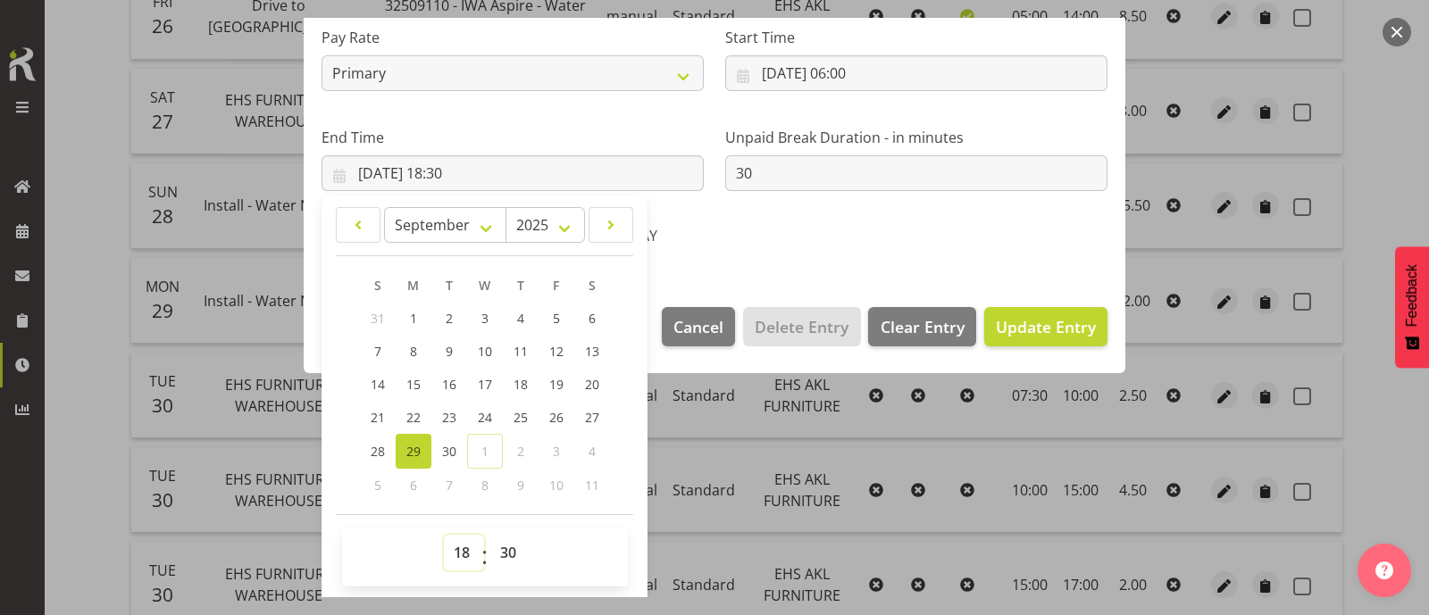
click at [459, 542] on select "00 01 02 03 04 05 06 07 08 09 10 11 12 13 14 15 16 17 18 19 20 21 22 23" at bounding box center [464, 553] width 40 height 36
click at [444, 535] on select "00 01 02 03 04 05 06 07 08 09 10 11 12 13 14 15 16 17 18 19 20 21 22 23" at bounding box center [464, 553] width 40 height 36
drag, startPoint x: 504, startPoint y: 551, endPoint x: 503, endPoint y: 534, distance: 17.0
click at [504, 550] on select "00 01 02 03 04 05 06 07 08 09 10 11 12 13 14 15 16 17 18 19 20 21 22 23 24 25 2…" at bounding box center [510, 553] width 40 height 36
click at [490, 535] on select "00 01 02 03 04 05 06 07 08 09 10 11 12 13 14 15 16 17 18 19 20 21 22 23 24 25 2…" at bounding box center [510, 553] width 40 height 36
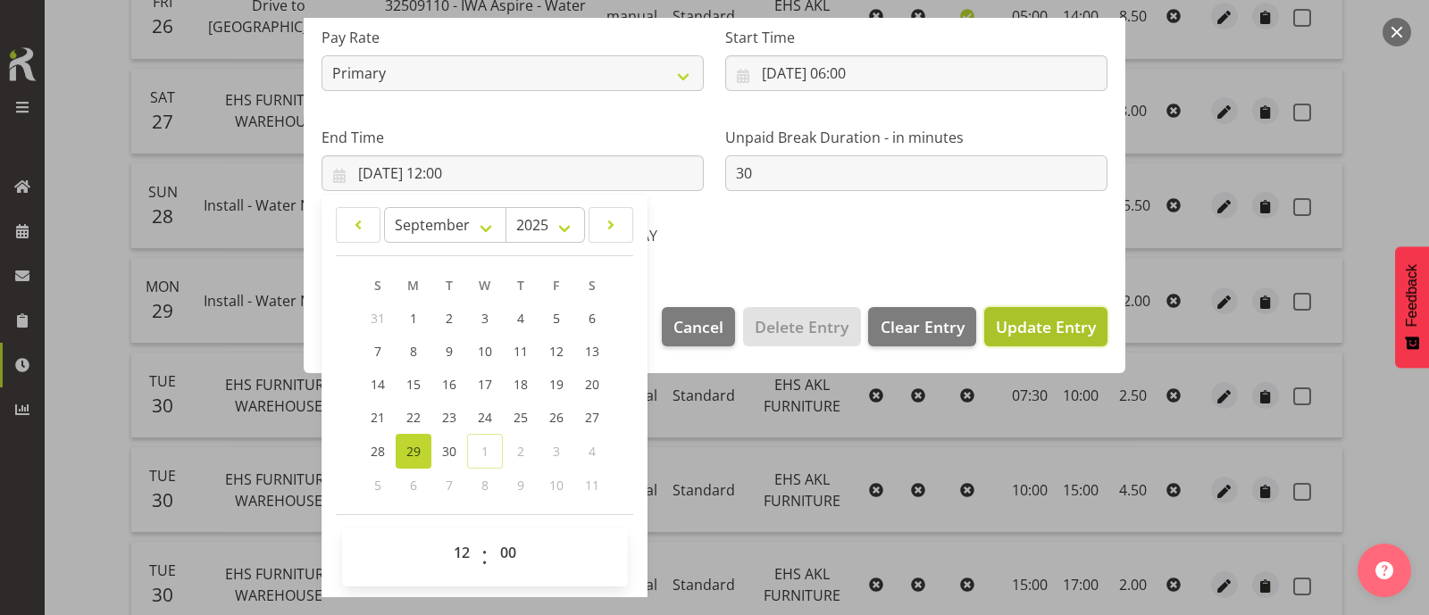
click at [1041, 323] on span "Update Entry" at bounding box center [1046, 326] width 100 height 21
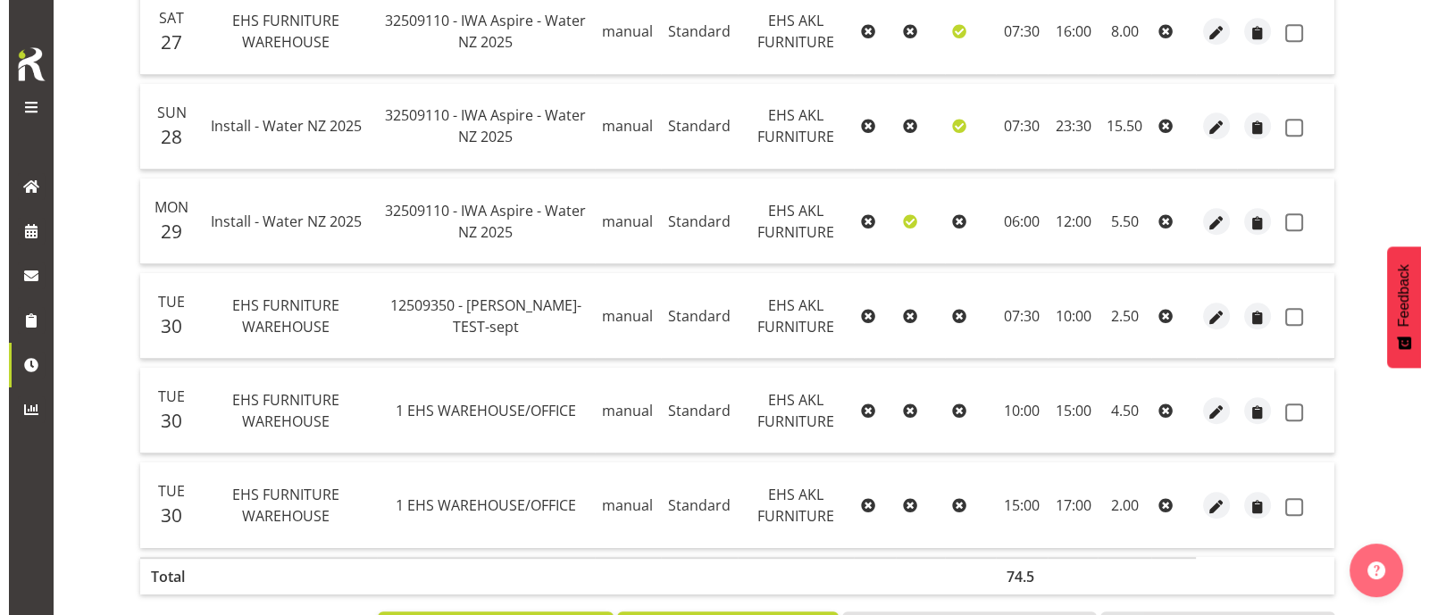
scroll to position [1161, 0]
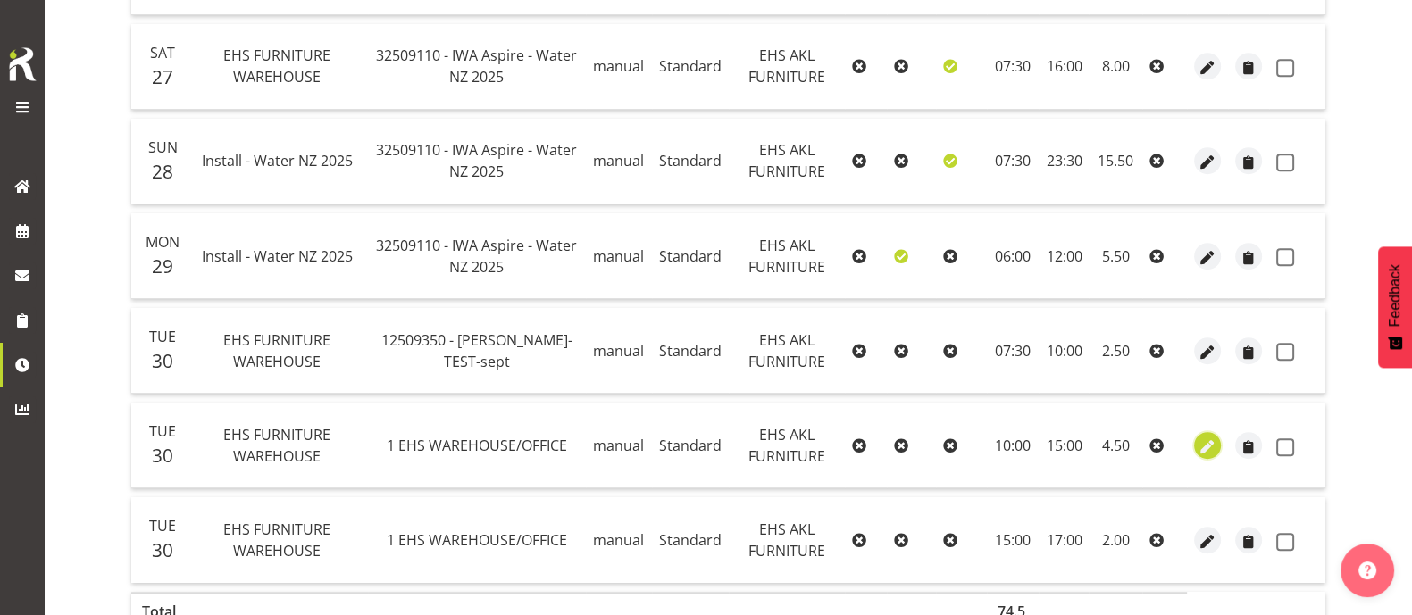
click at [1212, 444] on span "button" at bounding box center [1207, 447] width 21 height 21
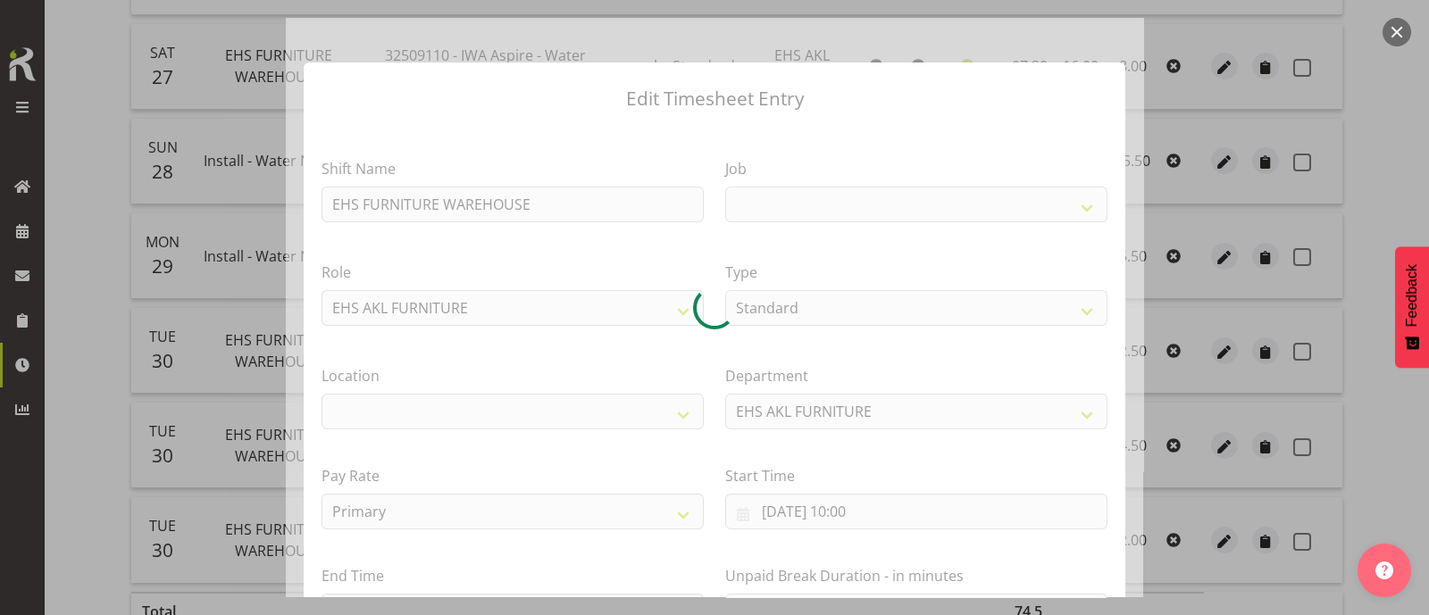
scroll to position [213, 0]
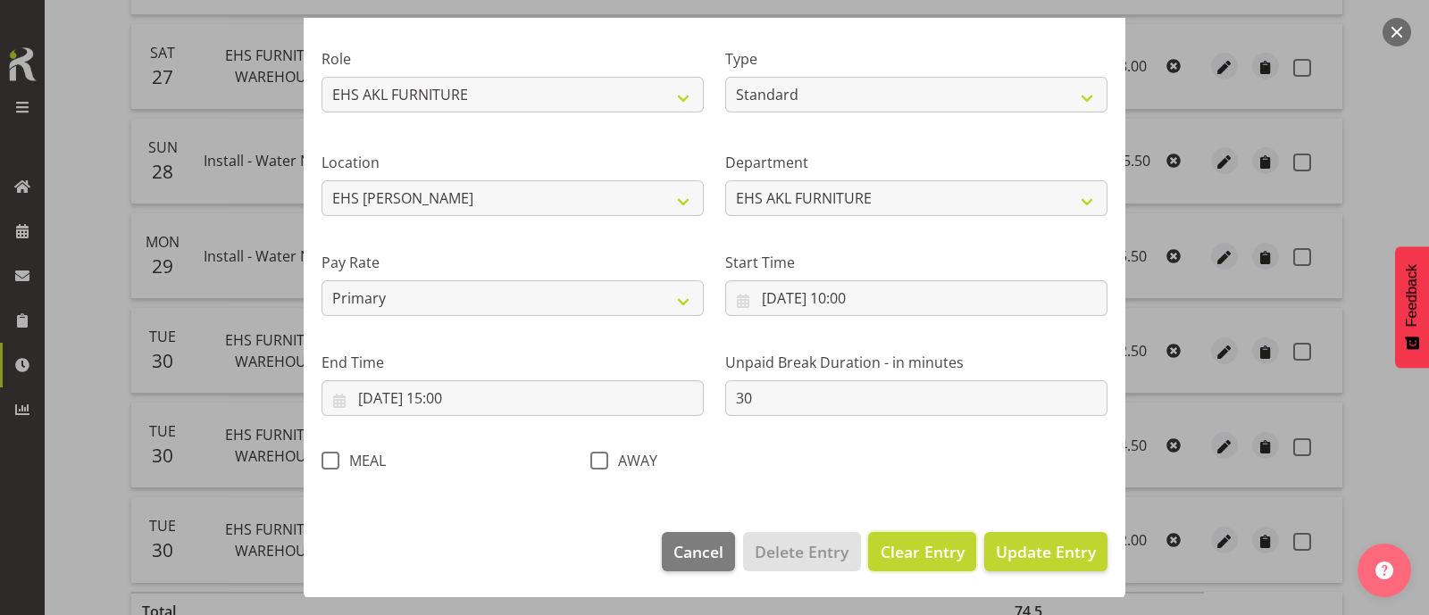
click at [927, 546] on span "Clear Entry" at bounding box center [922, 551] width 84 height 23
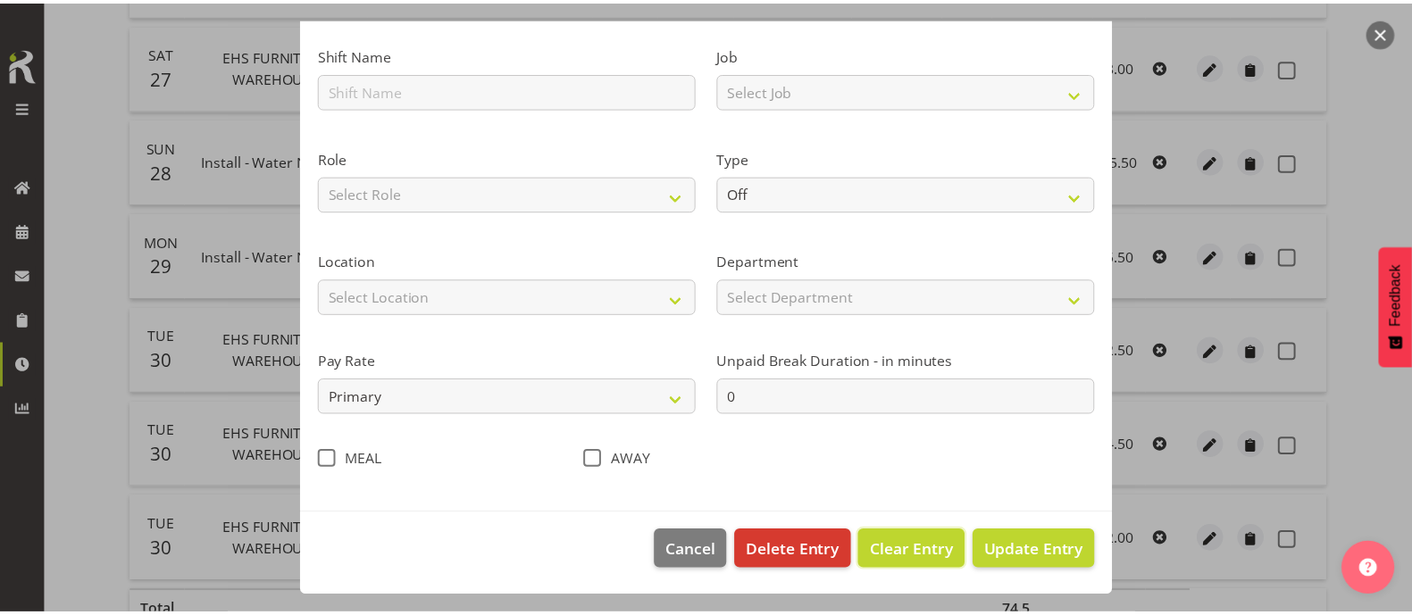
scroll to position [114, 0]
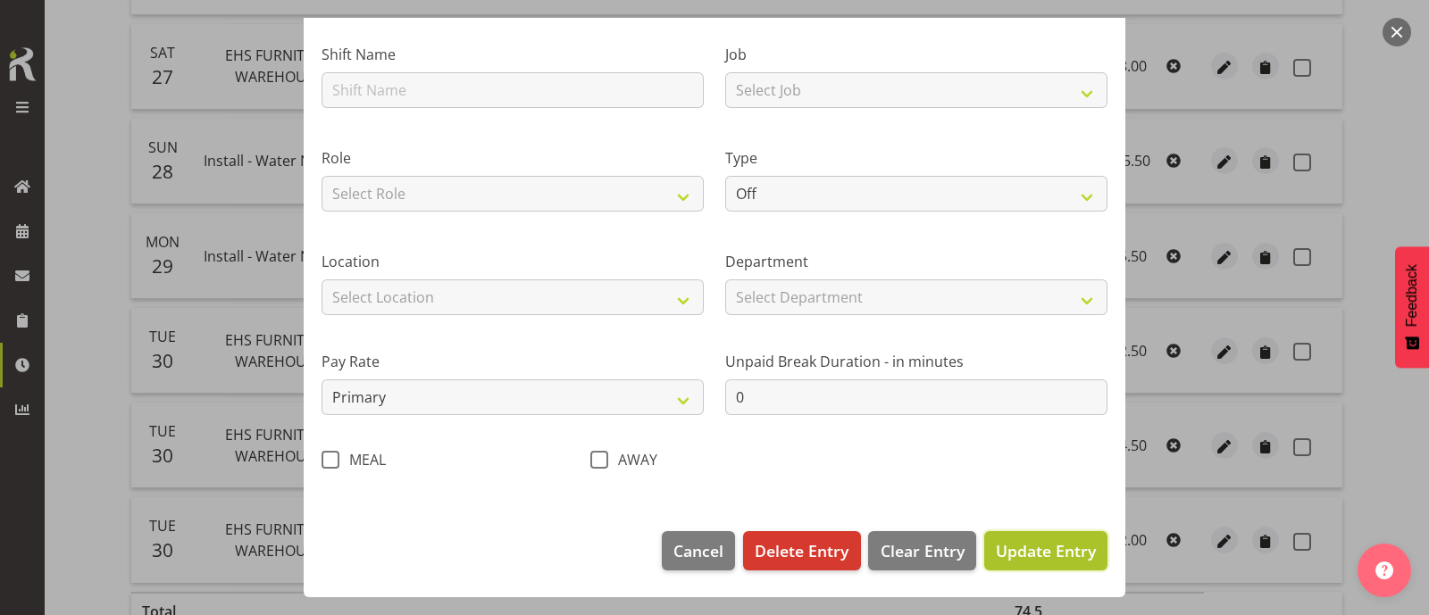
click at [1052, 554] on span "Update Entry" at bounding box center [1046, 550] width 100 height 21
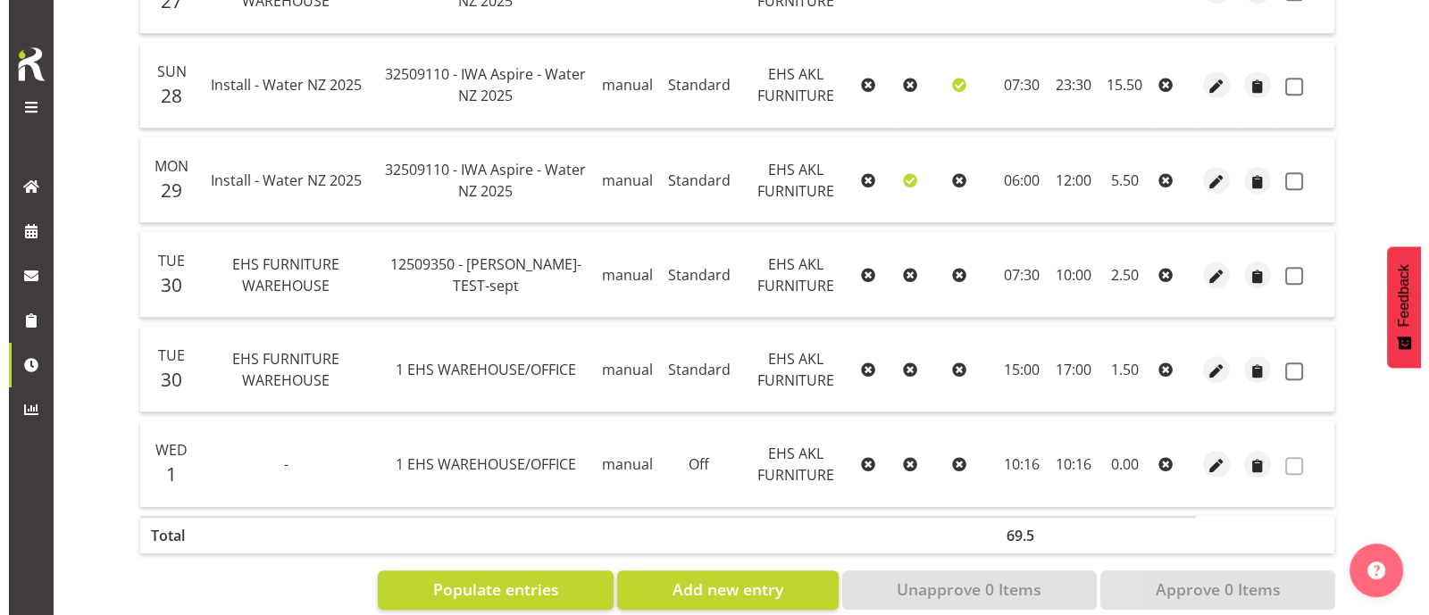
scroll to position [1272, 0]
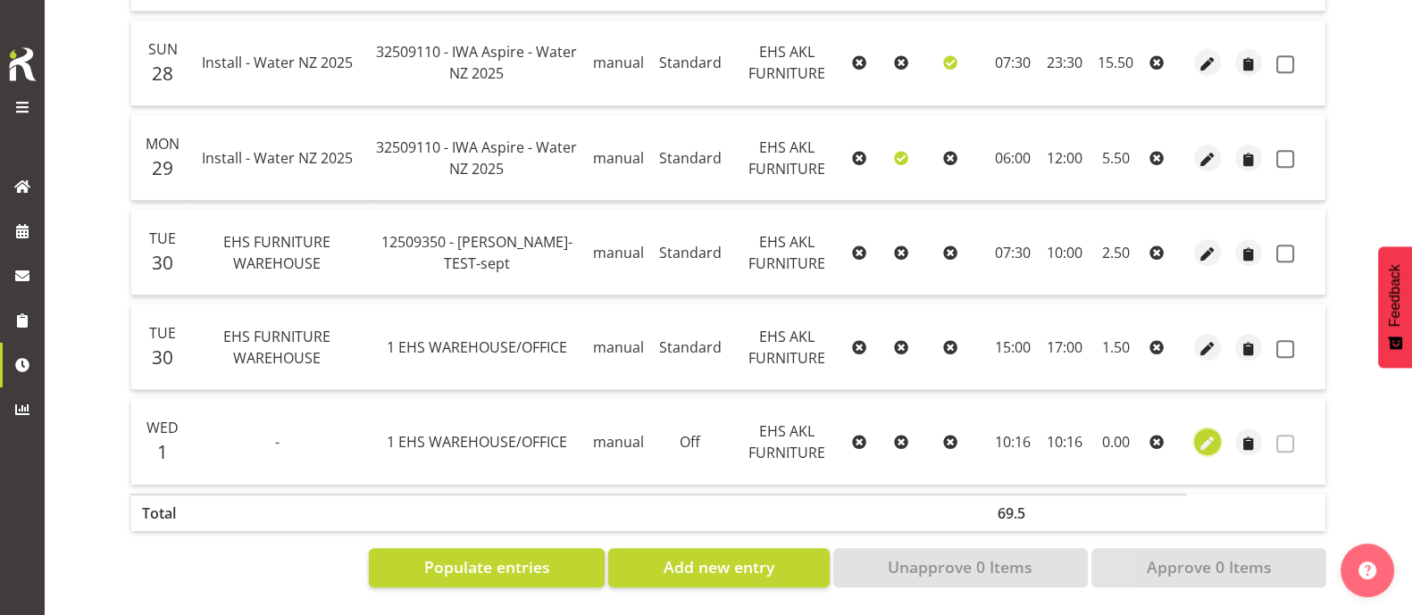
click at [1206, 433] on span "button" at bounding box center [1207, 443] width 21 height 21
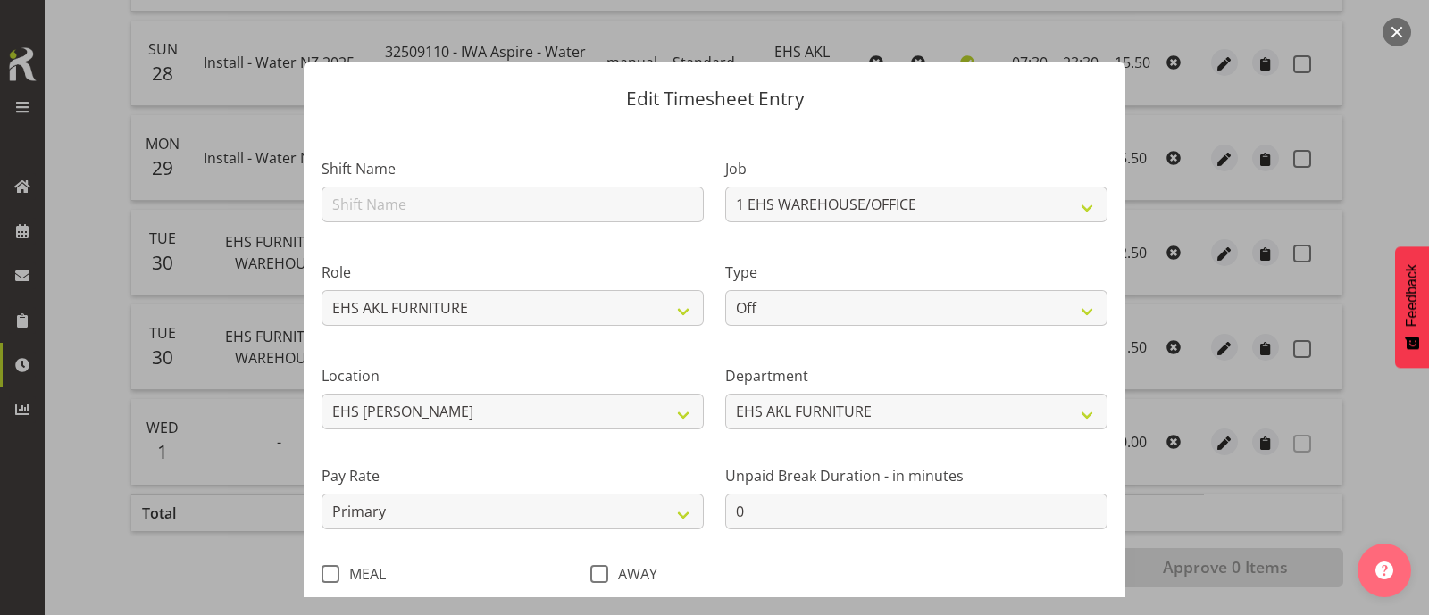
click at [1404, 29] on button "button" at bounding box center [1396, 32] width 29 height 29
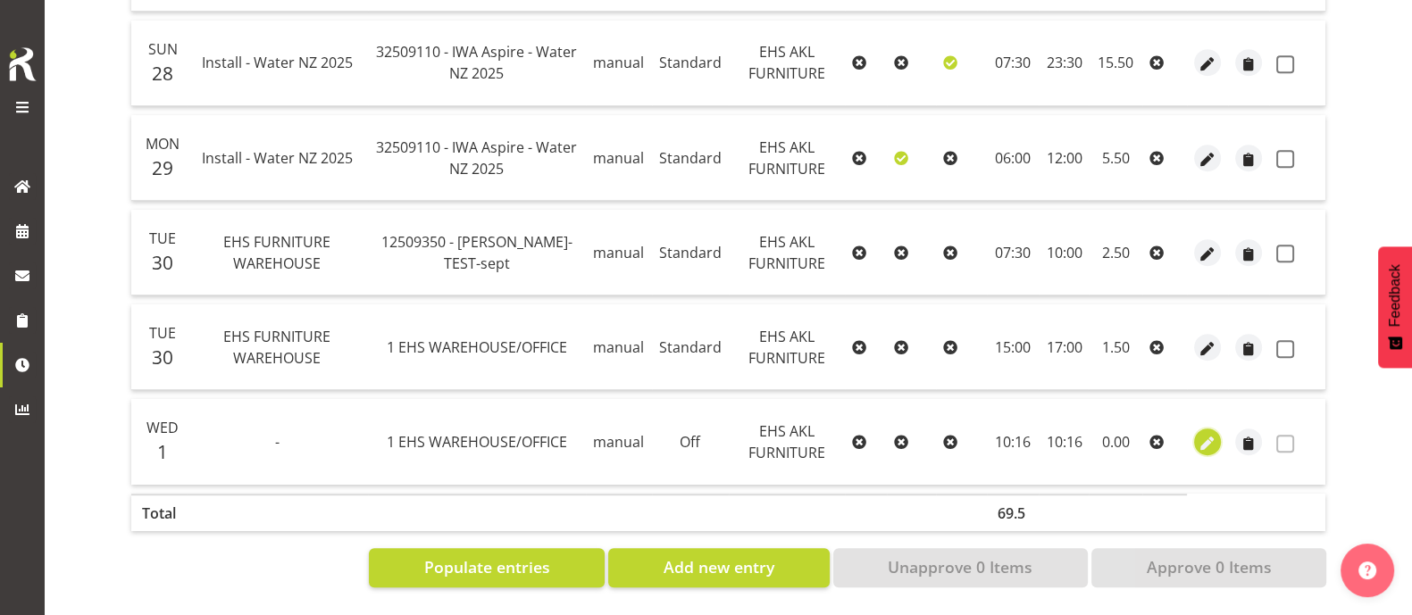
click at [1199, 433] on span "button" at bounding box center [1207, 443] width 21 height 21
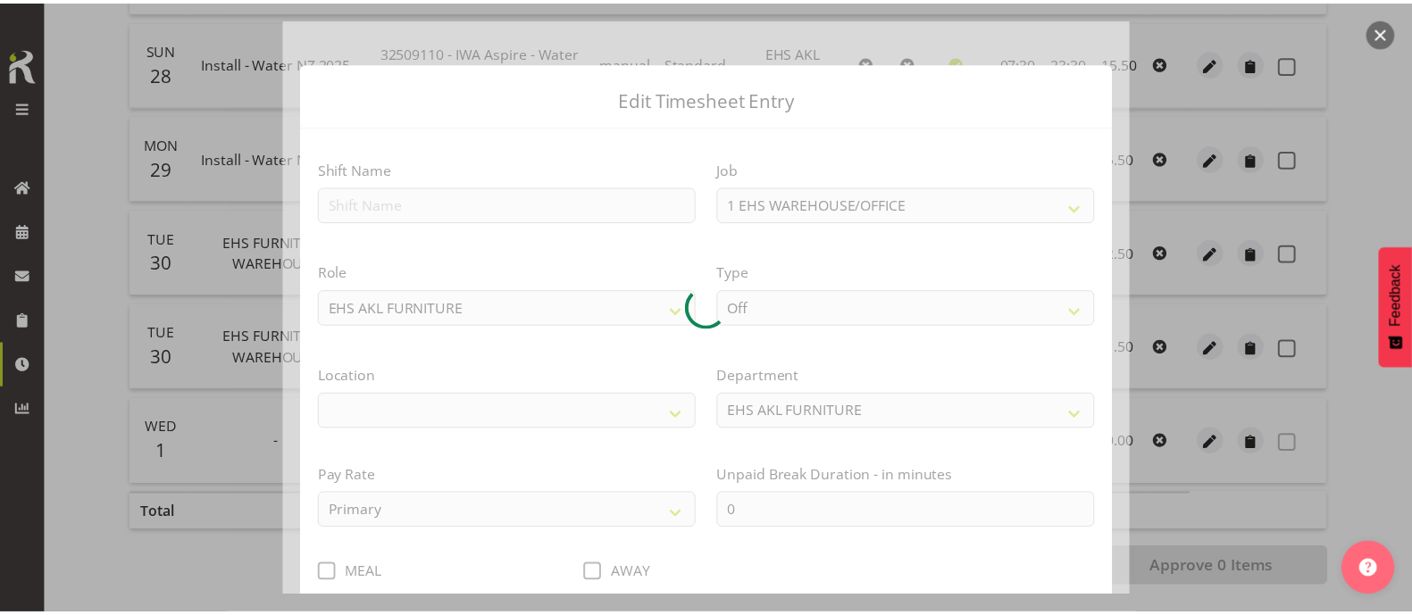
scroll to position [114, 0]
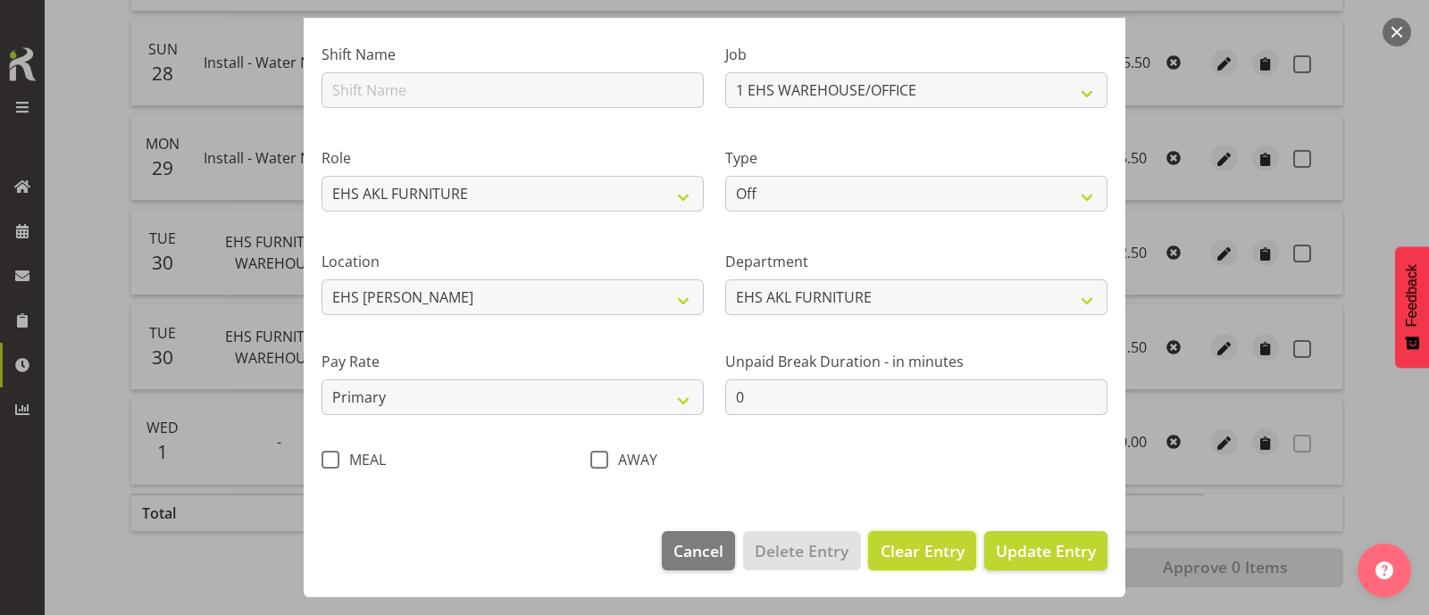
click at [915, 555] on span "Clear Entry" at bounding box center [922, 550] width 84 height 23
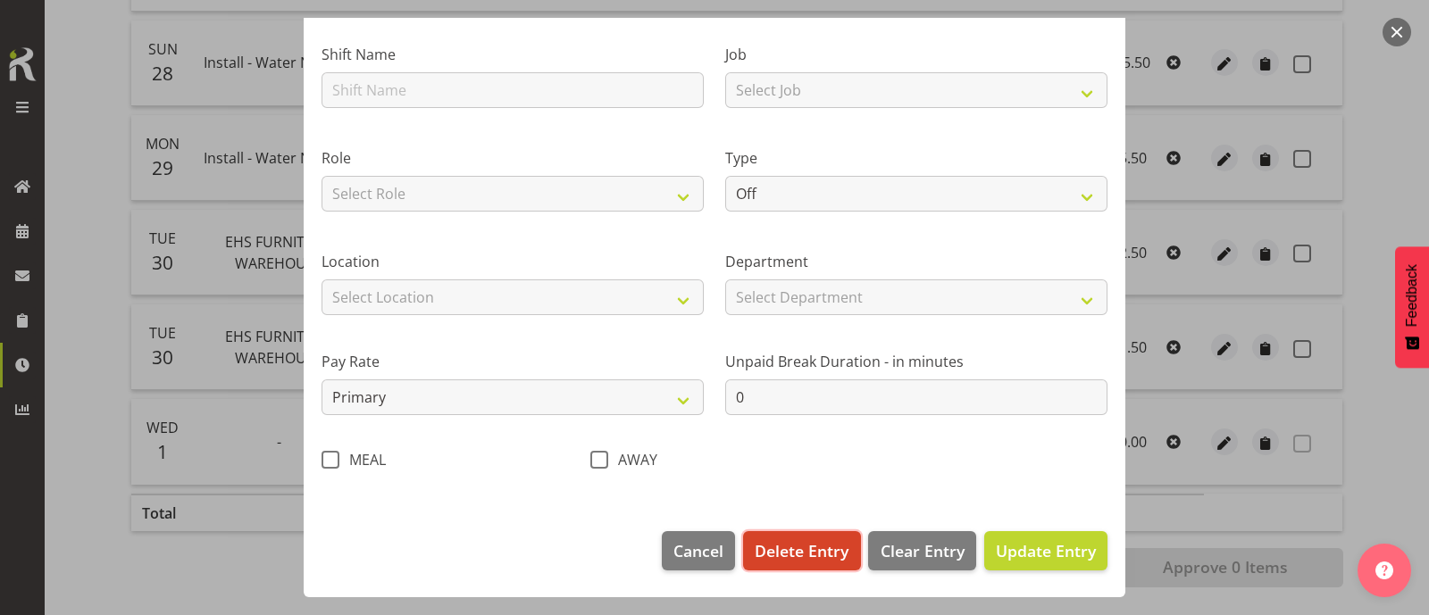
click at [790, 554] on span "Delete Entry" at bounding box center [801, 550] width 94 height 23
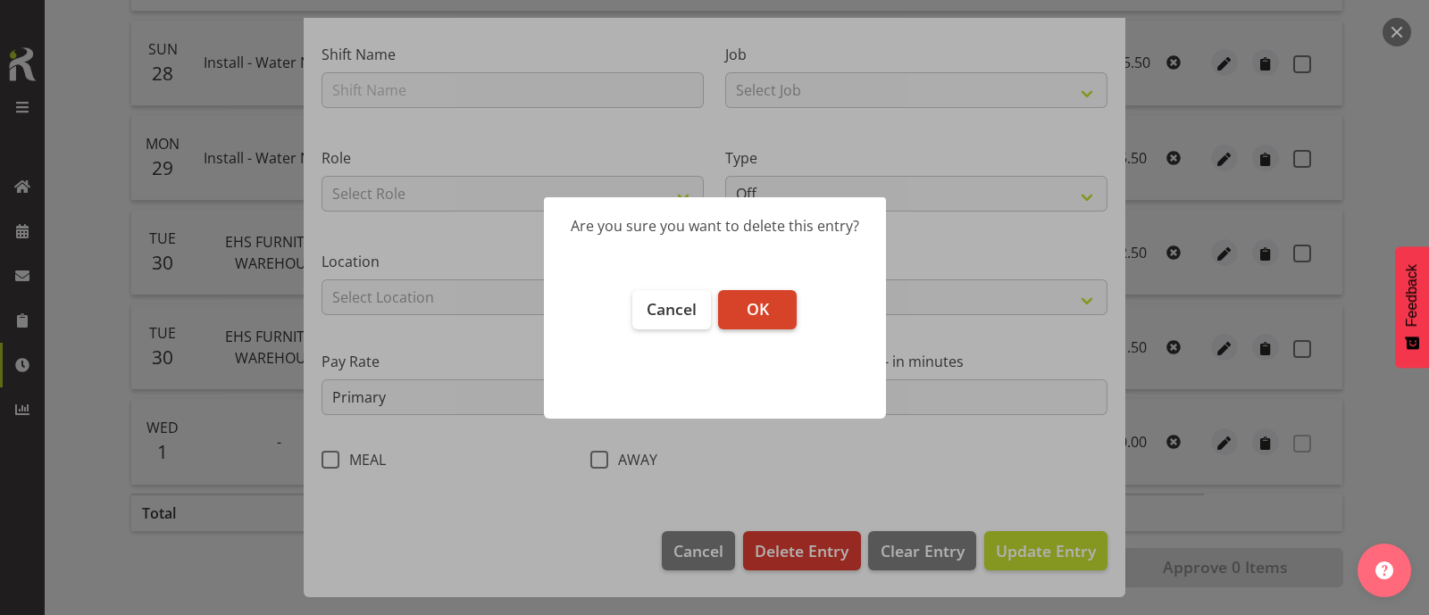
click at [776, 301] on button "OK" at bounding box center [757, 309] width 79 height 39
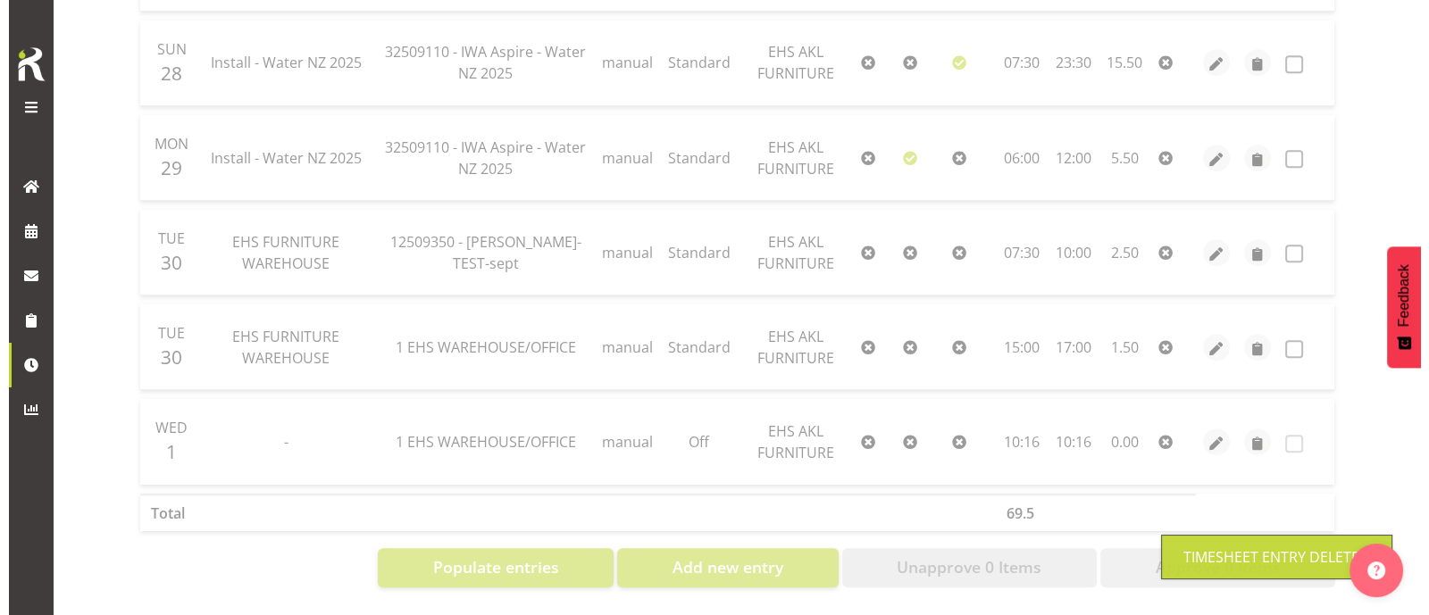
scroll to position [1178, 0]
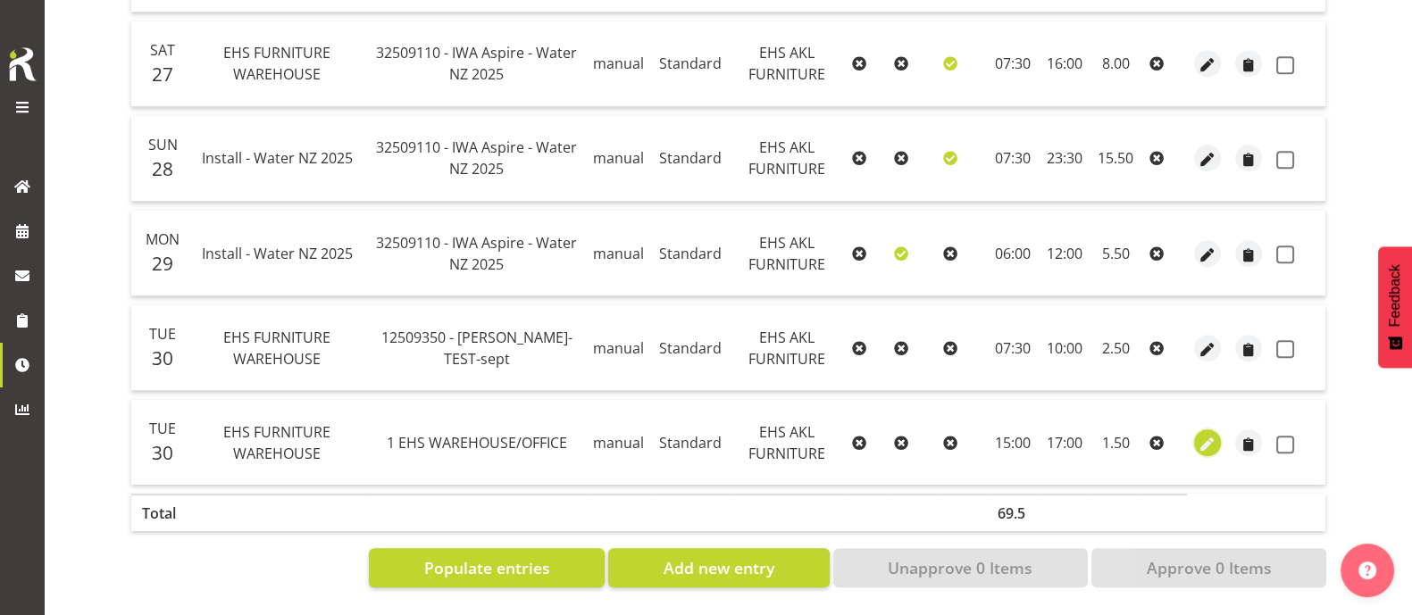
click at [1206, 434] on span "button" at bounding box center [1207, 444] width 21 height 21
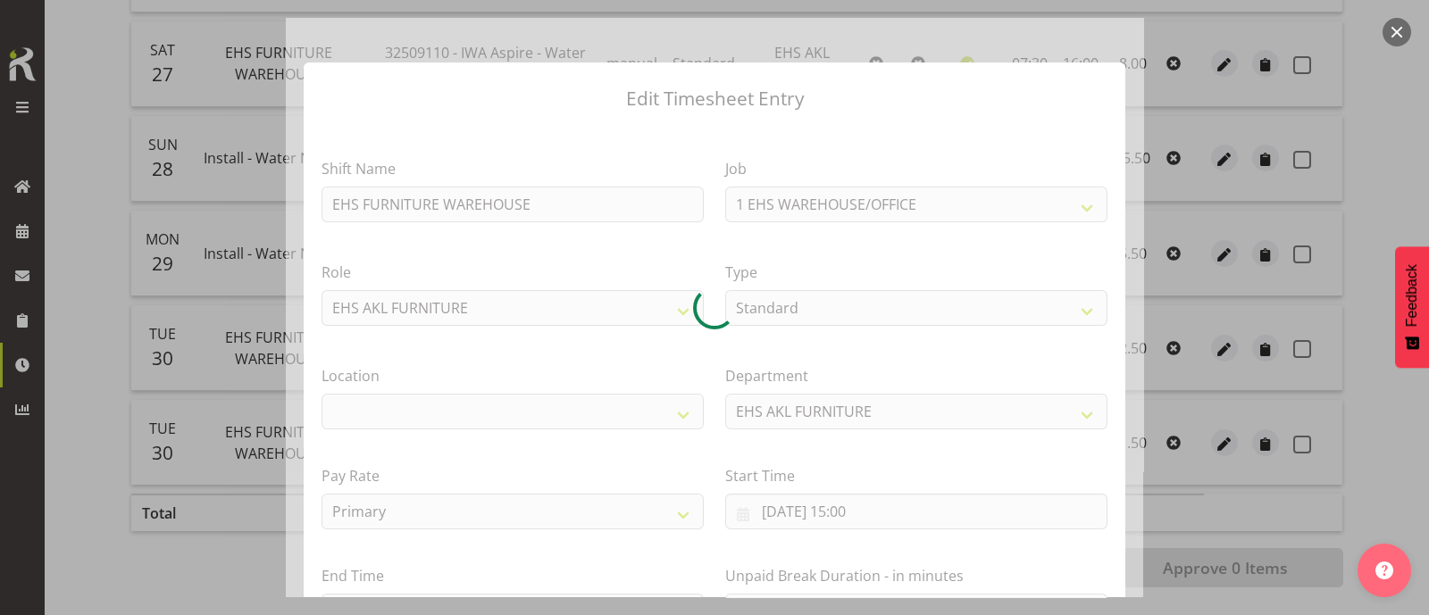
scroll to position [213, 0]
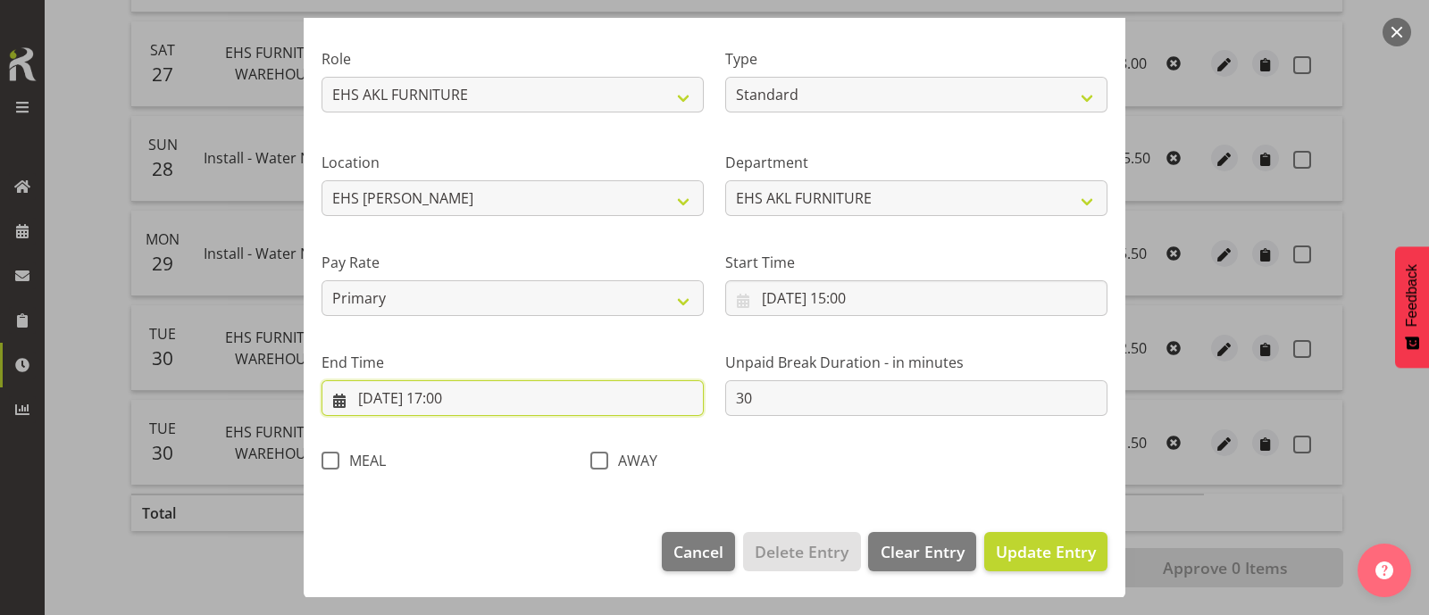
click at [467, 399] on input "[DATE] 17:00" at bounding box center [512, 398] width 382 height 36
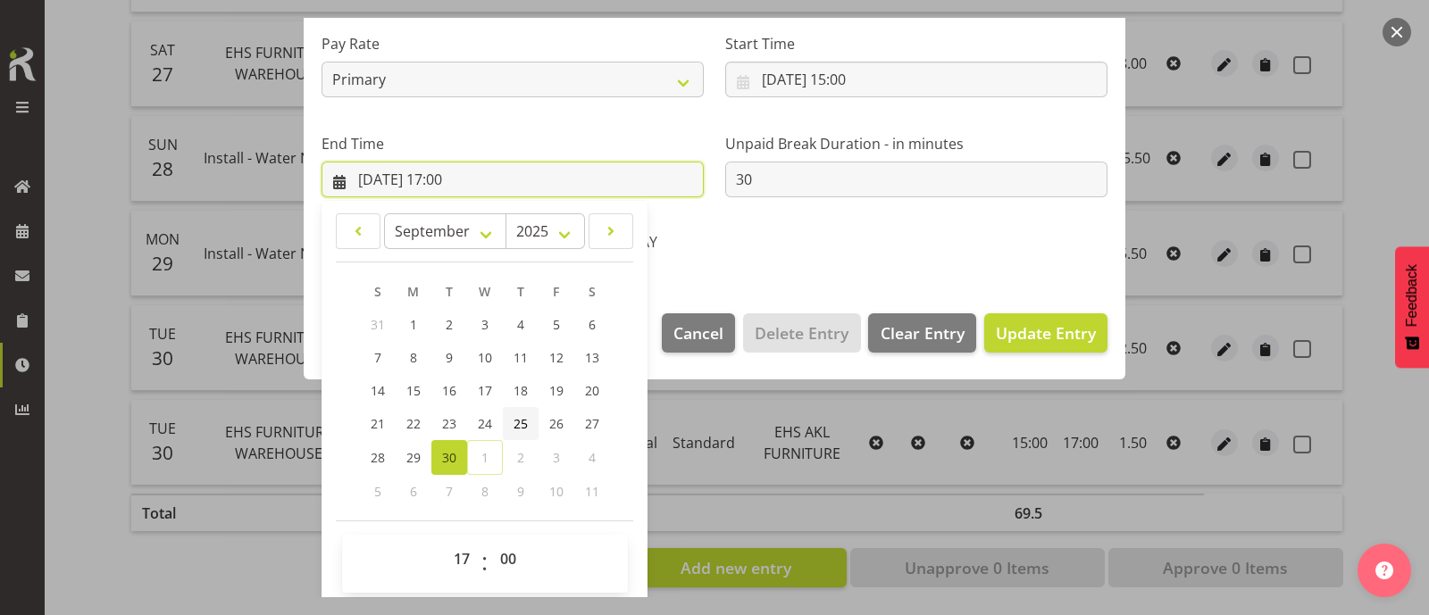
scroll to position [438, 0]
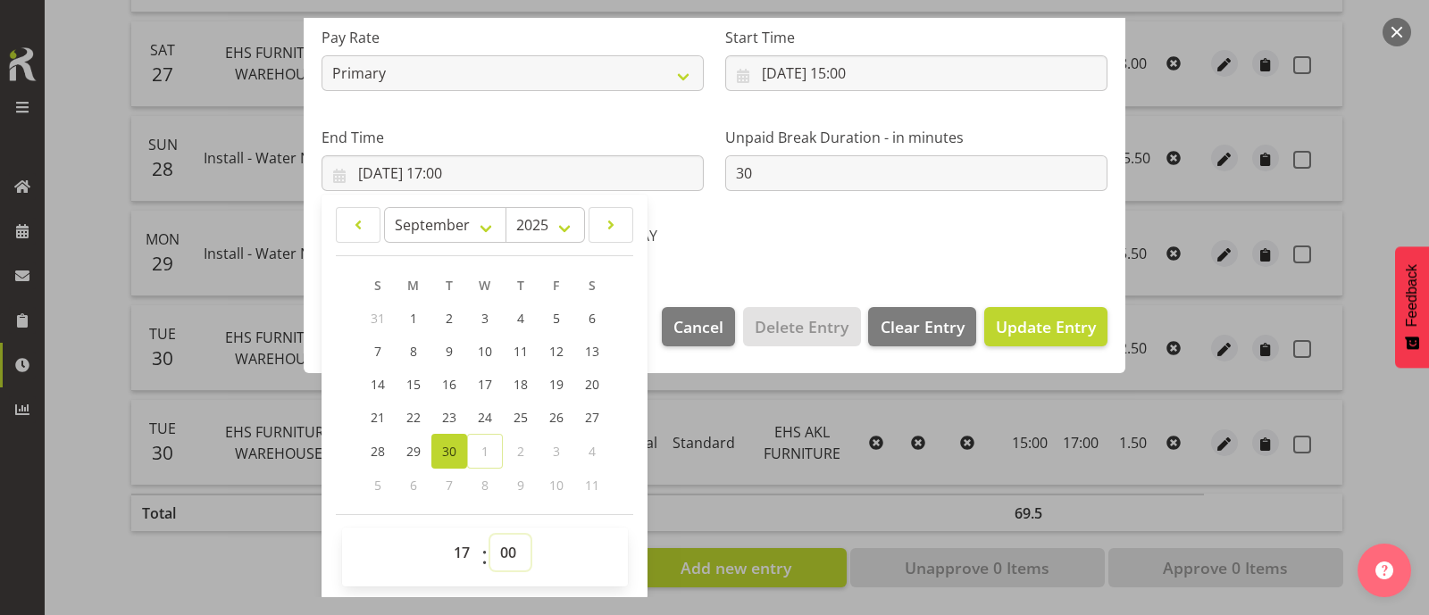
drag, startPoint x: 504, startPoint y: 546, endPoint x: 504, endPoint y: 533, distance: 13.4
click at [504, 546] on select "00 01 02 03 04 05 06 07 08 09 10 11 12 13 14 15 16 17 18 19 20 21 22 23 24 25 2…" at bounding box center [510, 553] width 40 height 36
click at [490, 535] on select "00 01 02 03 04 05 06 07 08 09 10 11 12 13 14 15 16 17 18 19 20 21 22 23 24 25 2…" at bounding box center [510, 553] width 40 height 36
click at [785, 241] on div "AWAY" at bounding box center [713, 238] width 247 height 23
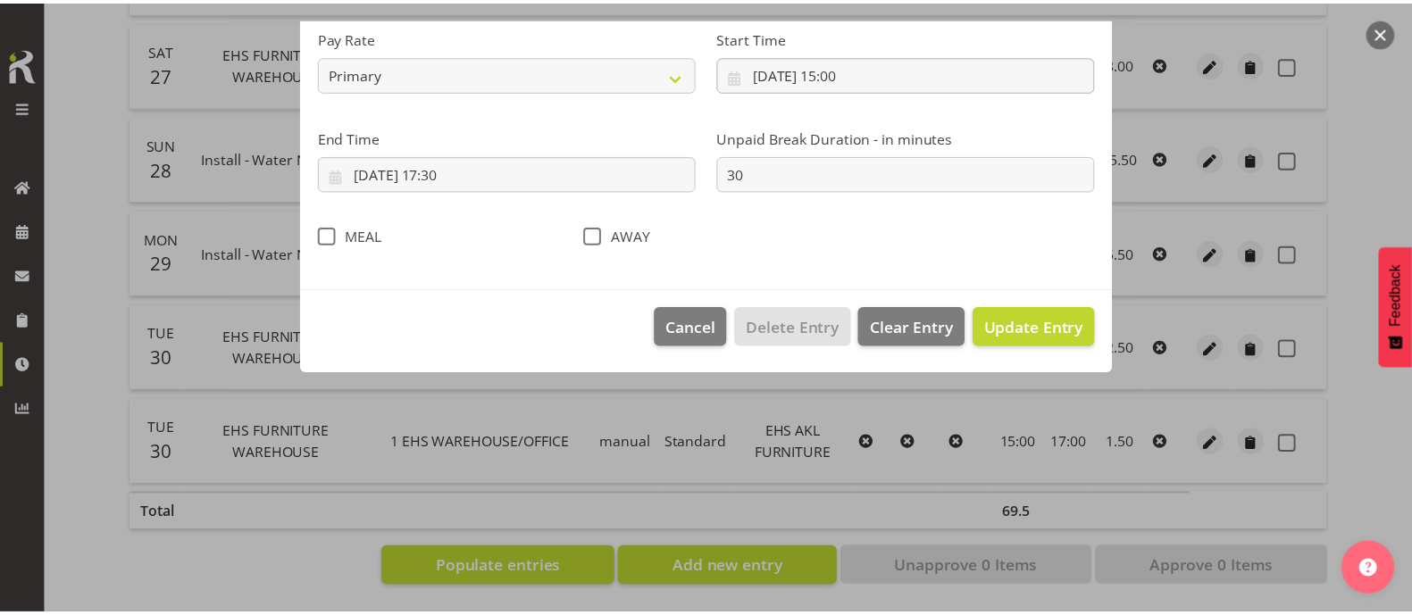
scroll to position [213, 0]
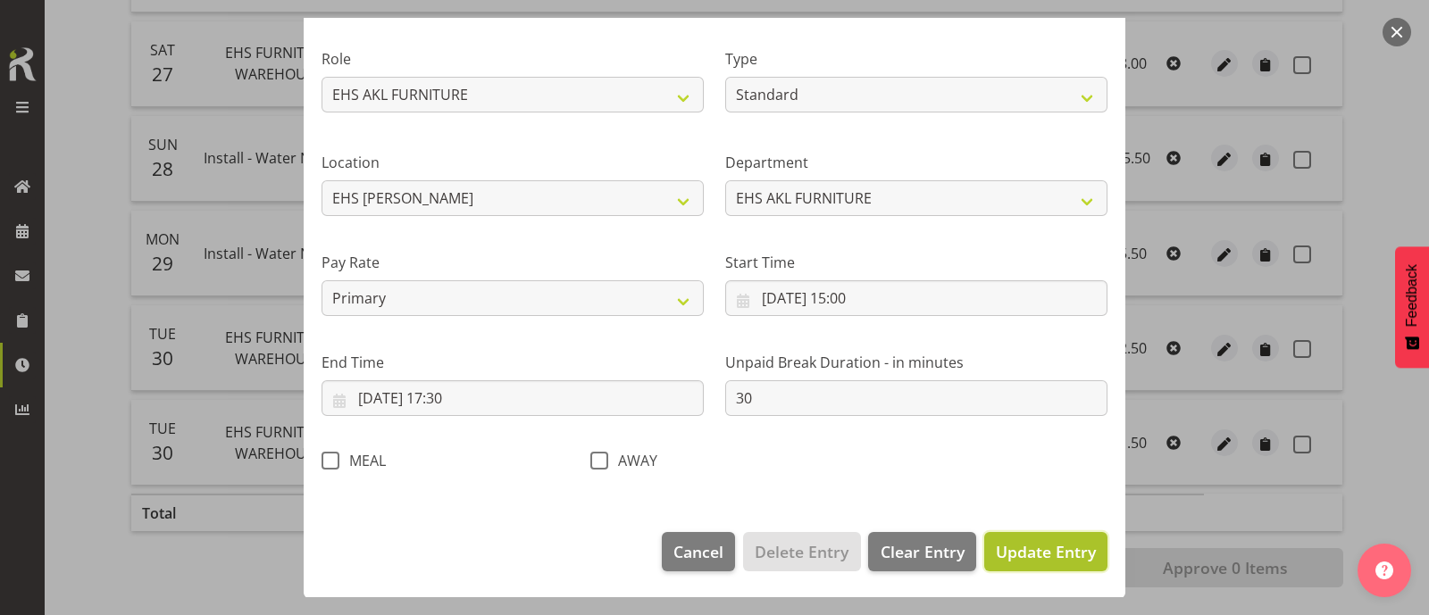
click at [1056, 554] on span "Update Entry" at bounding box center [1046, 551] width 100 height 21
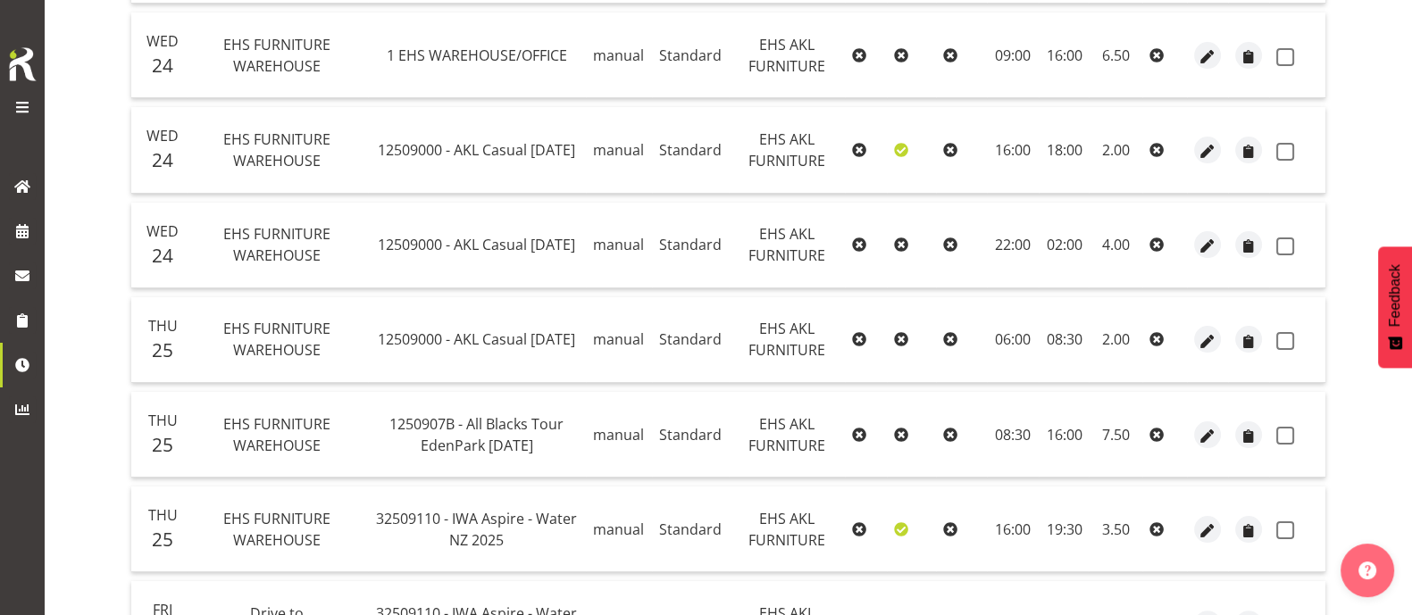
scroll to position [0, 0]
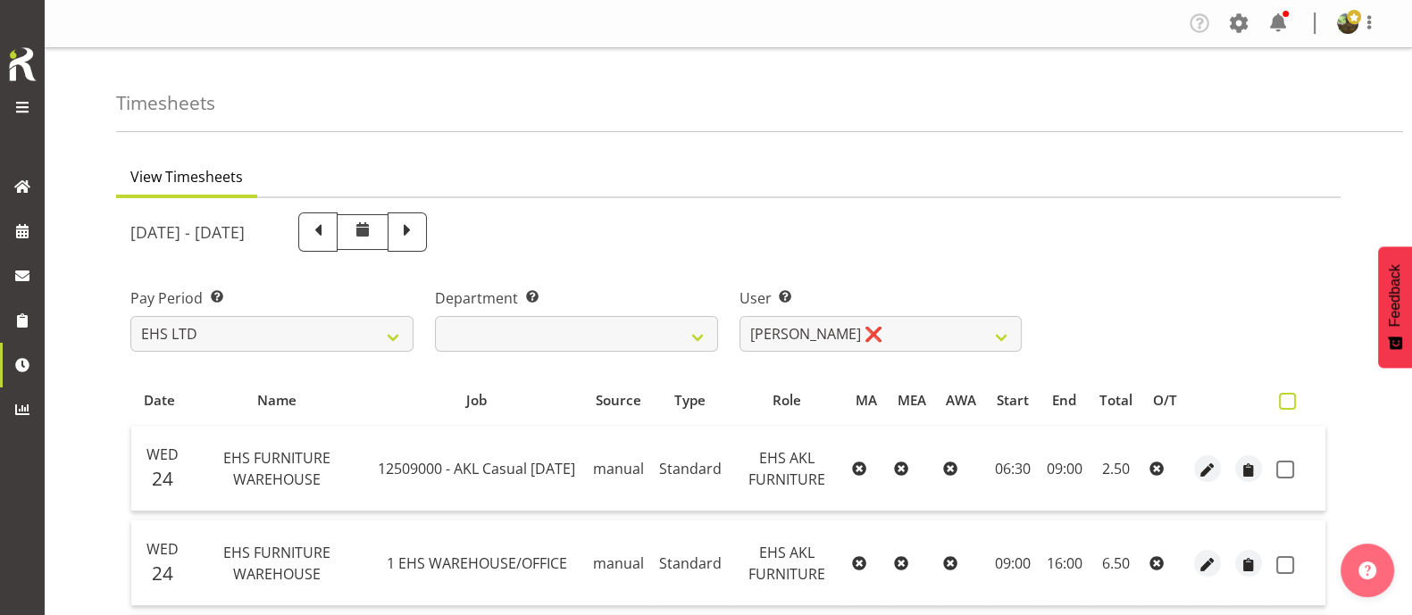
click at [1292, 400] on span at bounding box center [1287, 401] width 17 height 17
click at [1290, 400] on input "checkbox" at bounding box center [1285, 402] width 12 height 12
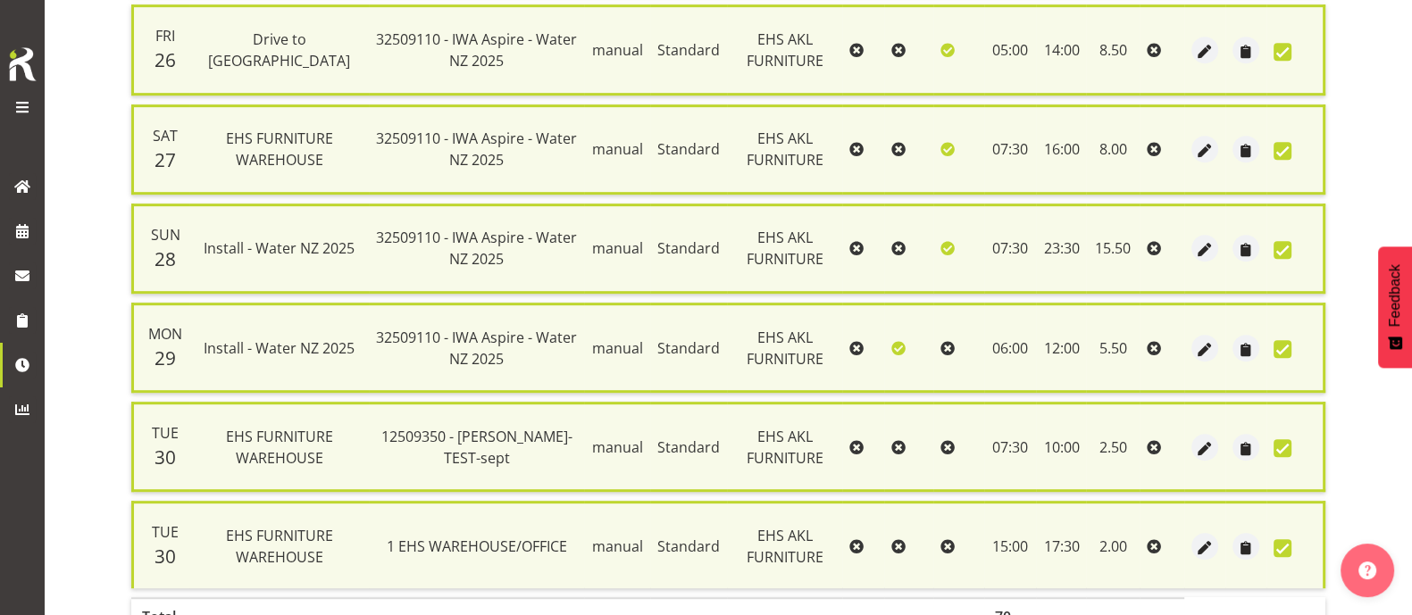
scroll to position [1224, 0]
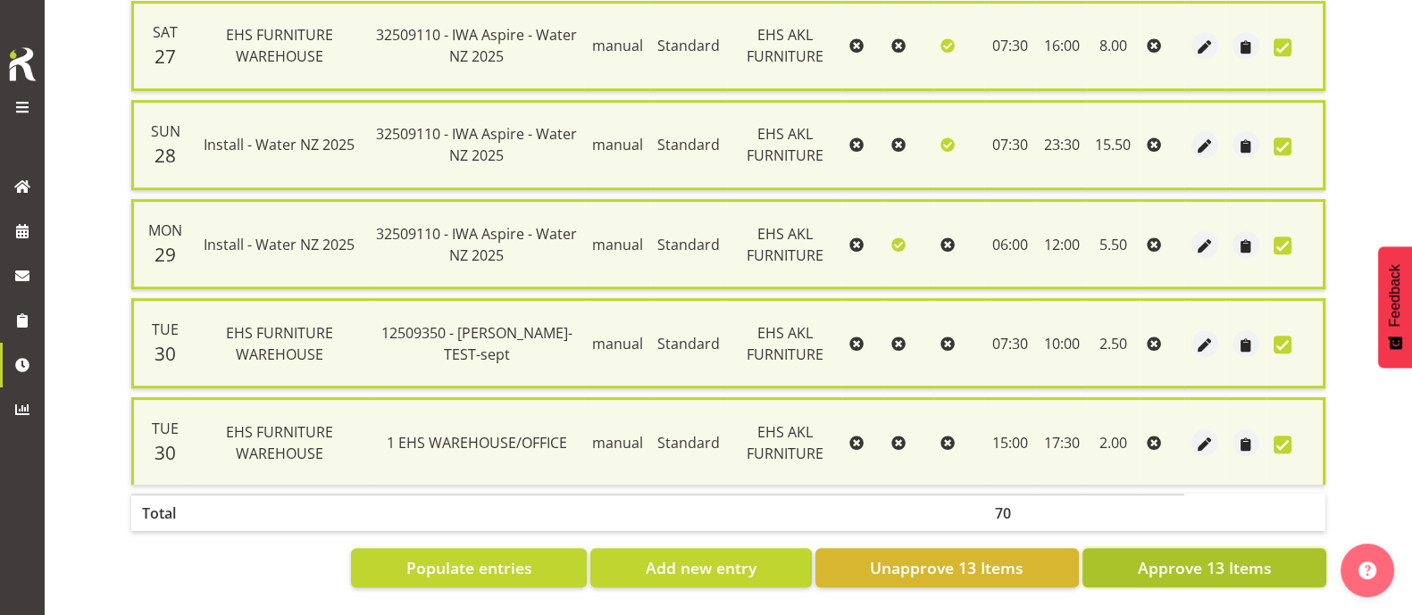
click at [1202, 556] on span "Approve 13 Items" at bounding box center [1204, 567] width 134 height 23
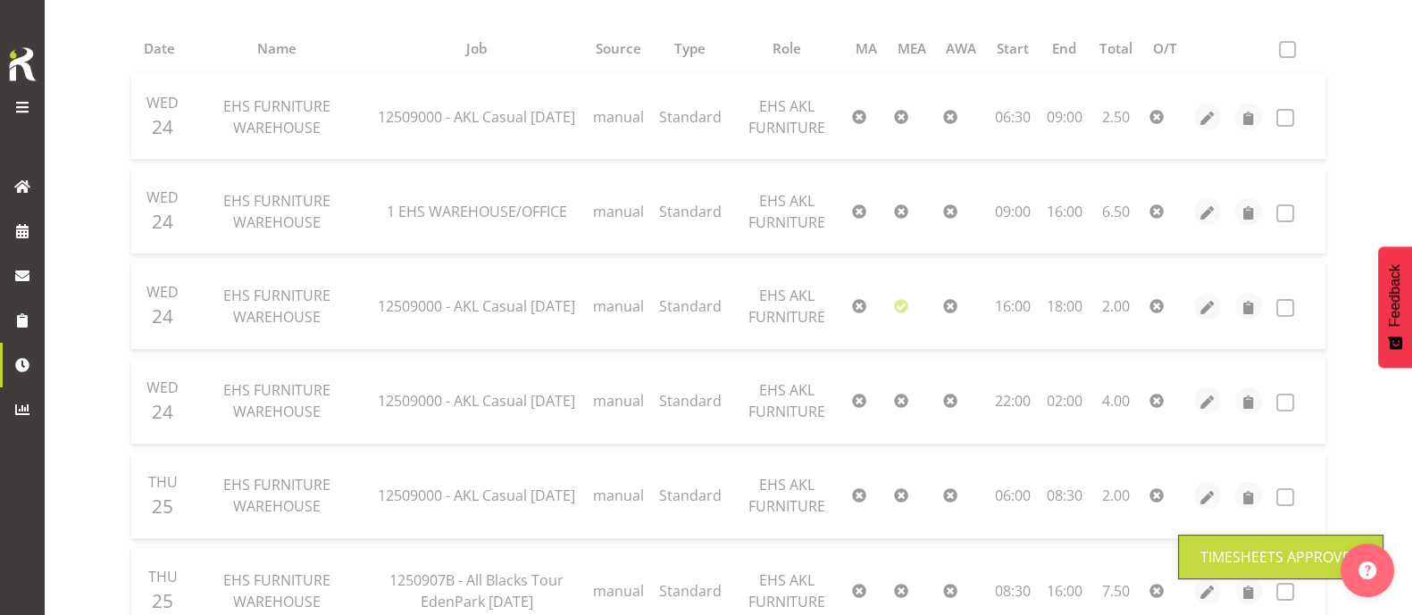
scroll to position [173, 0]
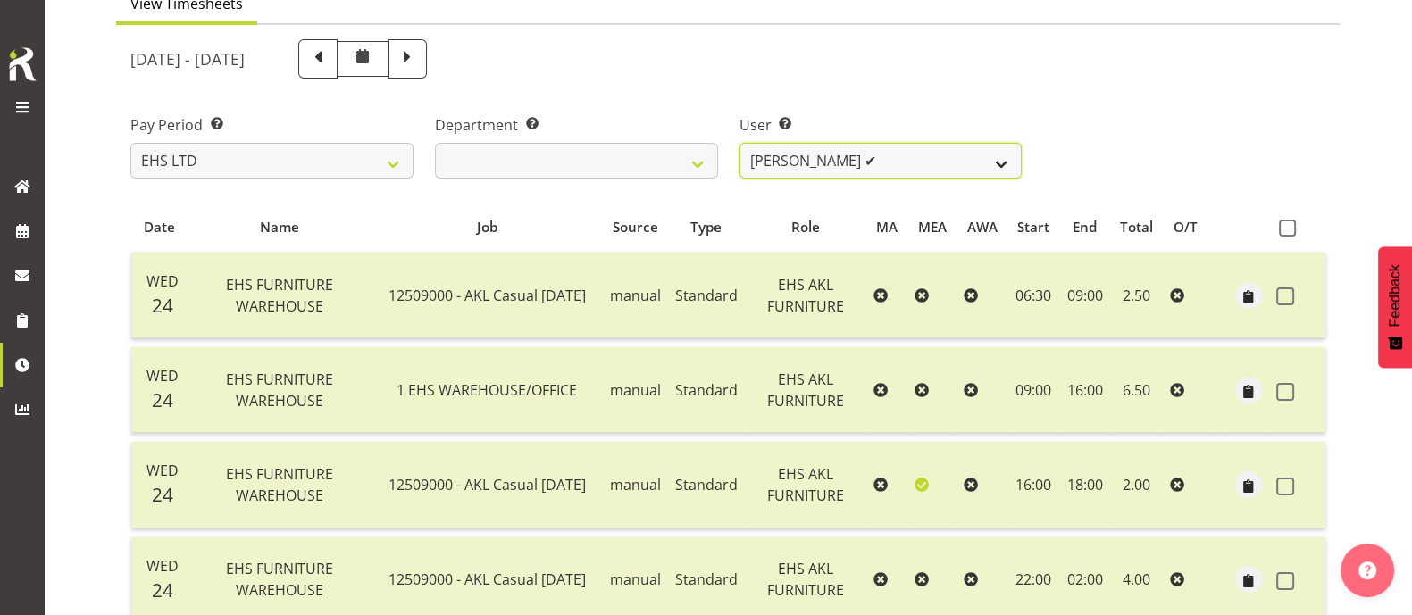
click at [921, 165] on select "[PERSON_NAME] ✔ [PERSON_NAME] ✔ [PERSON_NAME] ✔ [PERSON_NAME] ✔ [PERSON_NAME] ✔…" at bounding box center [880, 161] width 283 height 36
click at [1251, 96] on div "Pay Period Select which pay period you would like to view. SLP LTD EHS LTD DW L…" at bounding box center [728, 139] width 1217 height 100
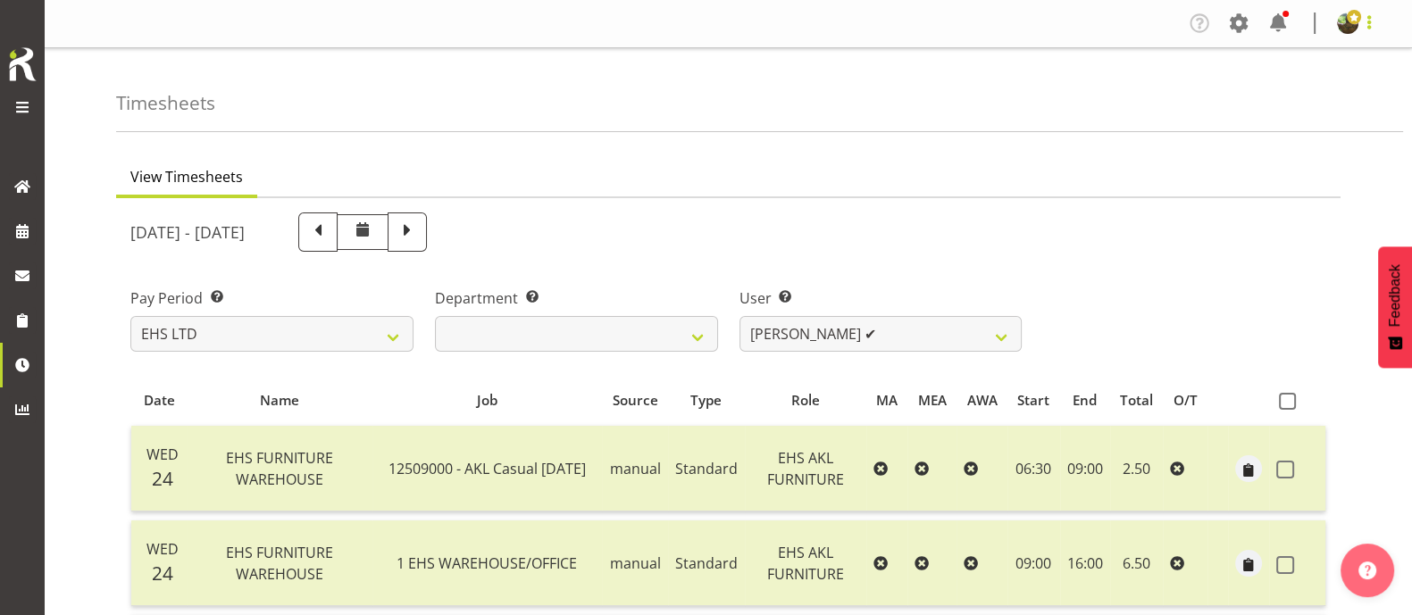
click at [1370, 28] on span at bounding box center [1368, 22] width 21 height 21
click at [1305, 91] on link "Log Out" at bounding box center [1293, 94] width 171 height 32
